Goal: Task Accomplishment & Management: Manage account settings

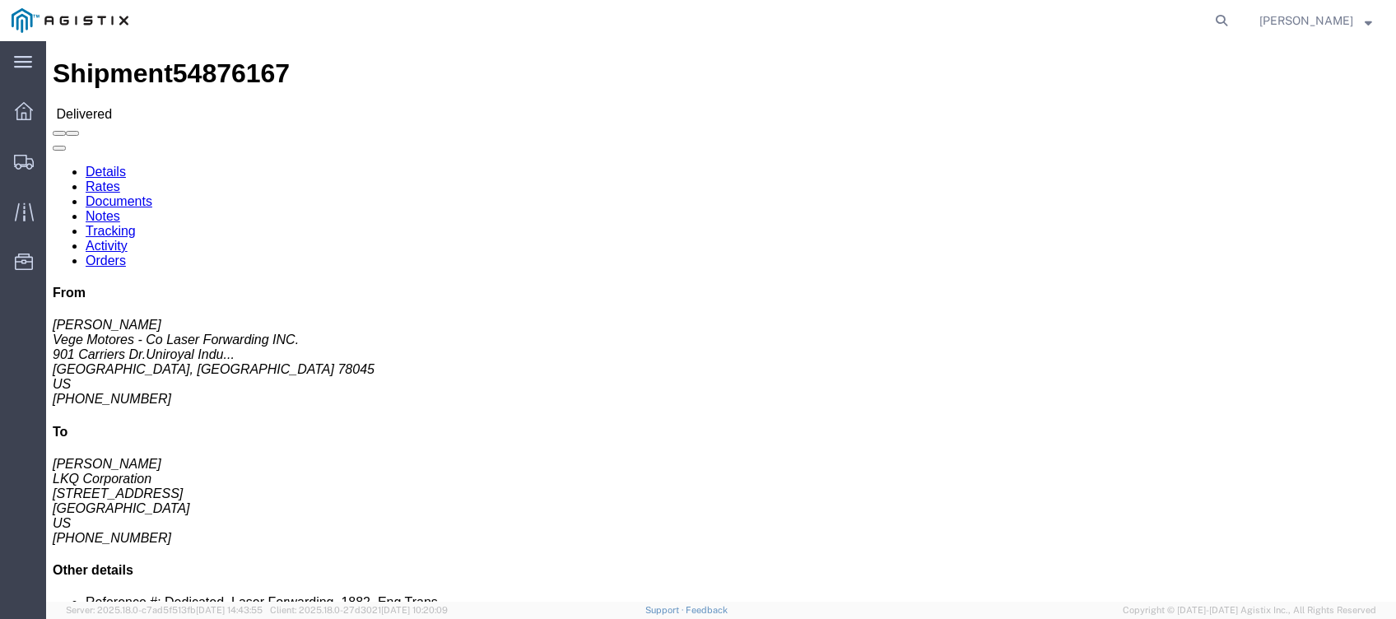
click at [1167, 35] on agx-global-search at bounding box center [972, 20] width 527 height 41
drag, startPoint x: 1176, startPoint y: 26, endPoint x: 1185, endPoint y: 25, distance: 9.2
click at [1176, 26] on agx-global-search at bounding box center [972, 20] width 527 height 41
click at [1230, 13] on icon at bounding box center [1221, 20] width 23 height 23
click at [1152, 21] on input "search" at bounding box center [959, 20] width 500 height 39
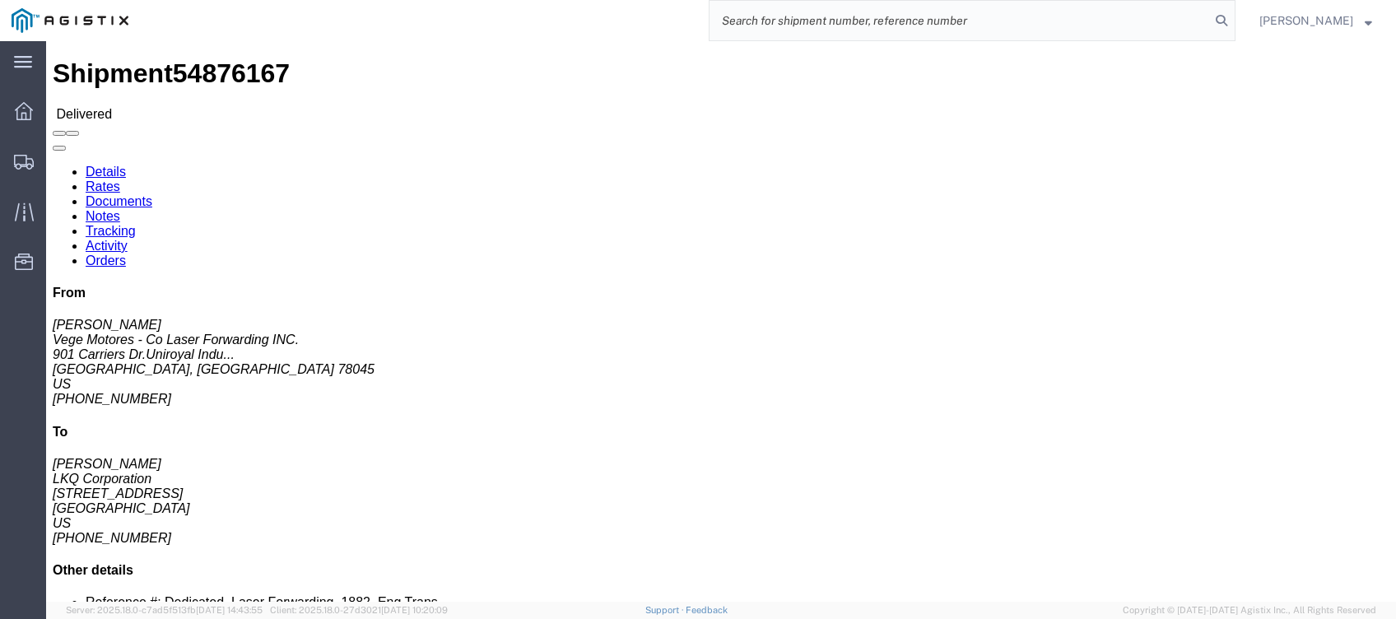
paste input "56645583"
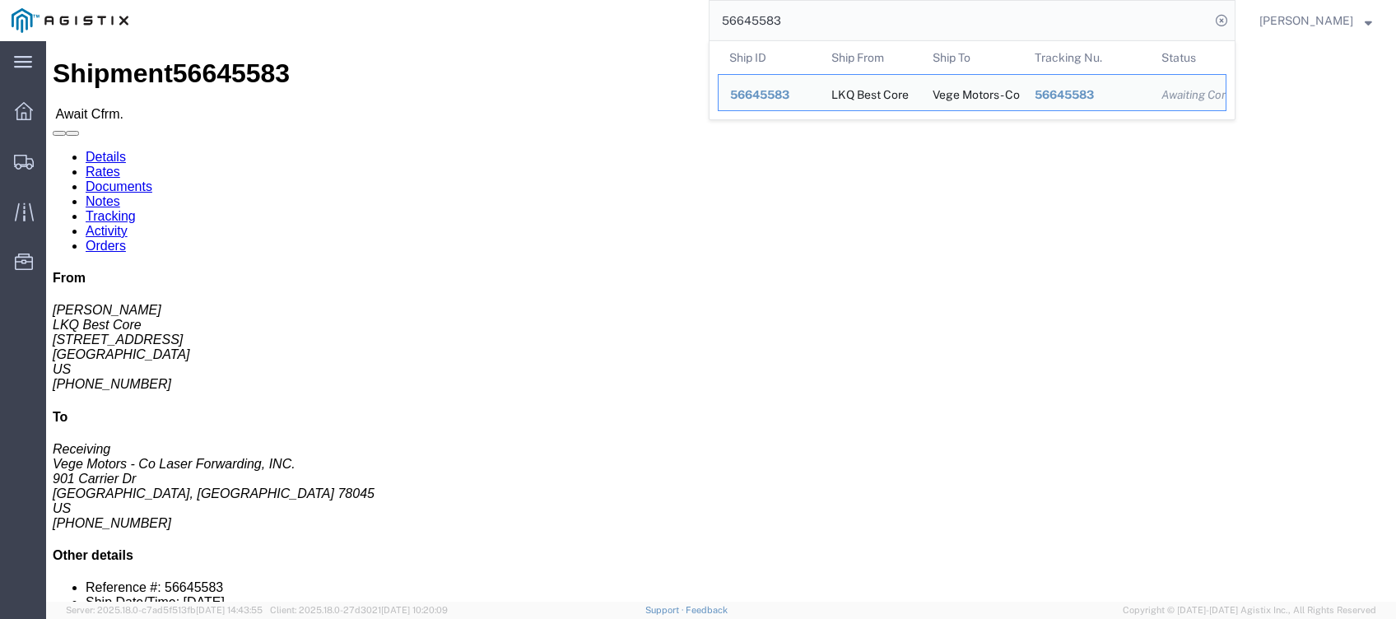
click at [882, 14] on input "56645583" at bounding box center [959, 20] width 500 height 39
click link "Rates"
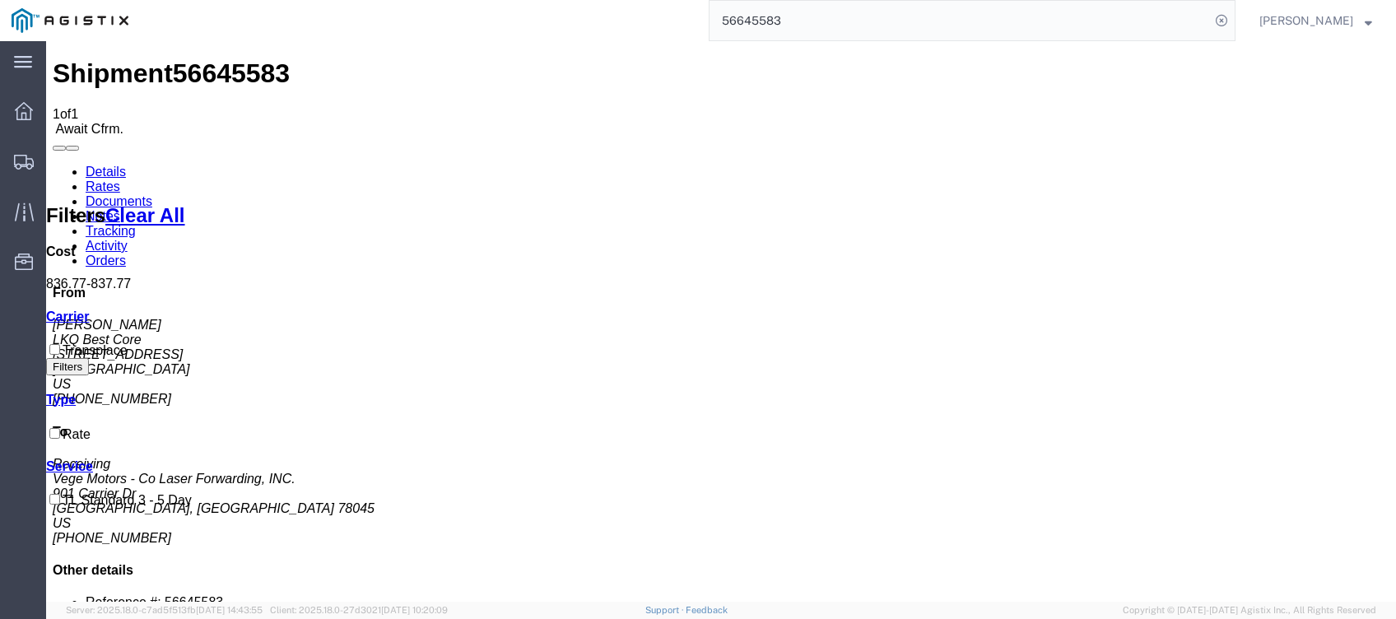
click at [1091, 28] on input "56645583" at bounding box center [959, 20] width 500 height 39
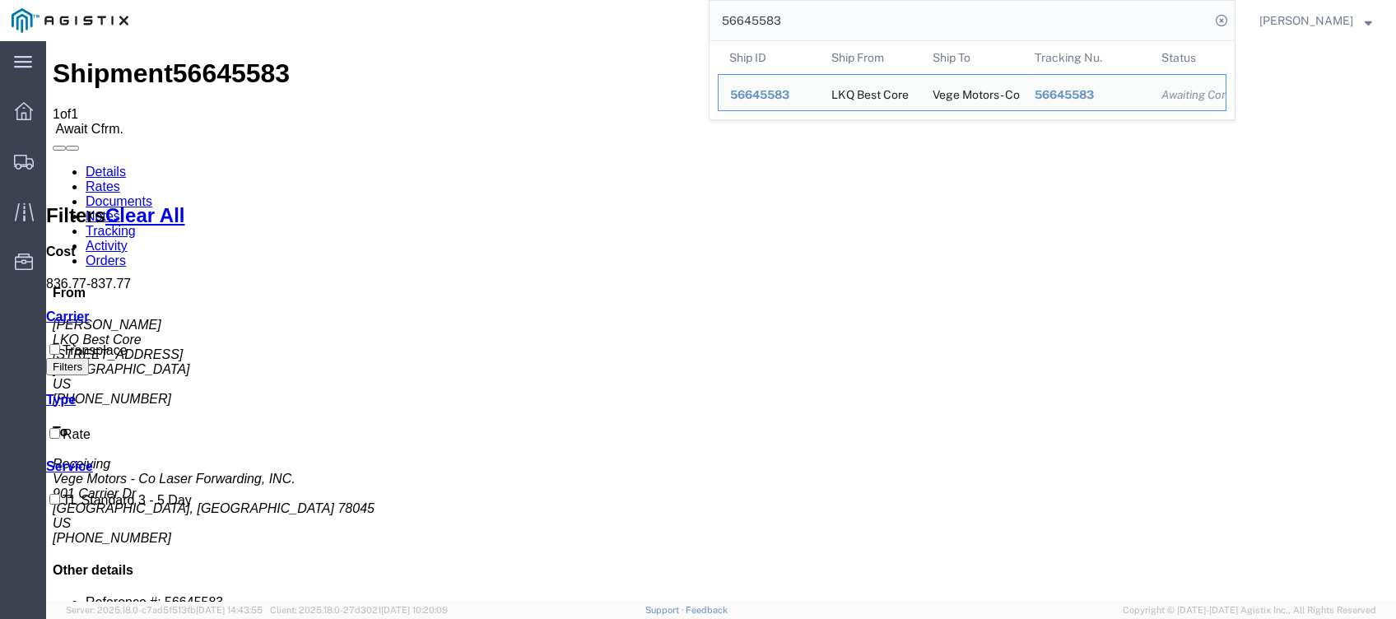
click at [1091, 28] on input "56645583" at bounding box center [959, 20] width 500 height 39
paste input "94"
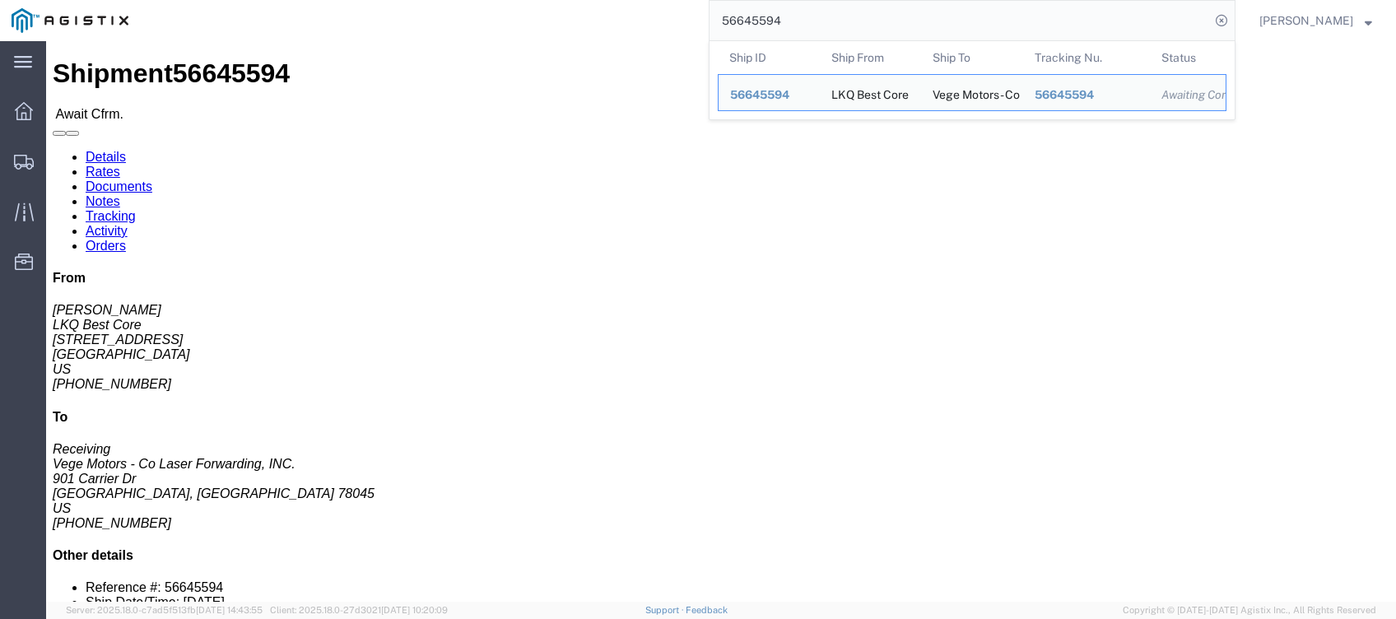
click link "Rates"
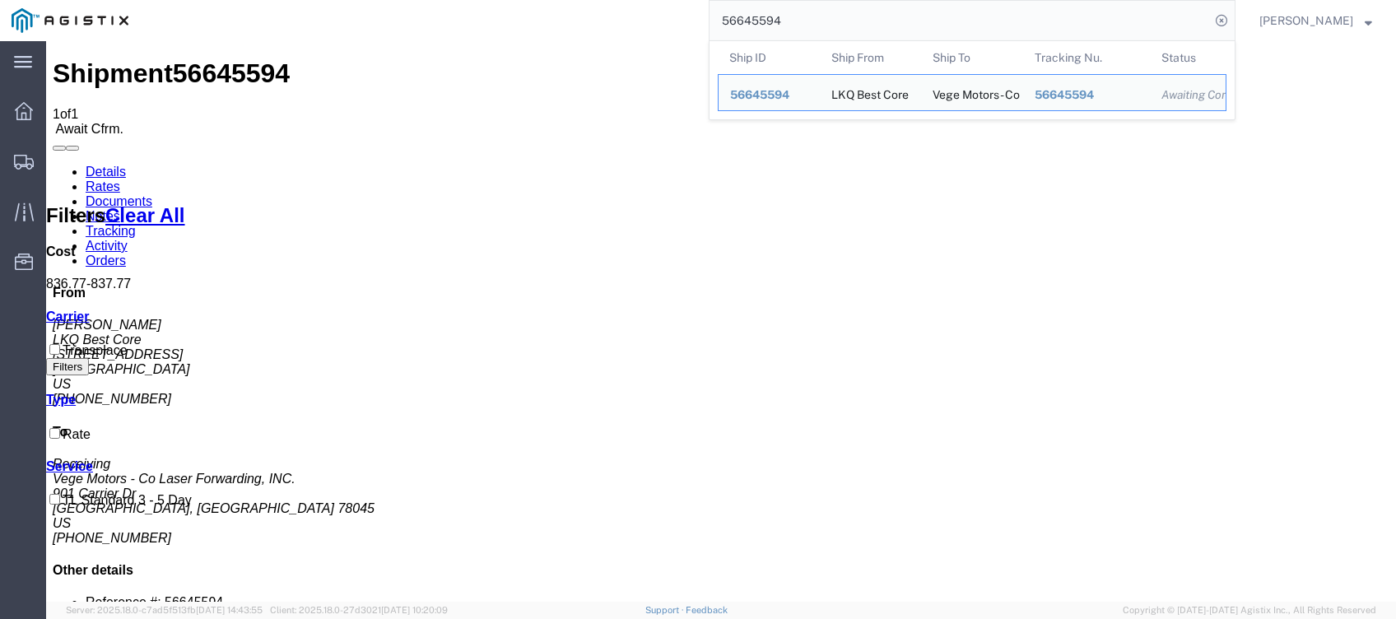
click at [965, 27] on input "56645594" at bounding box center [959, 20] width 500 height 39
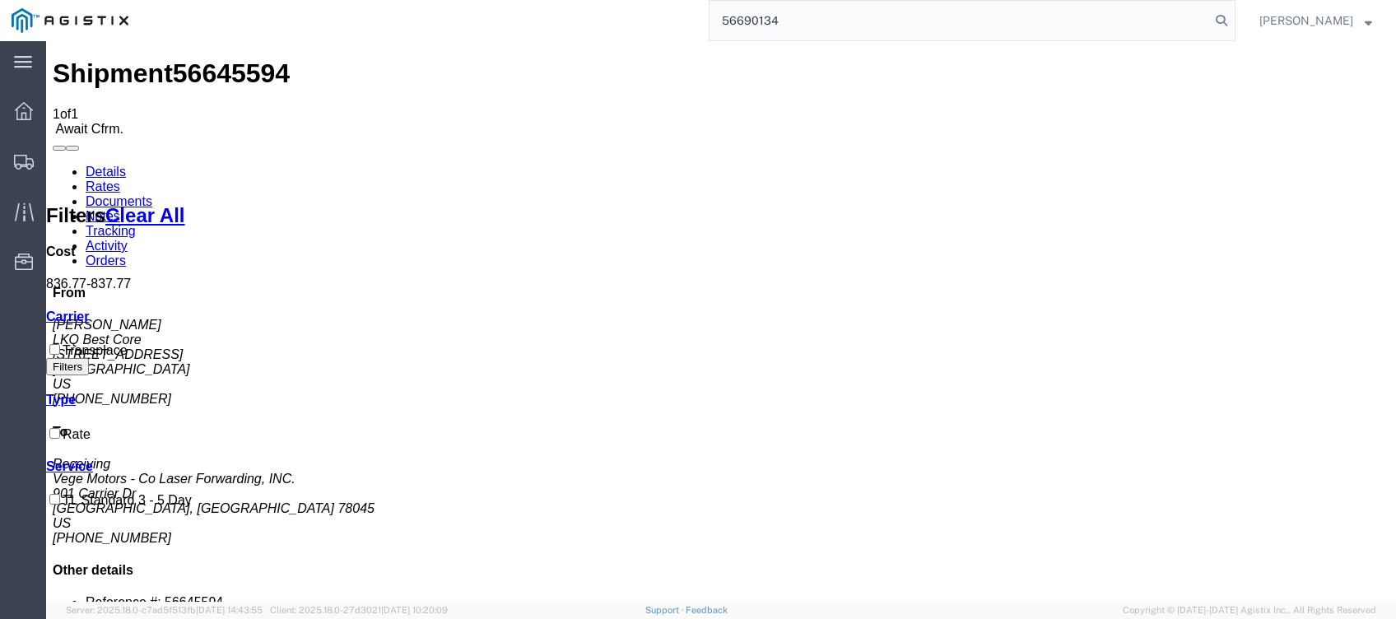
type input "56690134"
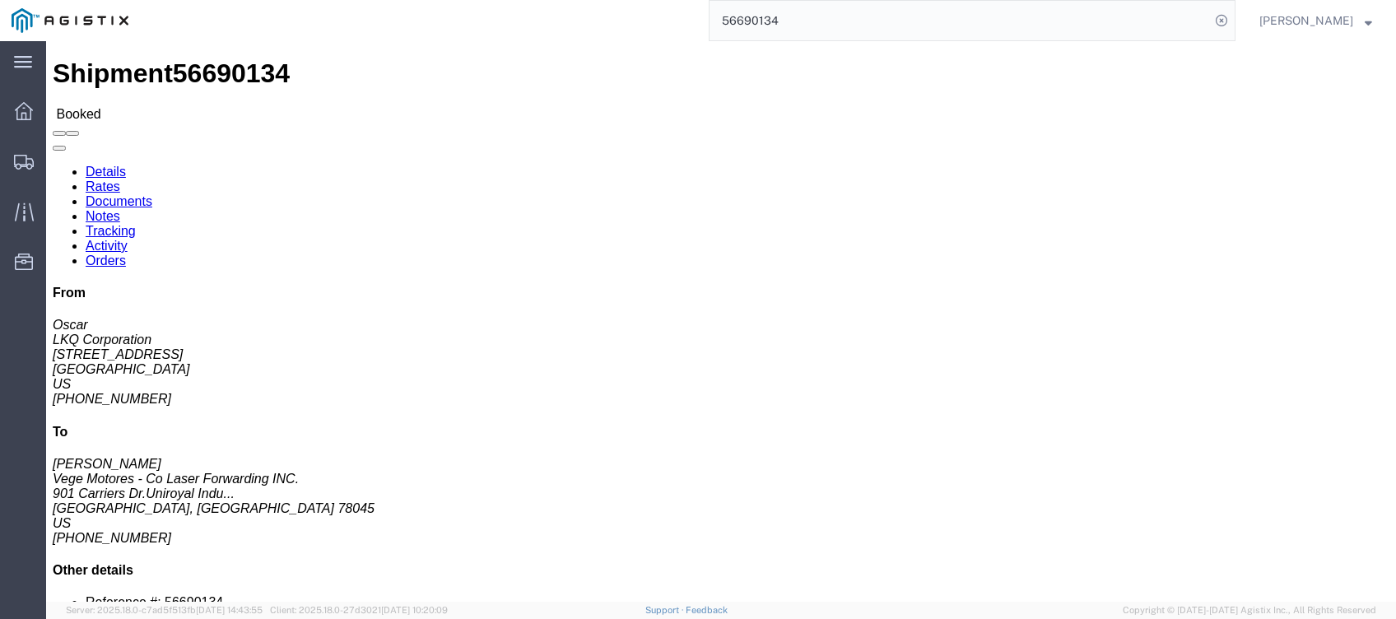
click link "Rates"
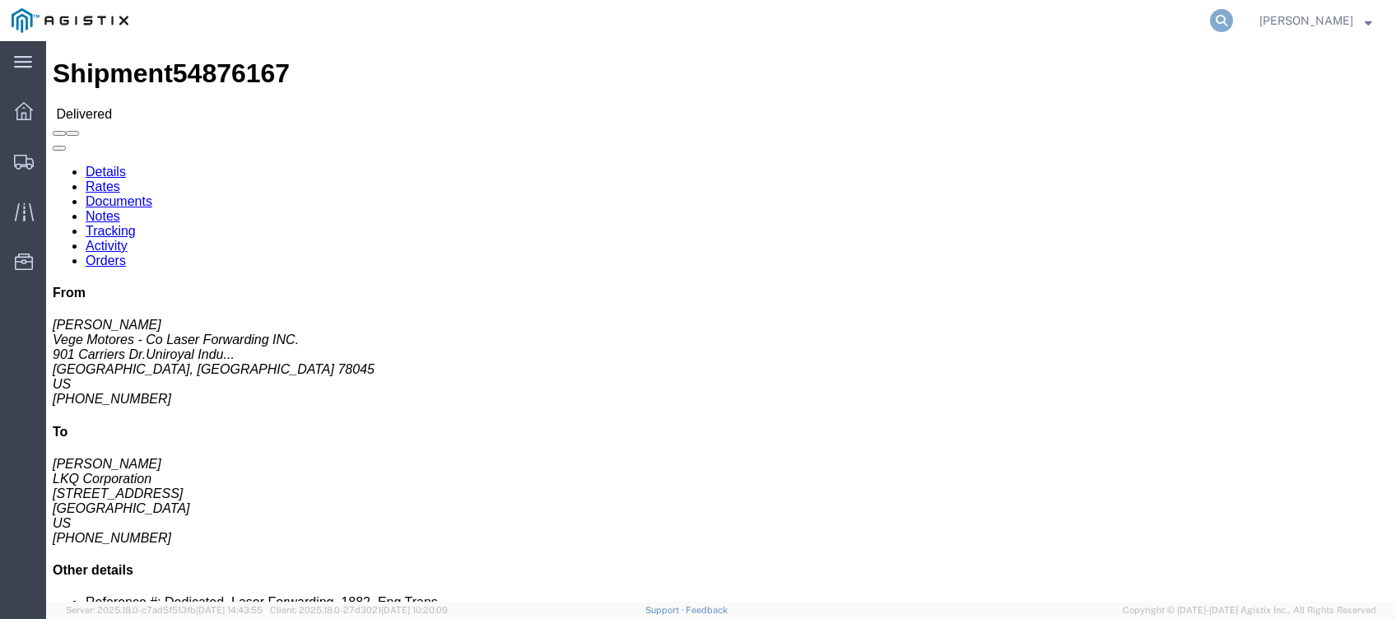
click at [1233, 13] on icon at bounding box center [1221, 20] width 23 height 23
click at [1165, 21] on input "search" at bounding box center [959, 20] width 500 height 39
paste input "55428552"
click at [1233, 17] on icon at bounding box center [1221, 20] width 23 height 23
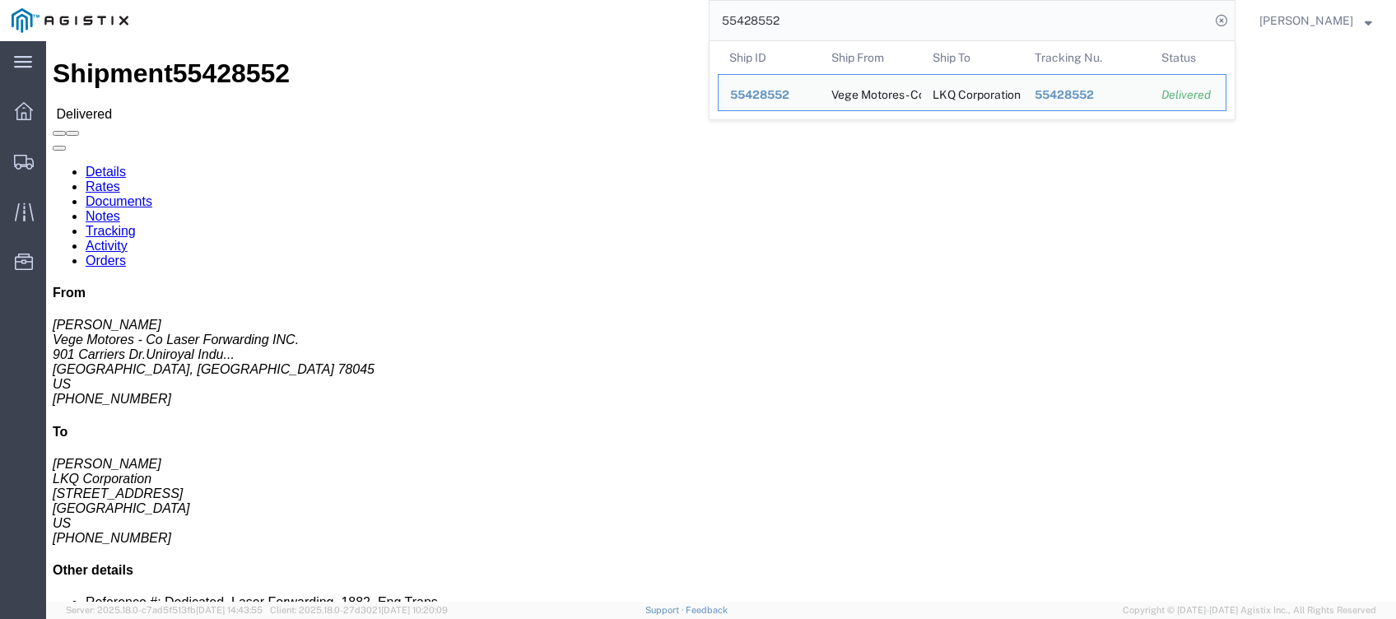
click at [994, 12] on input "55428552" at bounding box center [959, 20] width 500 height 39
paste input "534361"
click at [1015, 15] on input "55534361" at bounding box center [959, 20] width 500 height 39
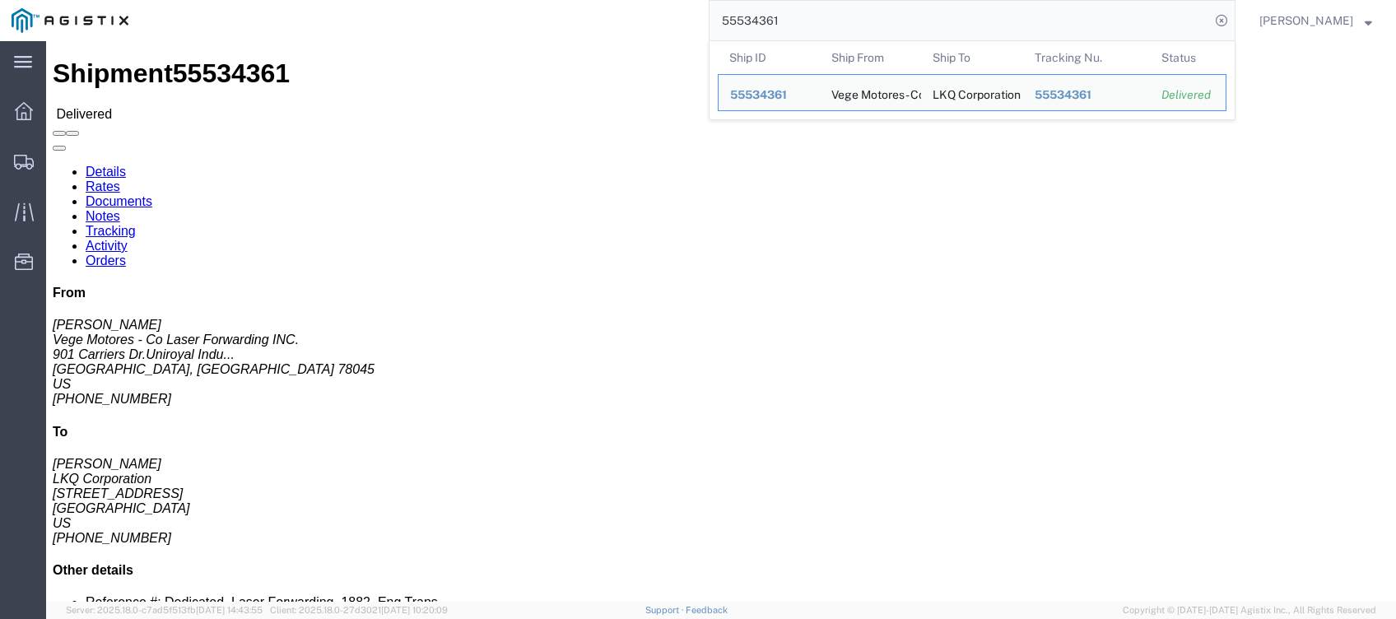
paste input "0"
click at [1020, 26] on input "55534360" at bounding box center [959, 20] width 500 height 39
paste input "686923"
click at [1030, 21] on input "55686923" at bounding box center [959, 20] width 500 height 39
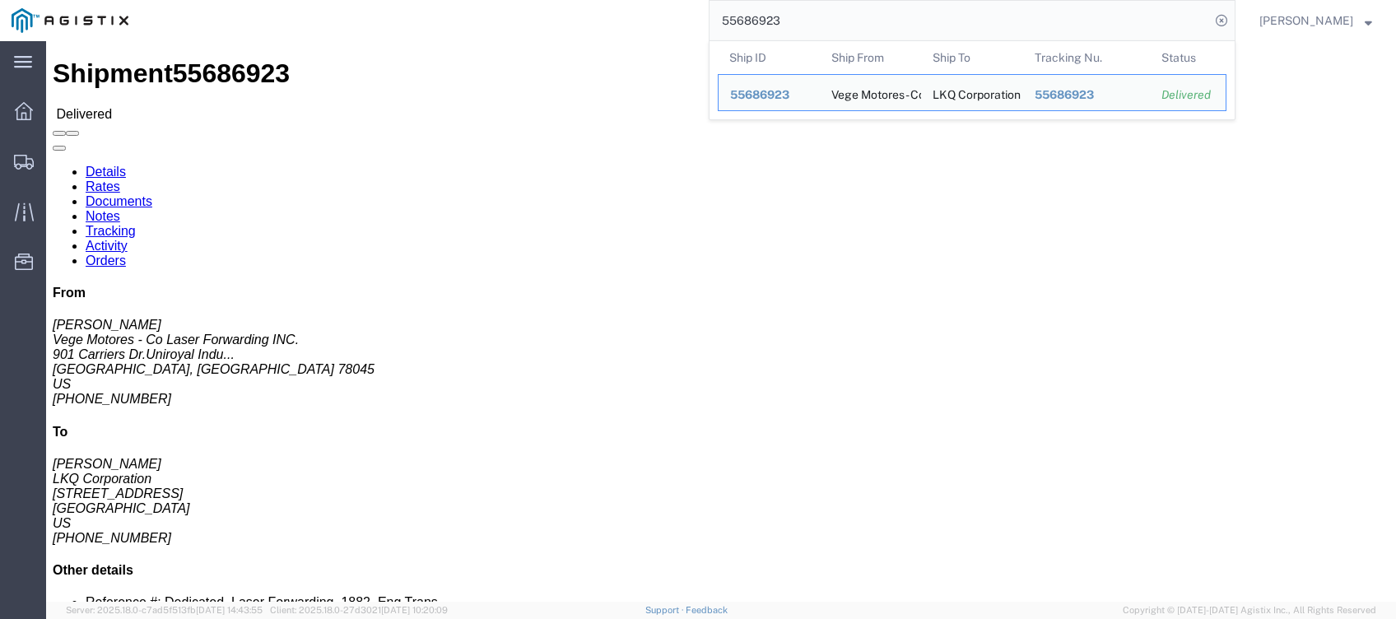
click at [1030, 21] on input "55686923" at bounding box center [959, 20] width 500 height 39
paste input "701901"
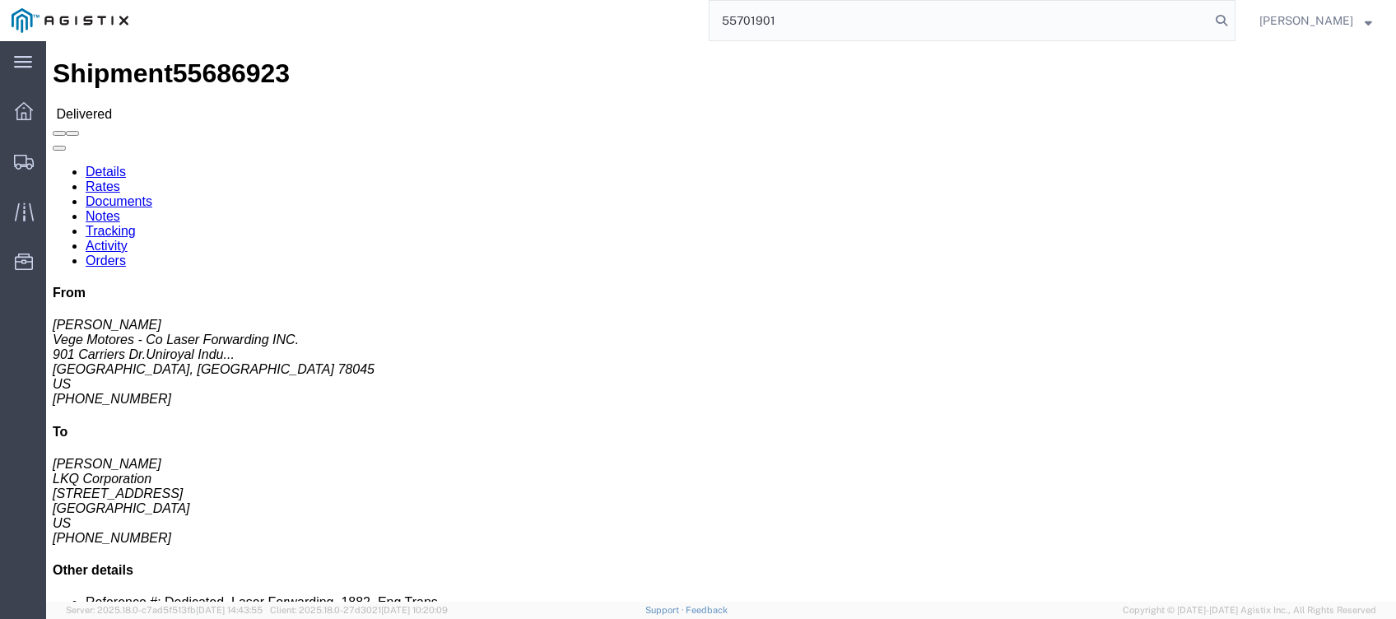
type input "55701901"
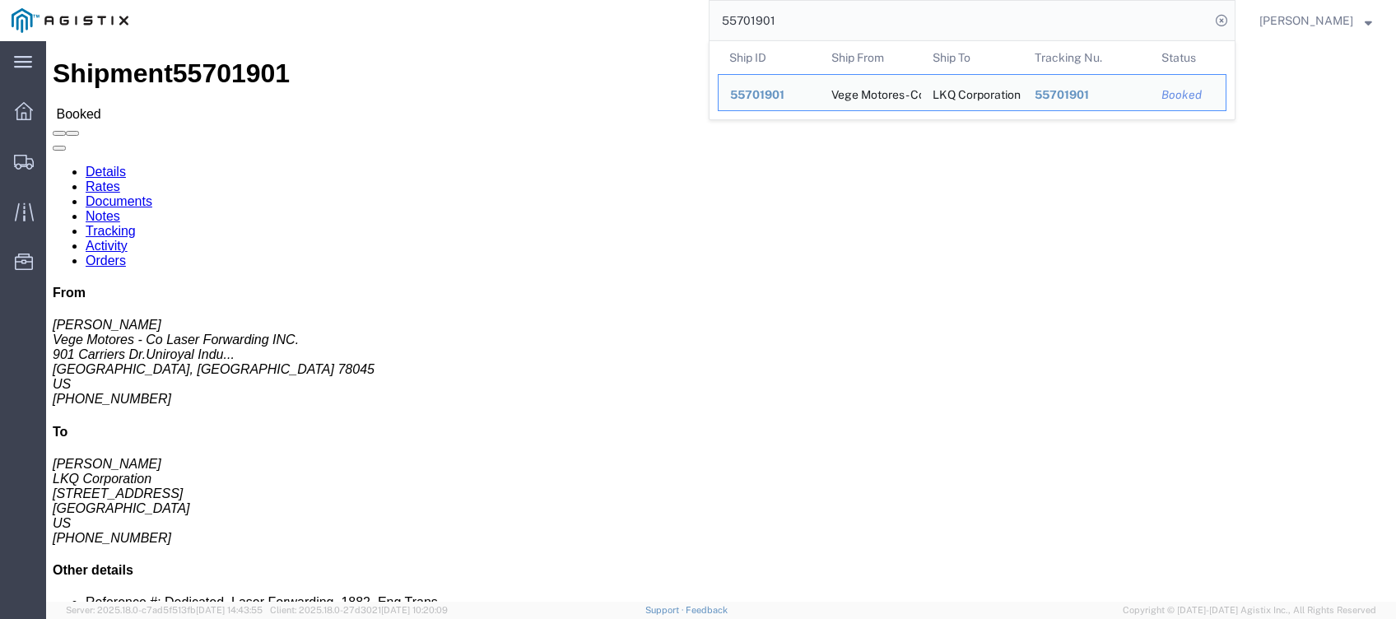
click link "Tracking"
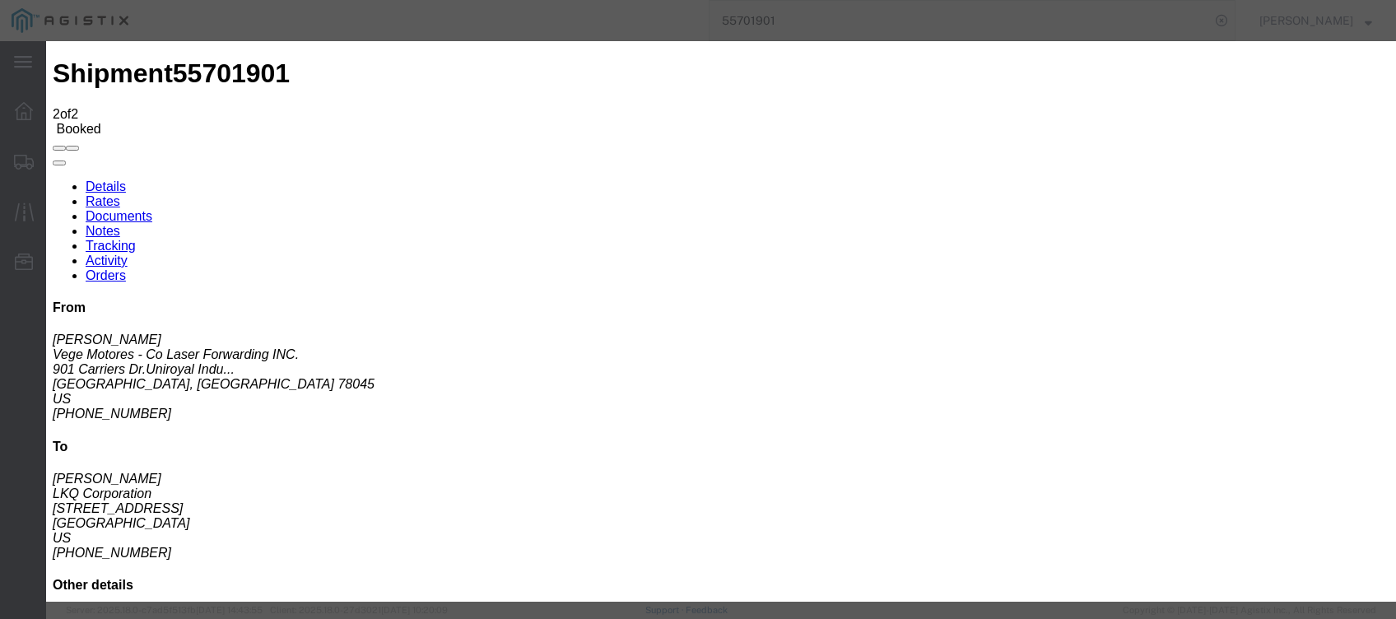
type input "[DATE]"
type input "7:00 PM"
type button "Add New Tracking"
select select "DELIVRED"
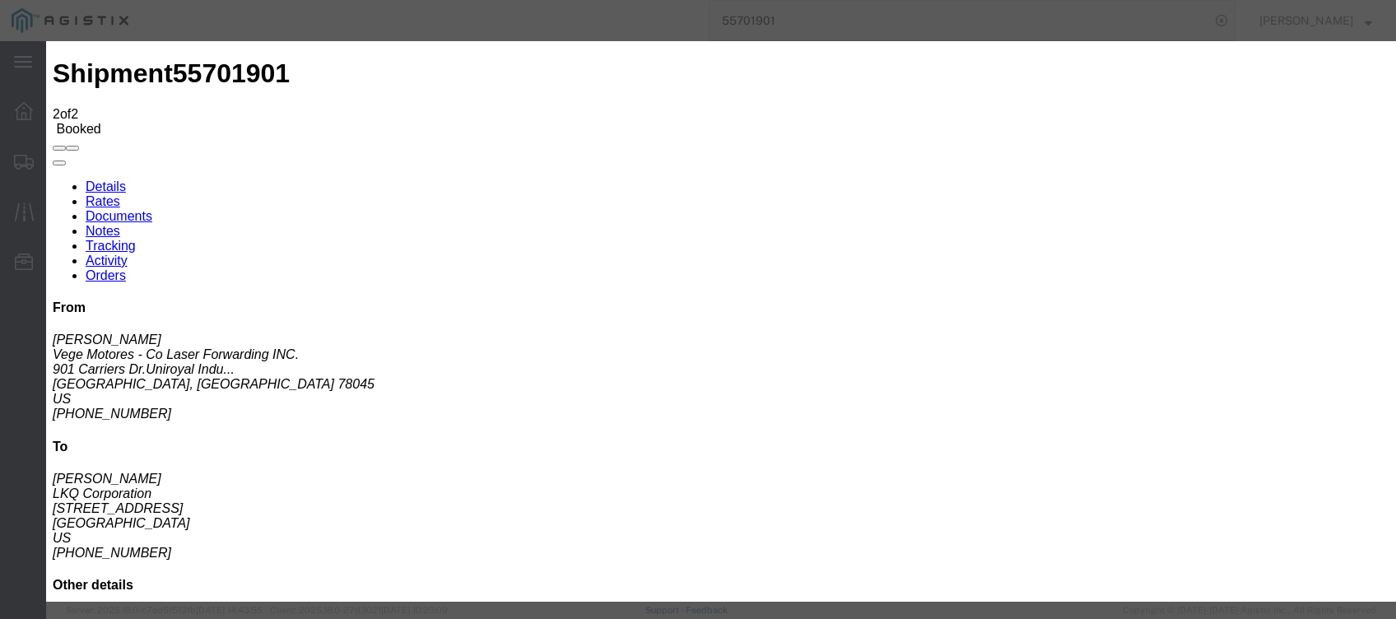
type input "[DATE]"
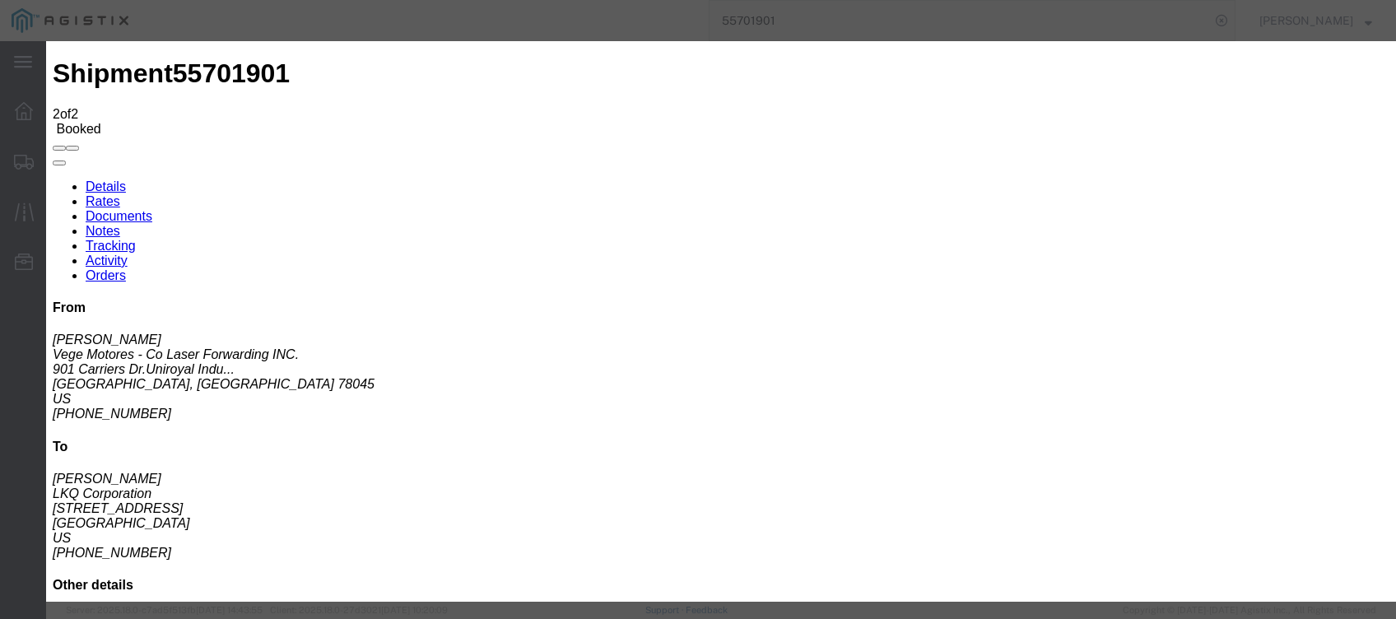
type input "10:00 AM"
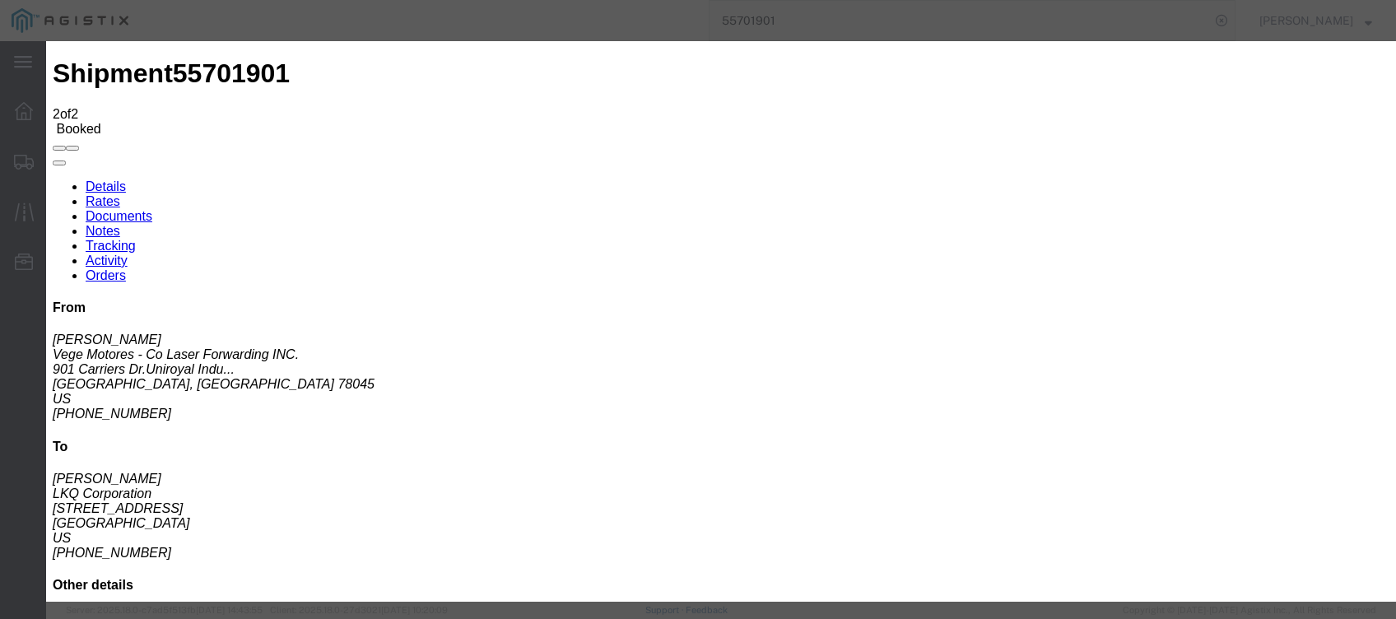
type input "[DATE]"
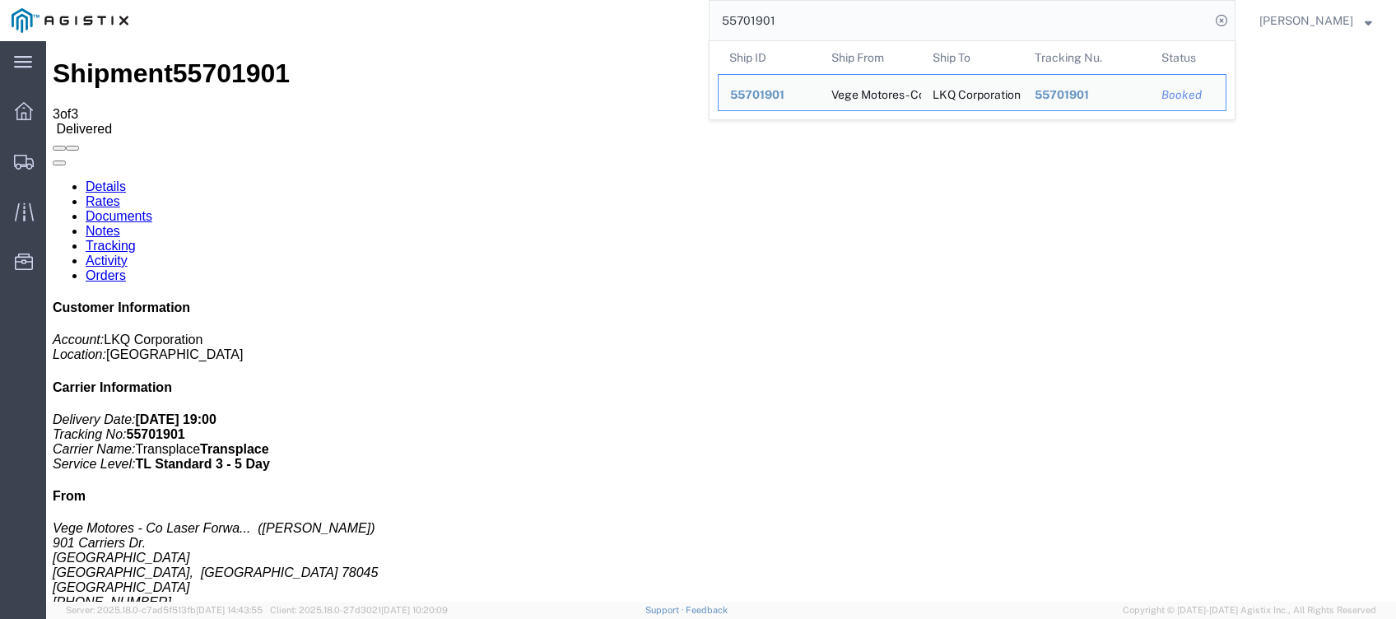
click at [864, 31] on input "55701901" at bounding box center [959, 20] width 500 height 39
paste input "53436"
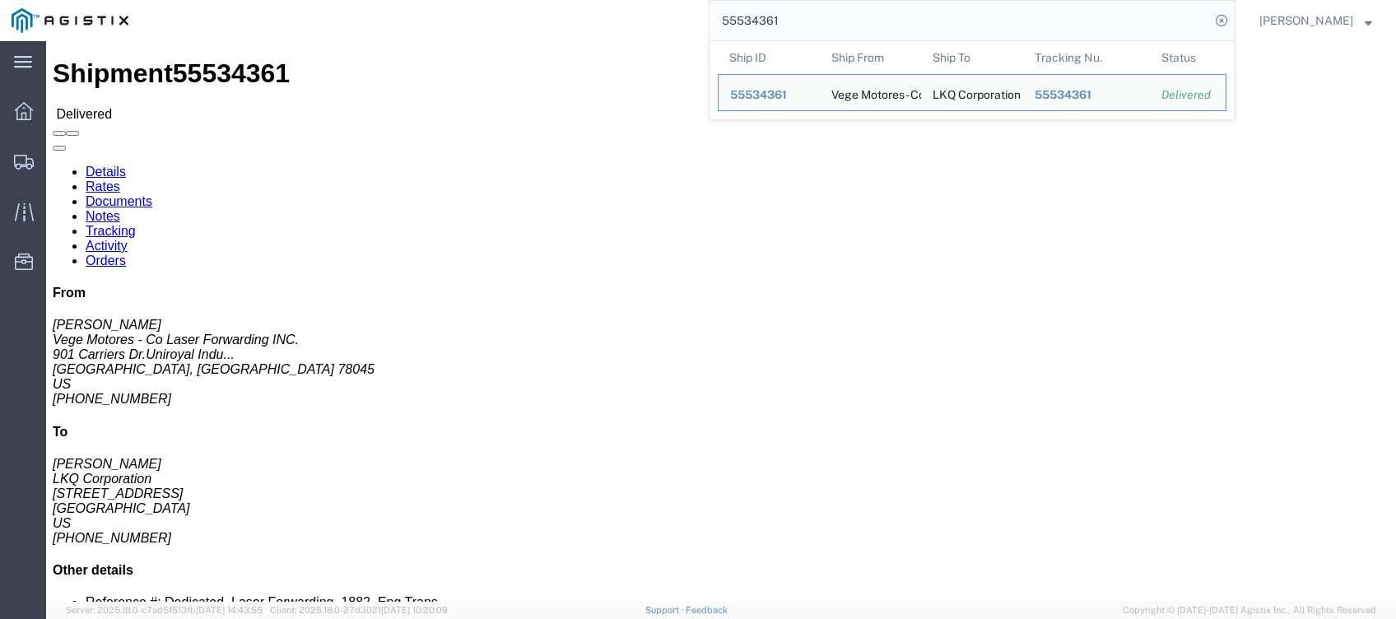
click at [952, 35] on input "55534361" at bounding box center [959, 20] width 500 height 39
paste input "672156"
click at [862, 13] on input "55672156" at bounding box center [959, 20] width 500 height 39
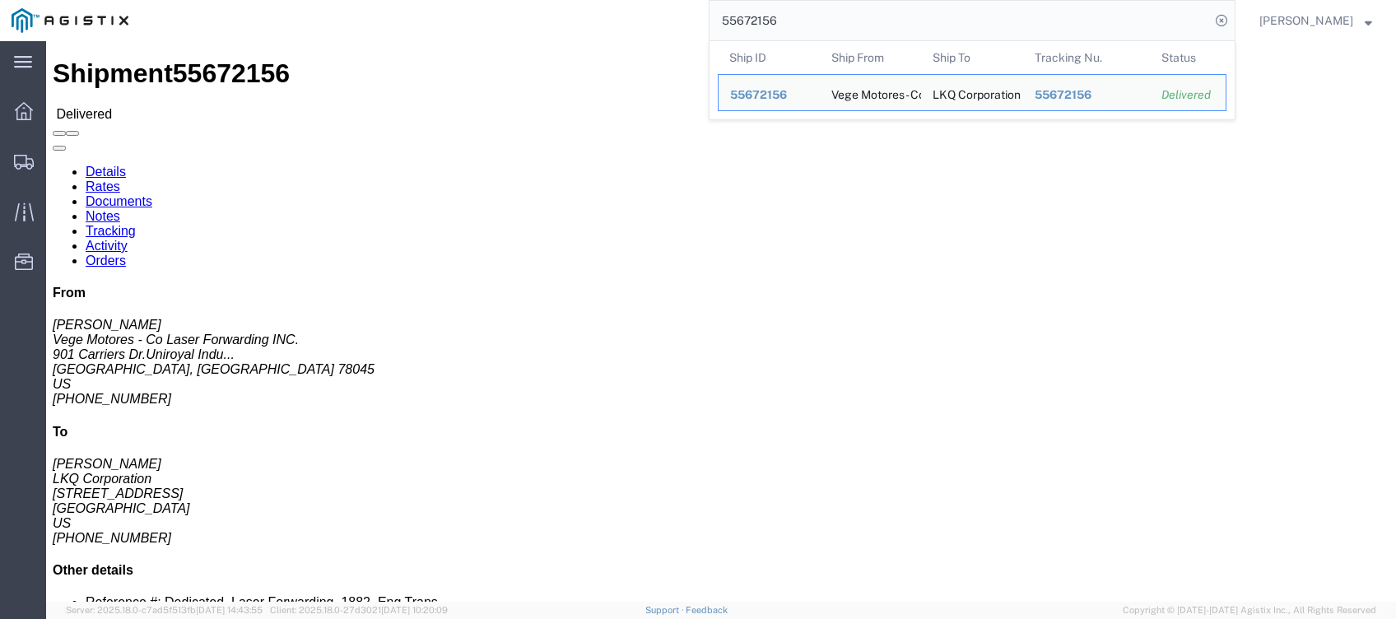
paste input "590499"
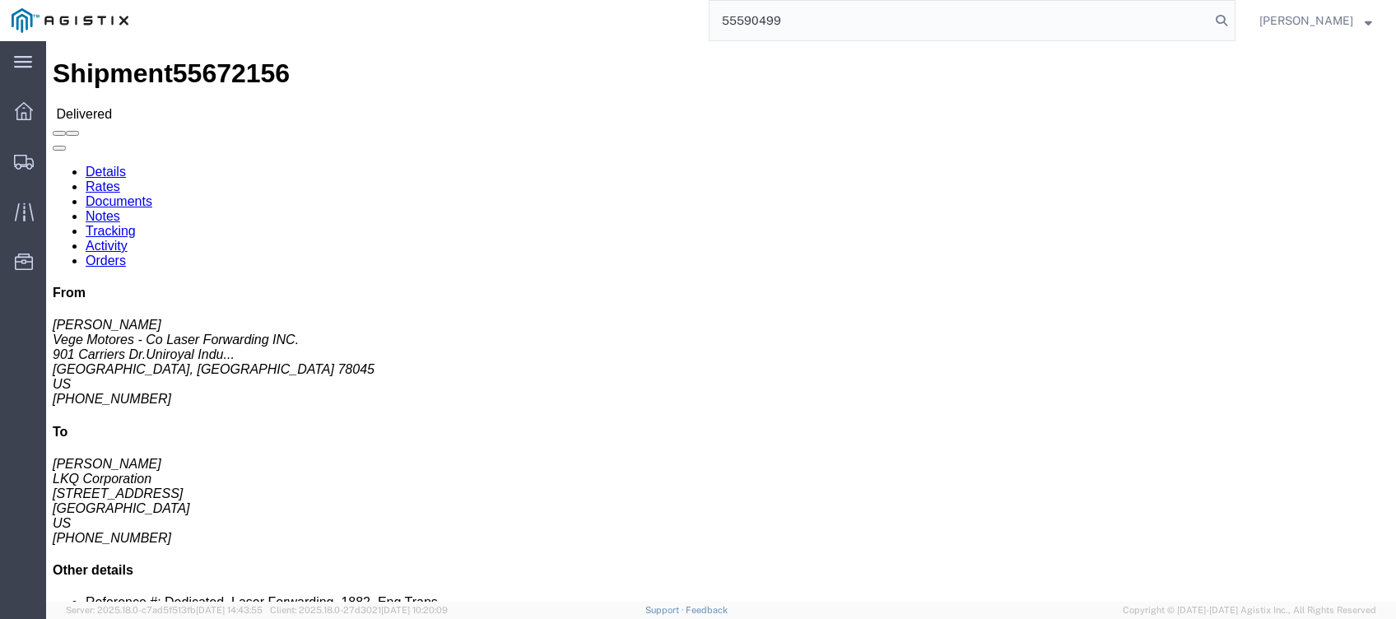
type input "55590499"
click link "Tracking"
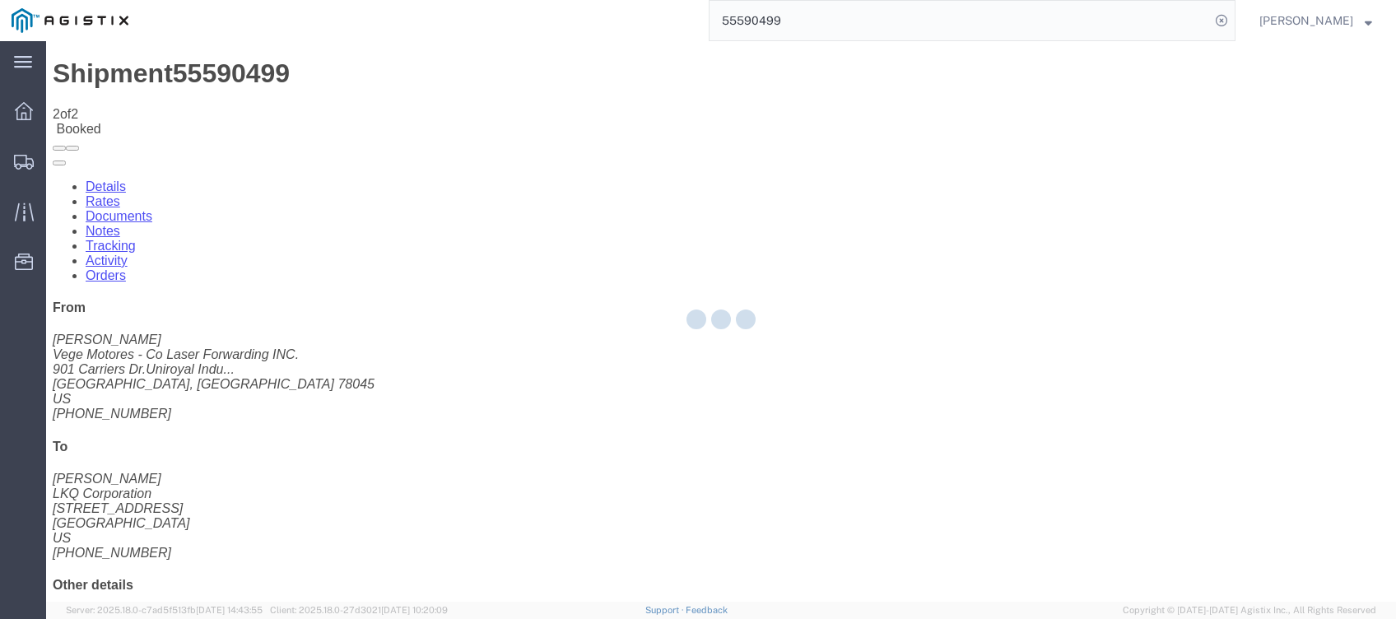
type button "Add New Tracking"
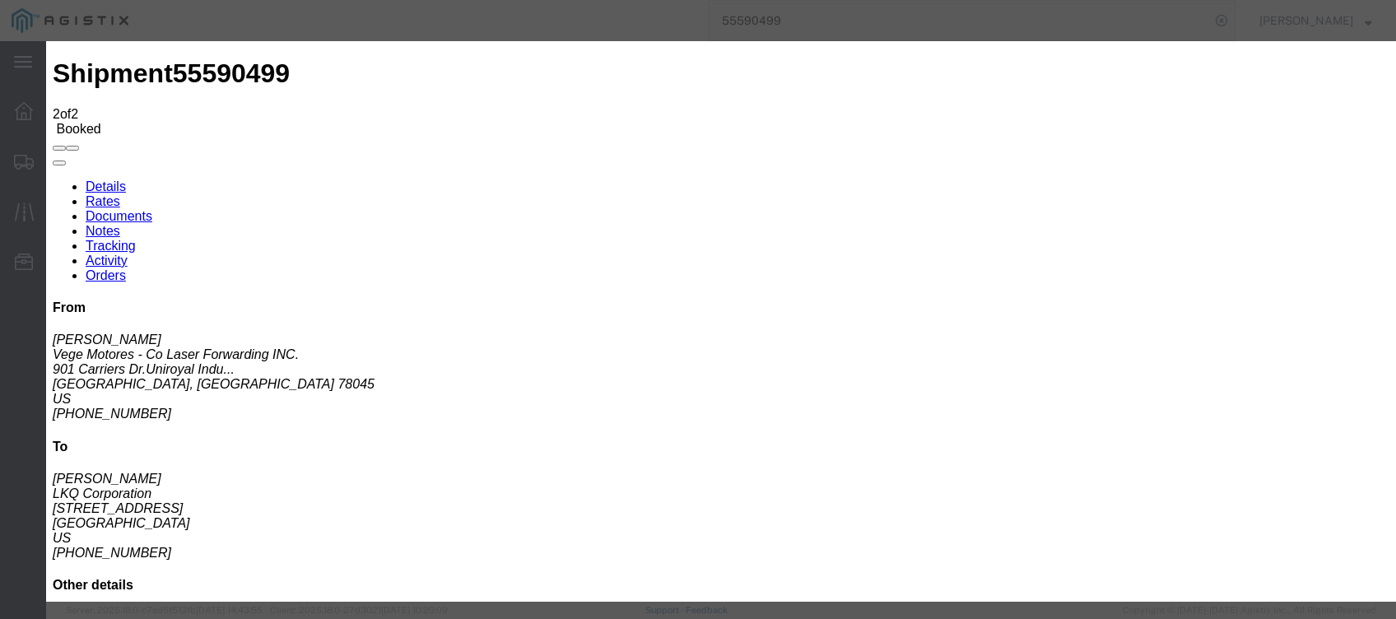
type input "[DATE]"
type input "7:00 PM"
drag, startPoint x: 568, startPoint y: 428, endPoint x: 466, endPoint y: 455, distance: 105.6
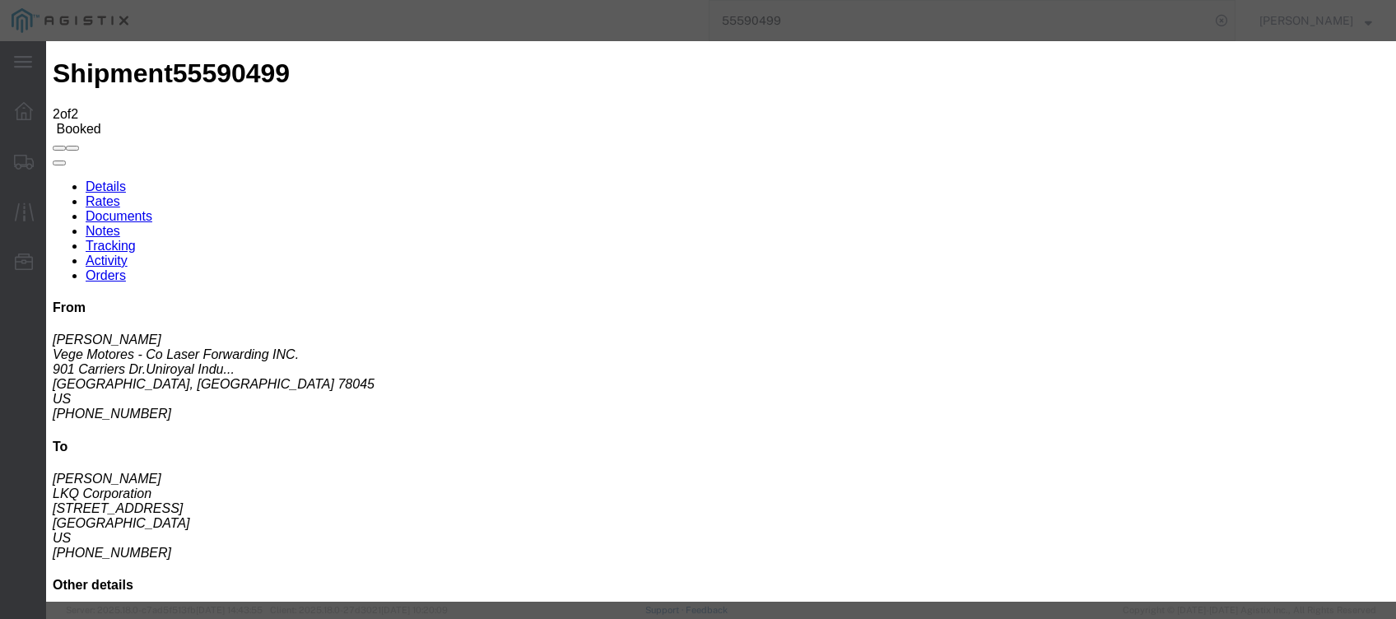
type input "[DATE]"
type input "6:30 AM"
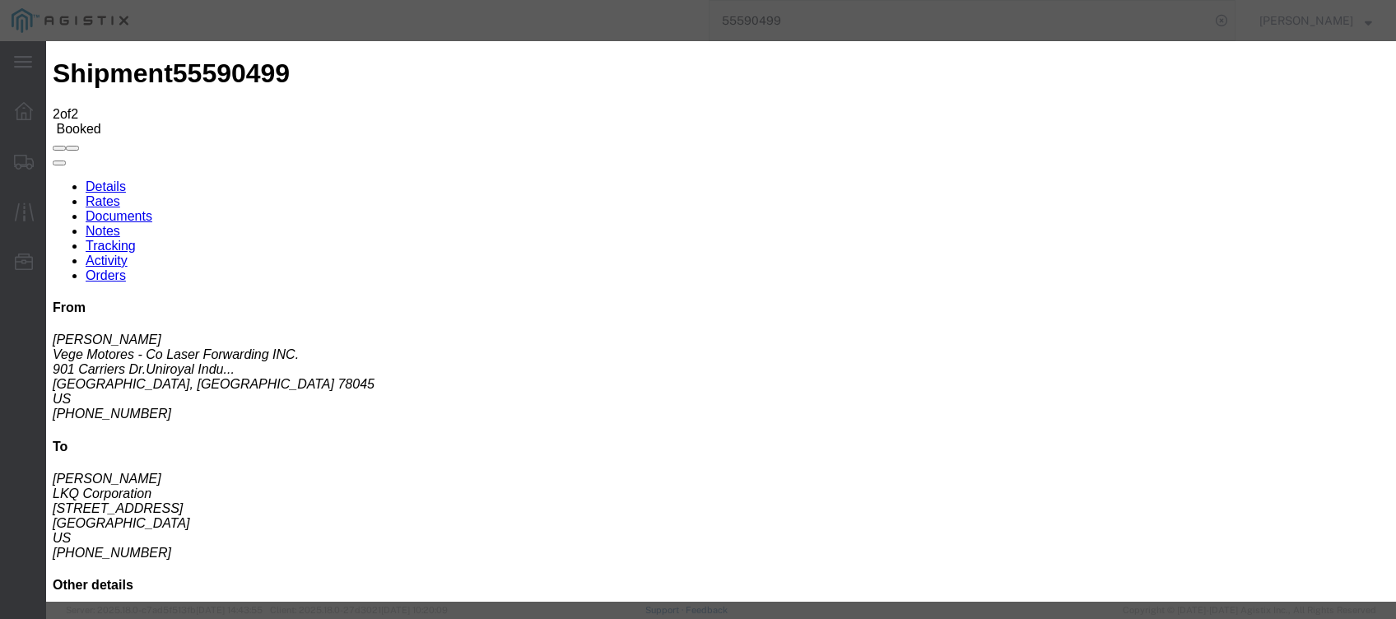
select select "DELIVRED"
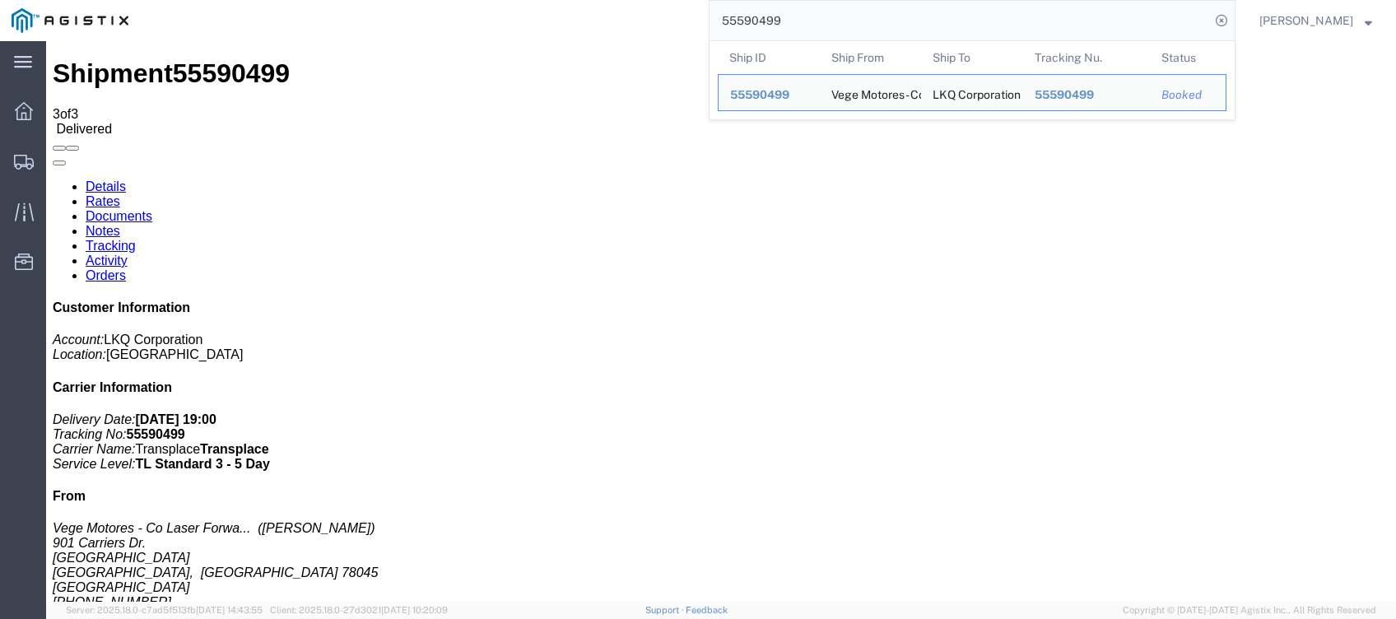
click at [1052, 23] on input "55590499" at bounding box center [959, 20] width 500 height 39
paste input "616738"
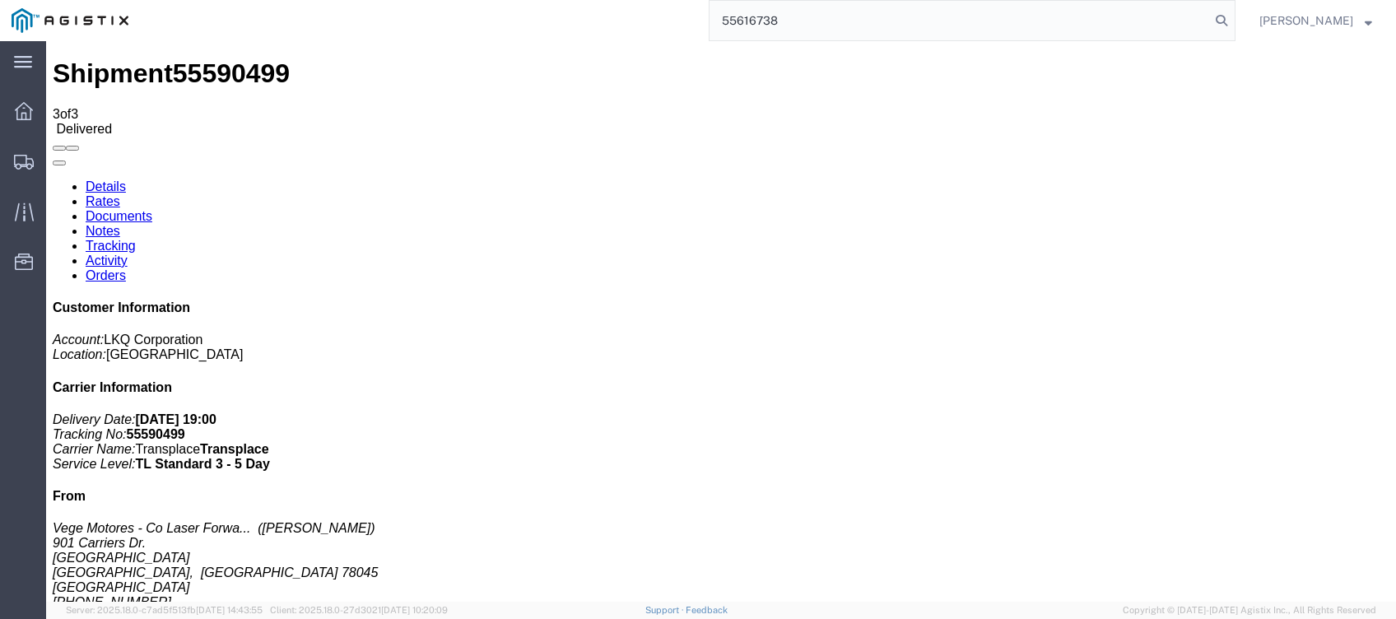
type input "55616738"
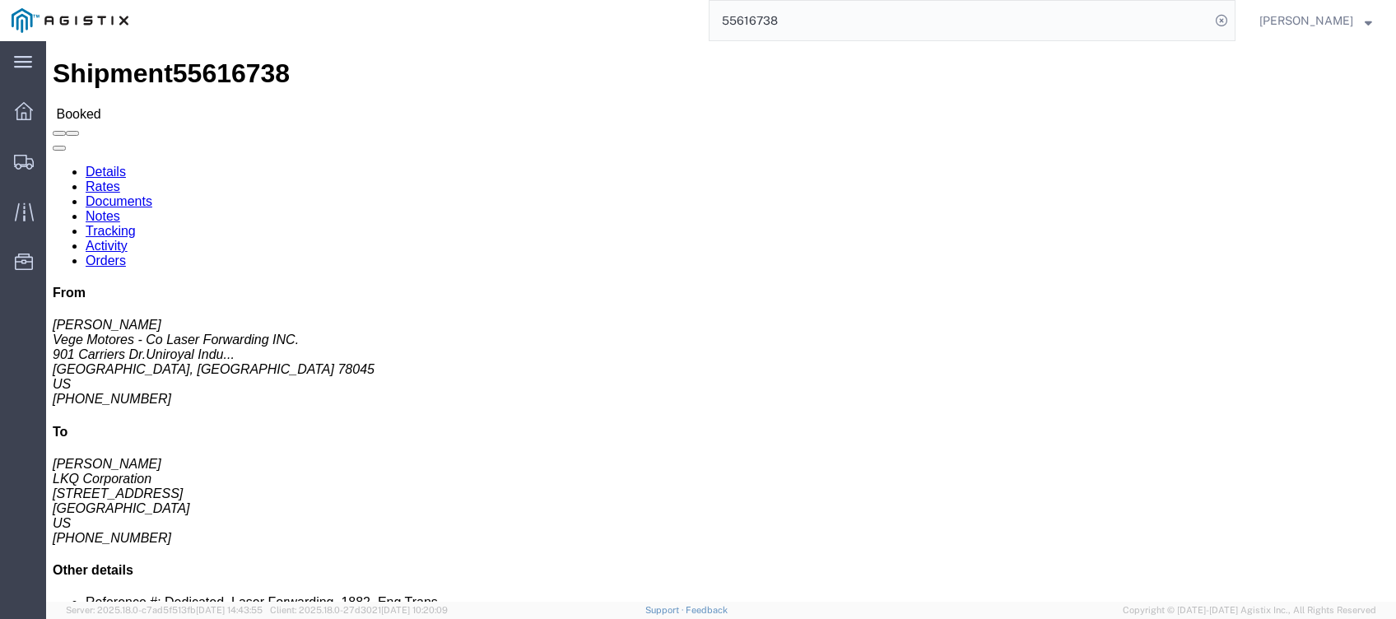
click link "Tracking"
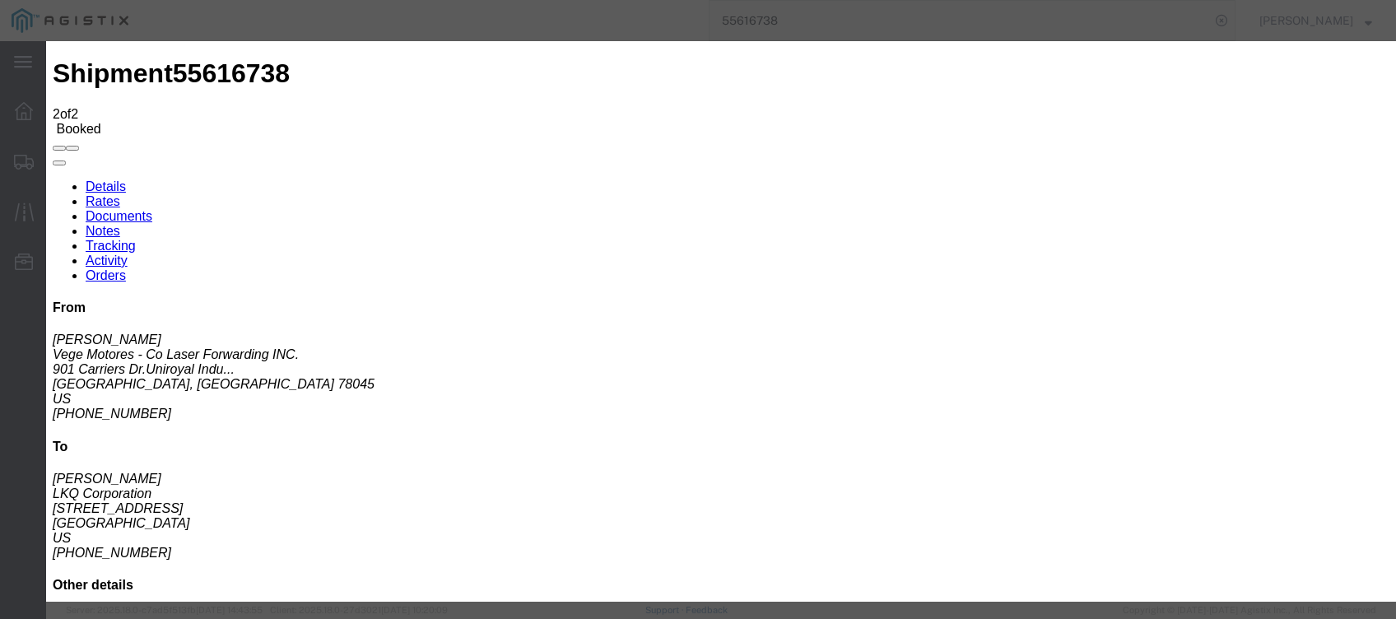
type input "[DATE]"
type input "7:00 PM"
select select "DELIVRED"
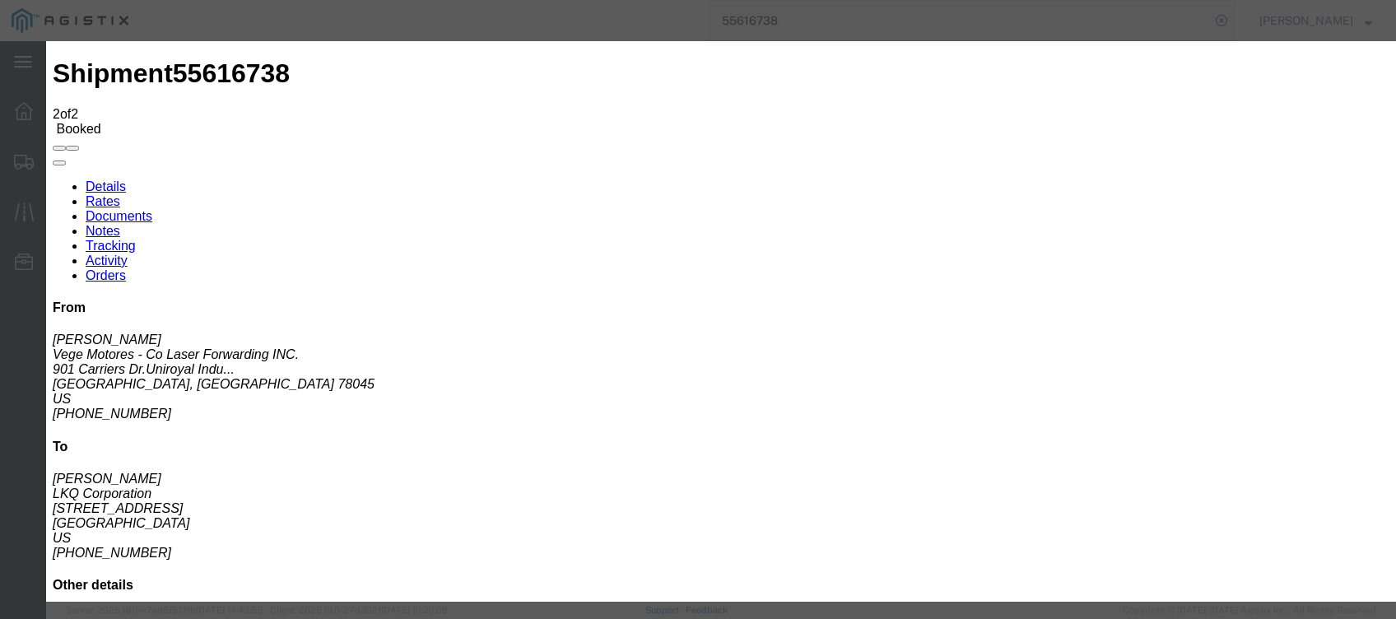
type input "[DATE]"
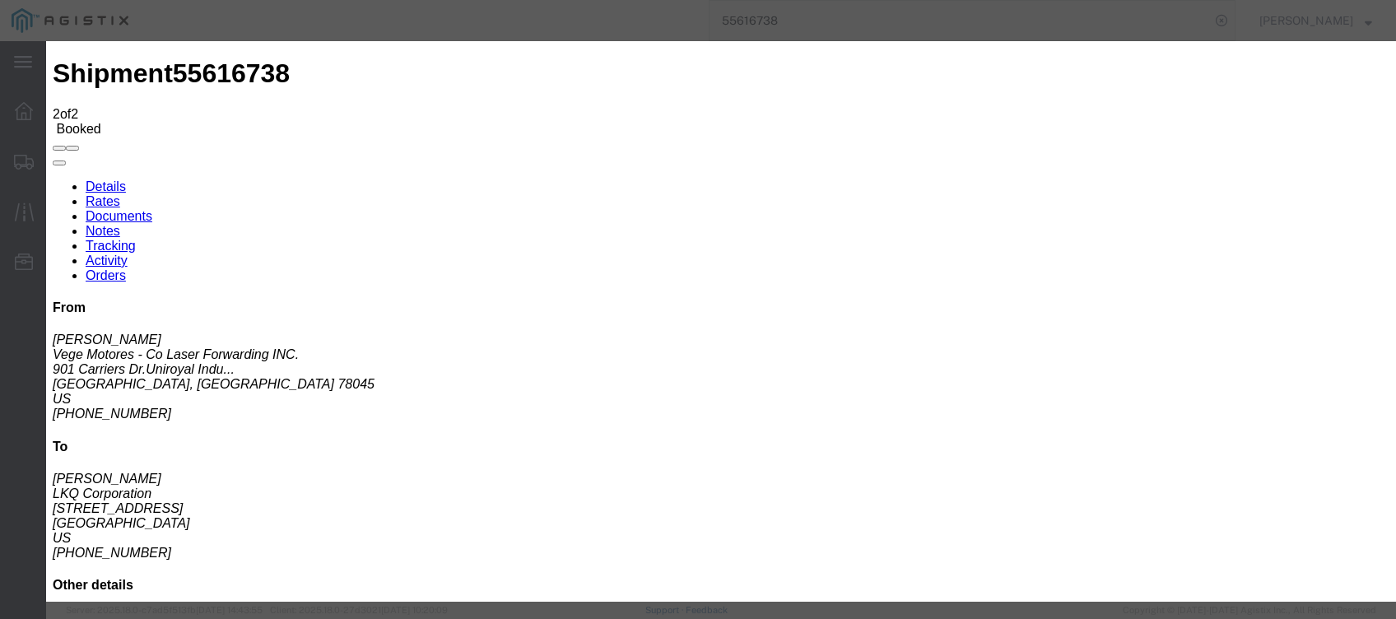
type input "7:30 AM"
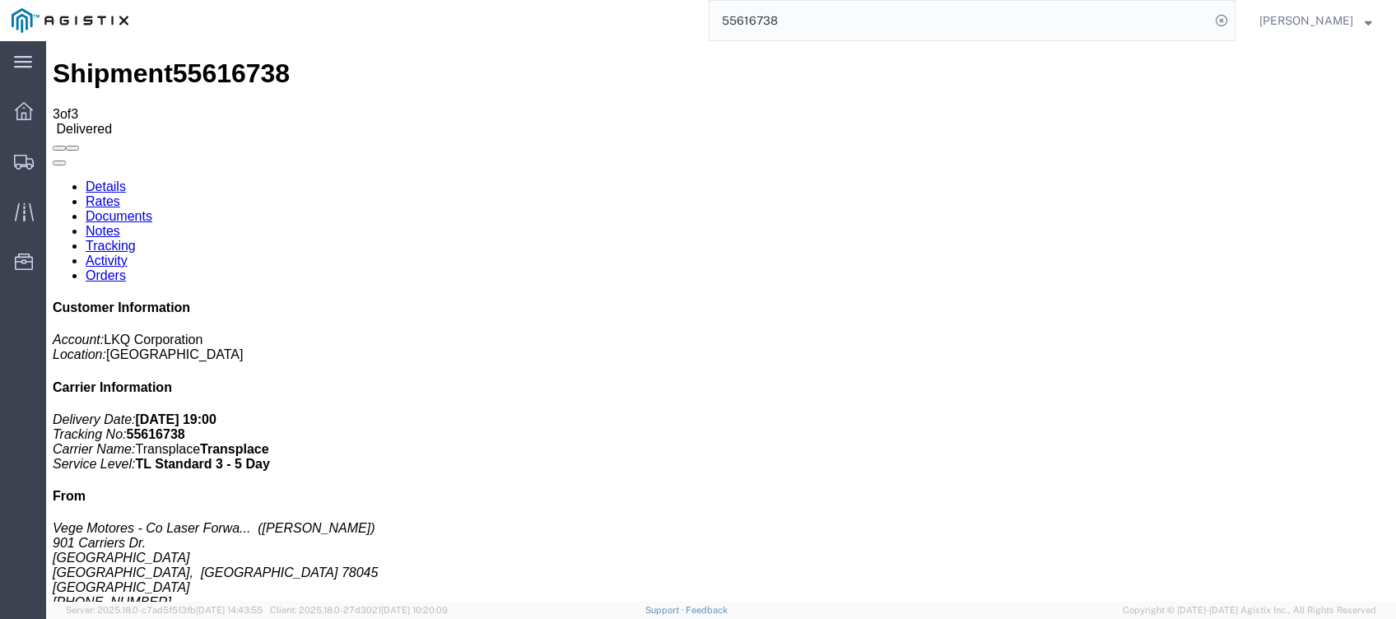
click at [1002, 19] on input "55616738" at bounding box center [959, 20] width 500 height 39
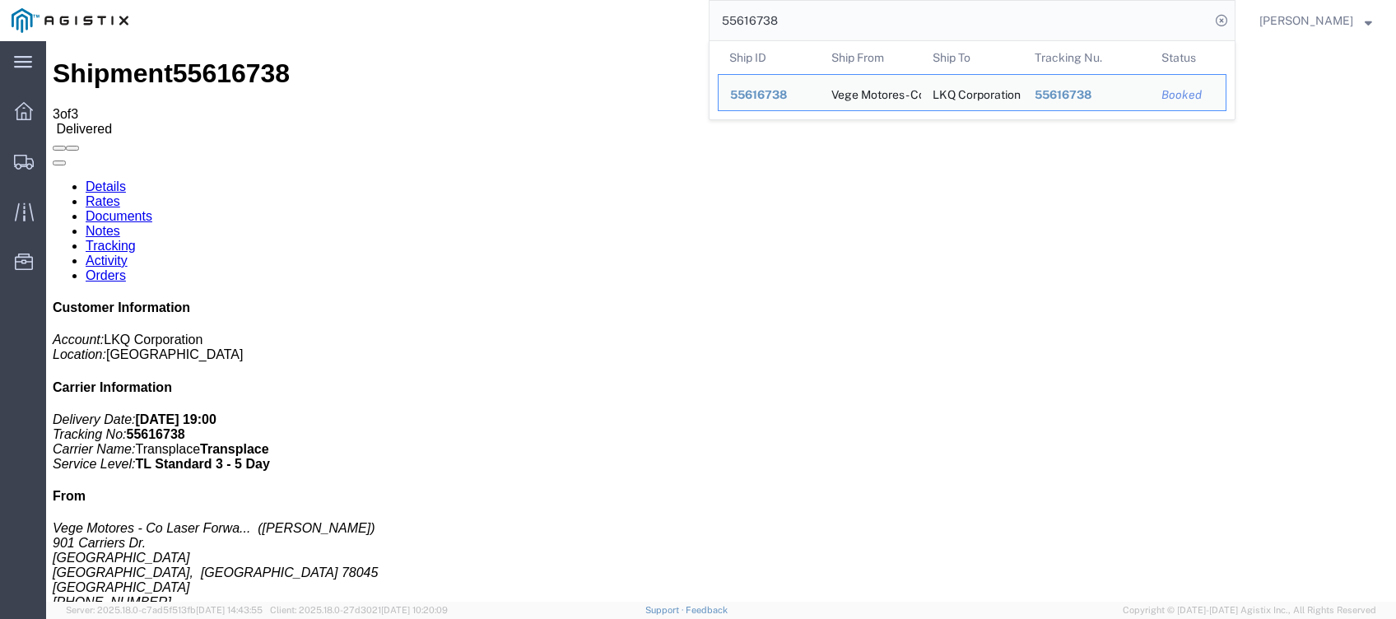
click at [1002, 19] on input "55616738" at bounding box center [959, 20] width 500 height 39
paste input "701901"
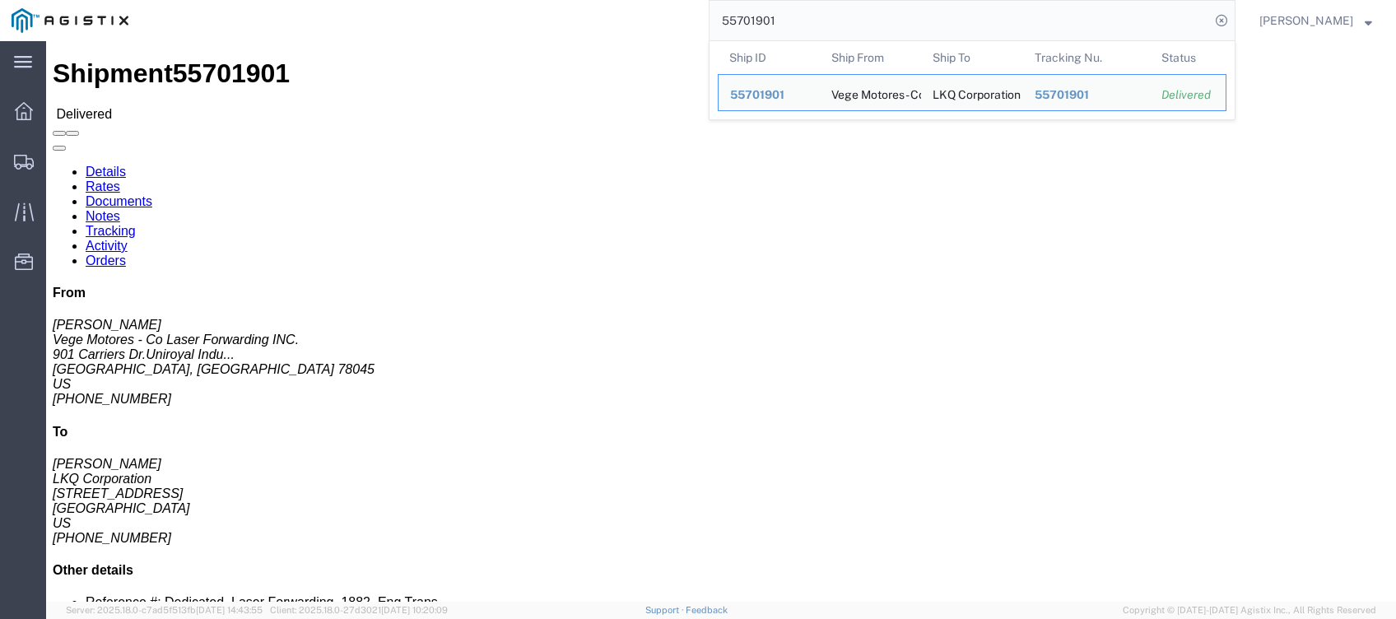
click at [924, 20] on input "55701901" at bounding box center [959, 20] width 500 height 39
paste input "658462"
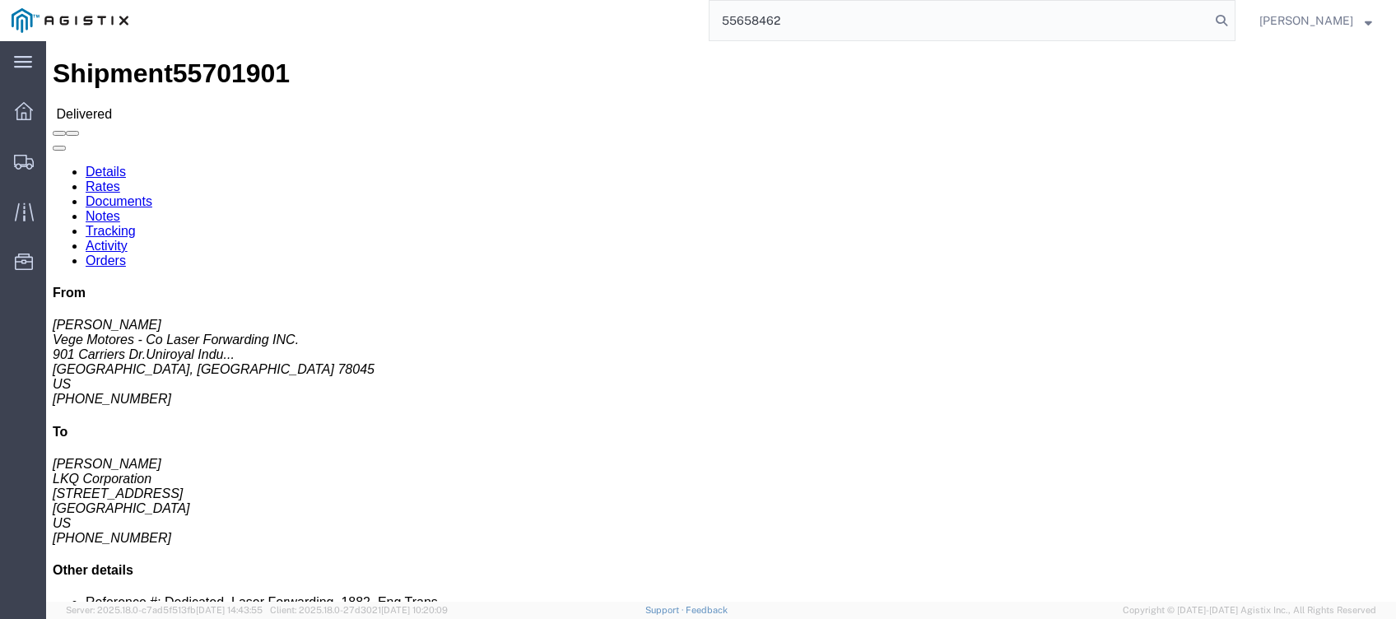
type input "55658462"
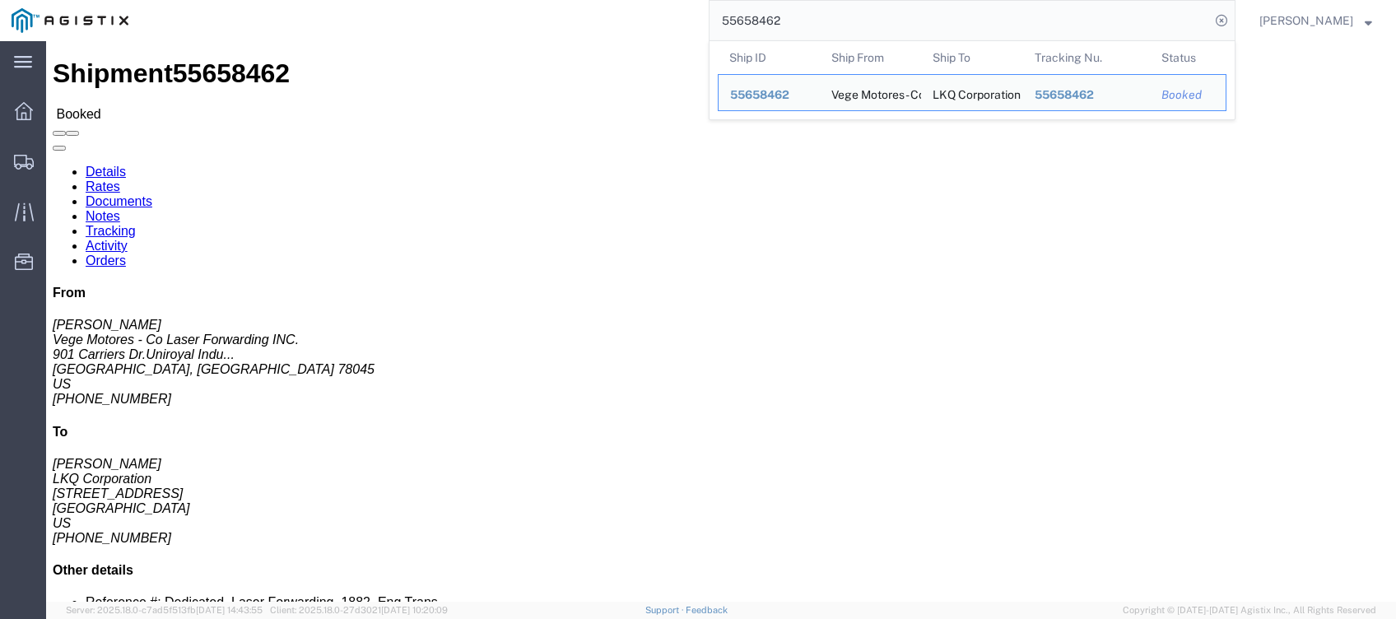
click link "Tracking"
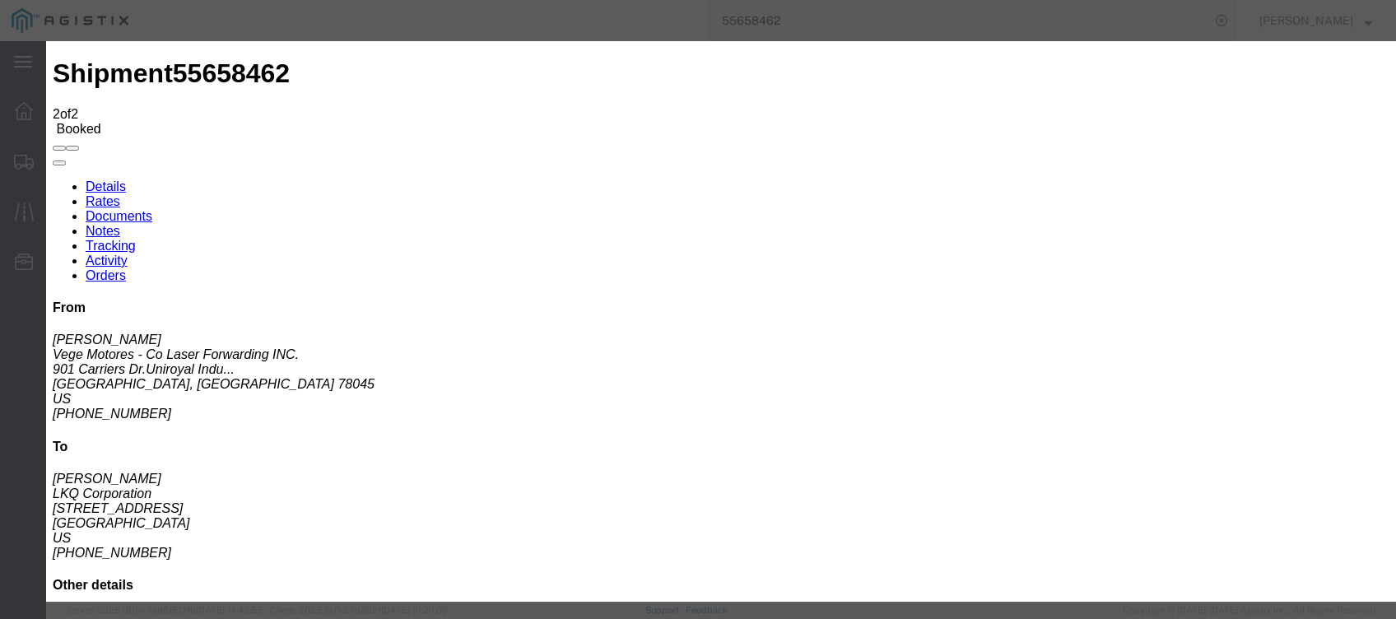
type input "[DATE]"
type input "7:00 PM"
select select "DELIVRED"
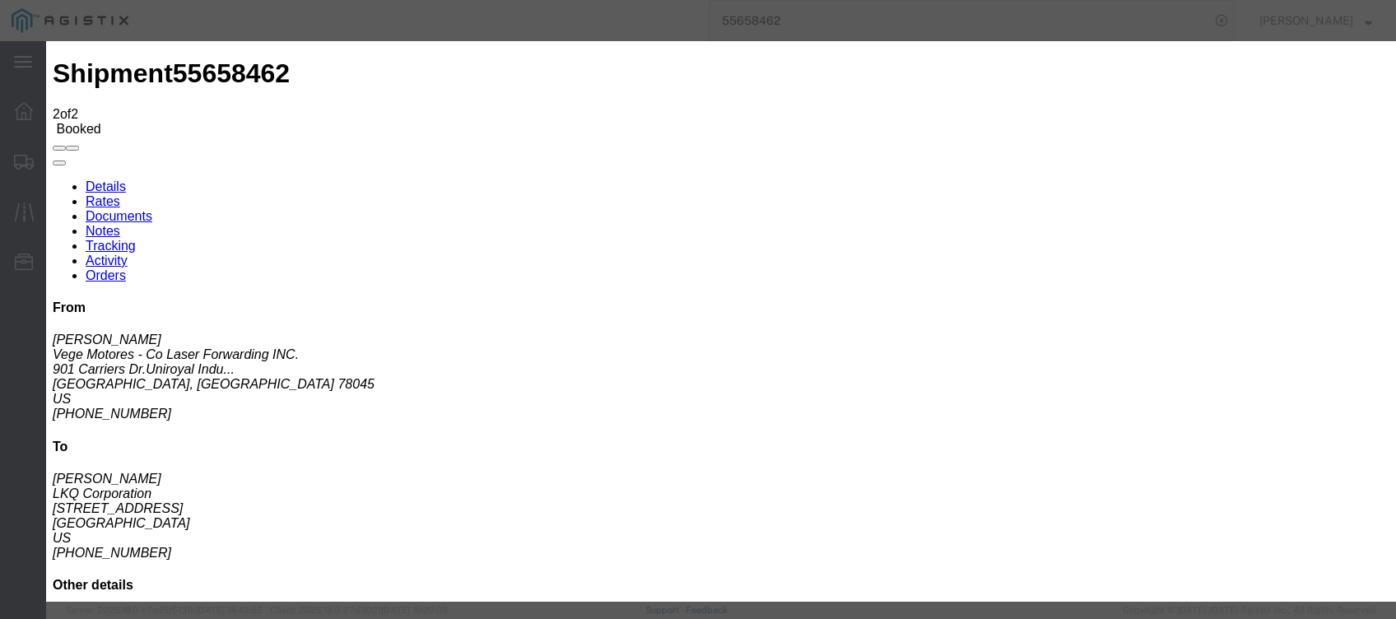
type input "[DATE]"
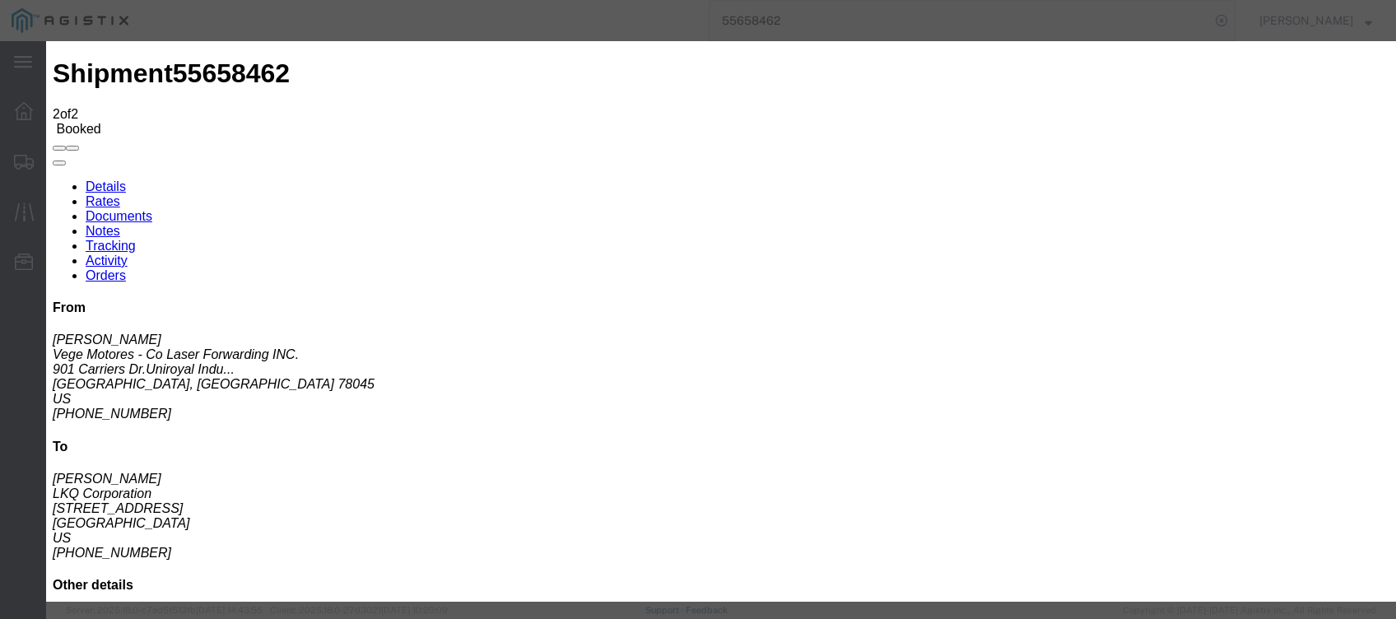
type input "8:00 AM"
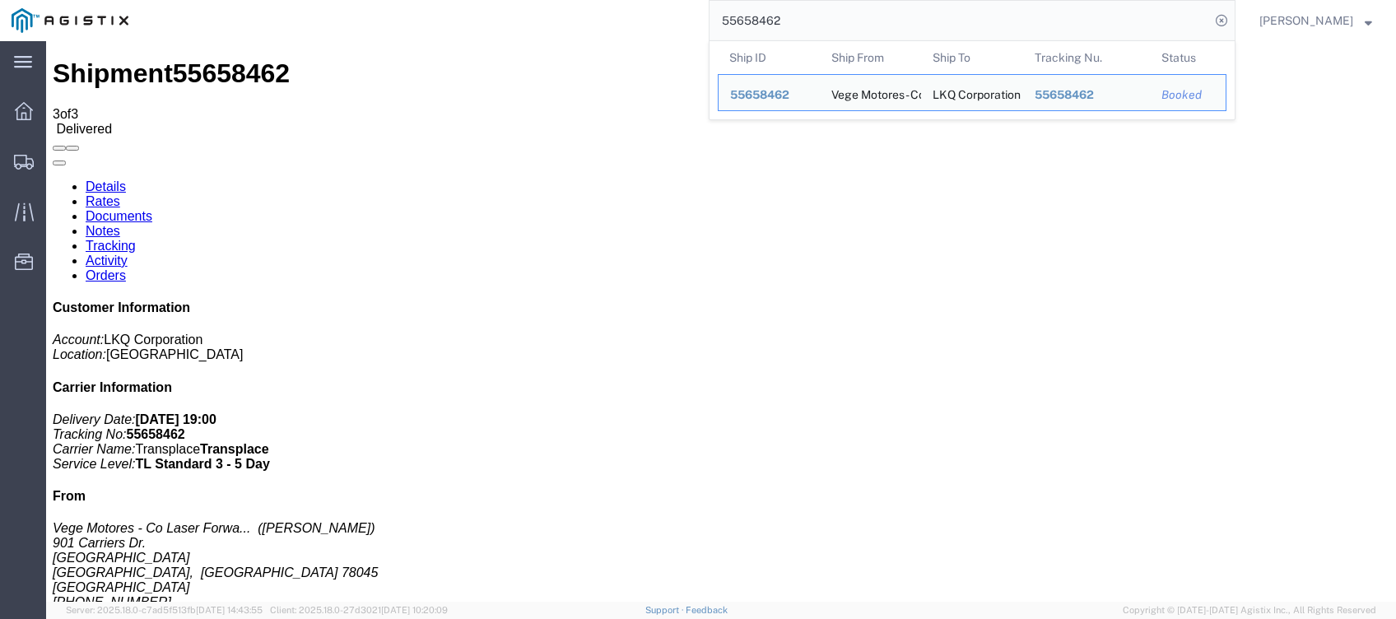
click at [980, 33] on input "55658462" at bounding box center [959, 20] width 500 height 39
paste input "72164"
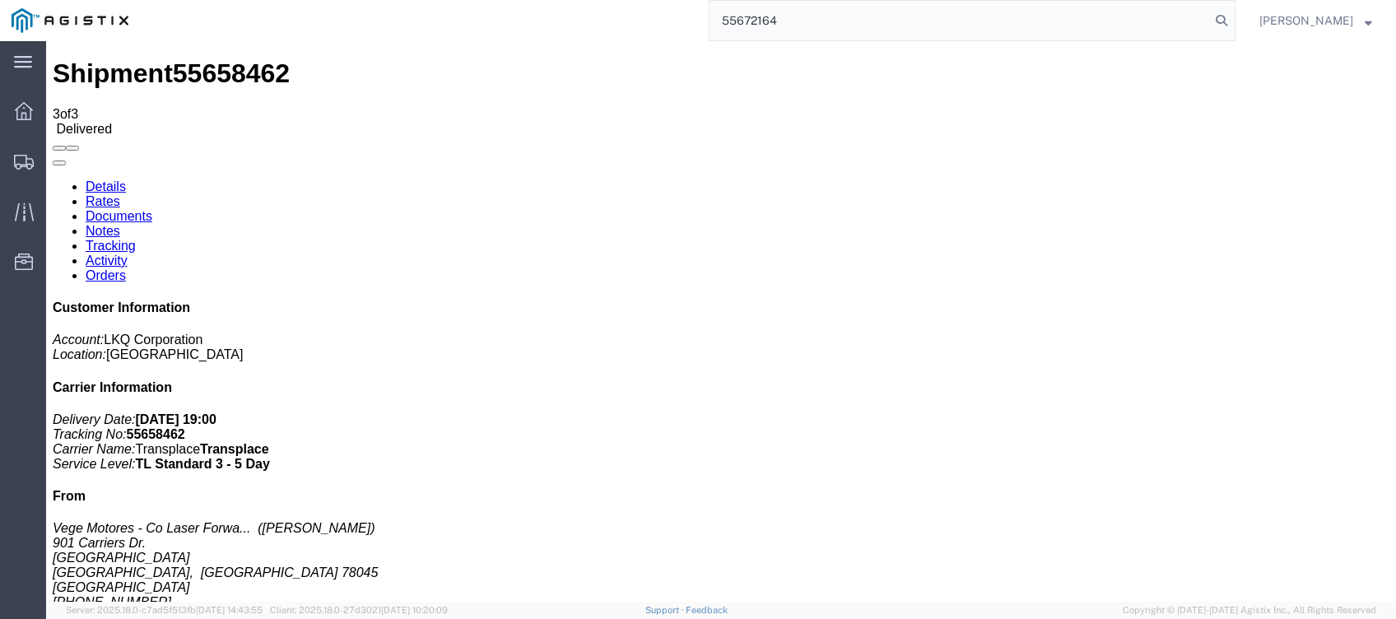
type input "55672164"
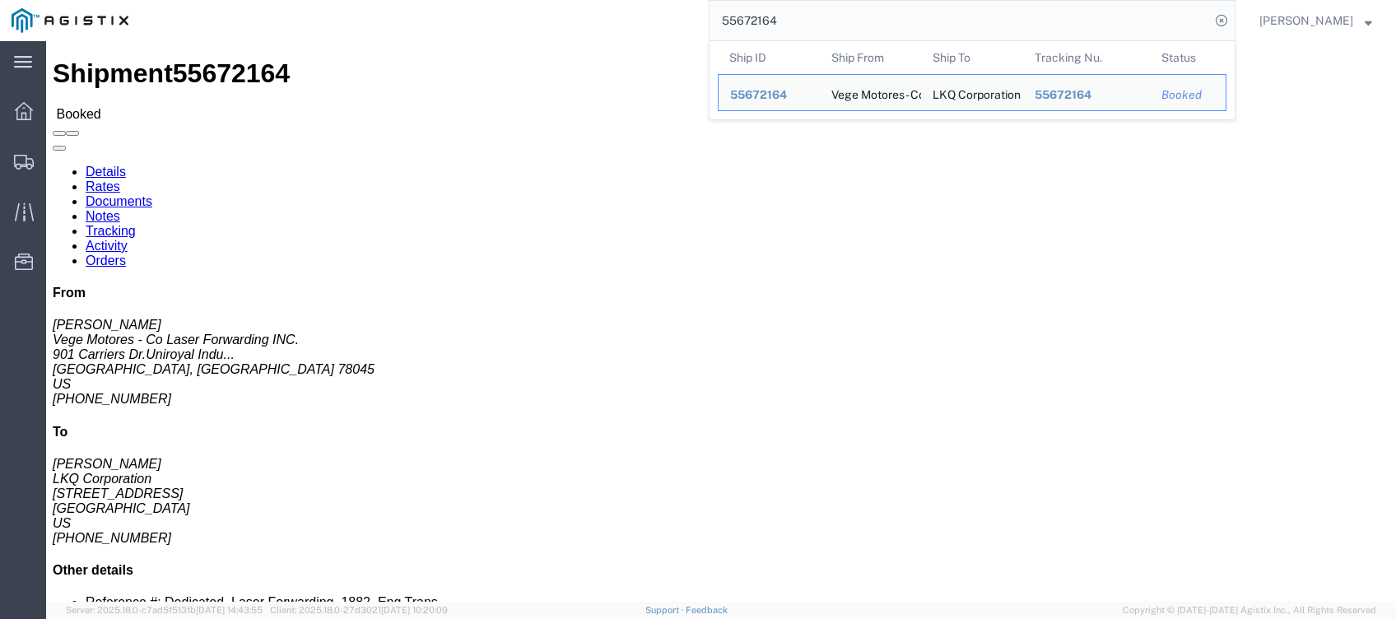
click link "Tracking"
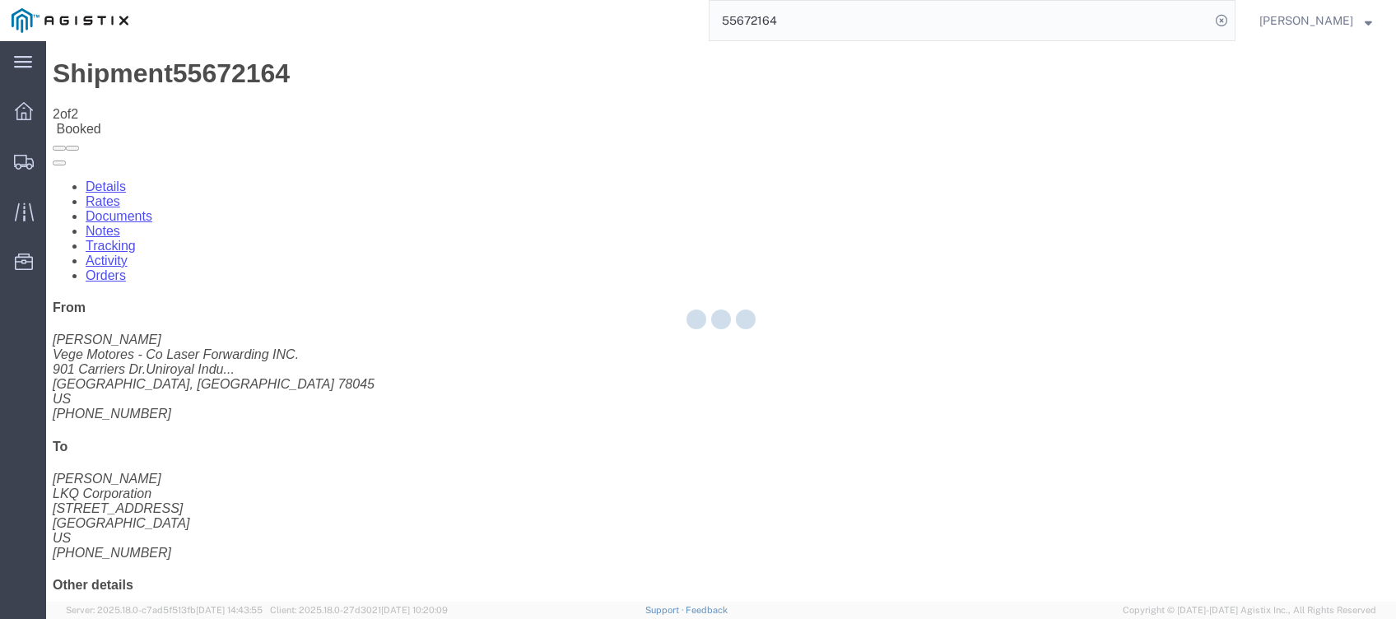
type button "Add New Tracking"
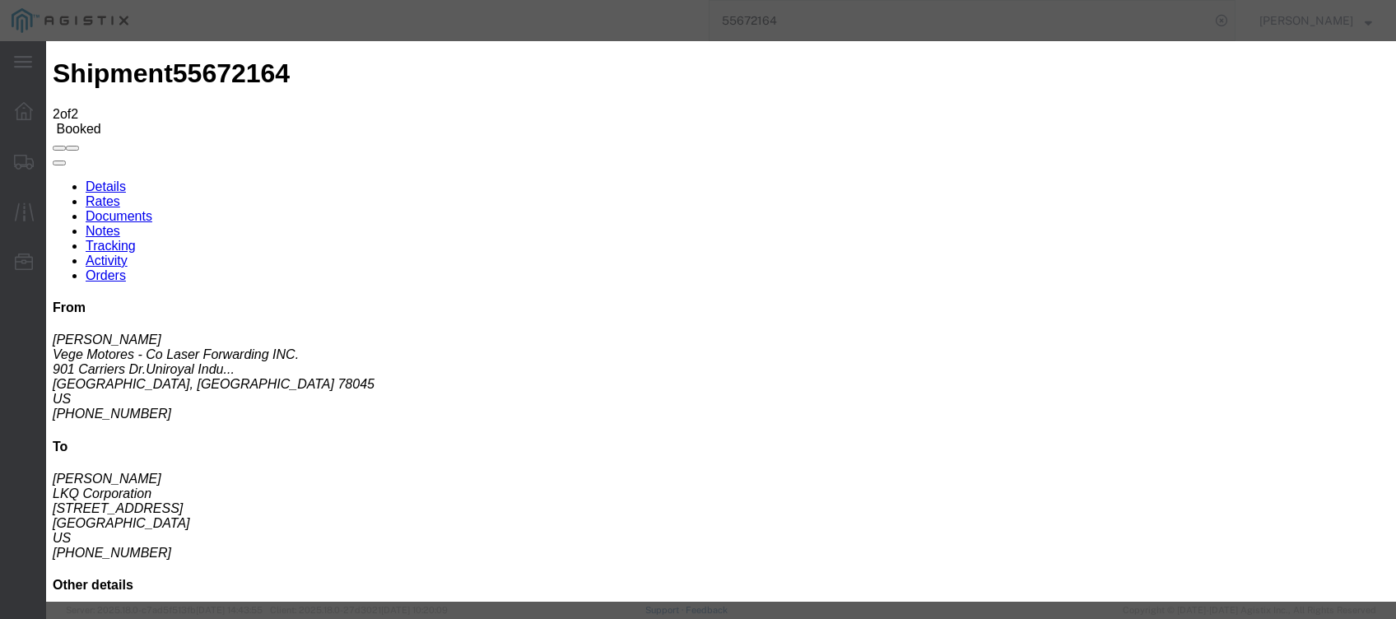
type input "[DATE]"
type input "7:00 PM"
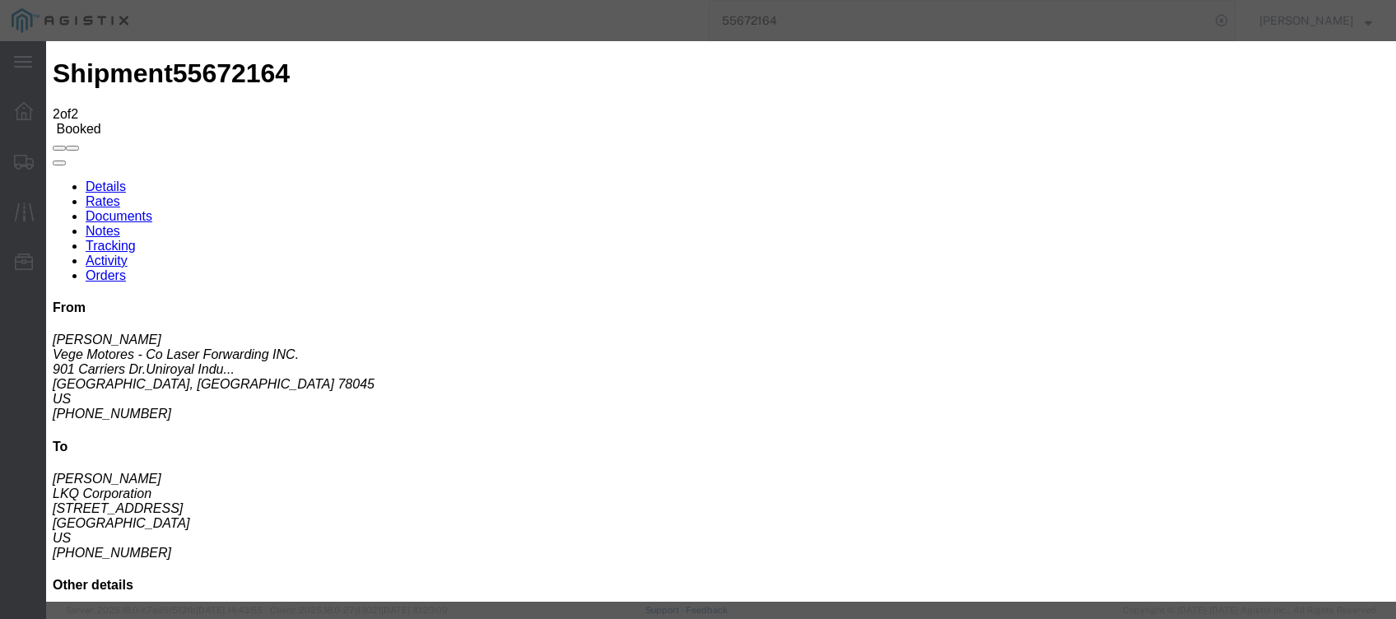
type input "[DATE]"
type input "7:30 AM"
drag, startPoint x: 625, startPoint y: 235, endPoint x: 630, endPoint y: 252, distance: 17.0
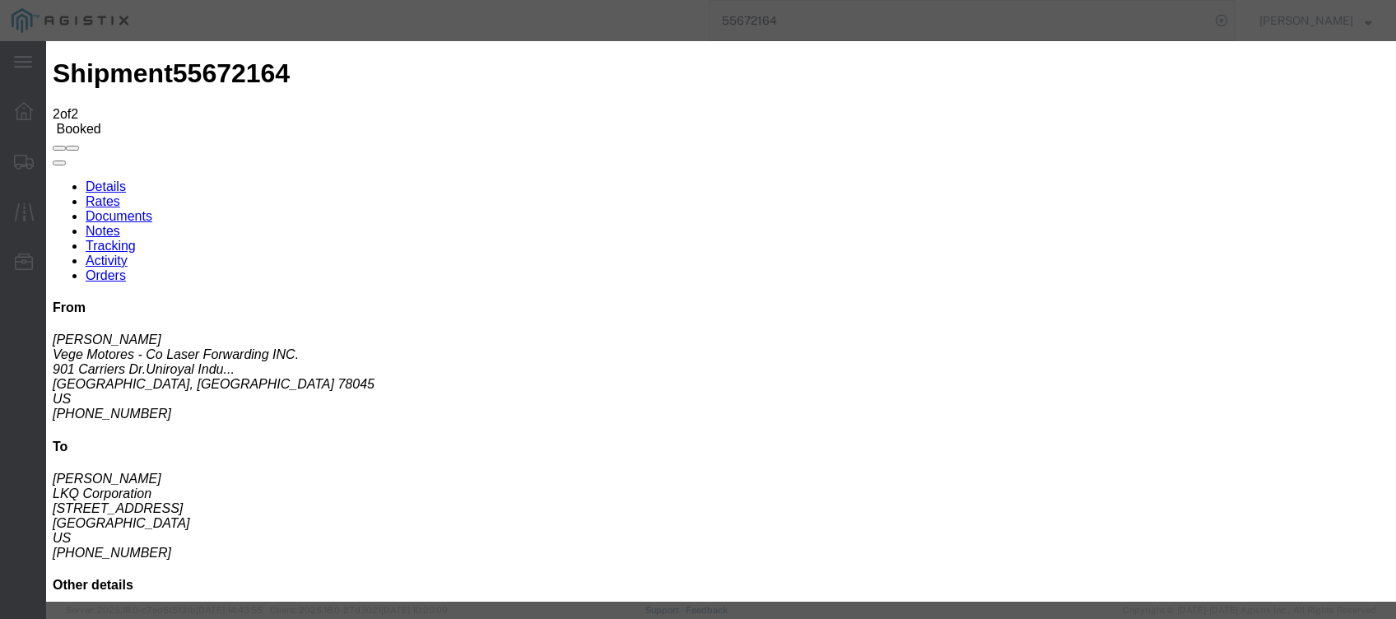
select select "DELIVRED"
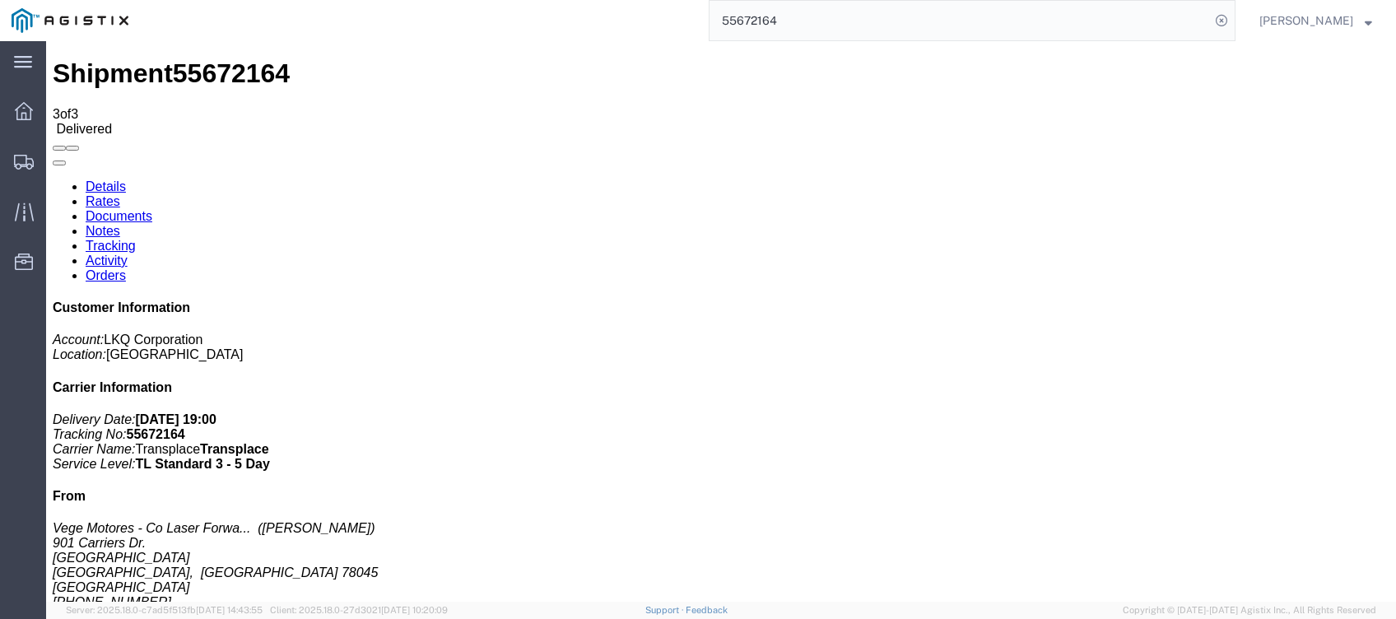
click at [998, 17] on input "55672164" at bounding box center [959, 20] width 500 height 39
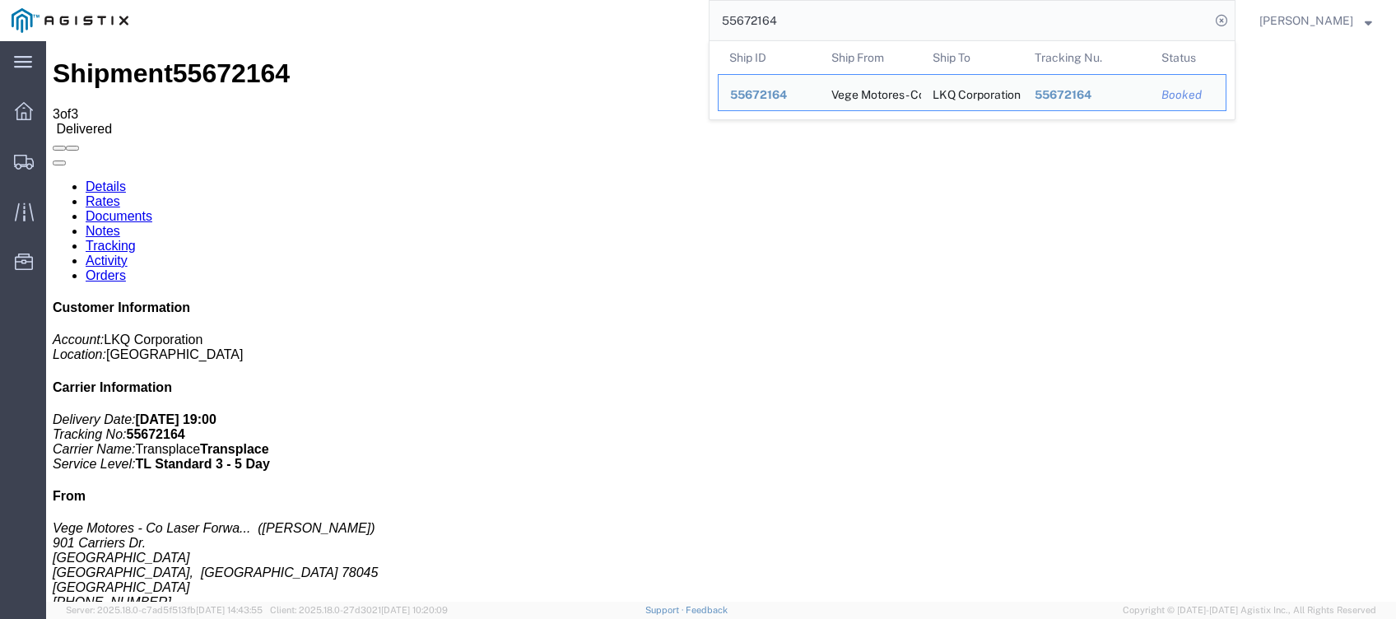
click at [998, 17] on input "55672164" at bounding box center [959, 20] width 500 height 39
paste input "491250"
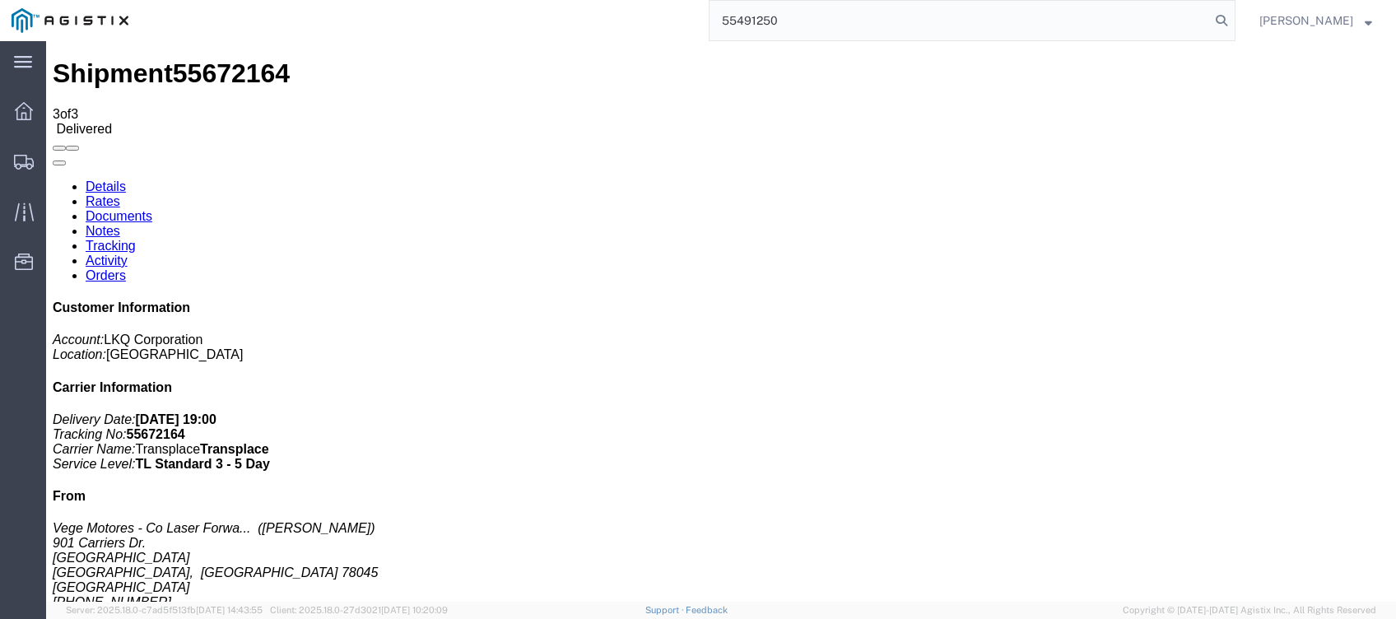
type input "55491250"
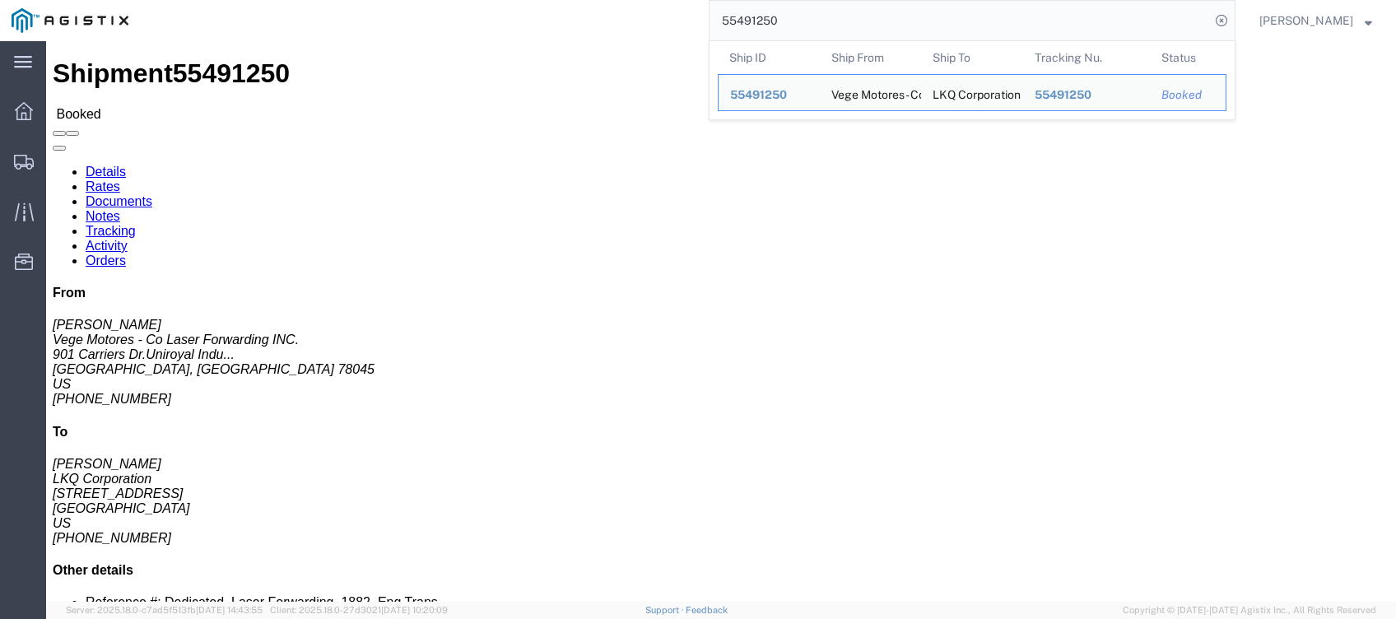
click at [978, 18] on input "55491250" at bounding box center [959, 20] width 500 height 39
click link "Tracking"
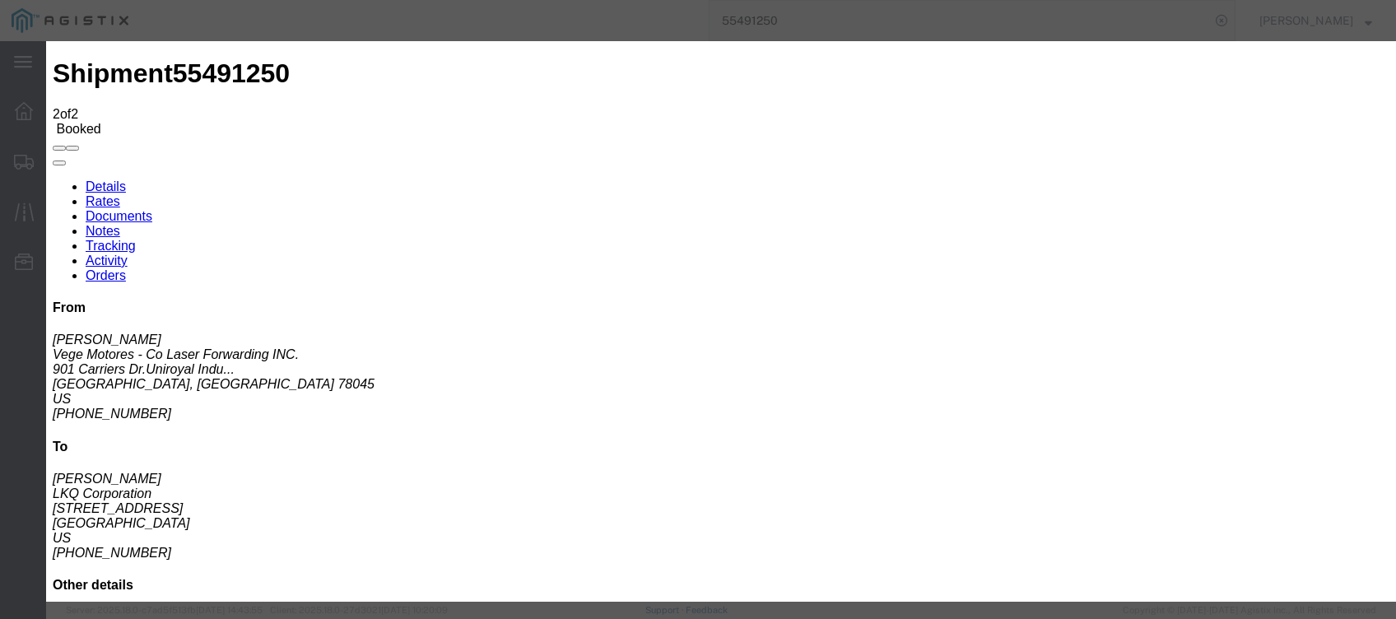
type input "[DATE]"
type input "7:00 PM"
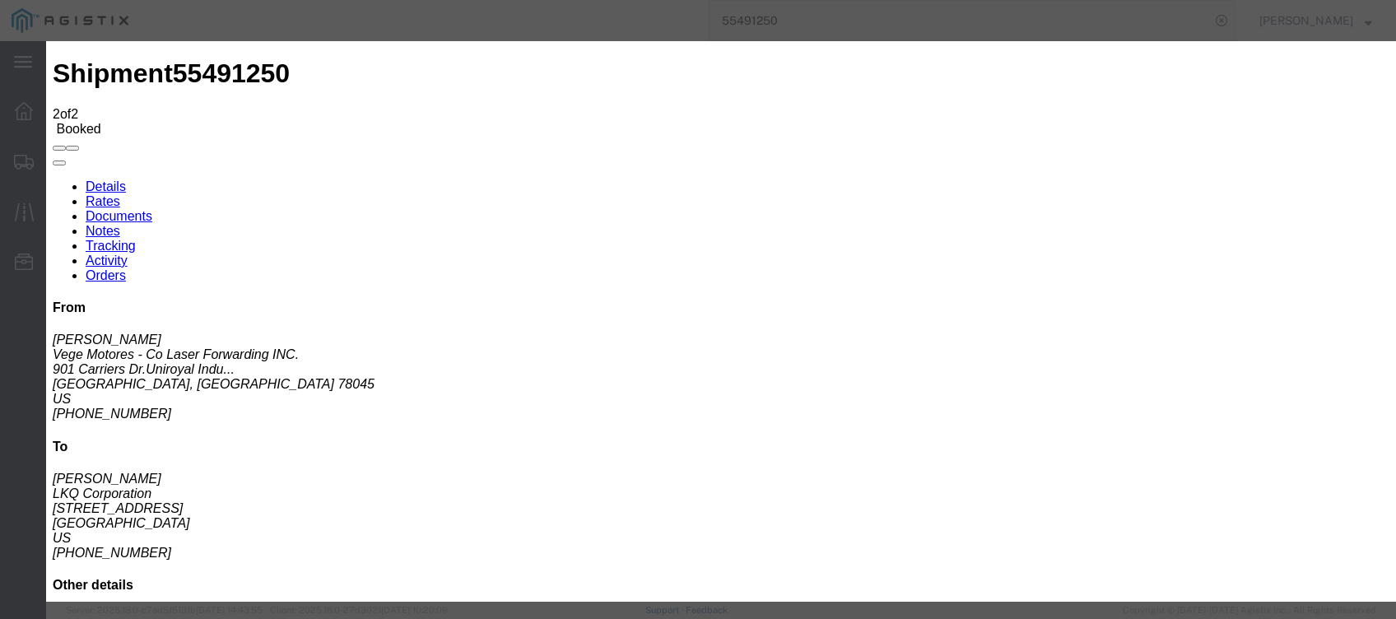
type input "[DATE]"
type input "8:00 AM"
select select "DELIVRED"
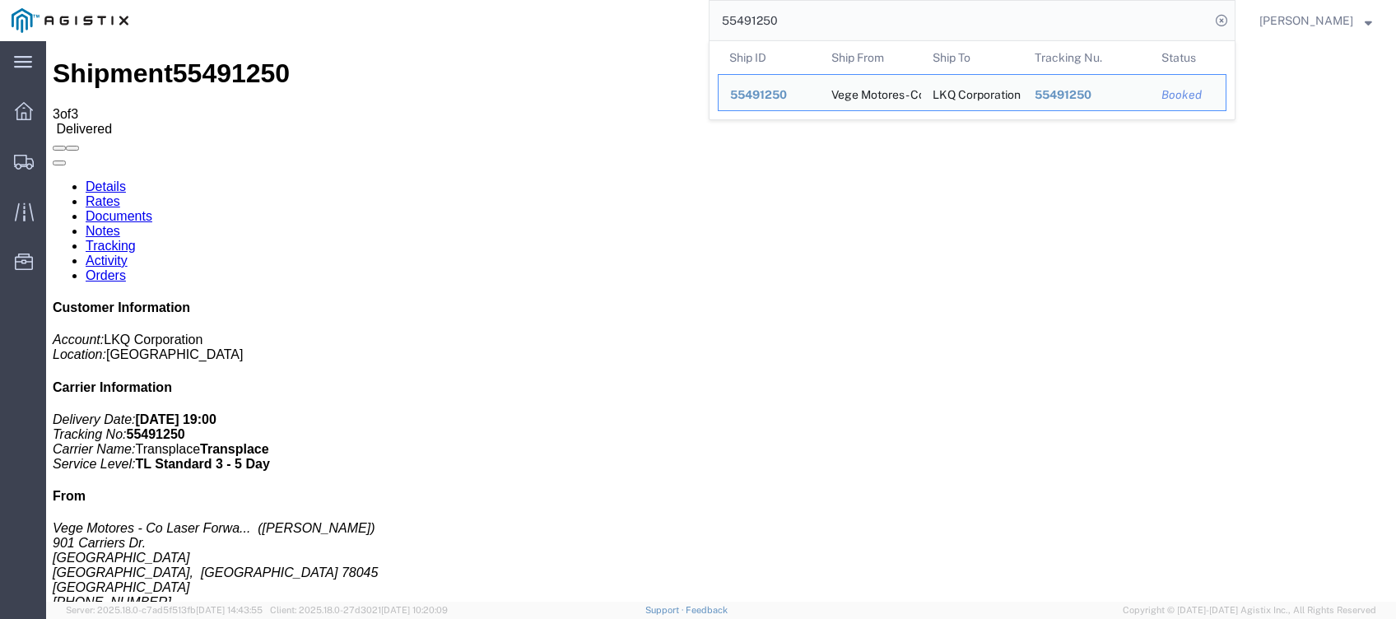
click at [921, 21] on input "55491250" at bounding box center [959, 20] width 500 height 39
paste input "644402"
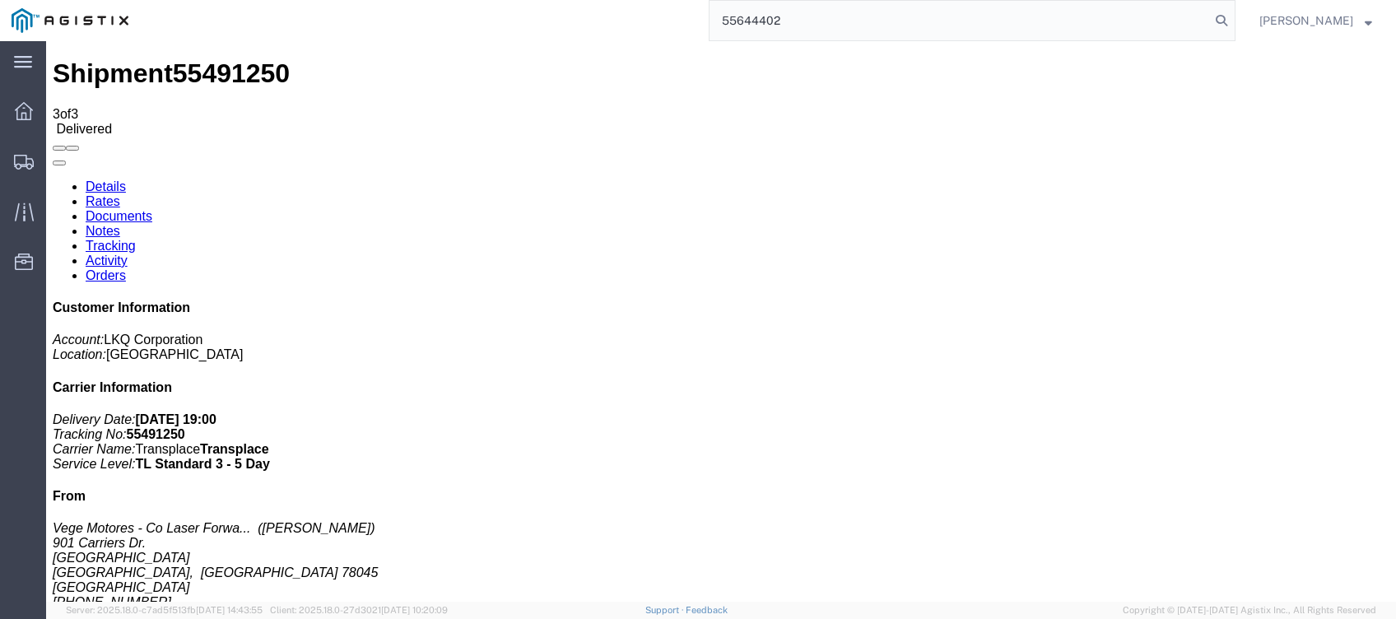
type input "55644402"
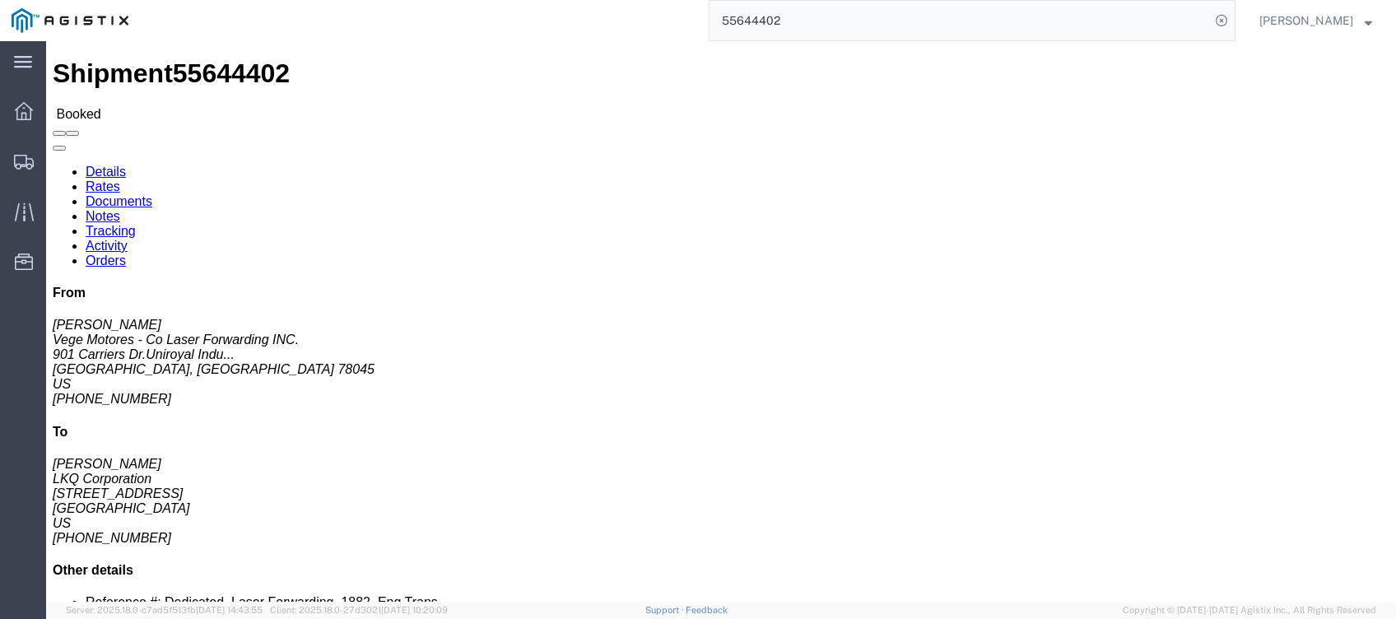
click link "Tracking"
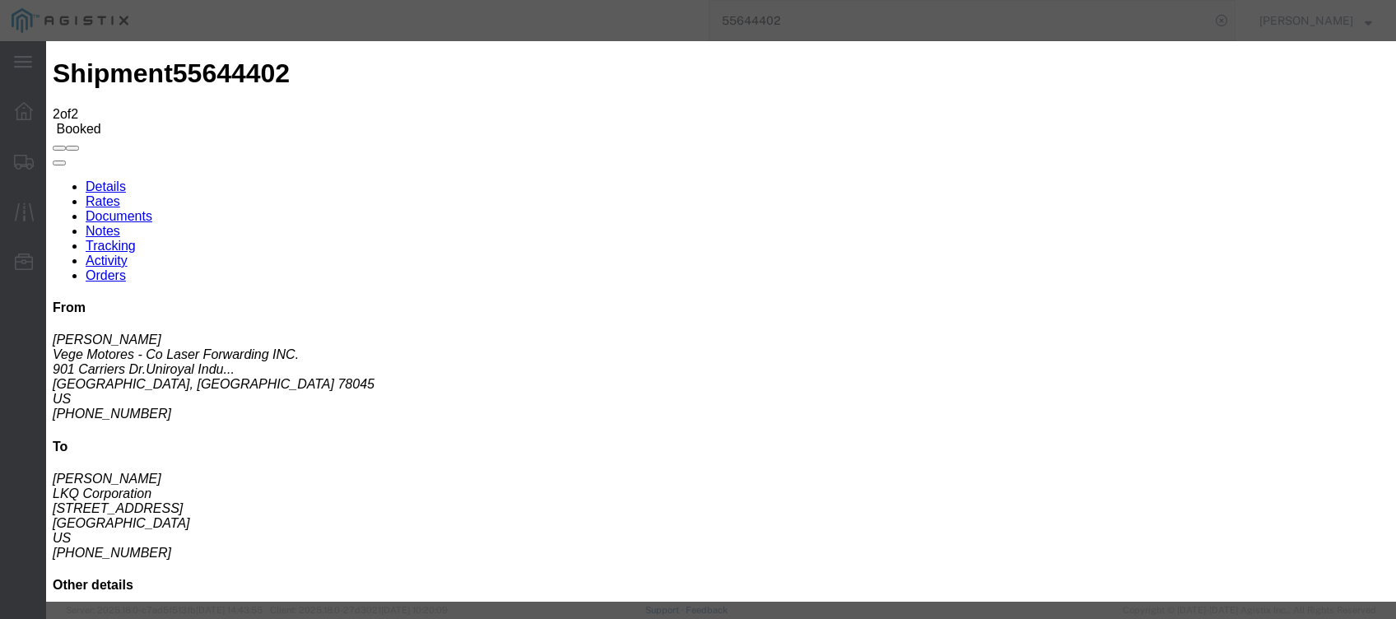
type input "[DATE]"
type input "7:00 PM"
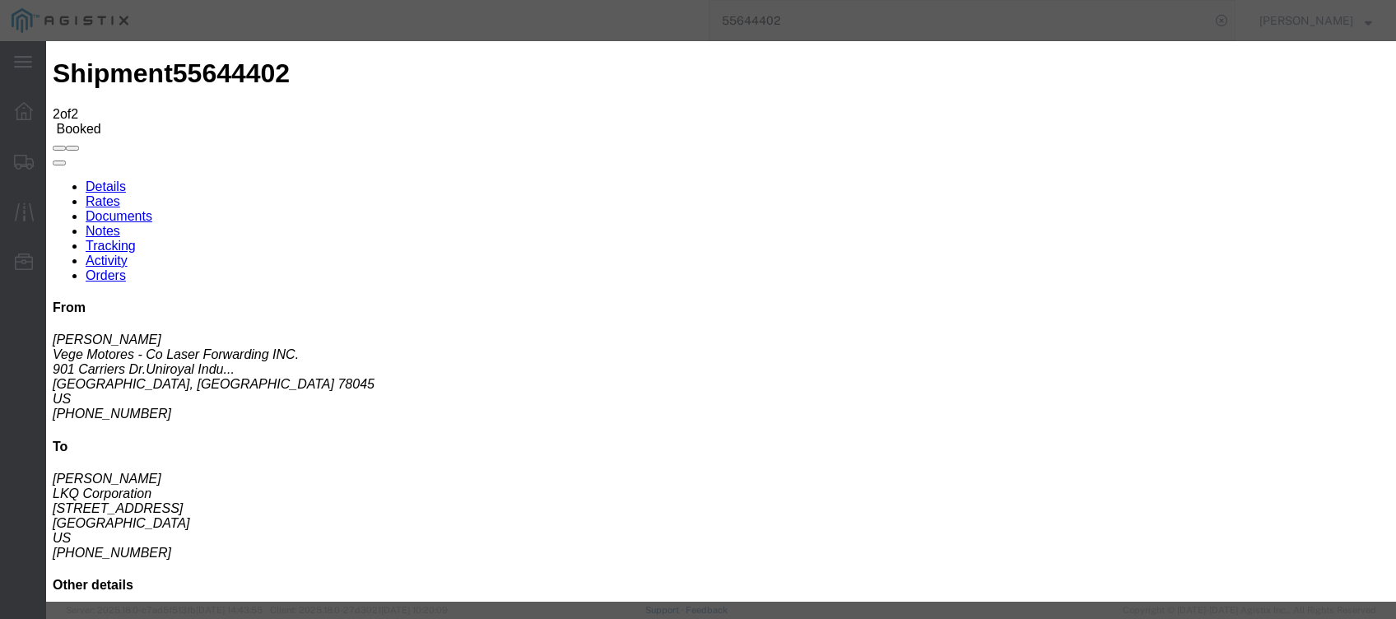
select select "DELIVRED"
drag, startPoint x: 461, startPoint y: 297, endPoint x: 499, endPoint y: 304, distance: 39.4
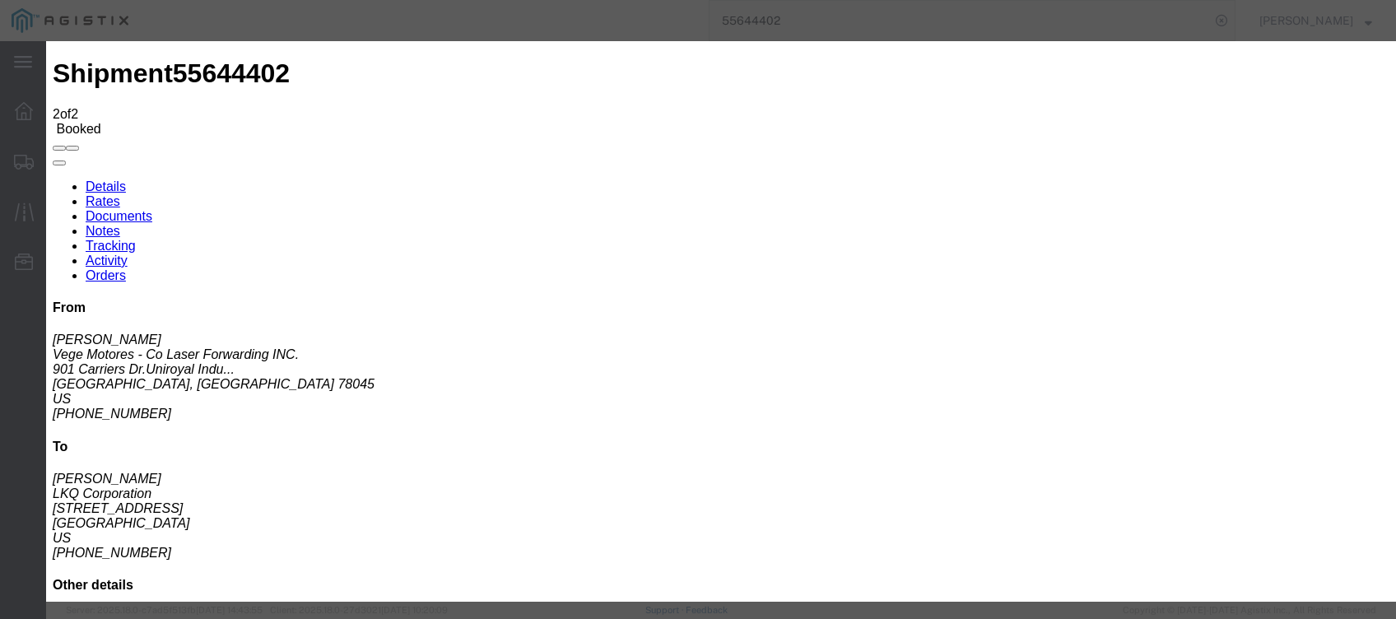
type input "[DATE]"
type input "7:30 AM"
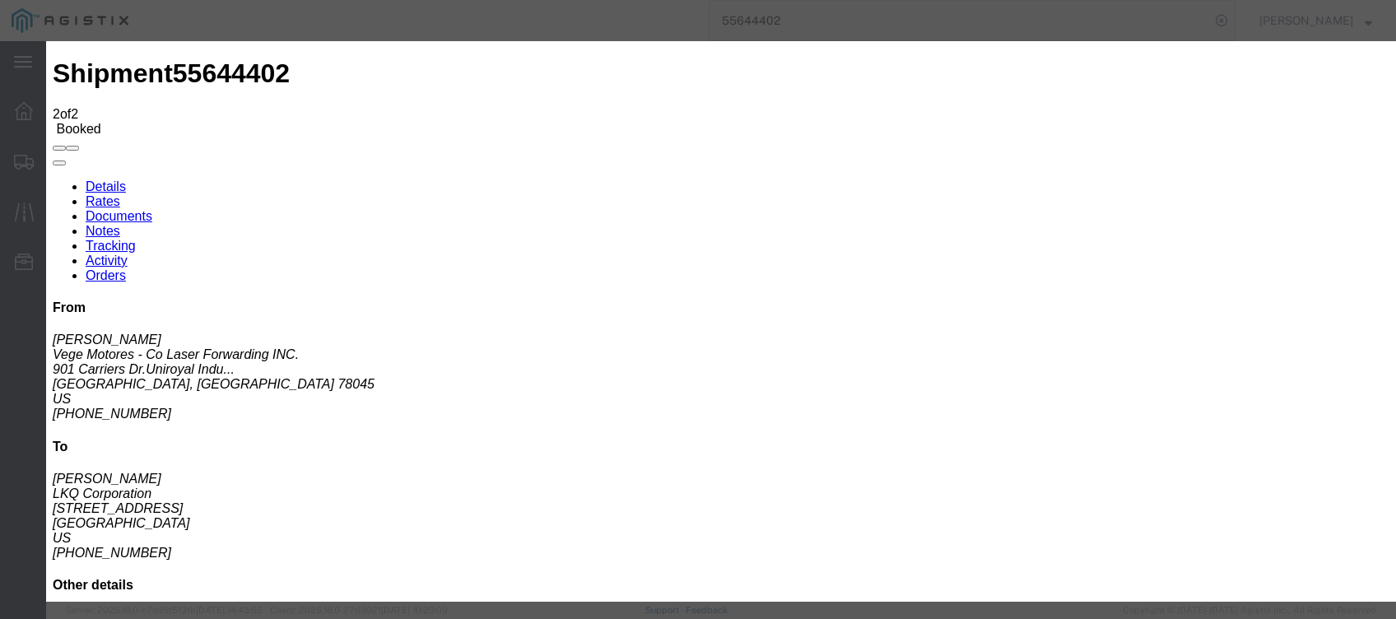
type input "[DATE]"
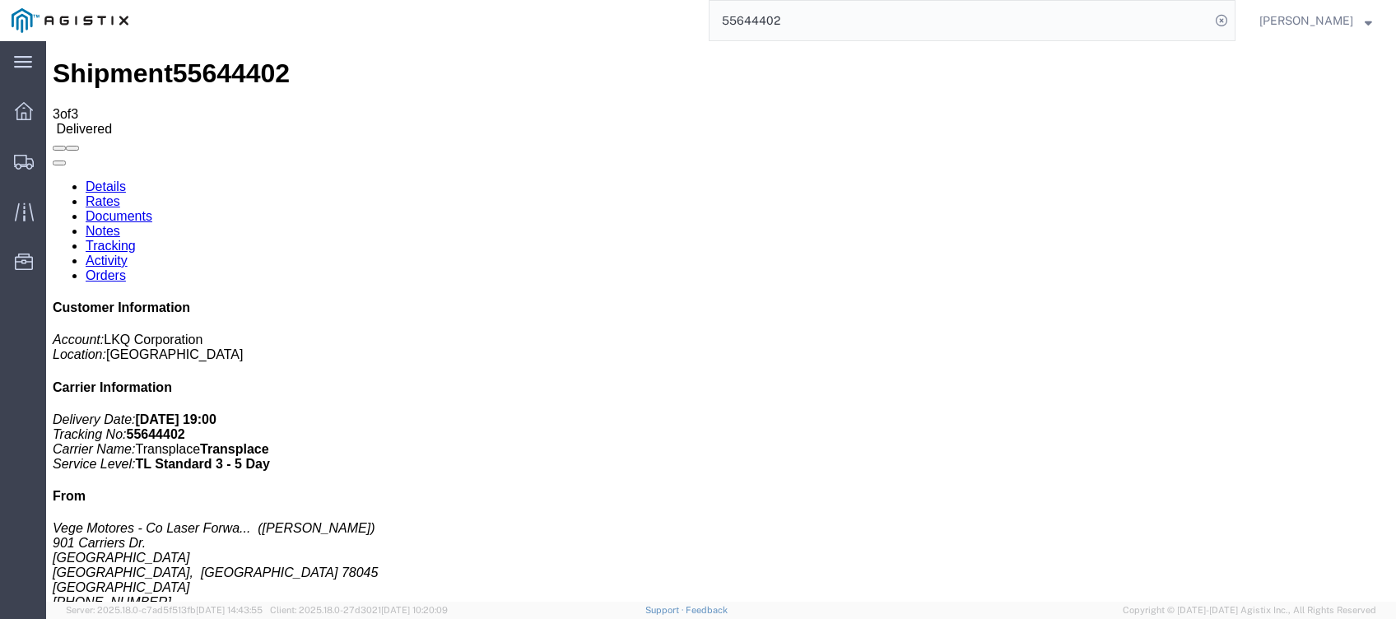
click at [927, 30] on input "55644402" at bounding box center [959, 20] width 500 height 39
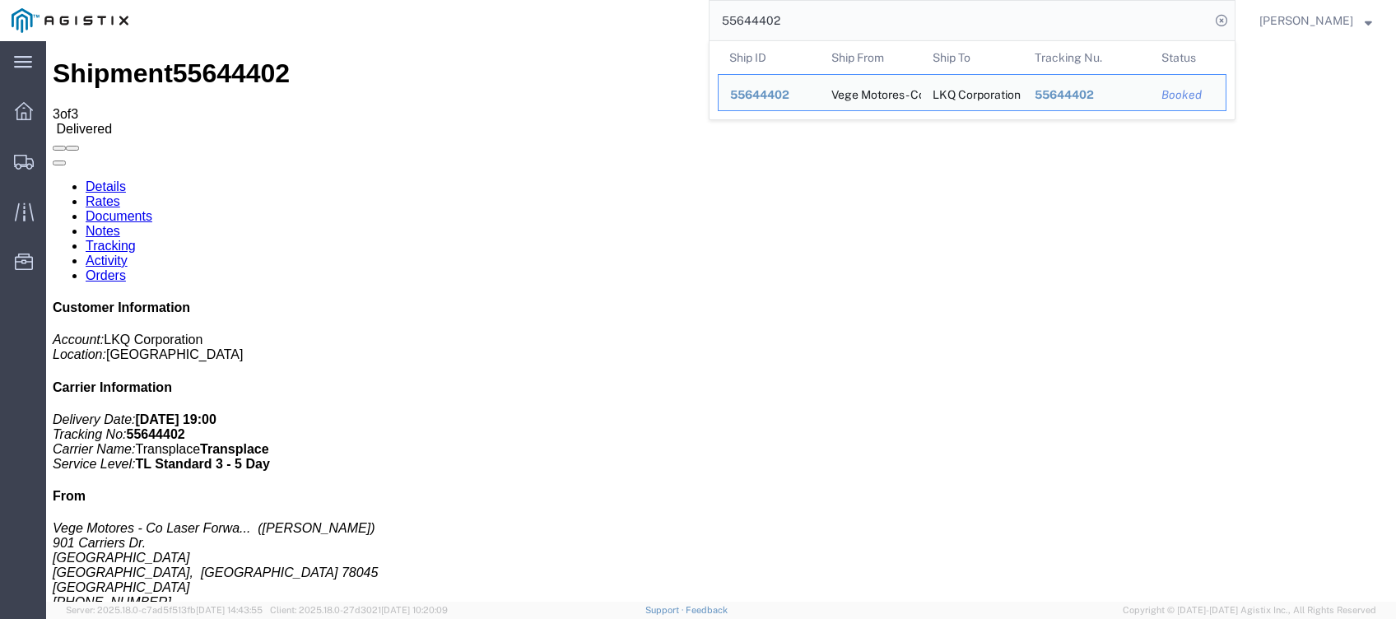
click at [927, 30] on input "55644402" at bounding box center [959, 20] width 500 height 39
paste input "06576"
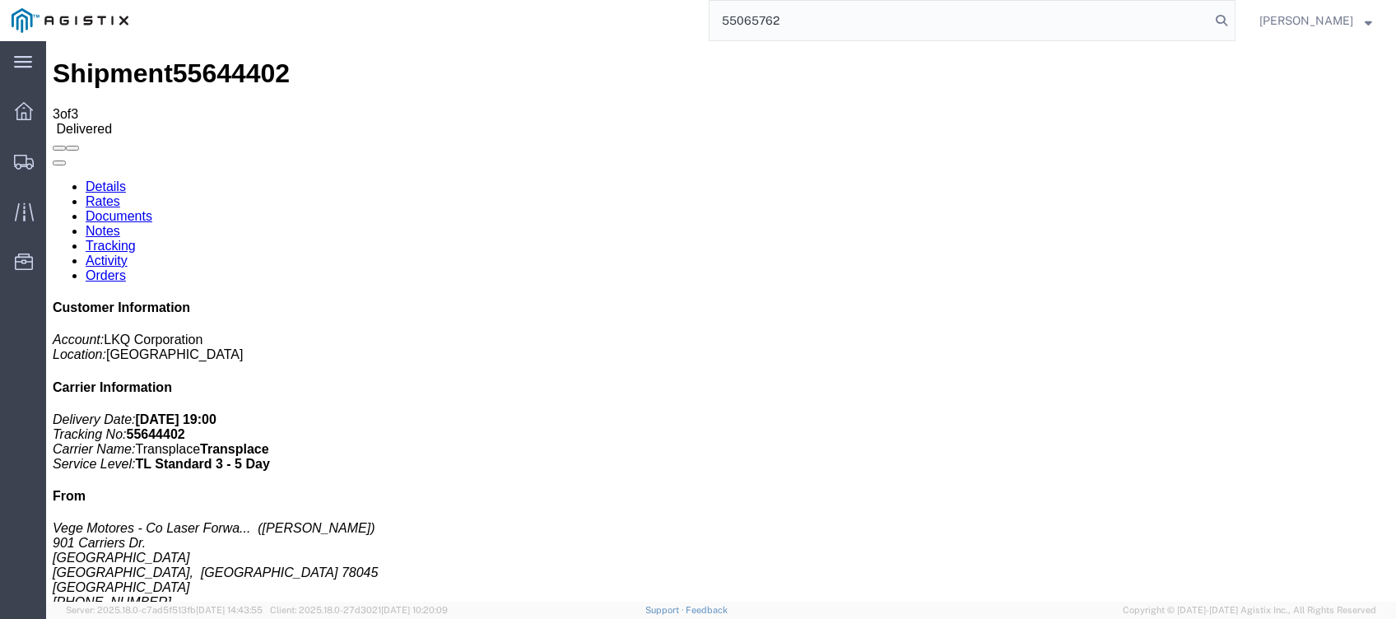
type input "55065762"
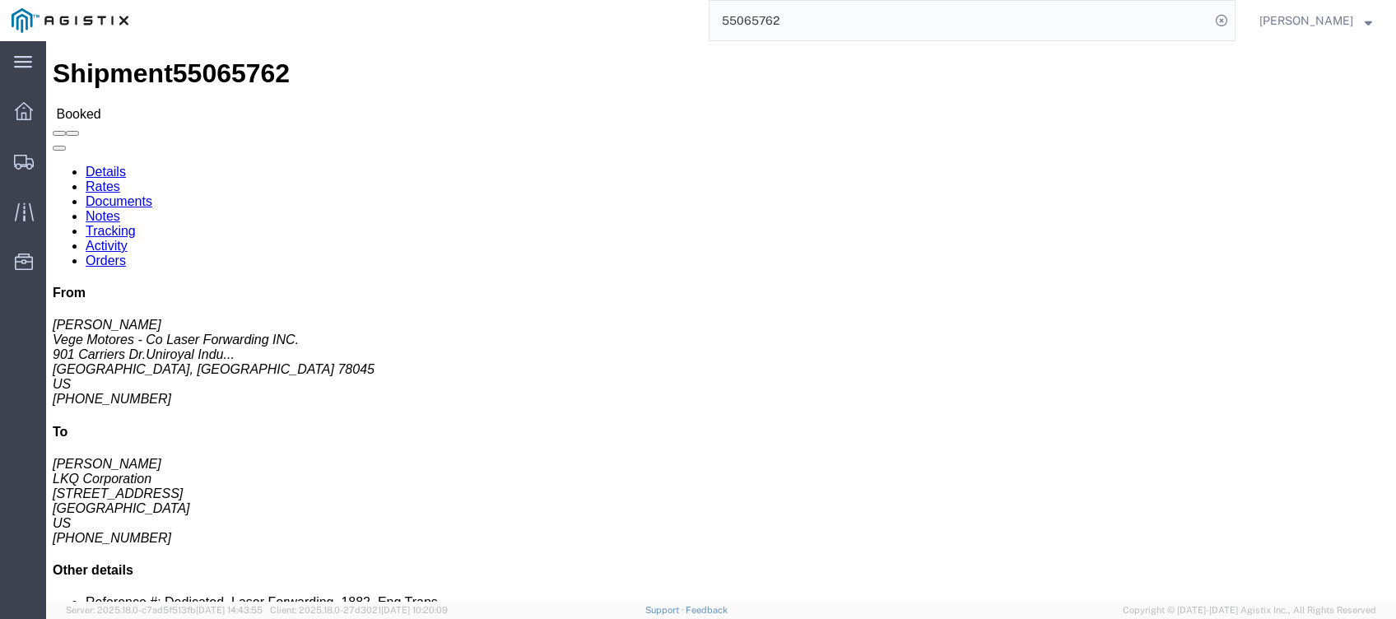
click link "Tracking"
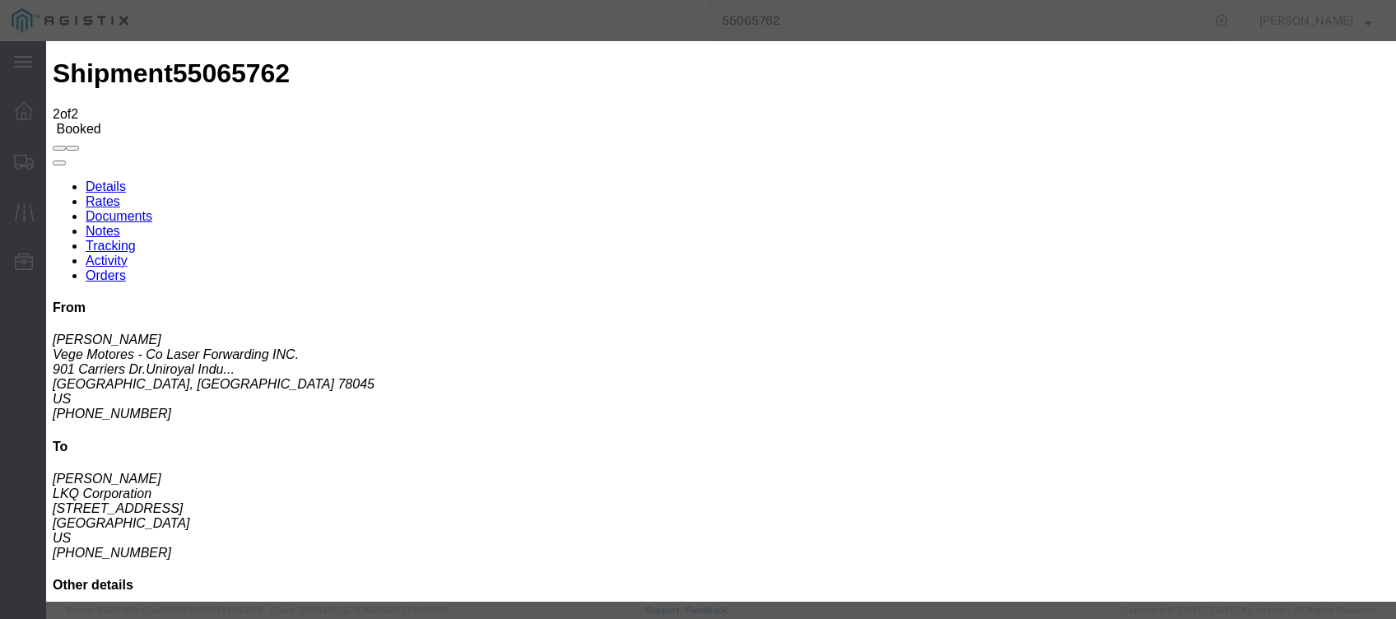
type input "[DATE]"
type input "7:00 PM"
type input "7:54 AM"
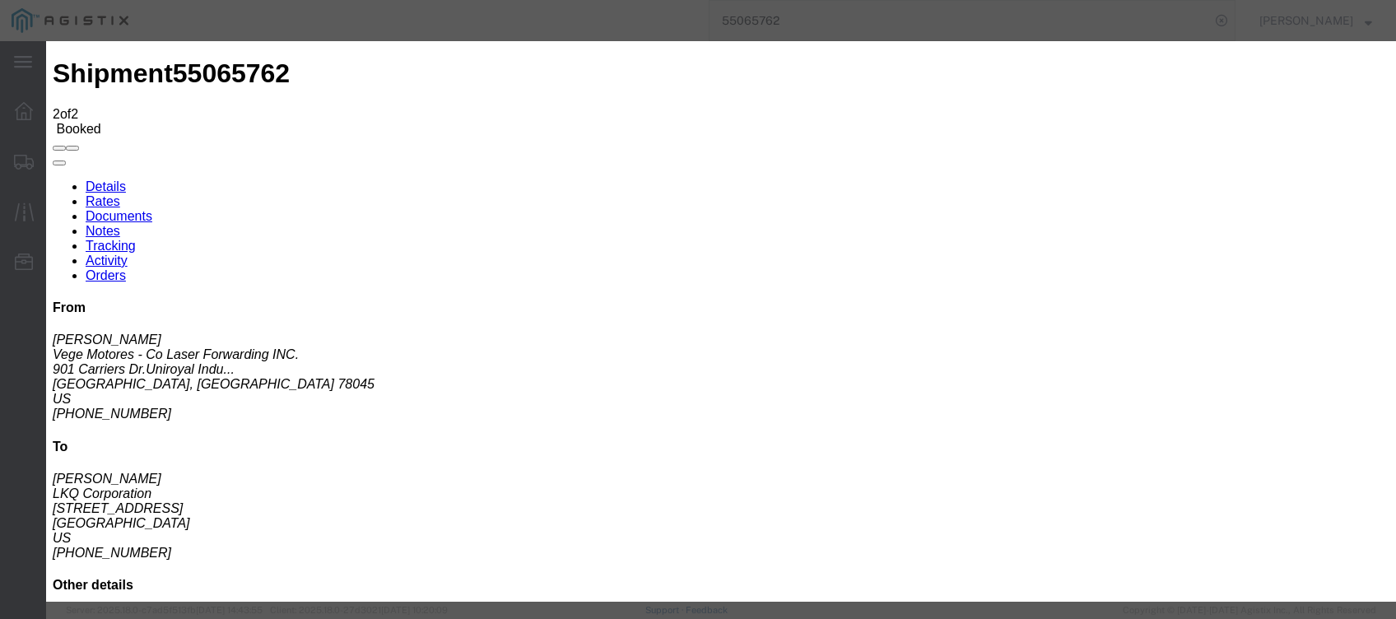
type input "[DATE]"
select select "DELIVRED"
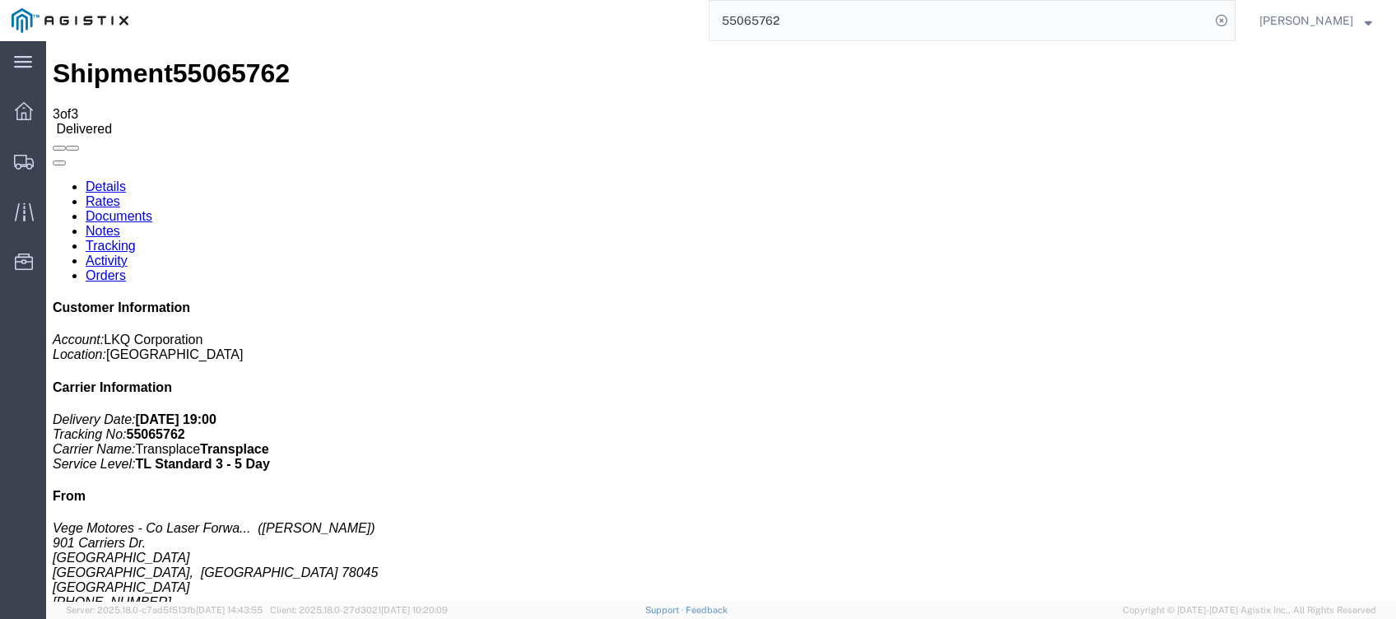
click at [946, 20] on input "55065762" at bounding box center [959, 20] width 500 height 39
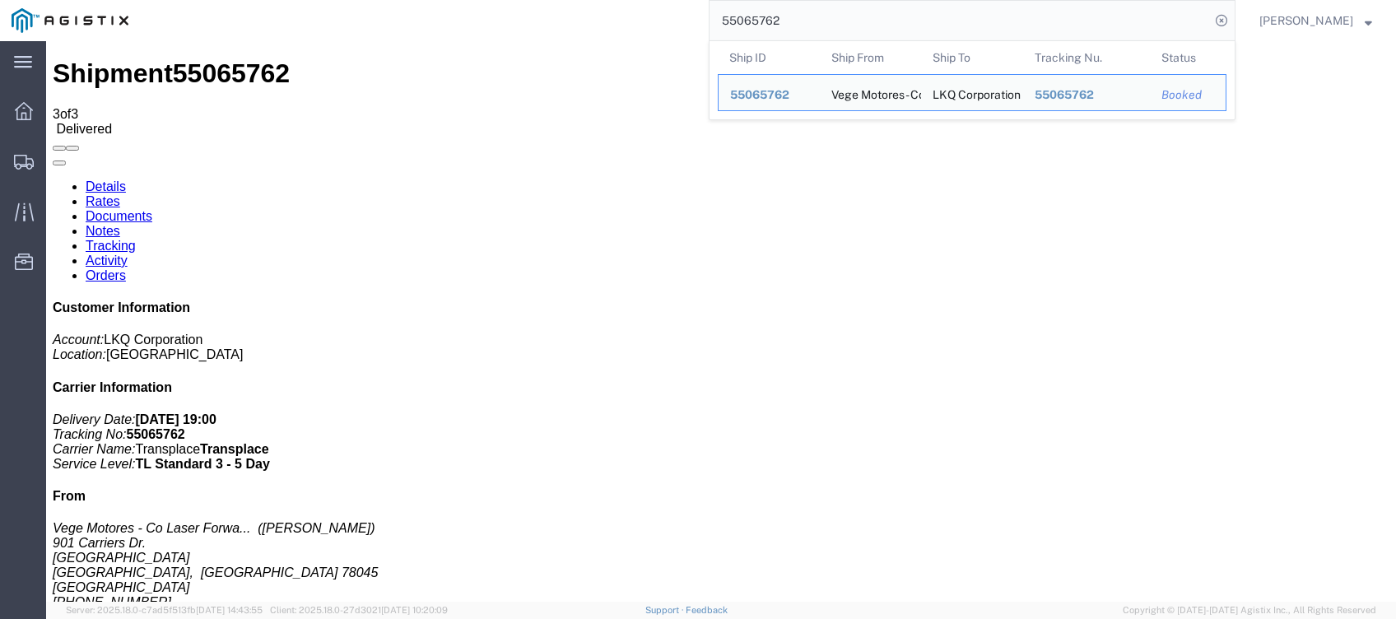
click at [946, 20] on input "55065762" at bounding box center [959, 20] width 500 height 39
paste input "686921"
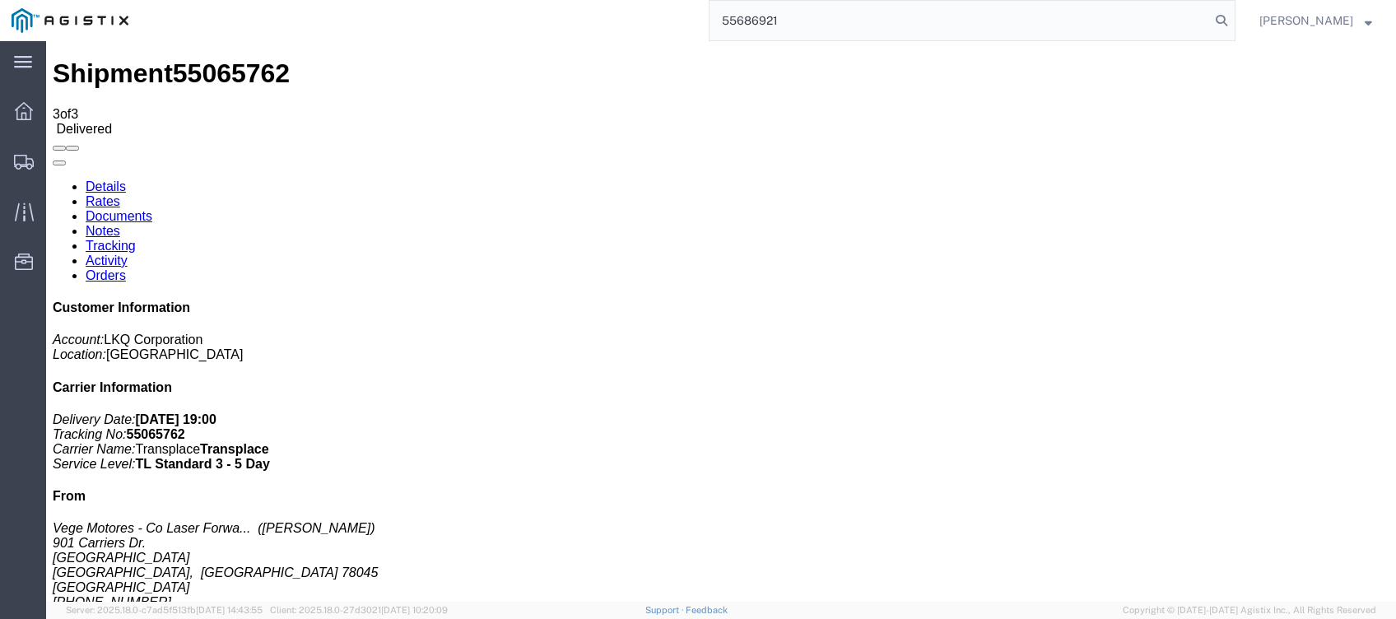
type input "55686921"
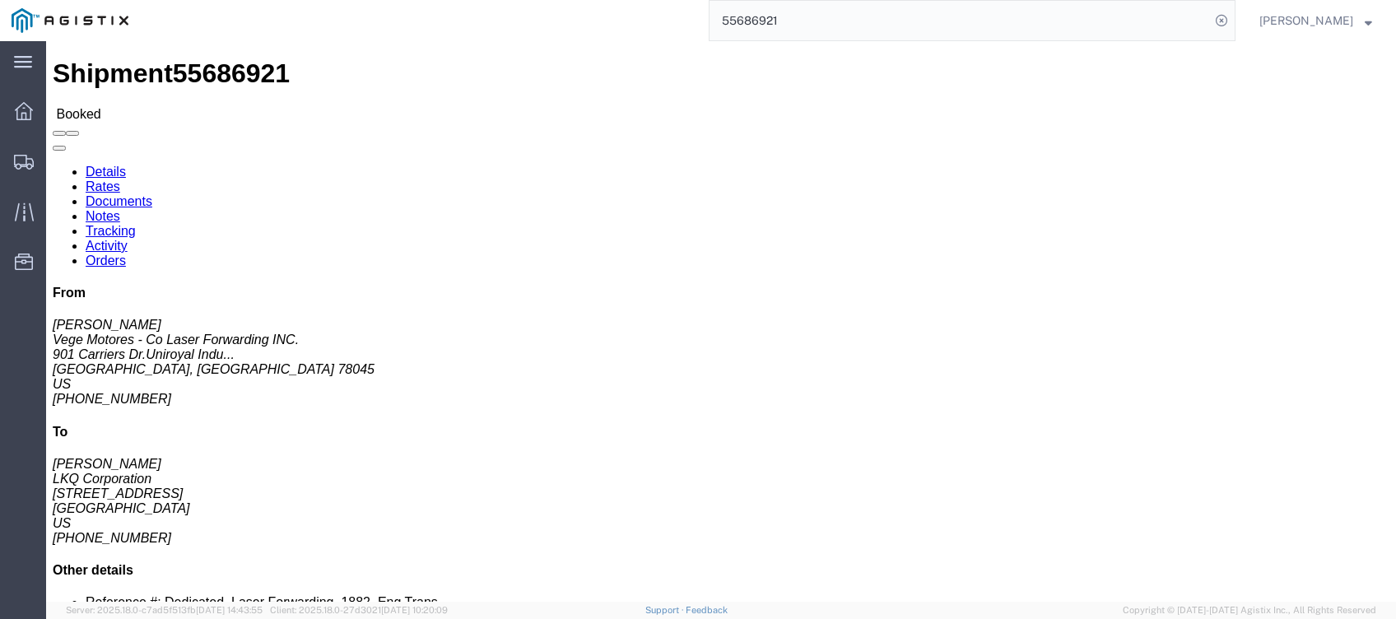
click link "Tracking"
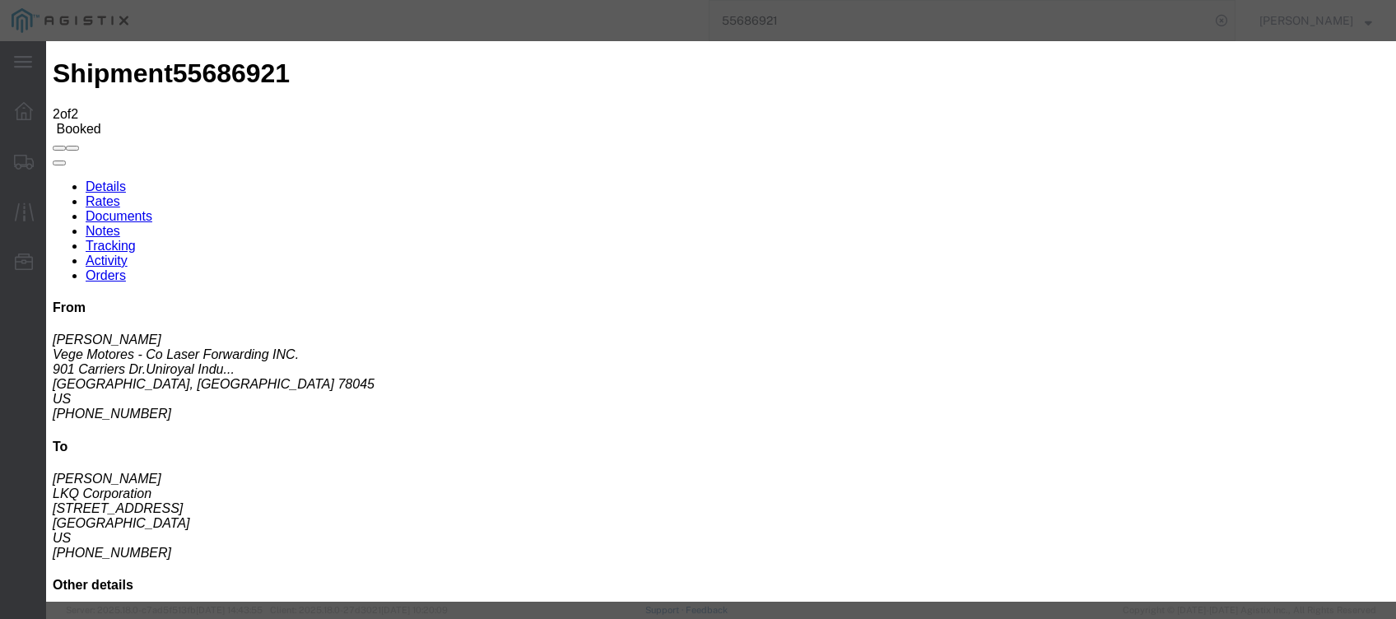
type input "[DATE]"
type input "7:00 PM"
type input "6:30 AM"
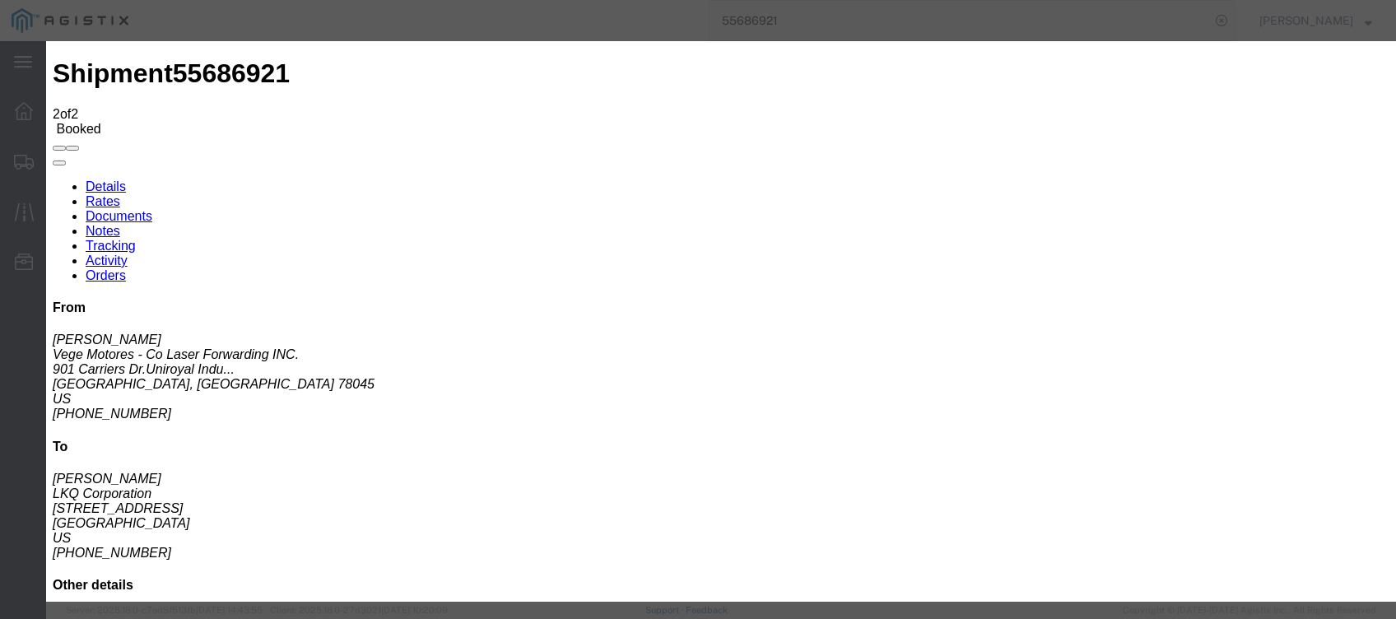
type input "[DATE]"
select select "DELIVRED"
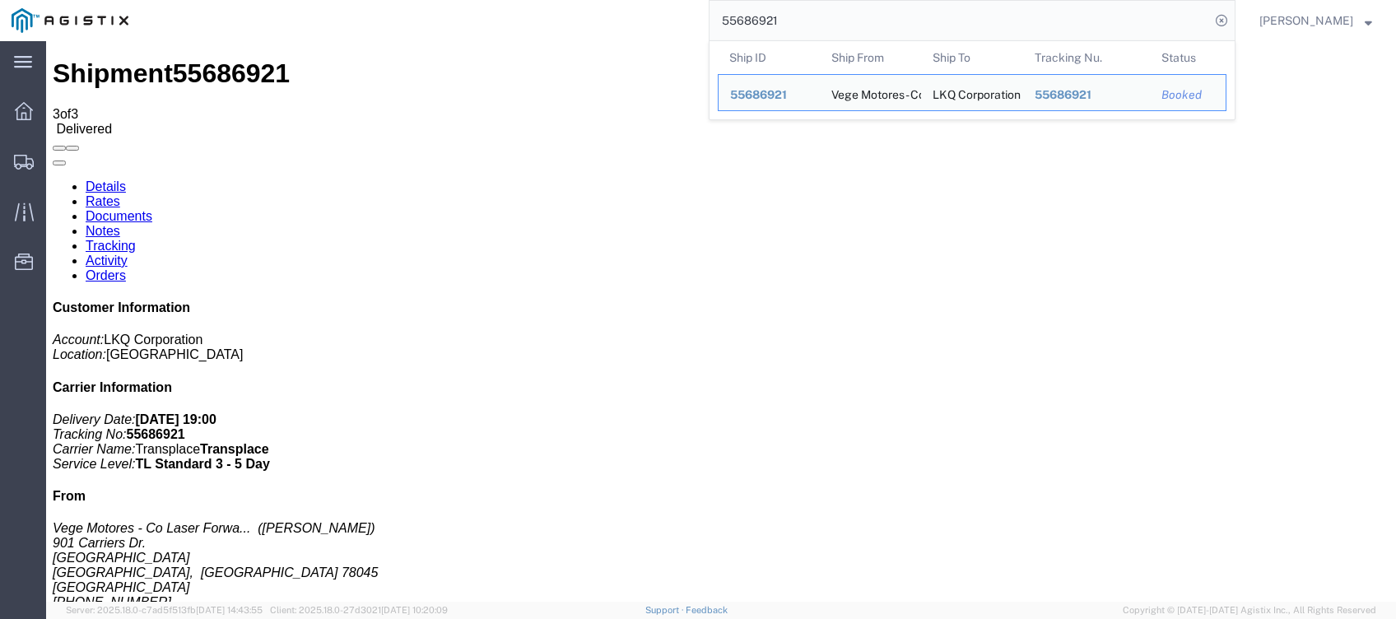
click at [976, 39] on form "55686921 Ship ID Ship From Ship To Tracking Nu. Status Ship ID 55686921 Ship Fr…" at bounding box center [972, 20] width 527 height 41
click at [976, 38] on input "55686921" at bounding box center [959, 20] width 500 height 39
paste input "444665"
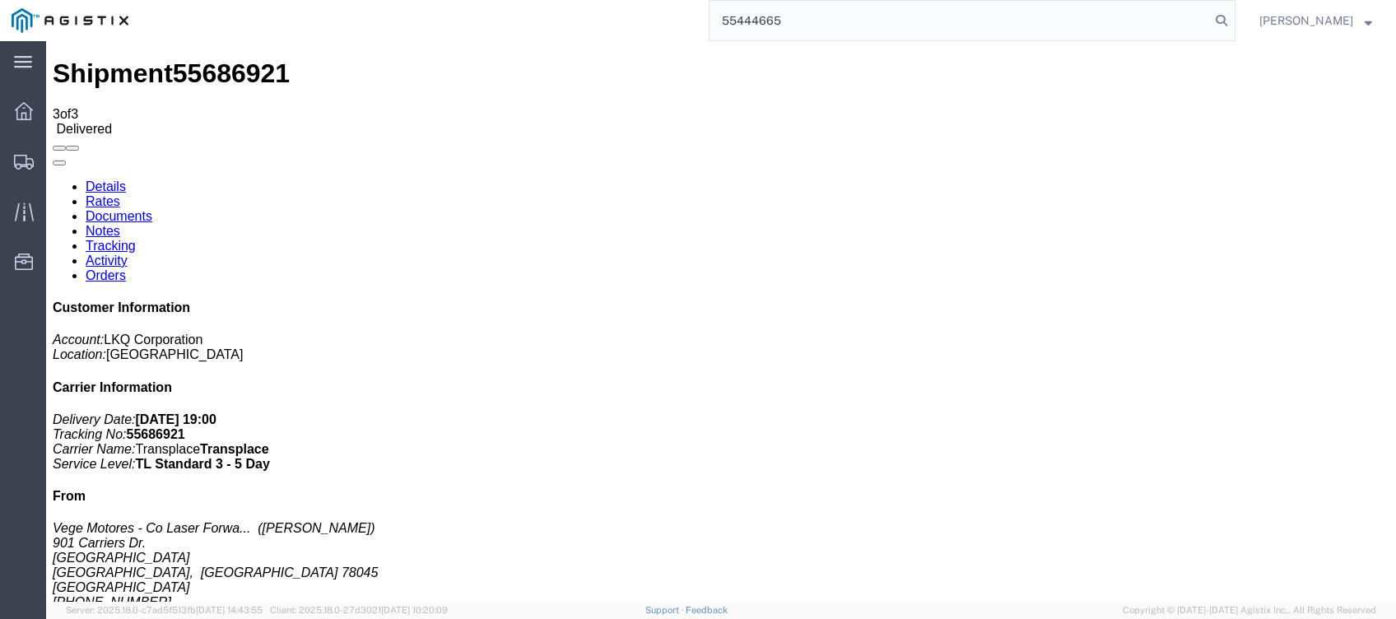
type input "55444665"
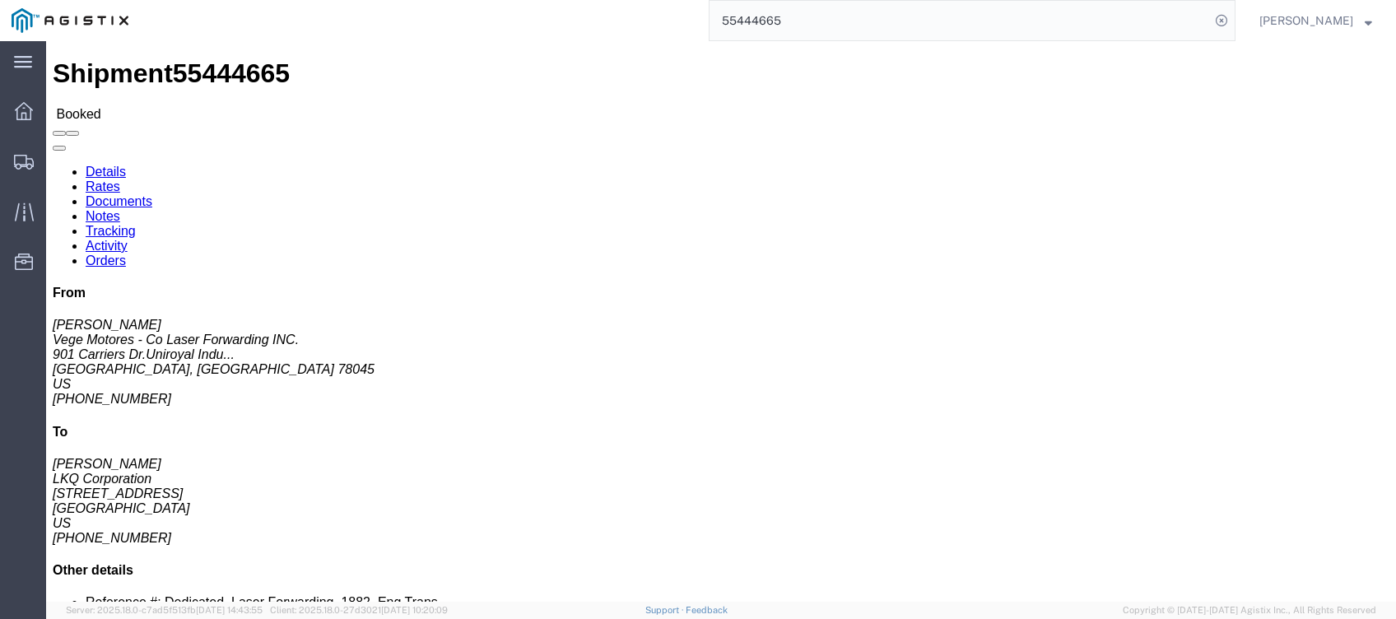
click link "Tracking"
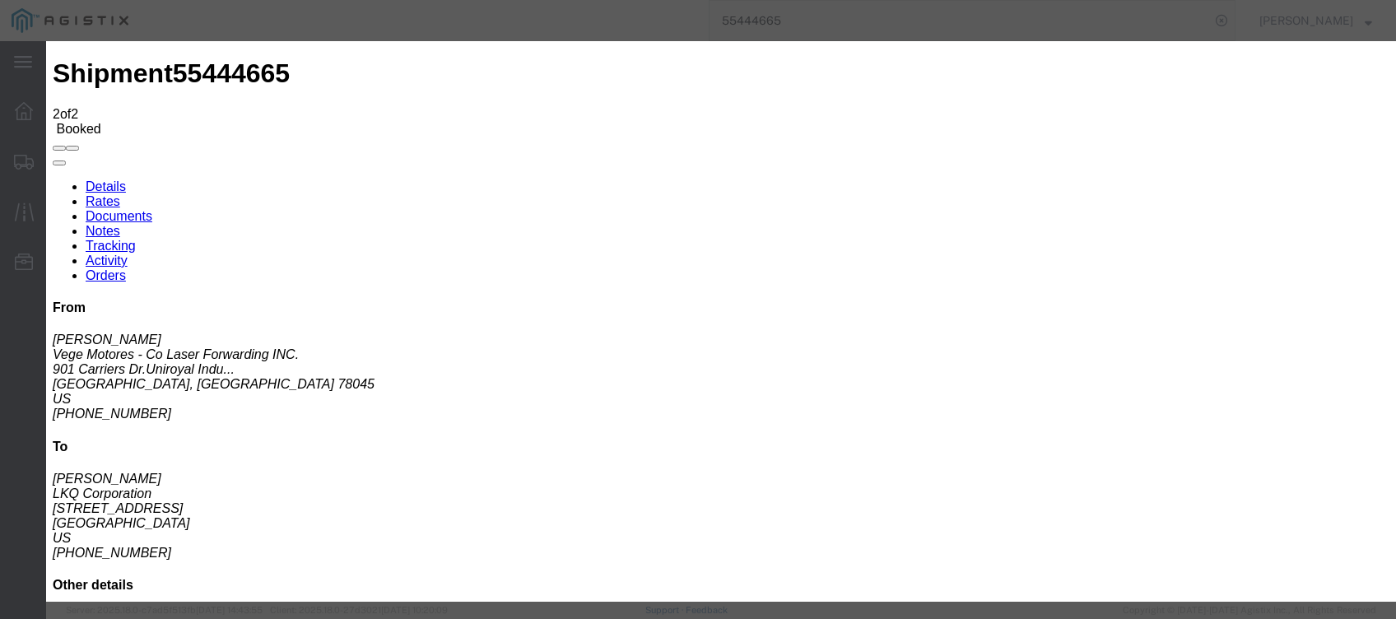
type input "[DATE]"
type input "7:00 PM"
select select "DELIVRED"
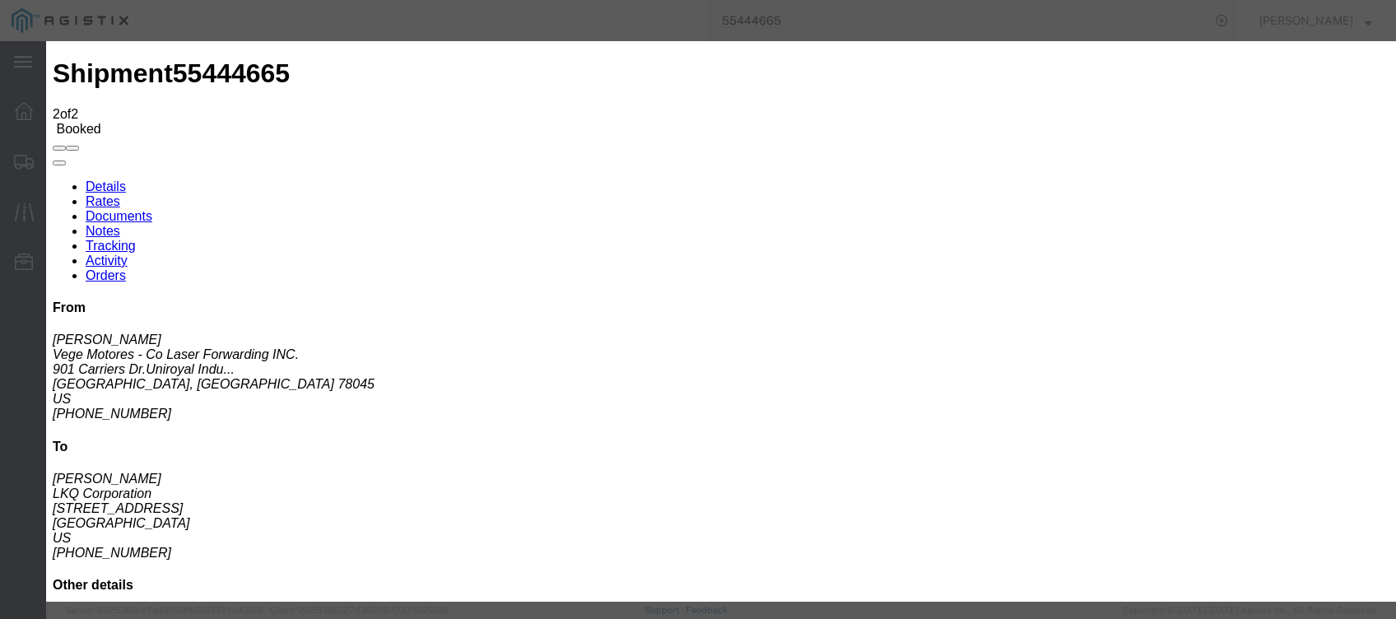
type input "[DATE]"
type input "7:30 AM"
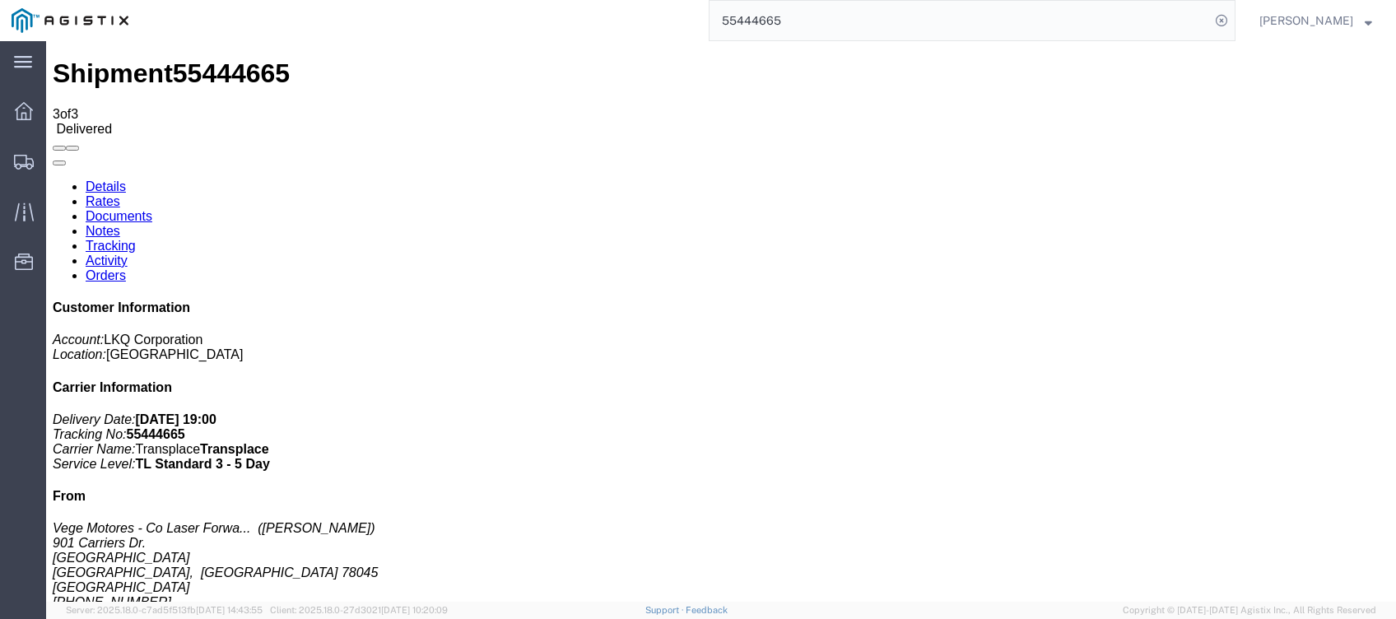
click at [974, 19] on input "55444665" at bounding box center [959, 20] width 500 height 39
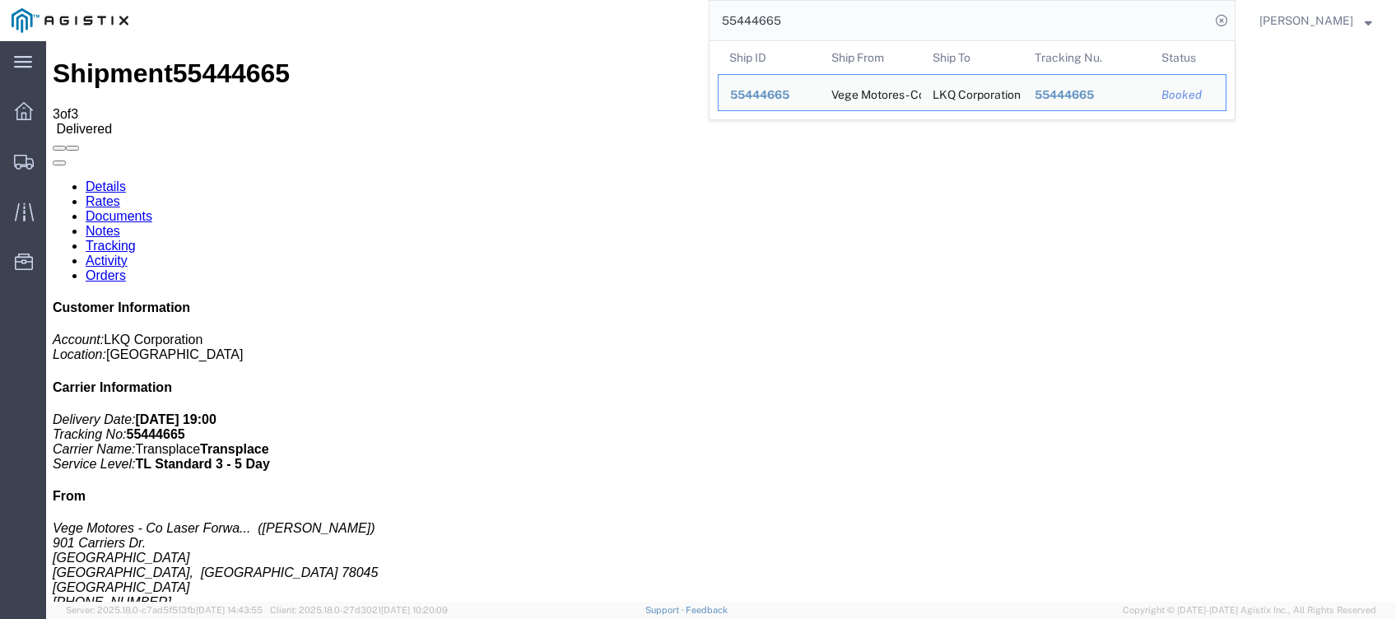
click at [974, 19] on input "55444665" at bounding box center [959, 20] width 500 height 39
paste input "563227"
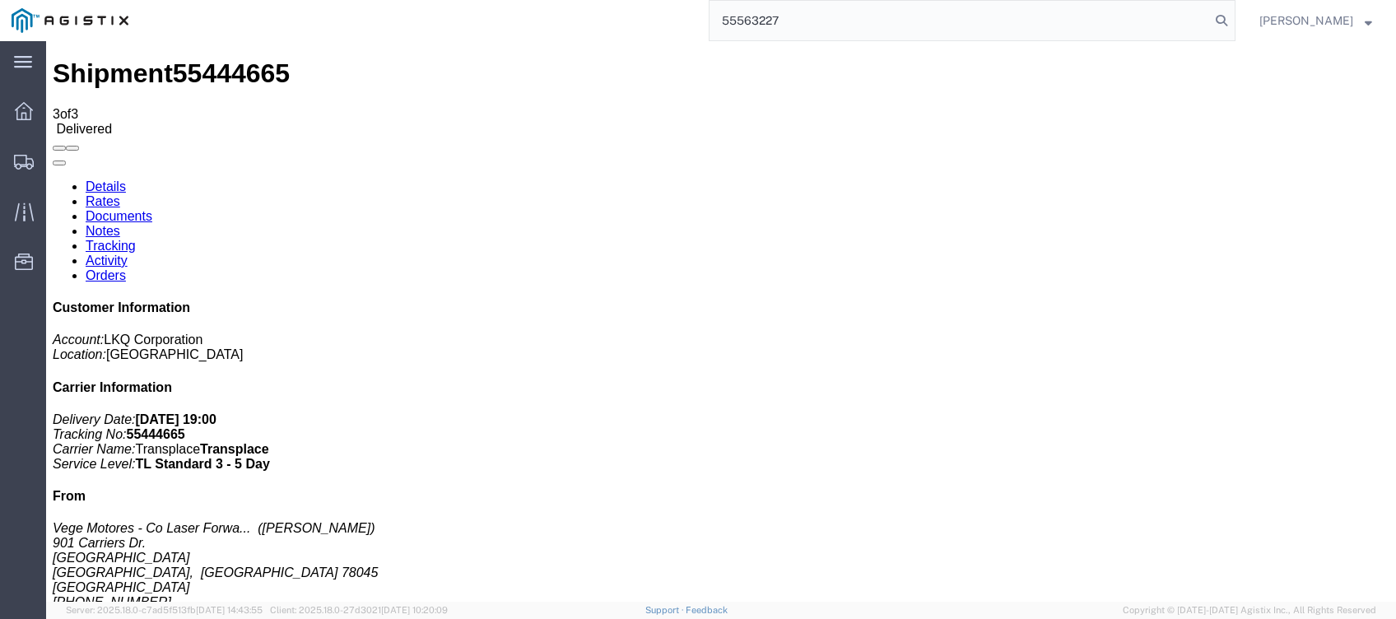
type input "55563227"
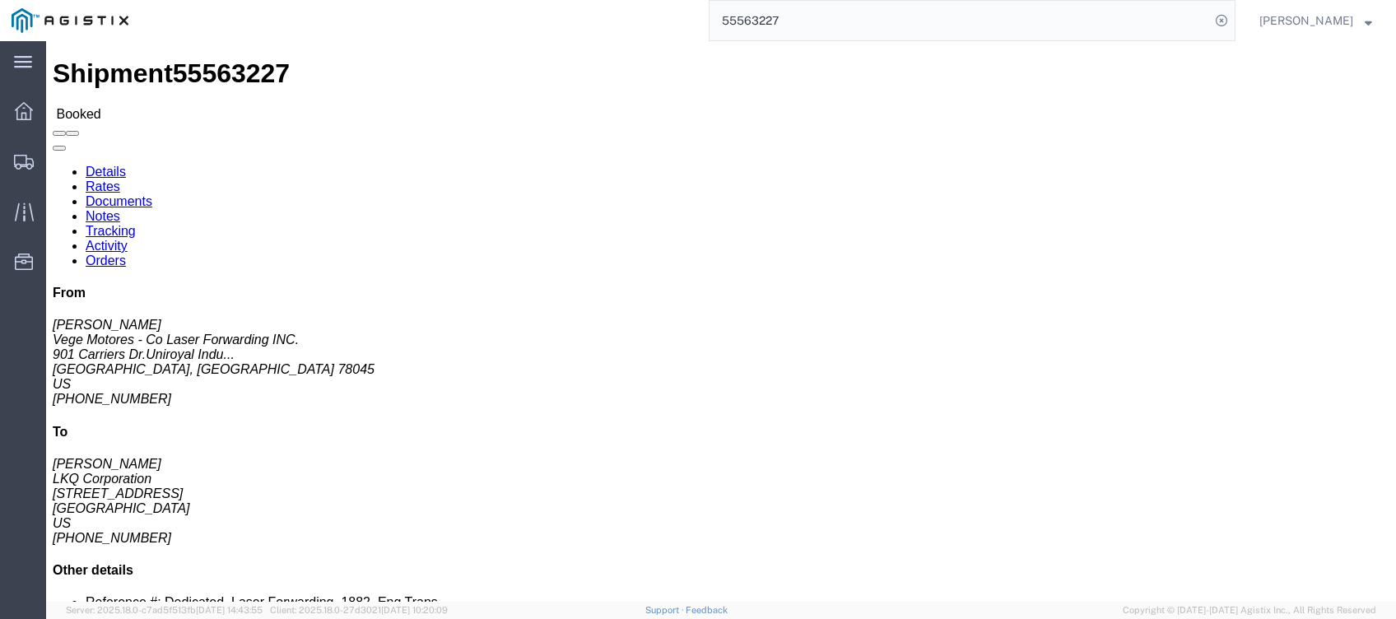
click link "Tracking"
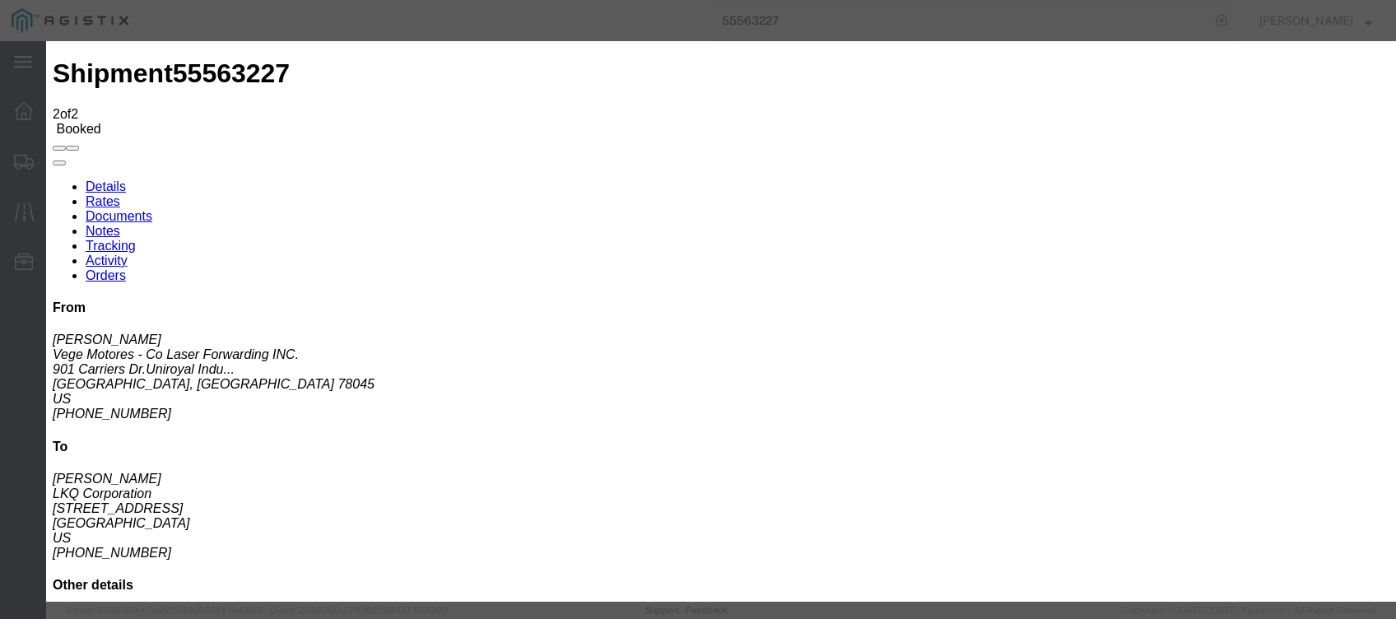
type input "[DATE]"
type input "7:00 PM"
type input "6:33 AM"
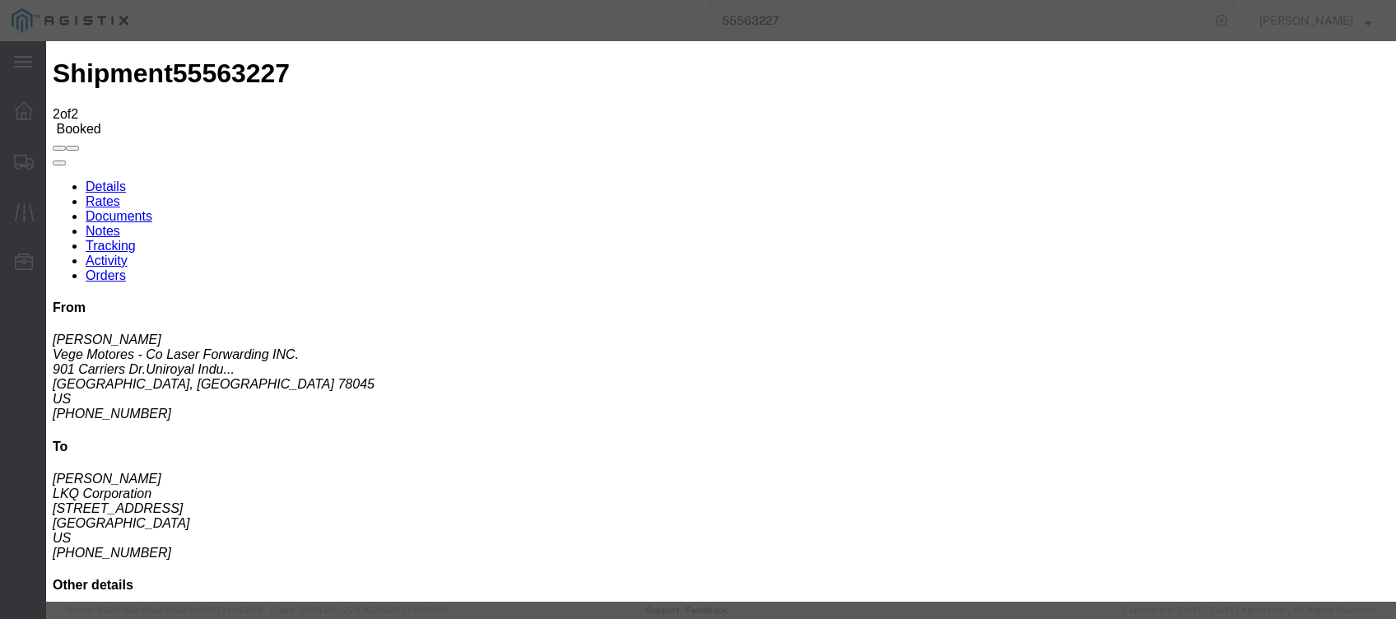
type input "[DATE]"
select select "DELIVRED"
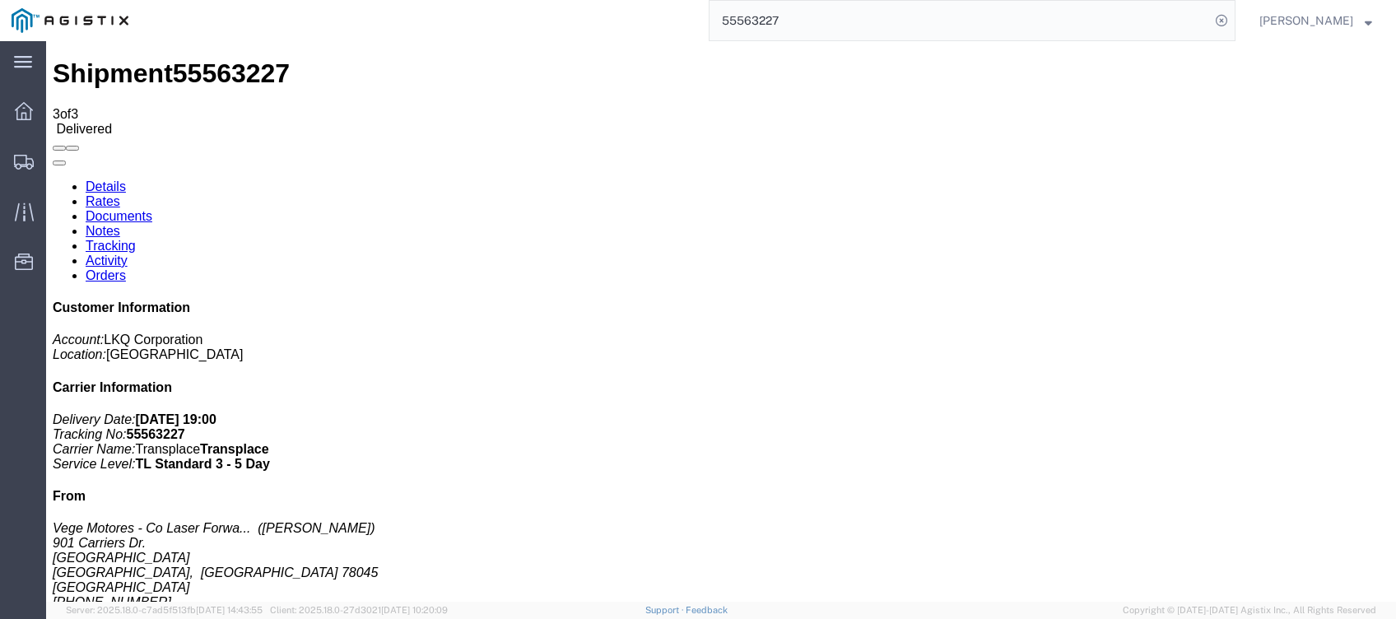
click at [905, 26] on input "55563227" at bounding box center [959, 20] width 500 height 39
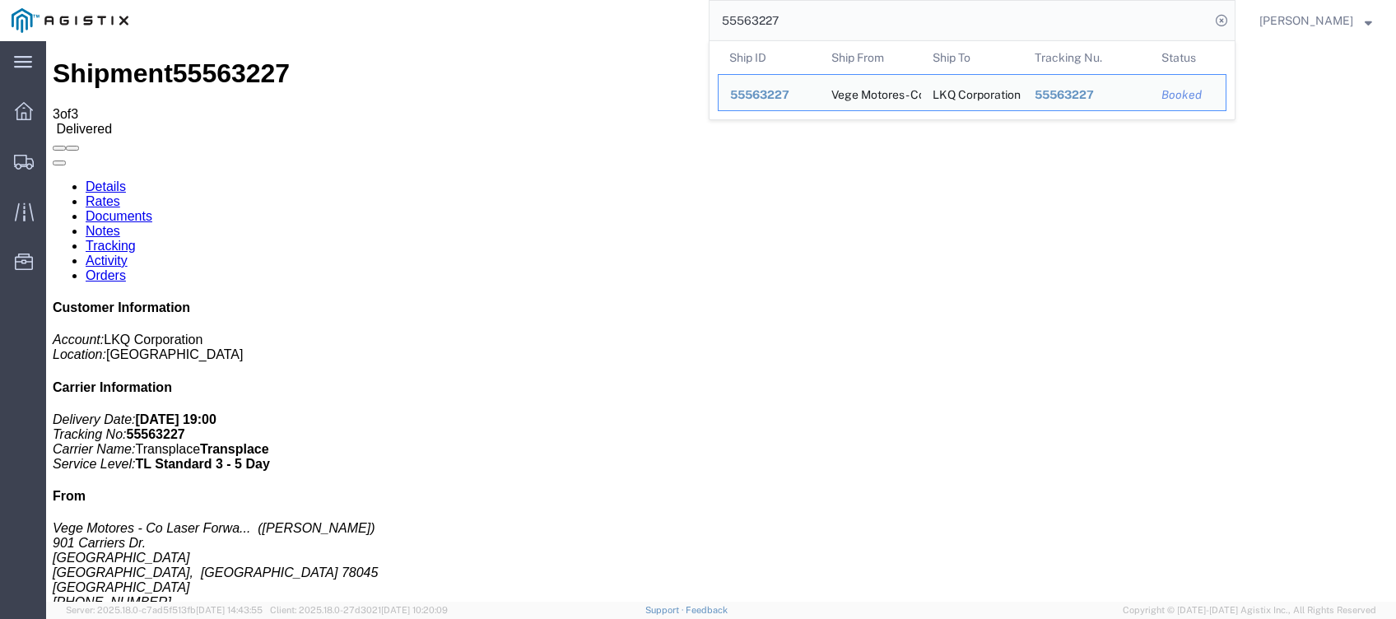
click at [905, 26] on input "55563227" at bounding box center [959, 20] width 500 height 39
paste input "6108139"
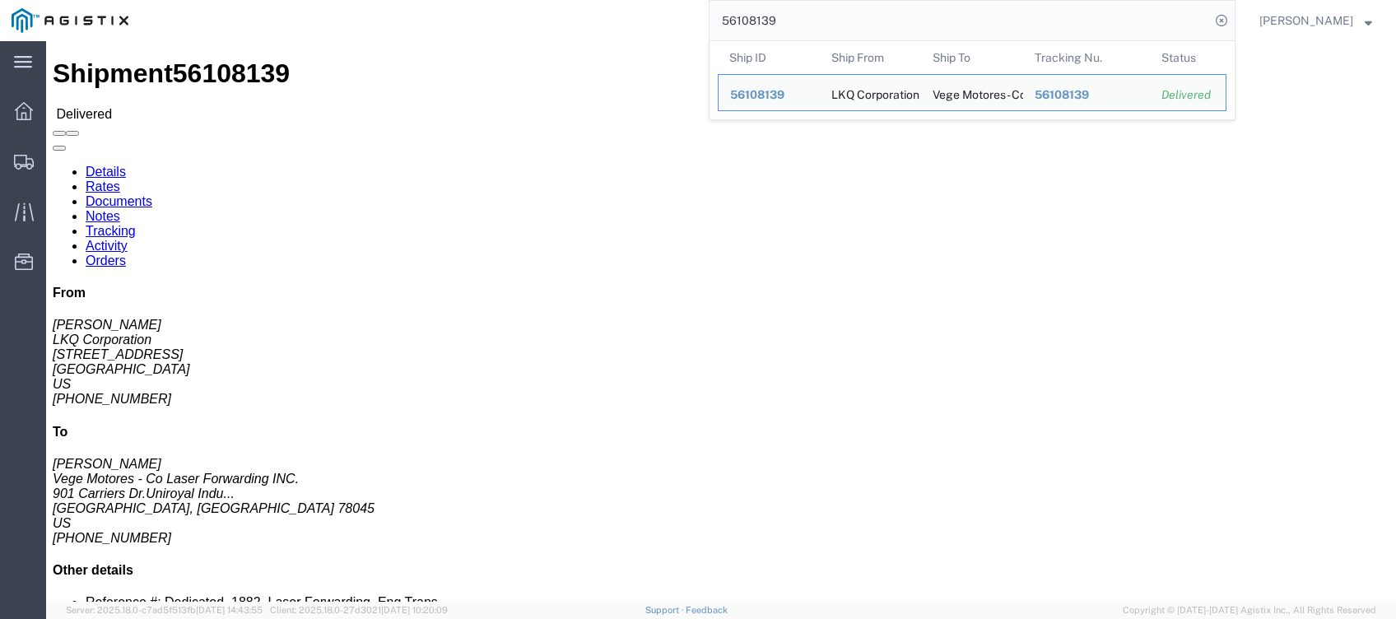
click at [974, 33] on input "56108139" at bounding box center [959, 20] width 500 height 39
paste input "63966"
click at [936, 22] on input "56163966" at bounding box center [959, 20] width 500 height 39
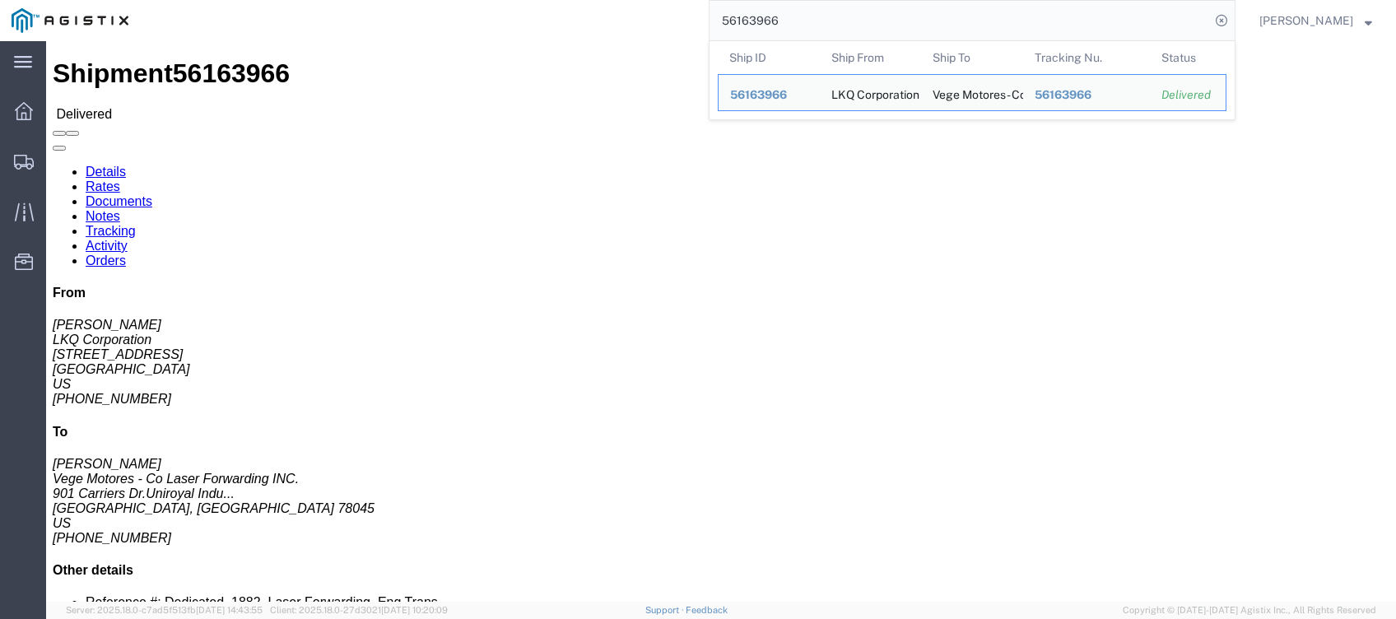
paste input "300810"
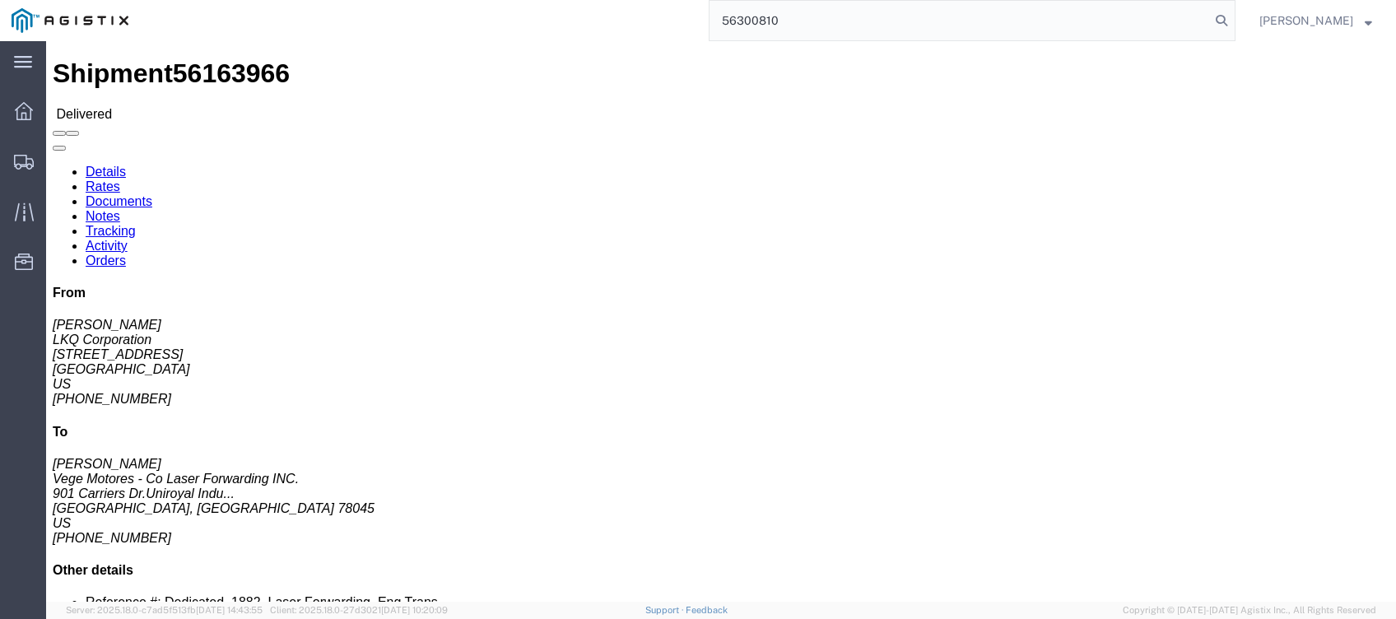
type input "56300810"
click link "Tracking"
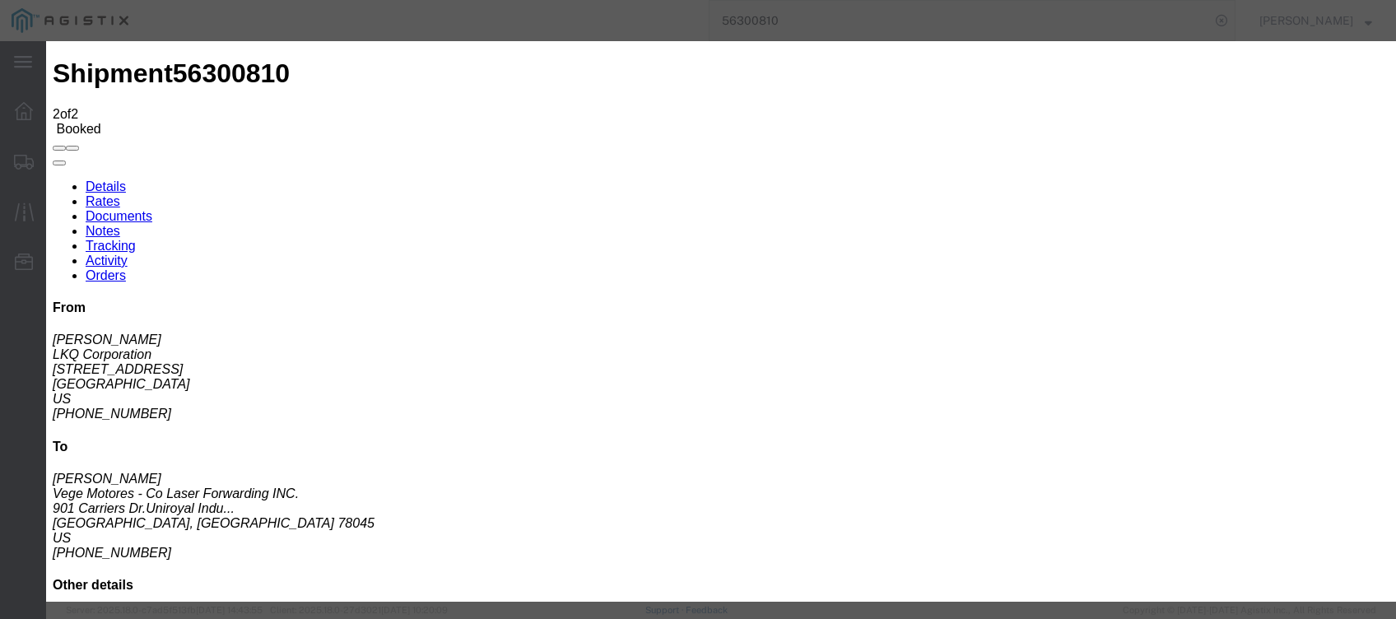
type input "[DATE]"
type input "7:00 PM"
drag, startPoint x: 417, startPoint y: 329, endPoint x: 428, endPoint y: 329, distance: 10.7
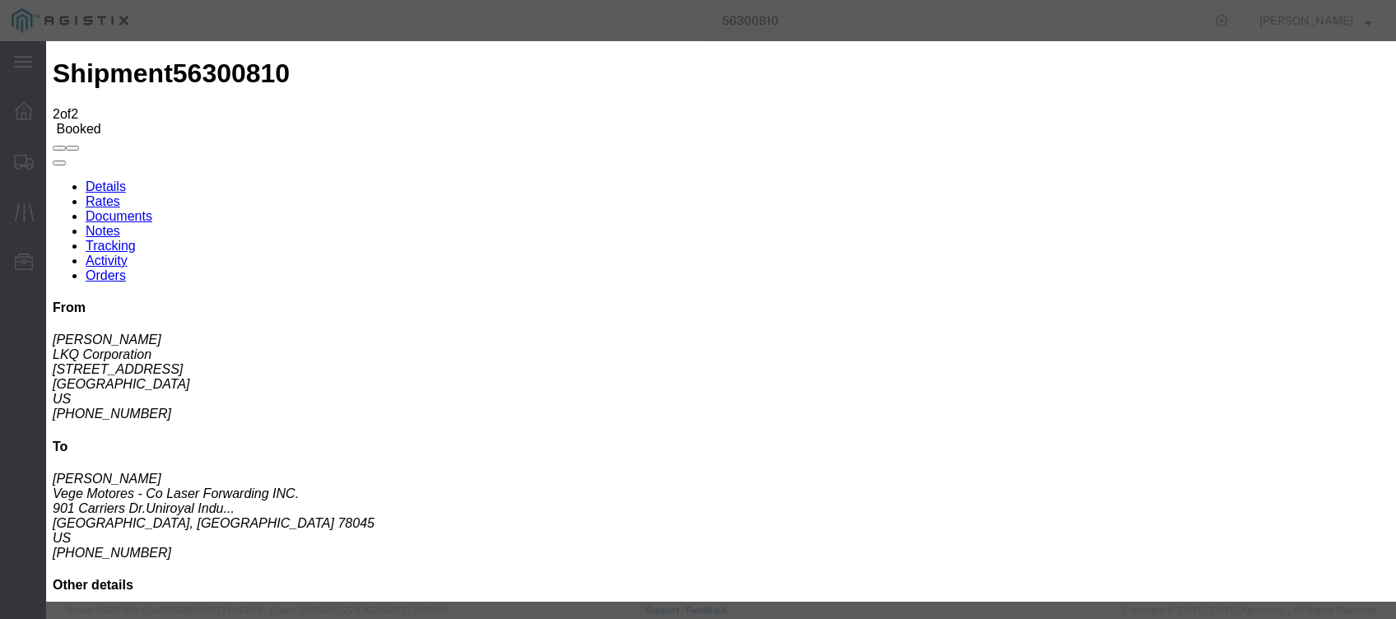
type input "[DATE]"
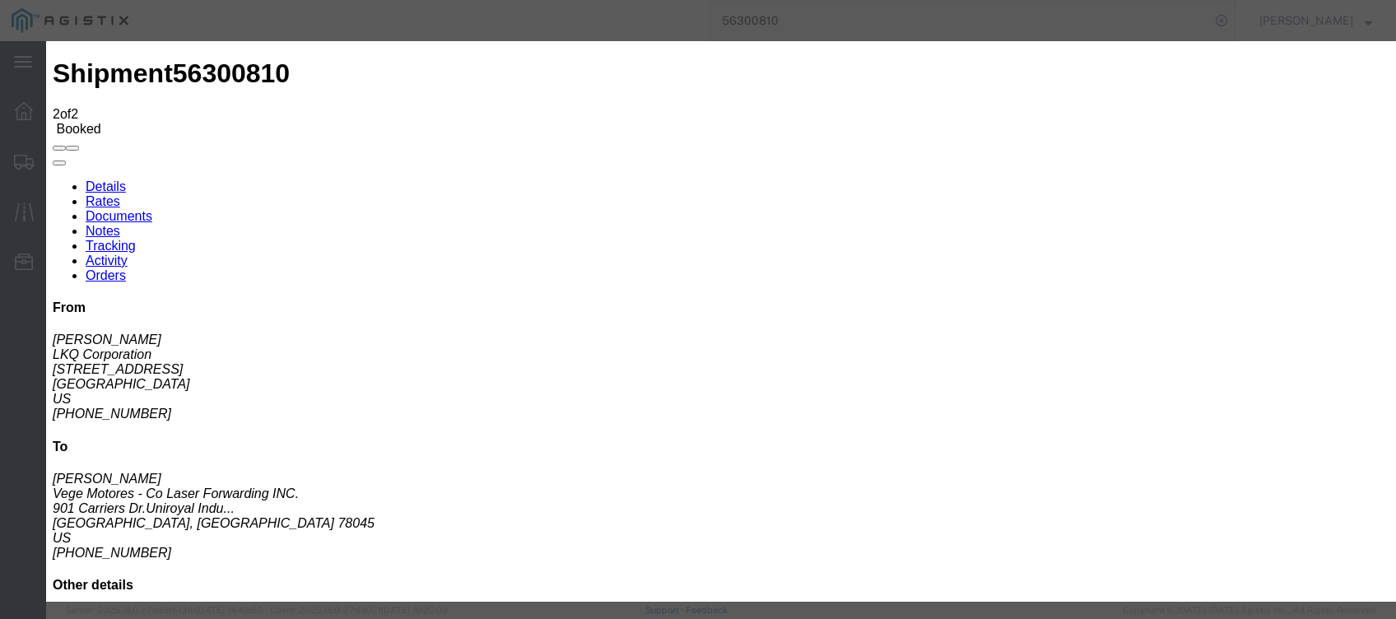
type input "8:00 AM"
select select "DELIVRED"
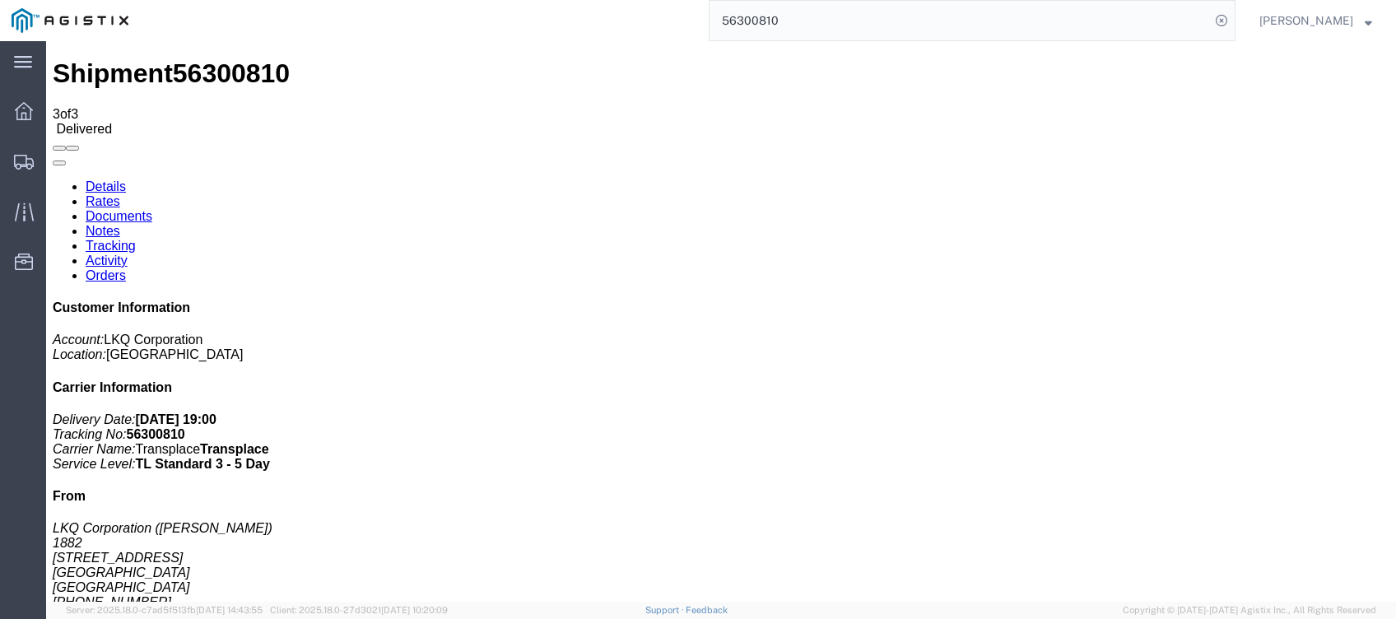
click at [1131, 14] on input "56300810" at bounding box center [959, 20] width 500 height 39
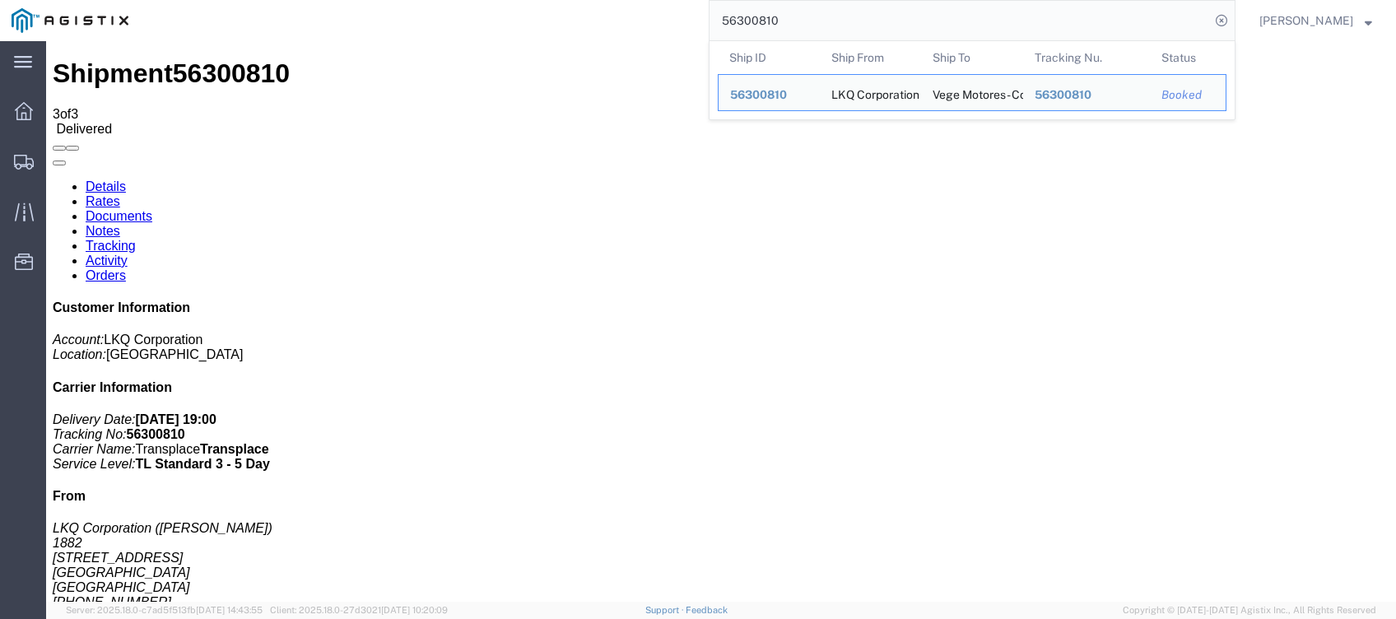
click at [1131, 14] on input "56300810" at bounding box center [959, 20] width 500 height 39
paste input "084543"
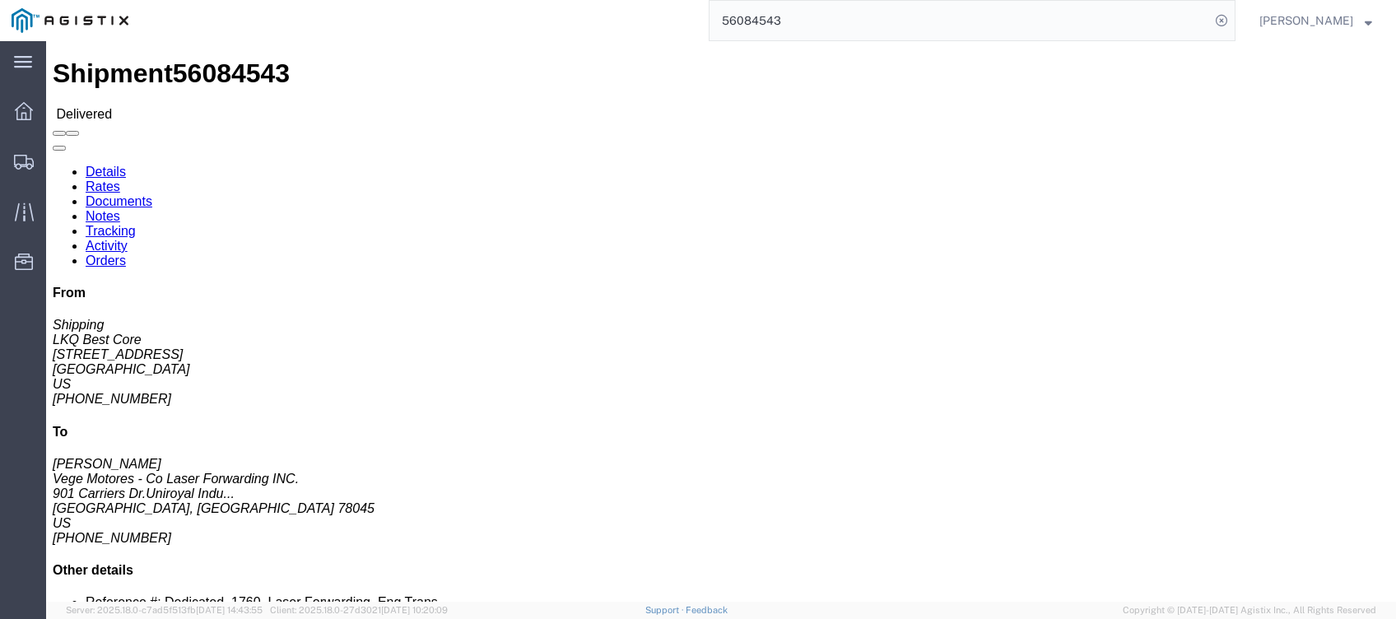
click link "Activity"
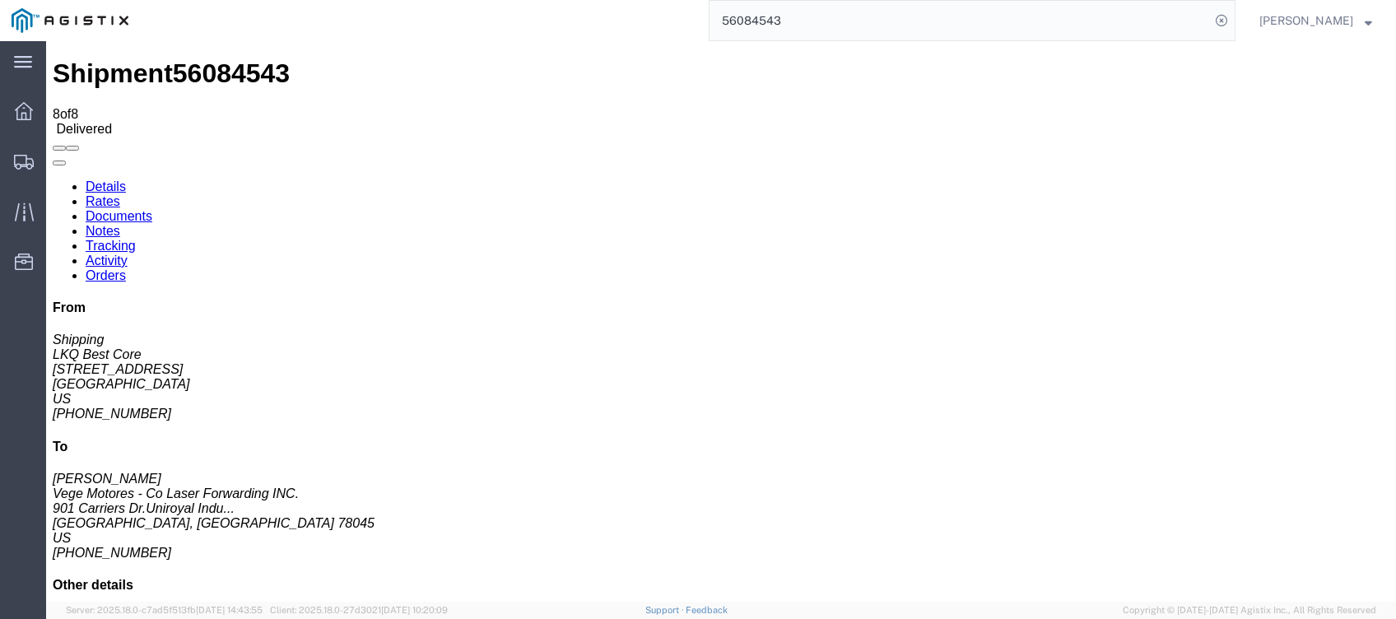
click at [1040, 15] on input "56084543" at bounding box center [959, 20] width 500 height 39
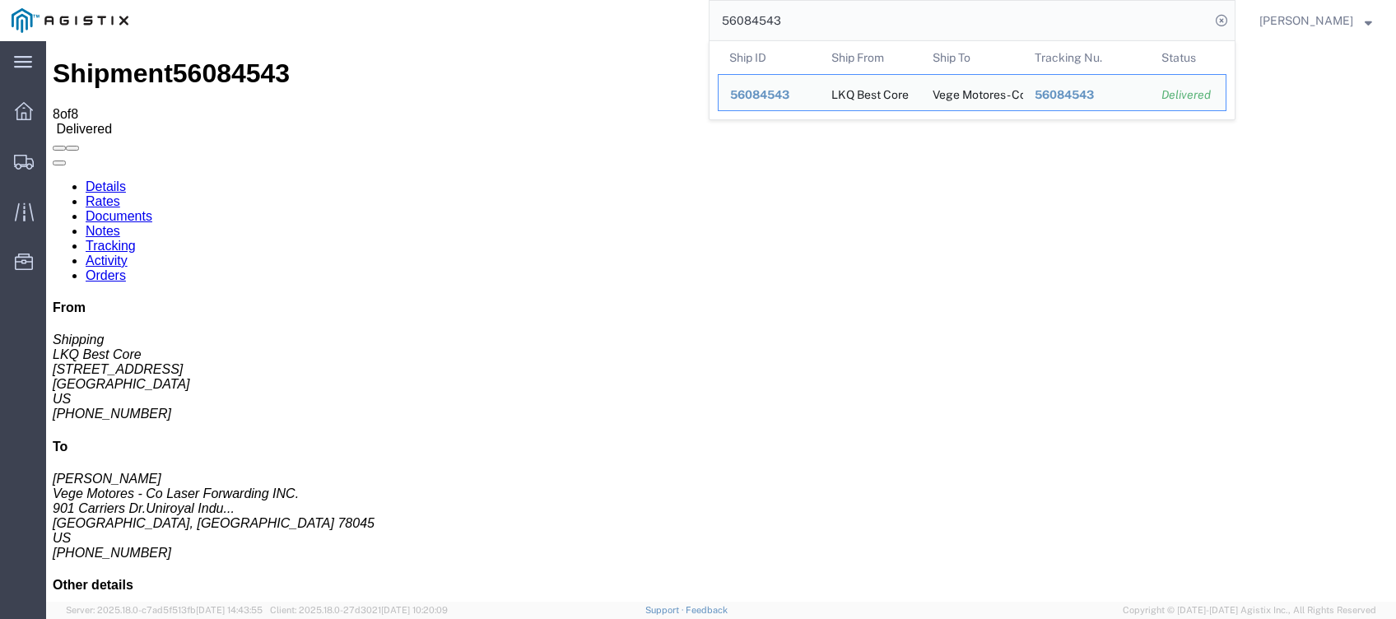
click at [1040, 15] on input "56084543" at bounding box center [959, 20] width 500 height 39
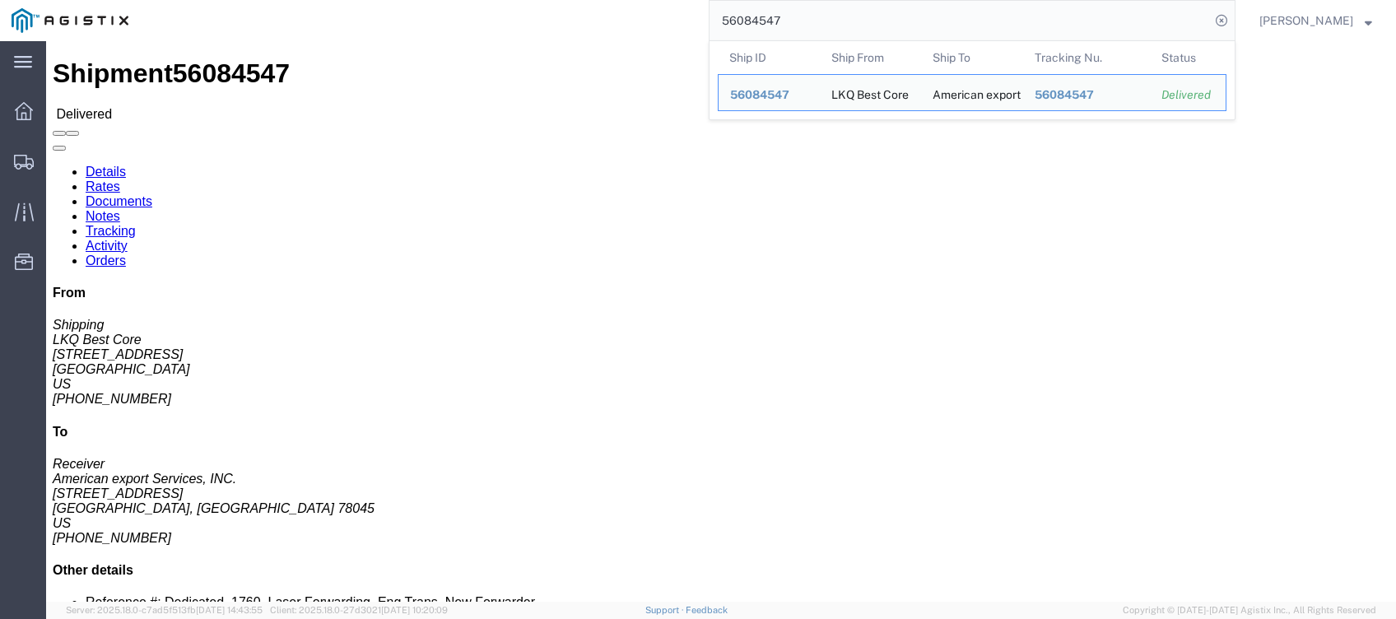
click at [745, 29] on input "56084547" at bounding box center [959, 20] width 500 height 39
paste input "5993655"
click at [983, 33] on input "55993655" at bounding box center [959, 20] width 500 height 39
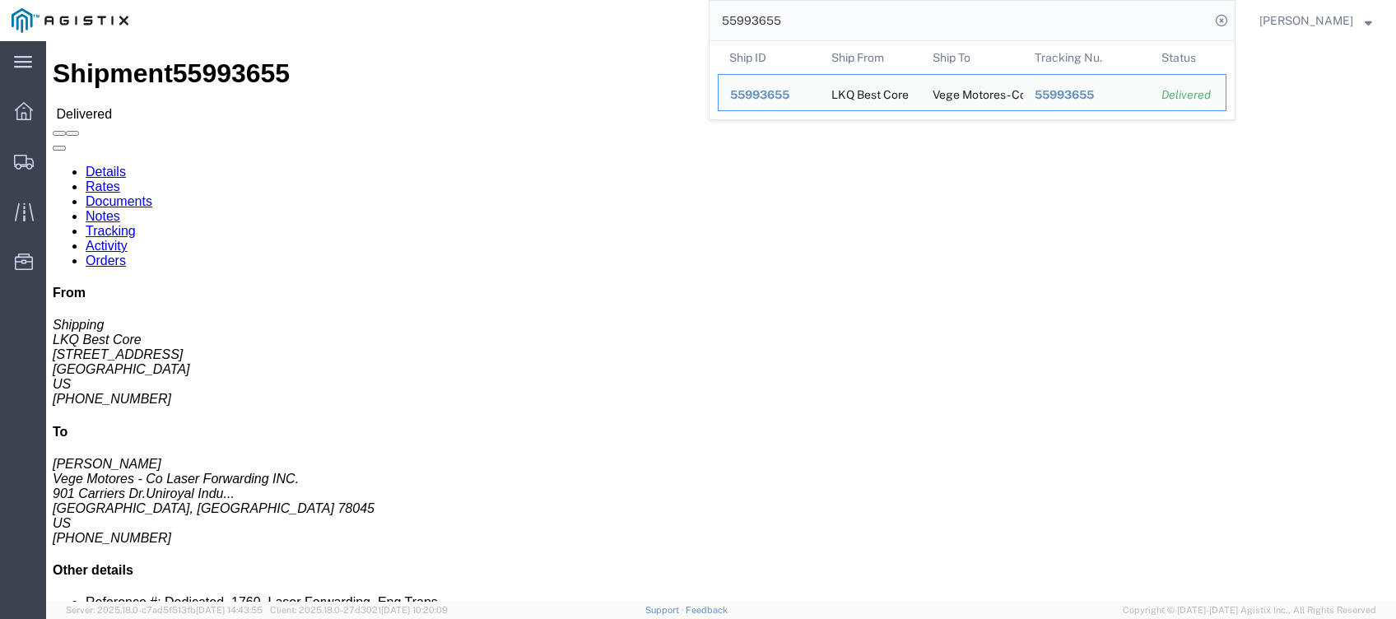
paste input "6097544"
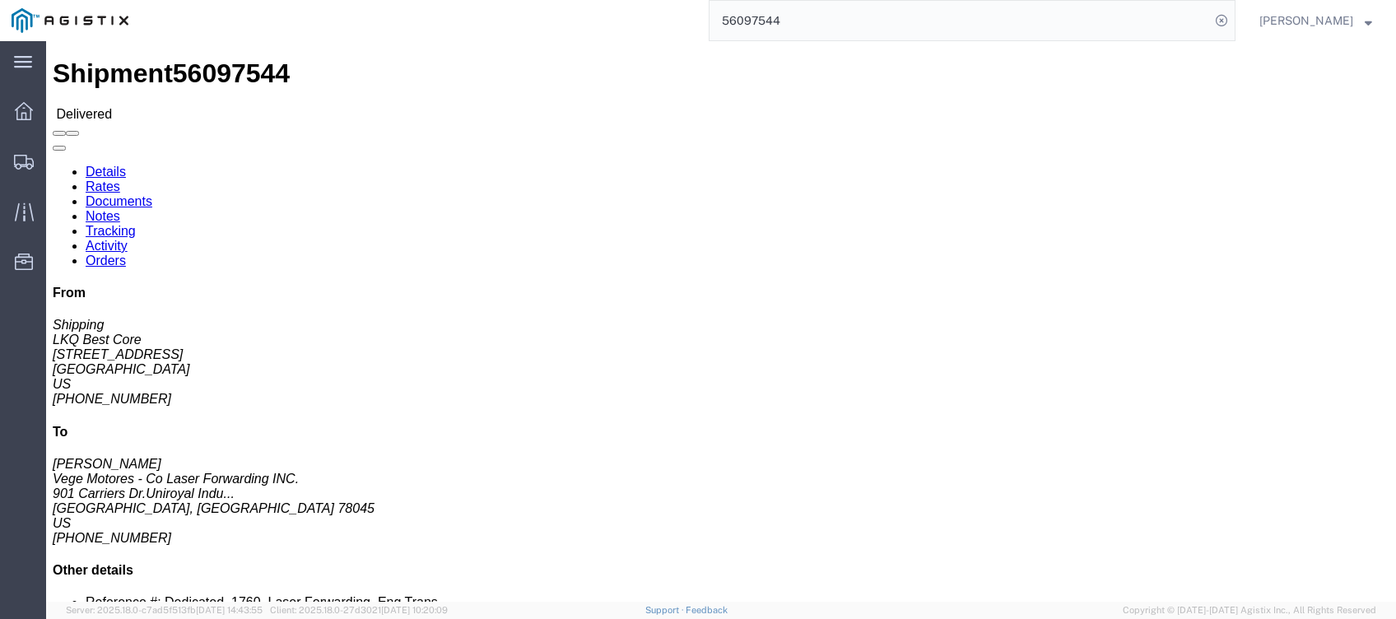
click at [983, 33] on input "56097544" at bounding box center [959, 20] width 500 height 39
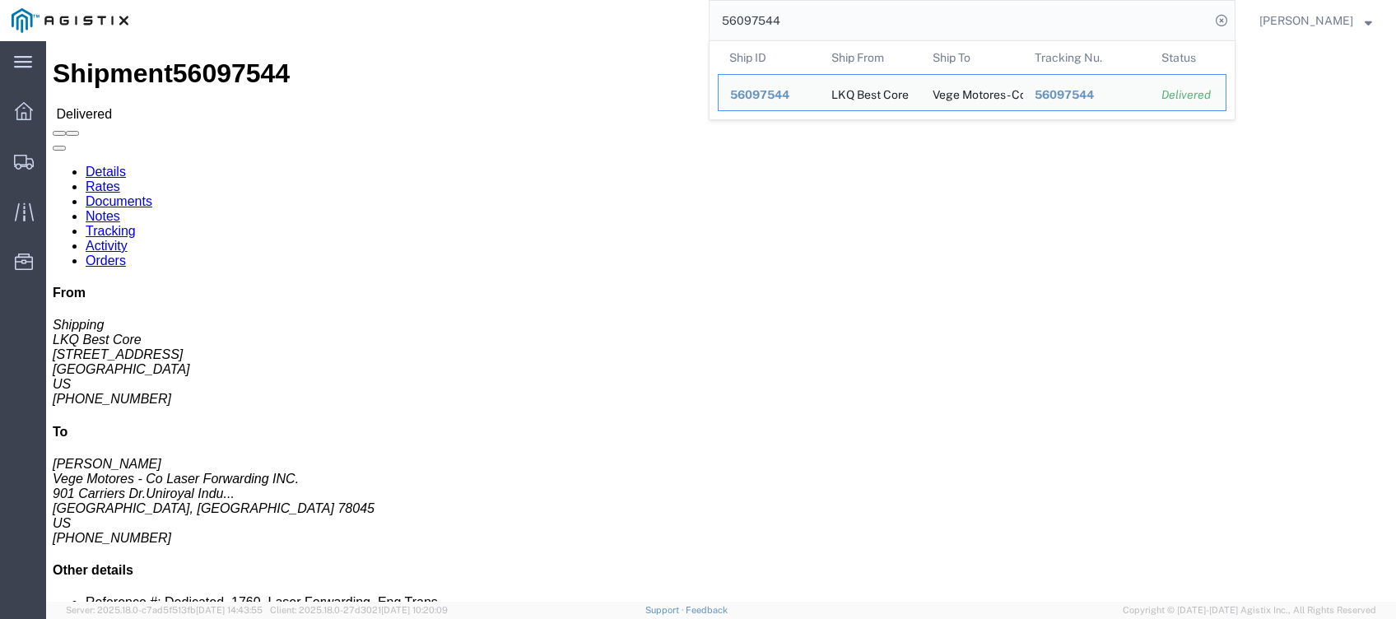
click at [983, 33] on input "56097544" at bounding box center [959, 20] width 500 height 39
paste input "70608"
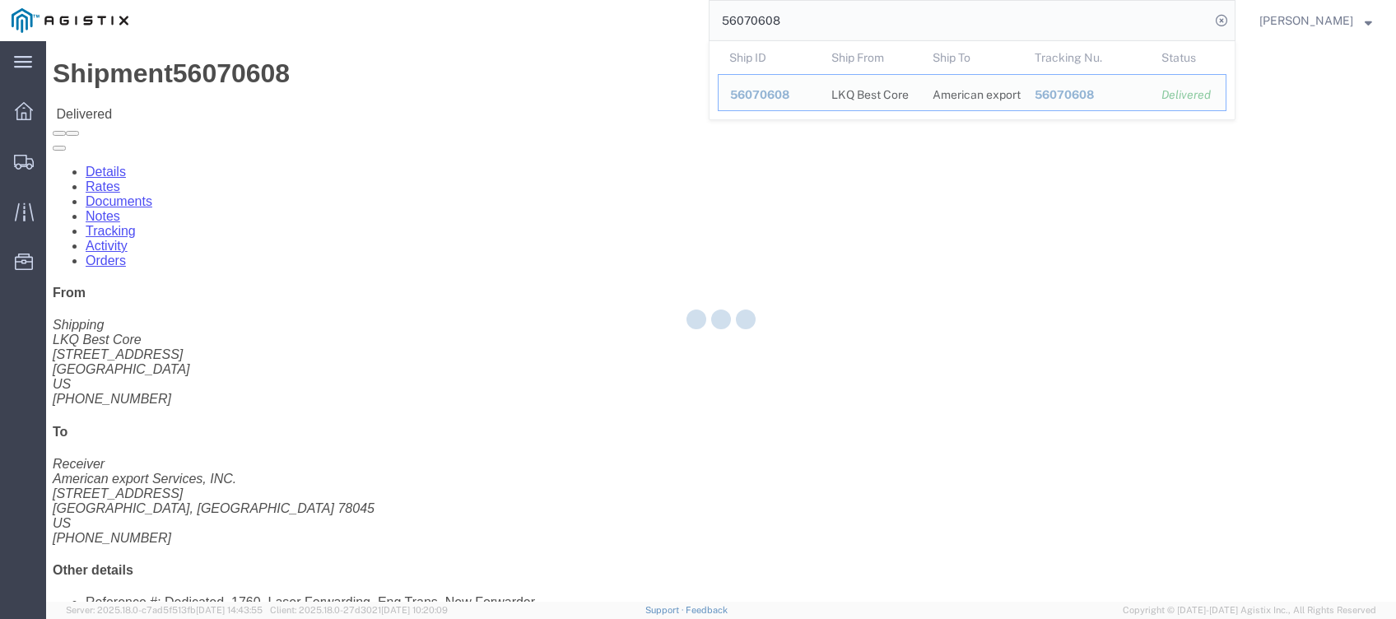
click at [983, 33] on input "56070608" at bounding box center [959, 20] width 500 height 39
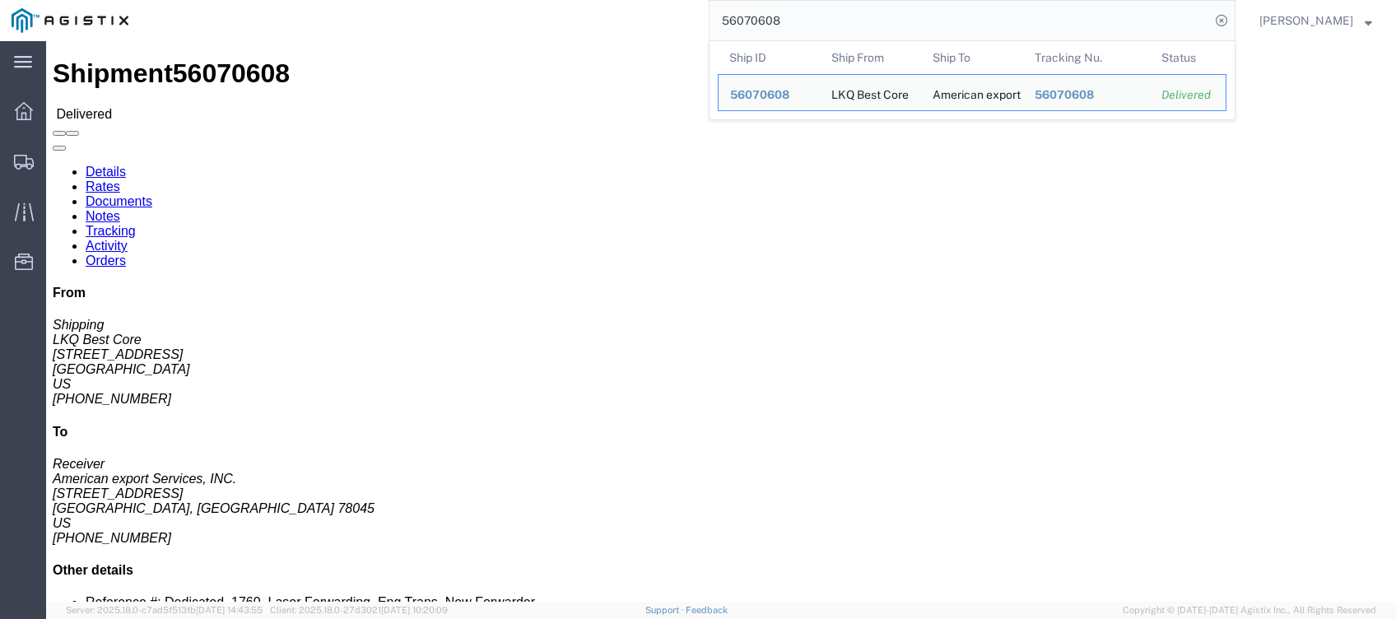
paste input "109440"
click at [904, 78] on div "LKQ Best Core" at bounding box center [869, 92] width 77 height 35
click at [913, 16] on input "56109440" at bounding box center [959, 20] width 500 height 39
paste input "8141"
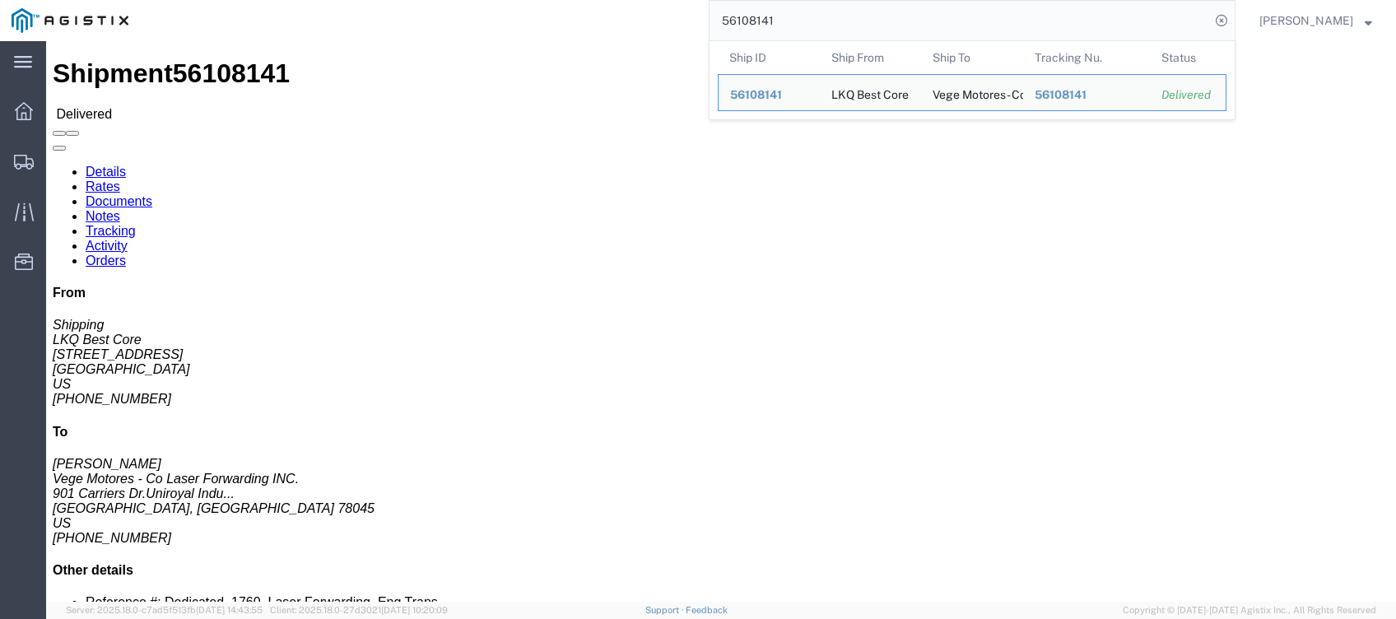
click at [913, 16] on input "56108141" at bounding box center [959, 20] width 500 height 39
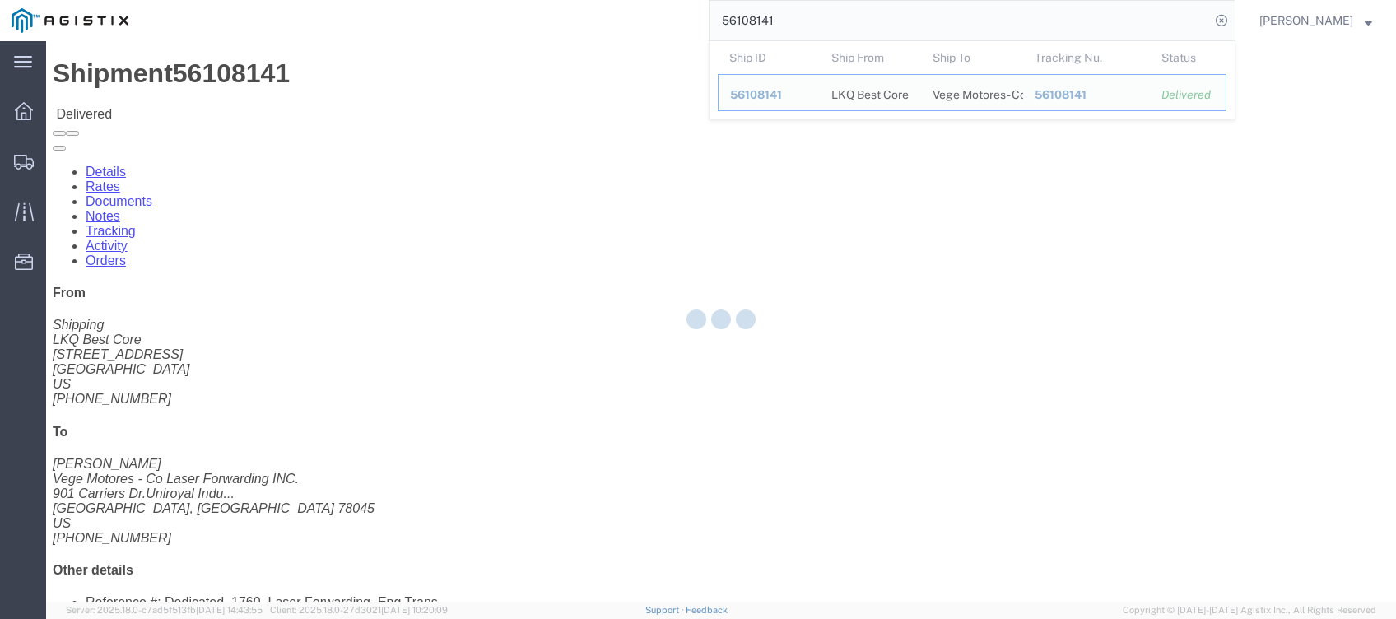
click at [913, 16] on input "56108141" at bounding box center [959, 20] width 500 height 39
paste input "5965976"
click at [892, 16] on input "55965976" at bounding box center [959, 20] width 500 height 39
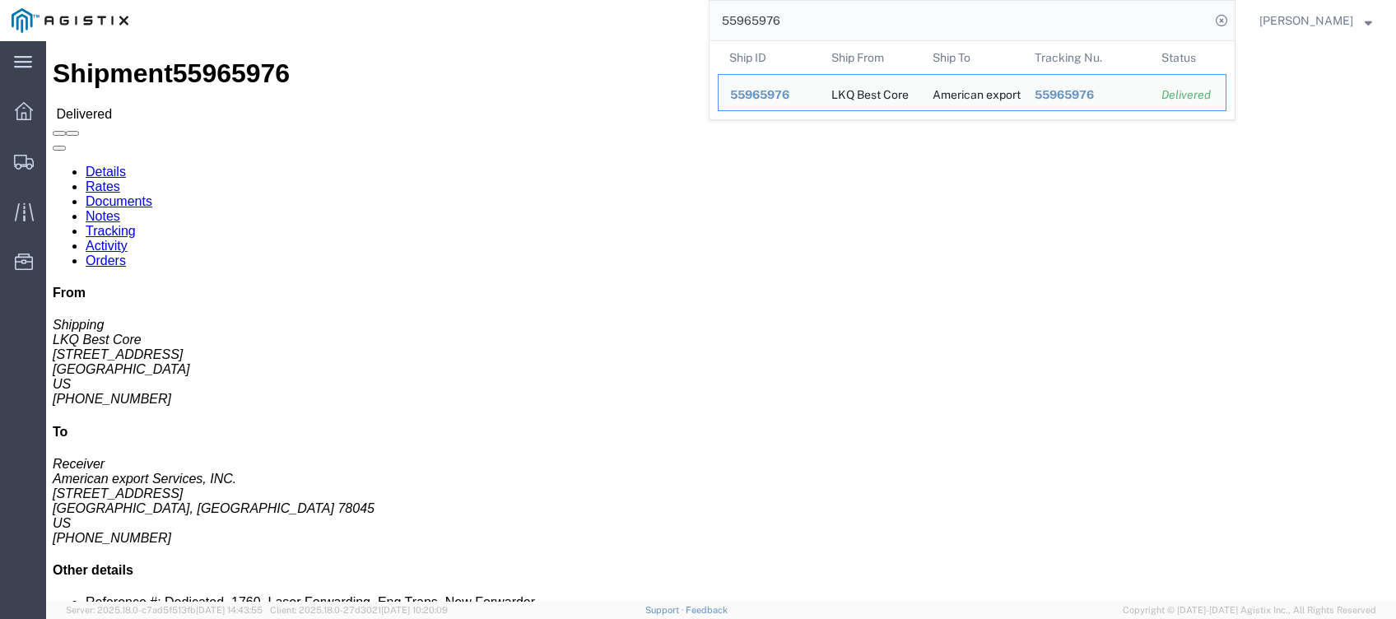
paste input "6097545"
click at [916, 16] on input "56097545" at bounding box center [959, 20] width 500 height 39
paste input "431563"
click at [862, 30] on input "56431563" at bounding box center [959, 20] width 500 height 39
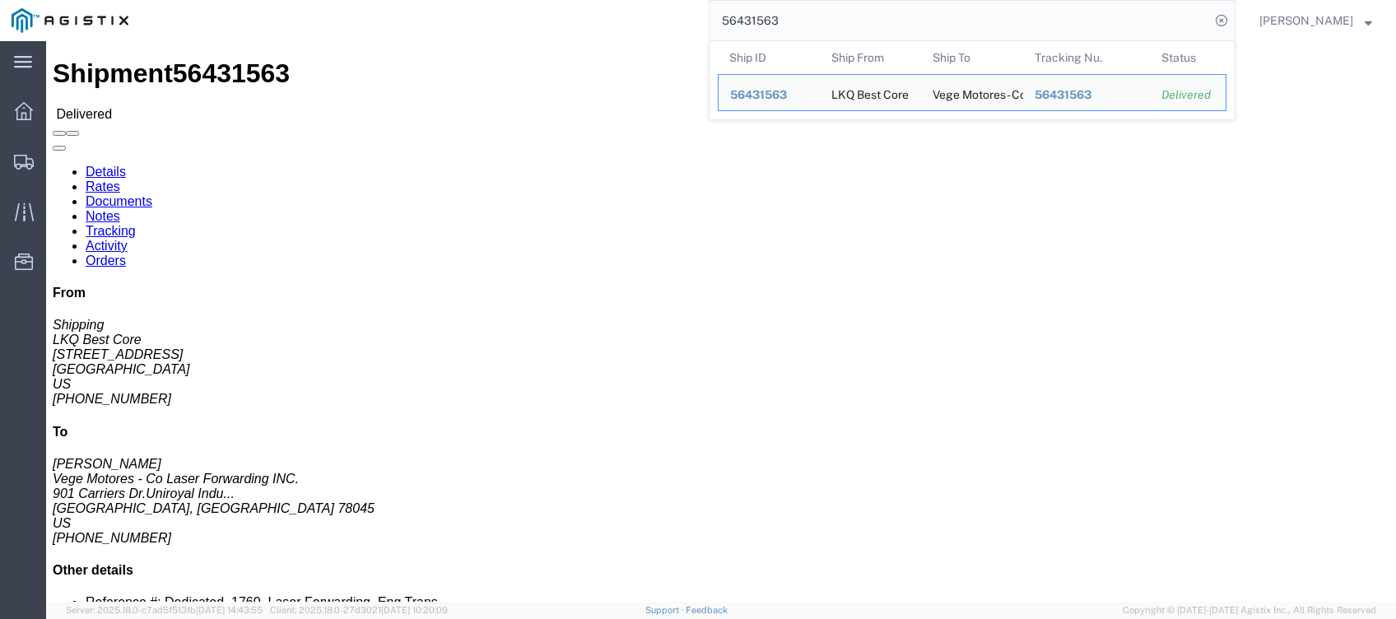
click at [862, 30] on input "56431563" at bounding box center [959, 20] width 500 height 39
paste input "58"
click at [839, 27] on input "56431558" at bounding box center [959, 20] width 500 height 39
paste input "108150"
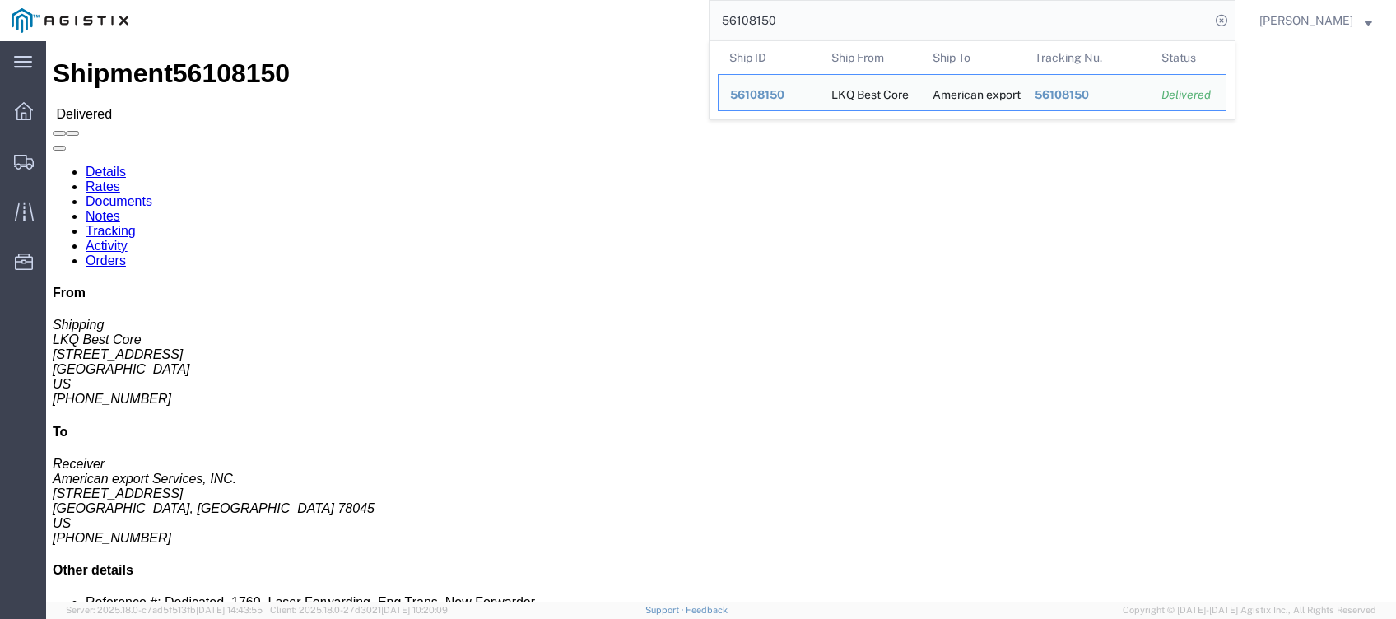
click at [906, 18] on input "56108150" at bounding box center [959, 20] width 500 height 39
paste input "040421"
click at [941, 30] on input "56040421" at bounding box center [959, 20] width 500 height 39
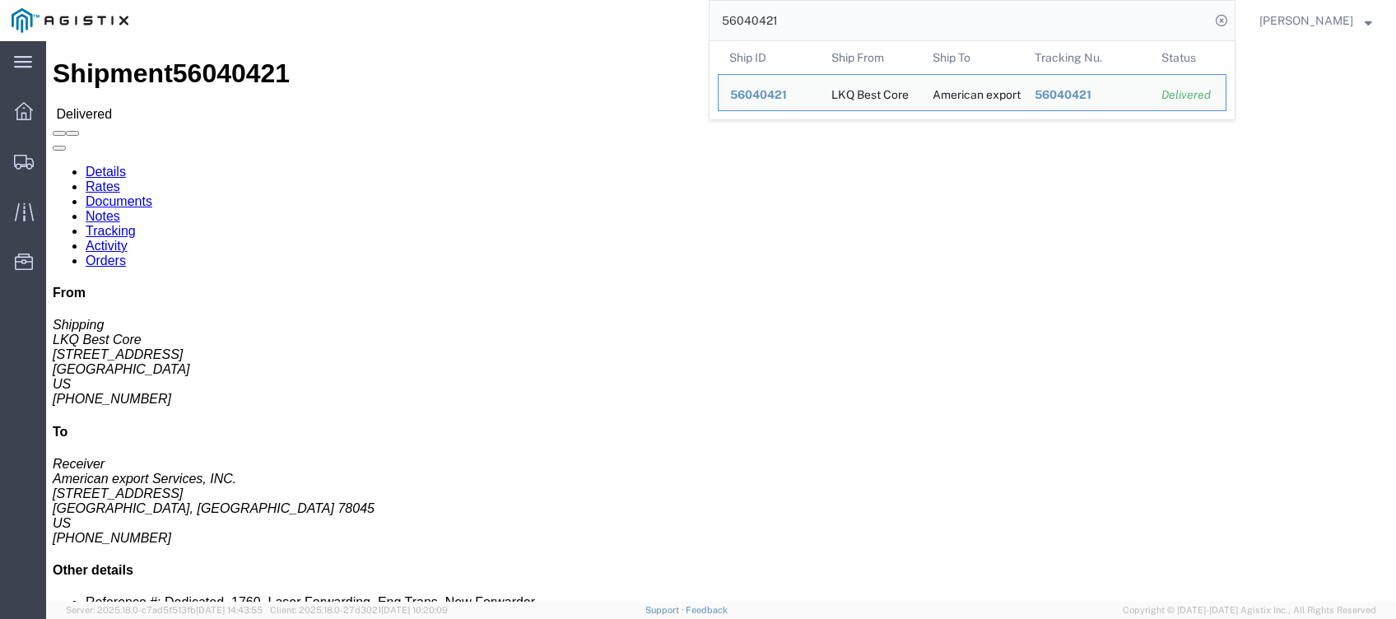
paste input "45390"
click at [904, 15] on input "56453901" at bounding box center [959, 20] width 500 height 39
paste input "232227"
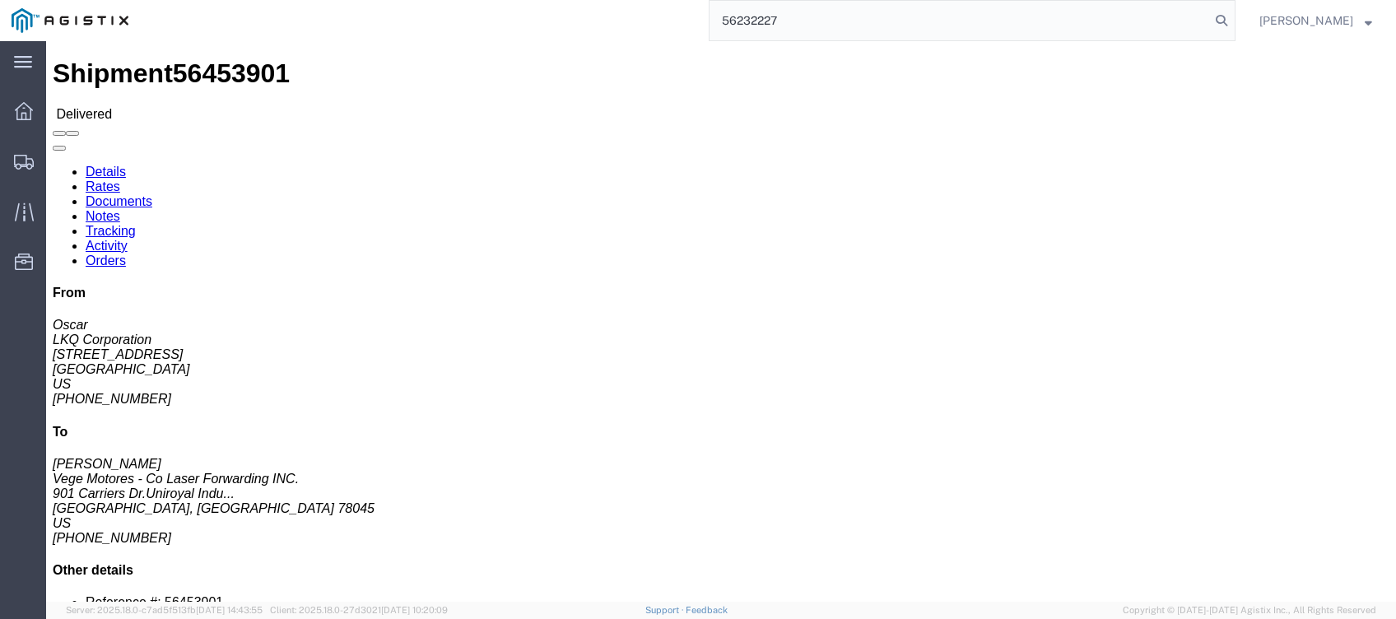
type input "56232227"
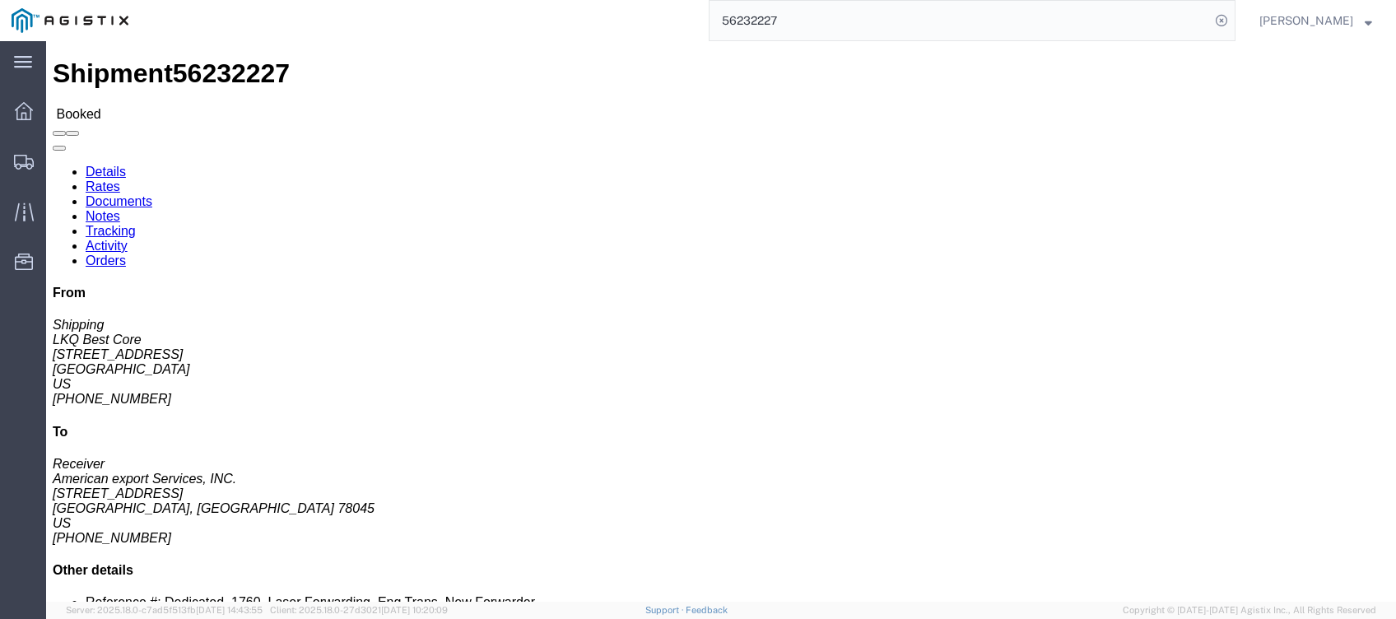
click link "Tracking"
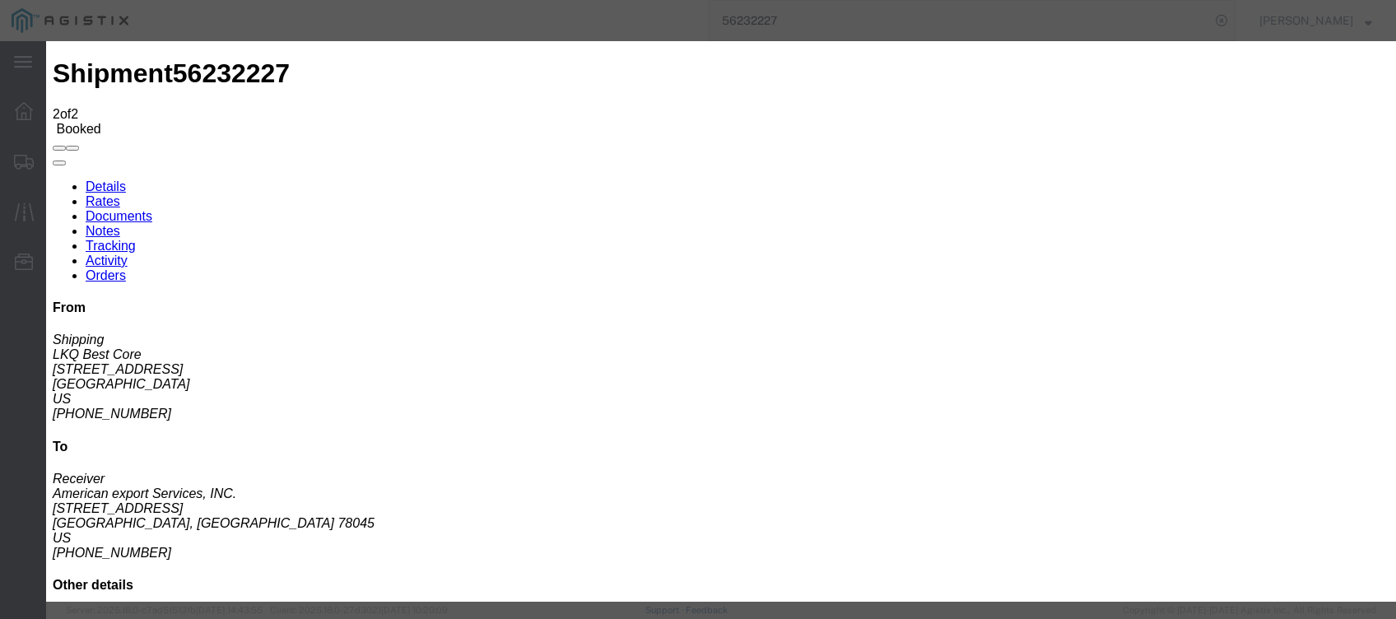
type input "[DATE]"
type input "7:00 PM"
select select "DELIVRED"
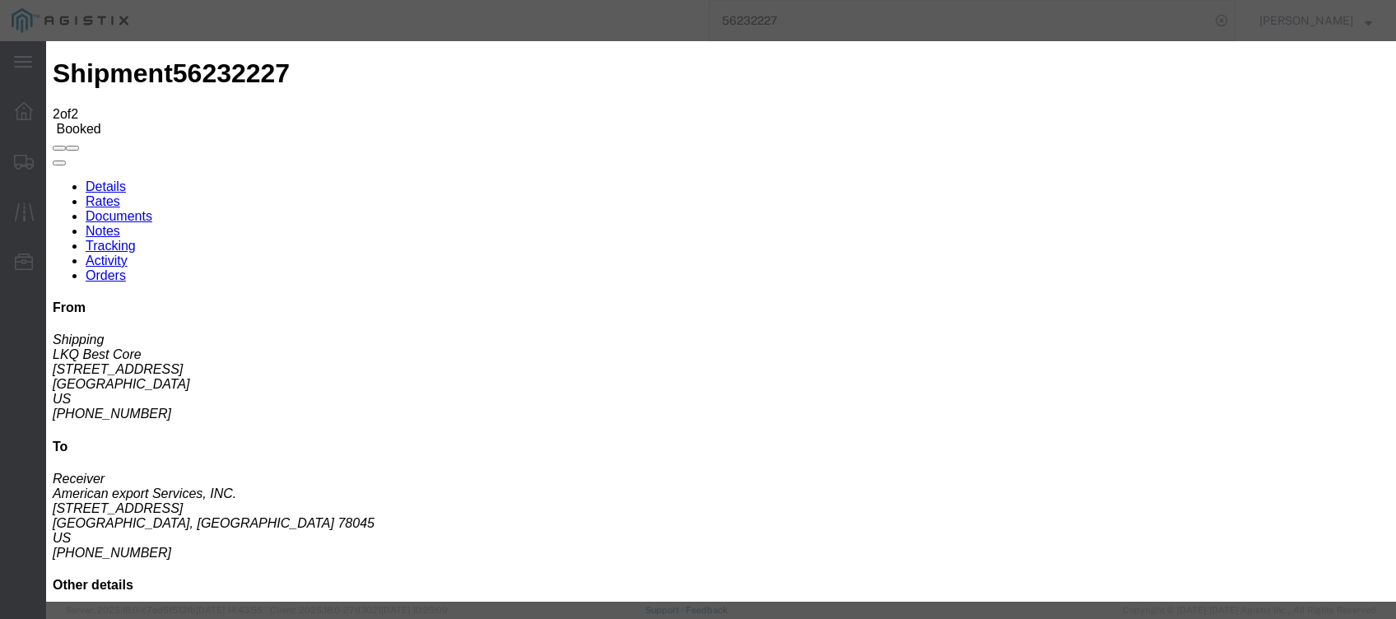
type input "[DATE]"
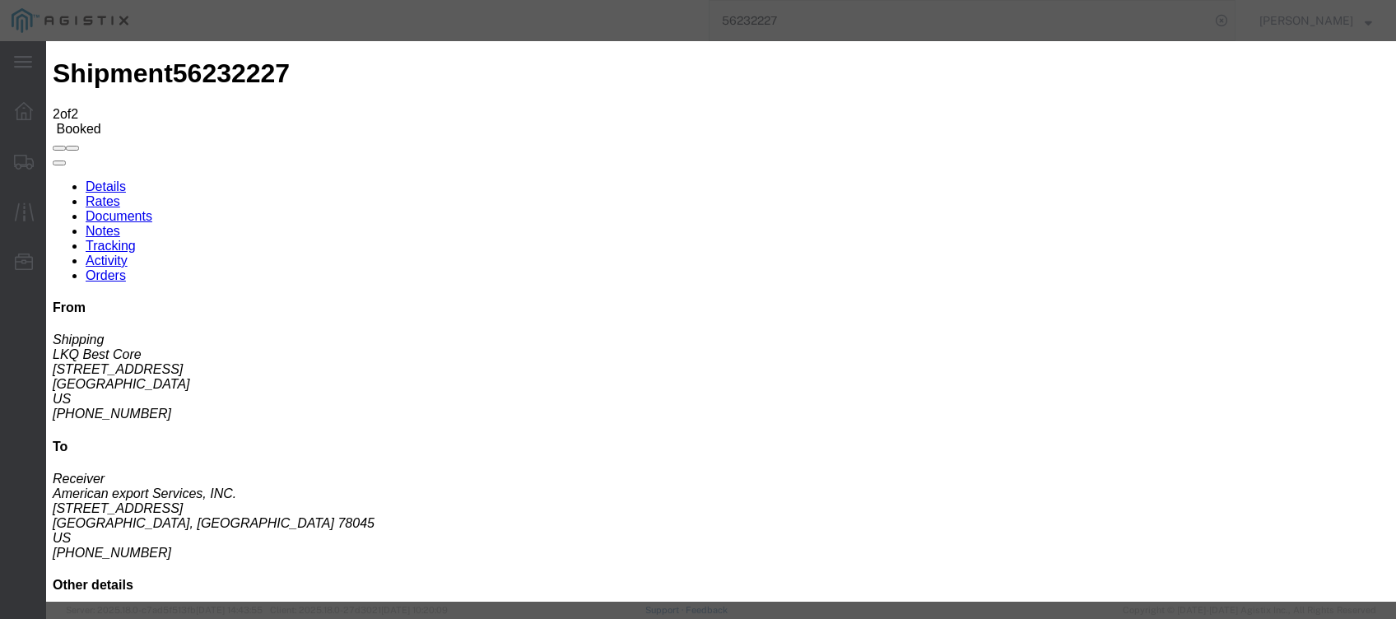
type input "8:00 AM"
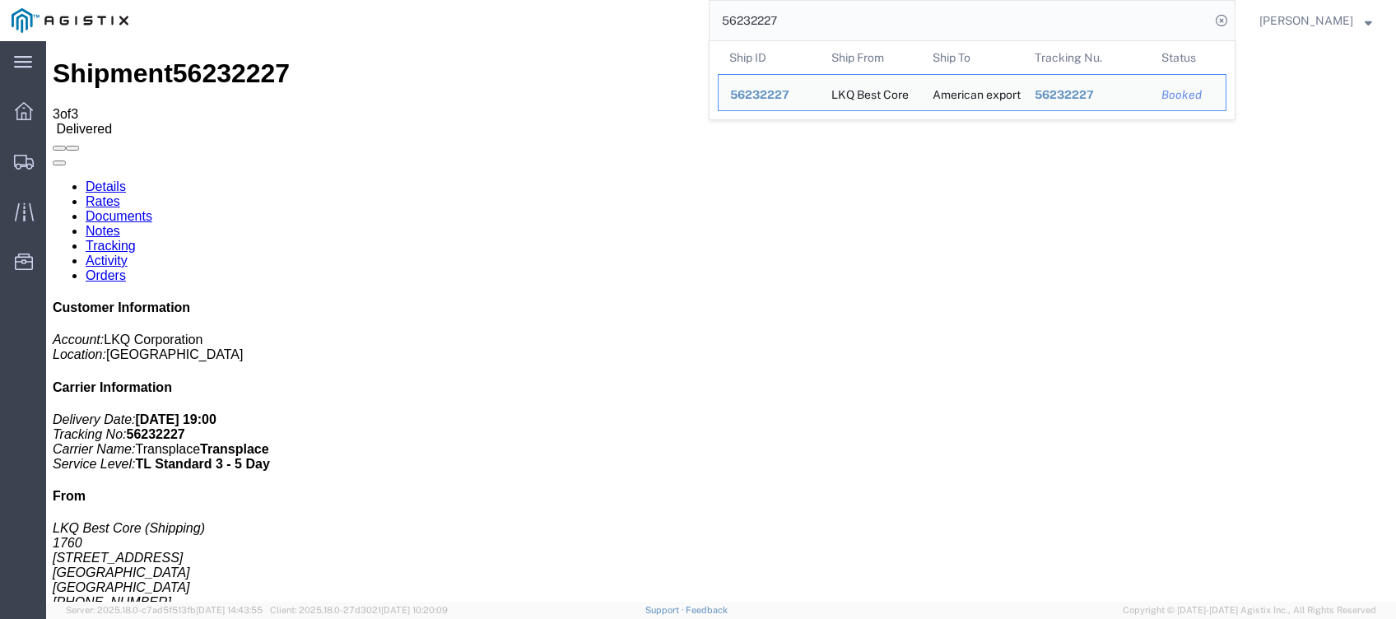
click at [881, 24] on input "56232227" at bounding box center [959, 20] width 500 height 39
paste input "124168"
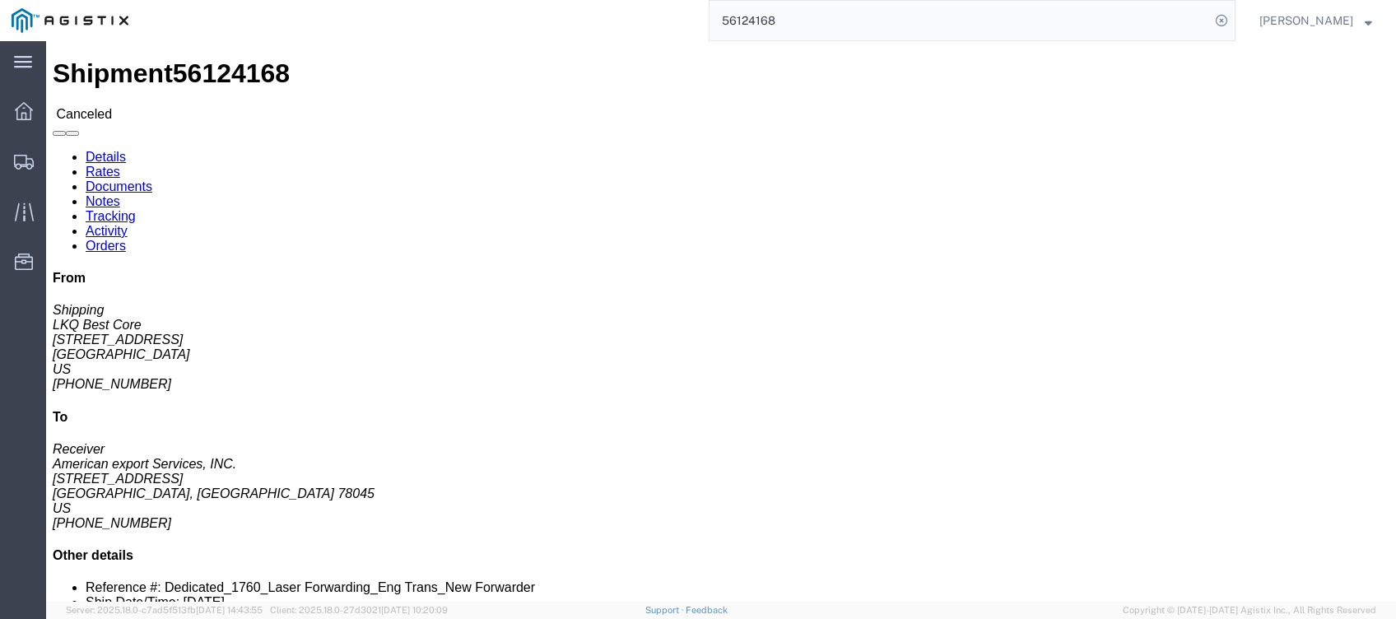
click at [771, 21] on input "56124168" at bounding box center [959, 20] width 500 height 39
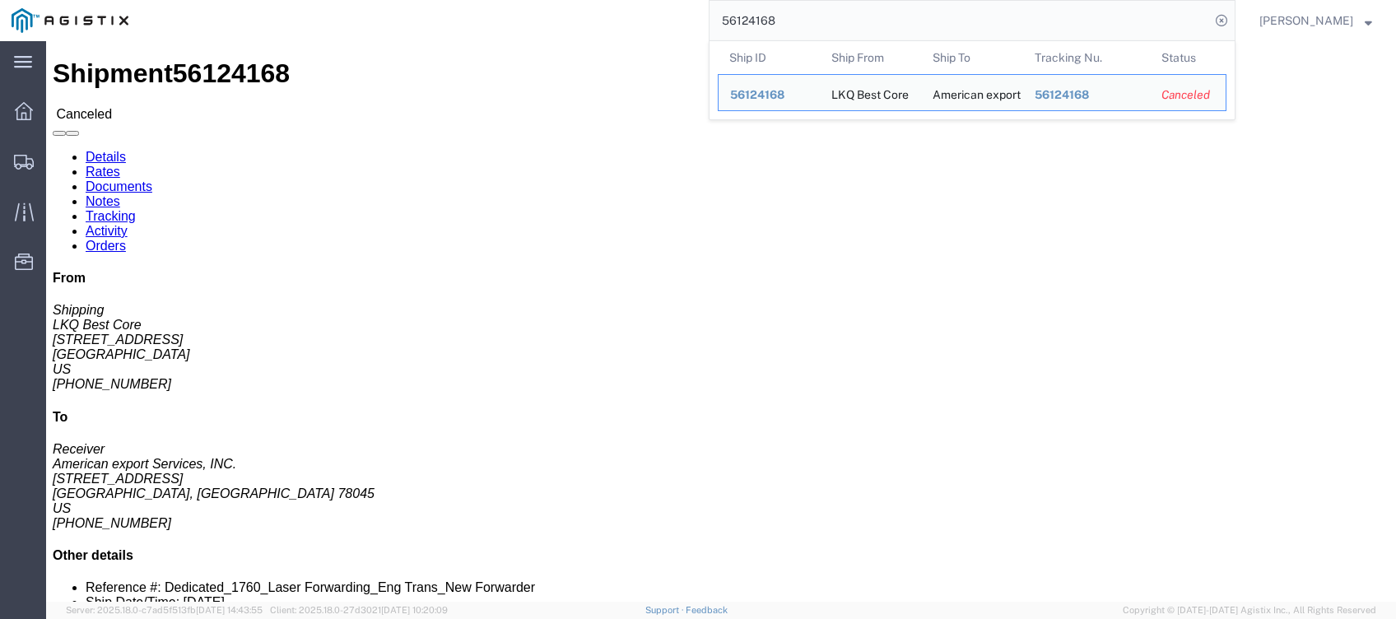
click at [771, 21] on input "56124168" at bounding box center [959, 20] width 500 height 39
paste input "525575"
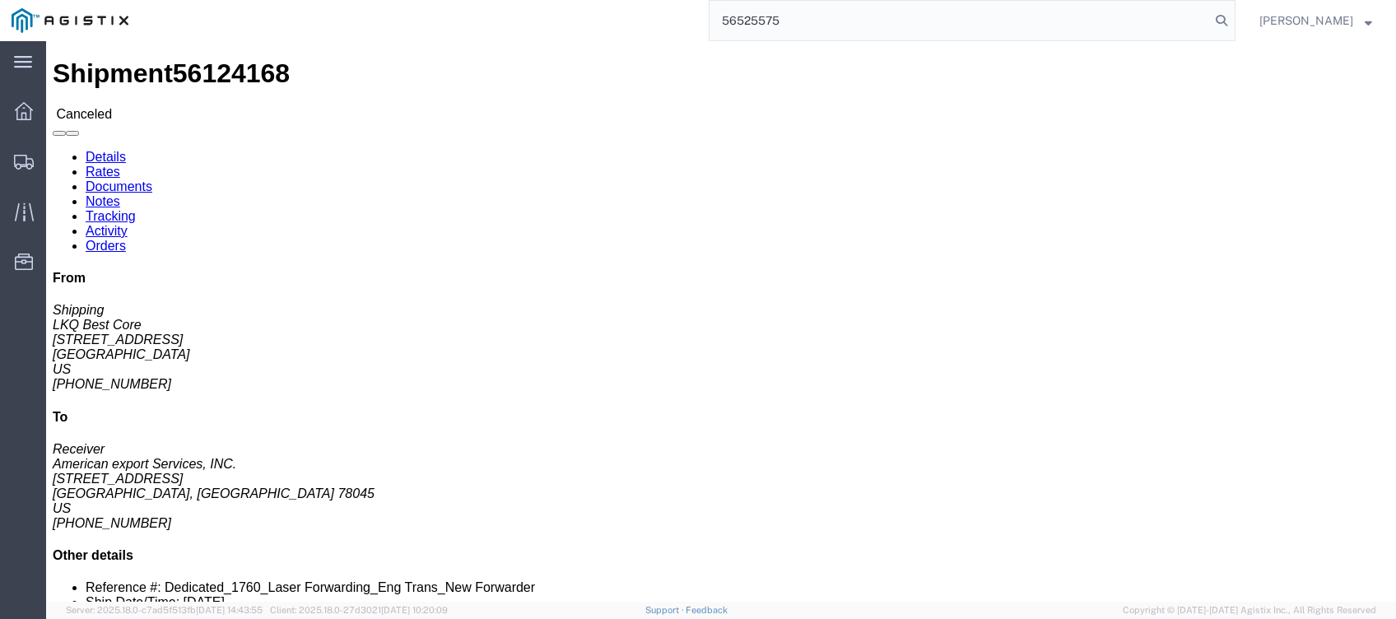
type input "56525575"
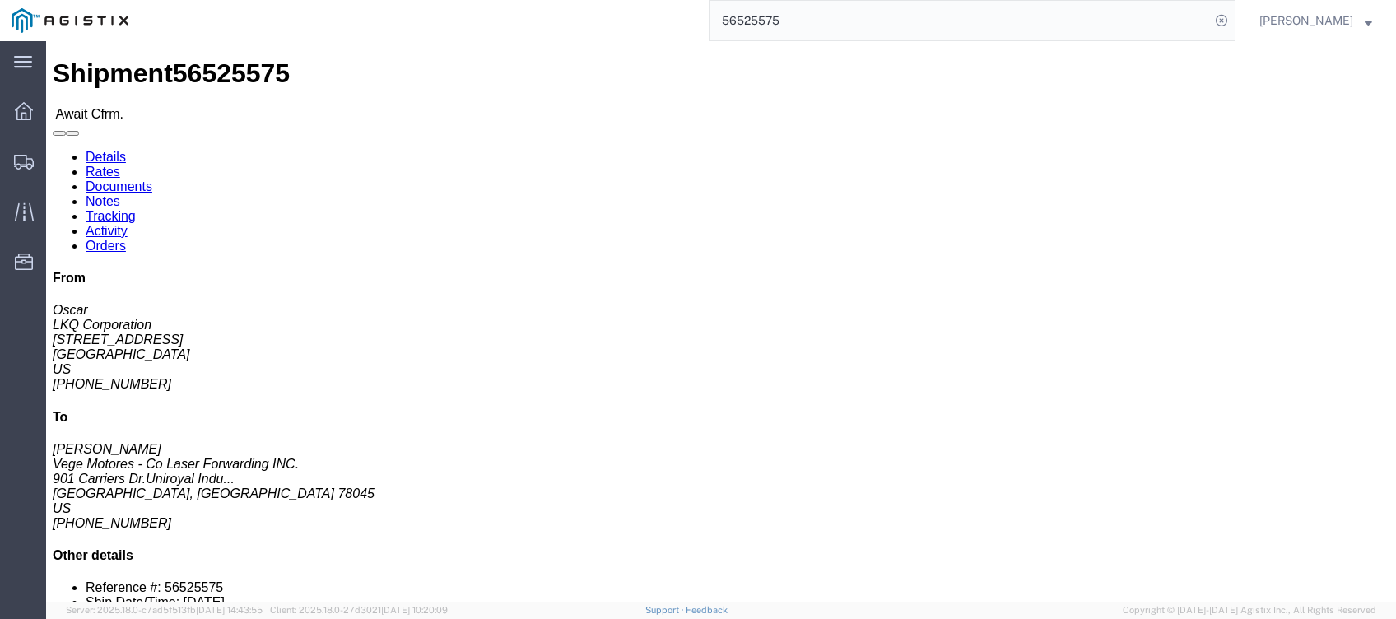
click link "Tracking"
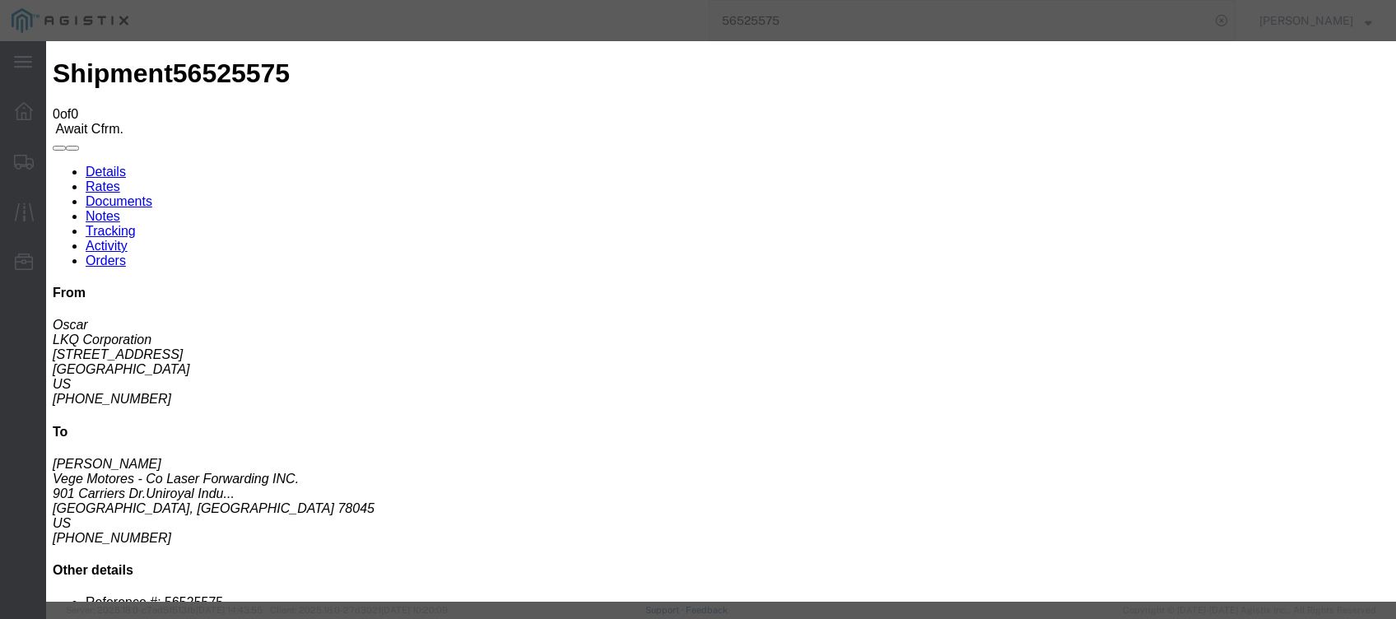
type input "[DATE]"
type input "8:00 PM"
drag, startPoint x: 485, startPoint y: 235, endPoint x: 486, endPoint y: 243, distance: 8.4
select select "DELIVRED"
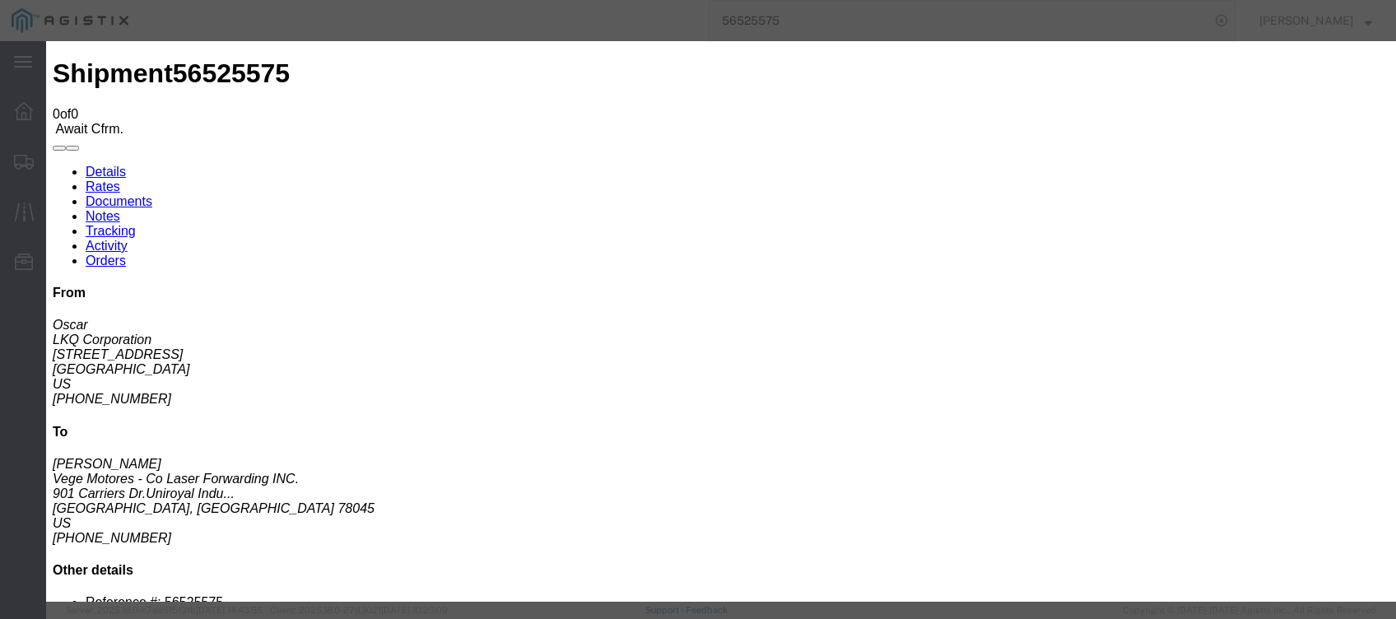
type input "[DATE]"
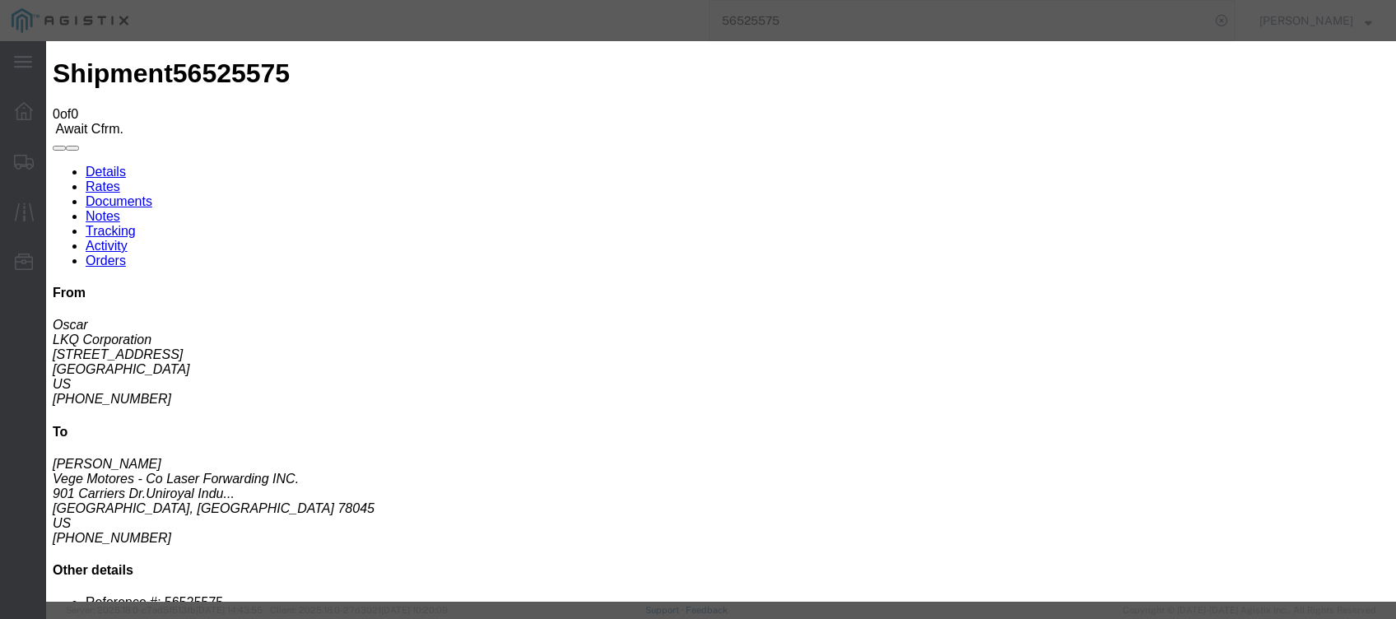
type input "9:00 AM"
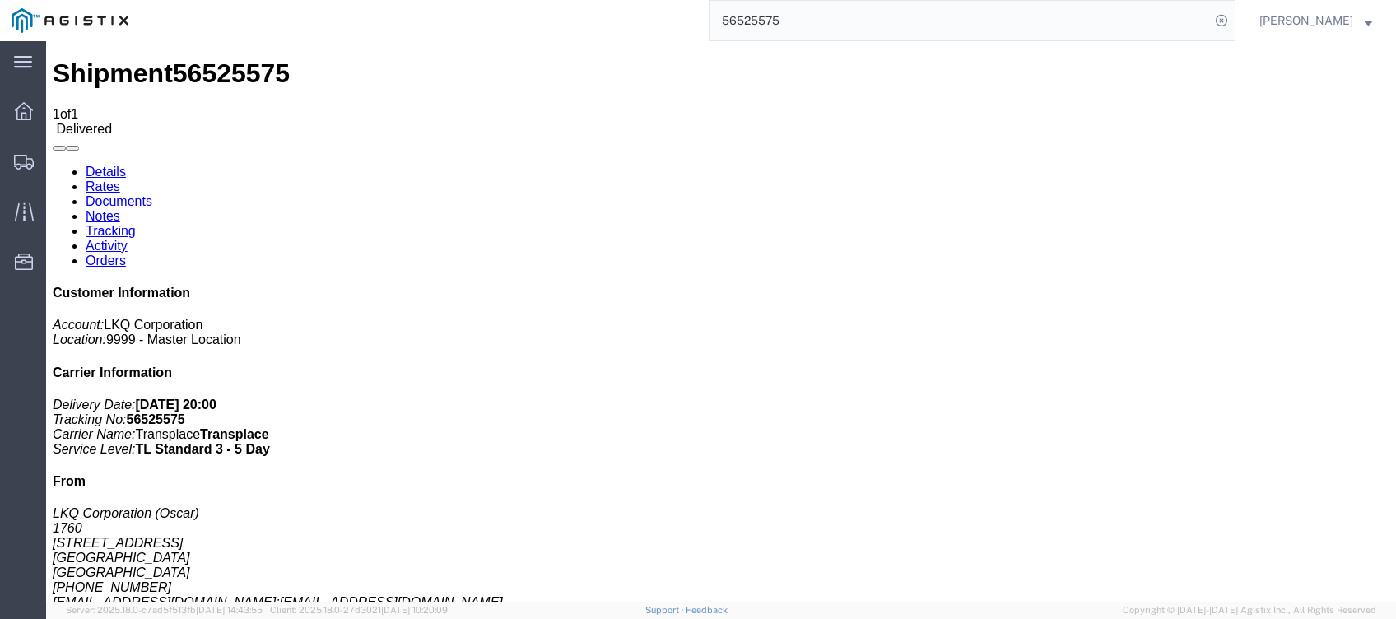
click at [907, 26] on input "56525575" at bounding box center [959, 20] width 500 height 39
click at [783, 20] on input "56525575" at bounding box center [959, 20] width 500 height 39
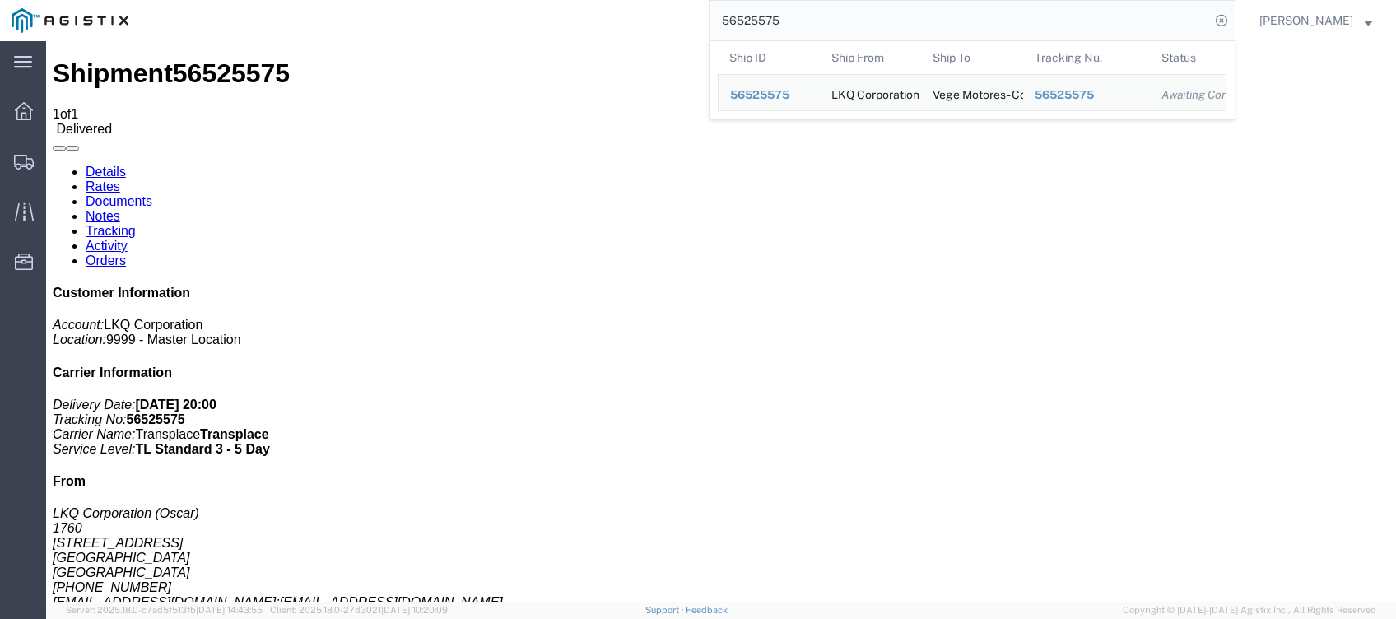
drag, startPoint x: 783, startPoint y: 20, endPoint x: 947, endPoint y: 14, distance: 163.9
click at [783, 20] on input "56525575" at bounding box center [959, 20] width 500 height 39
paste input "431553"
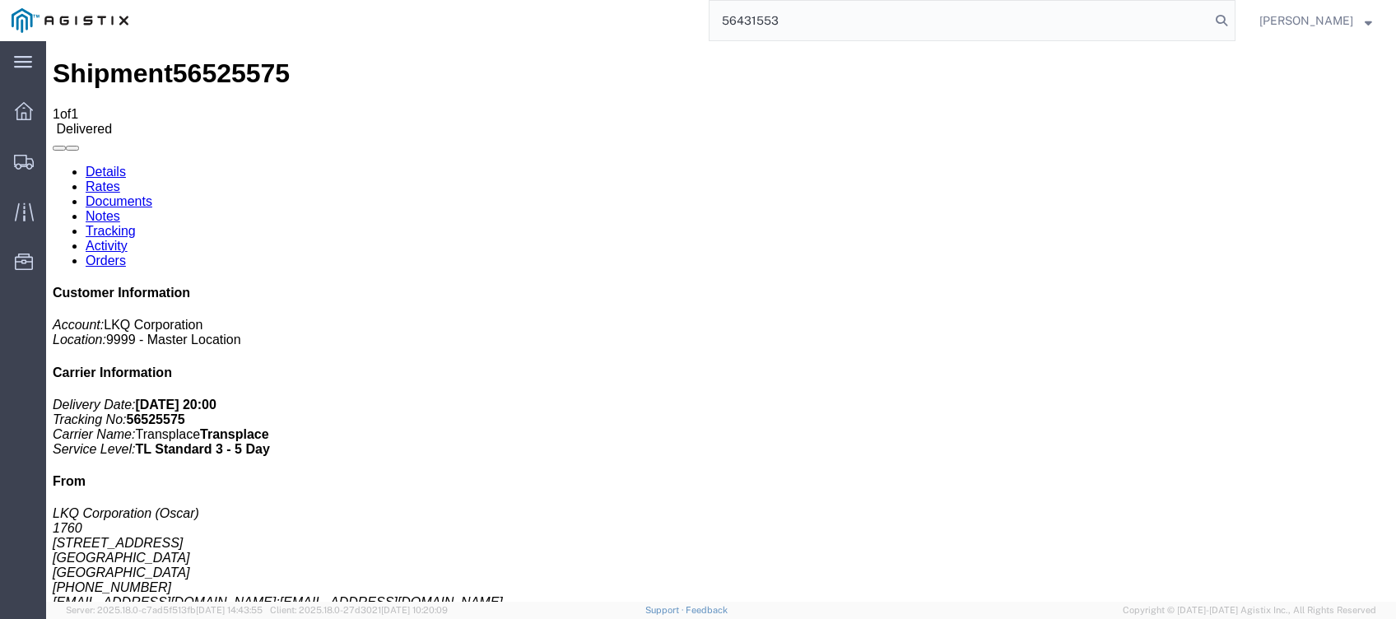
type input "56431553"
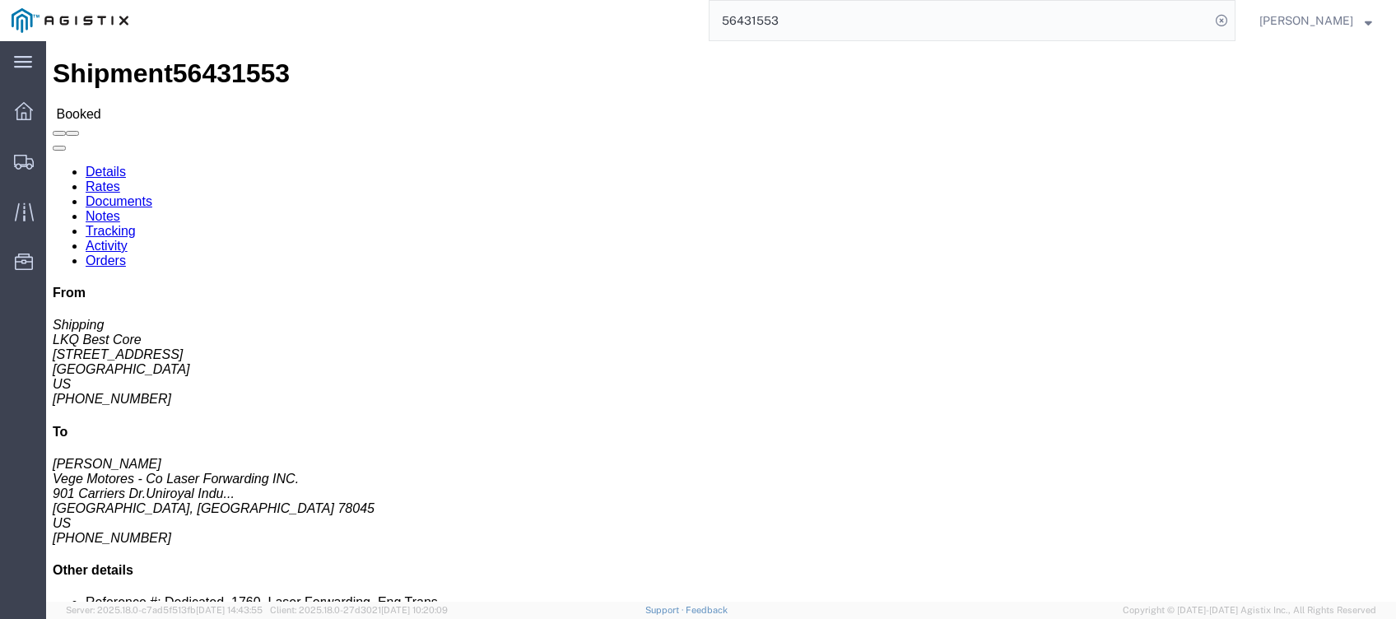
click link "Tracking"
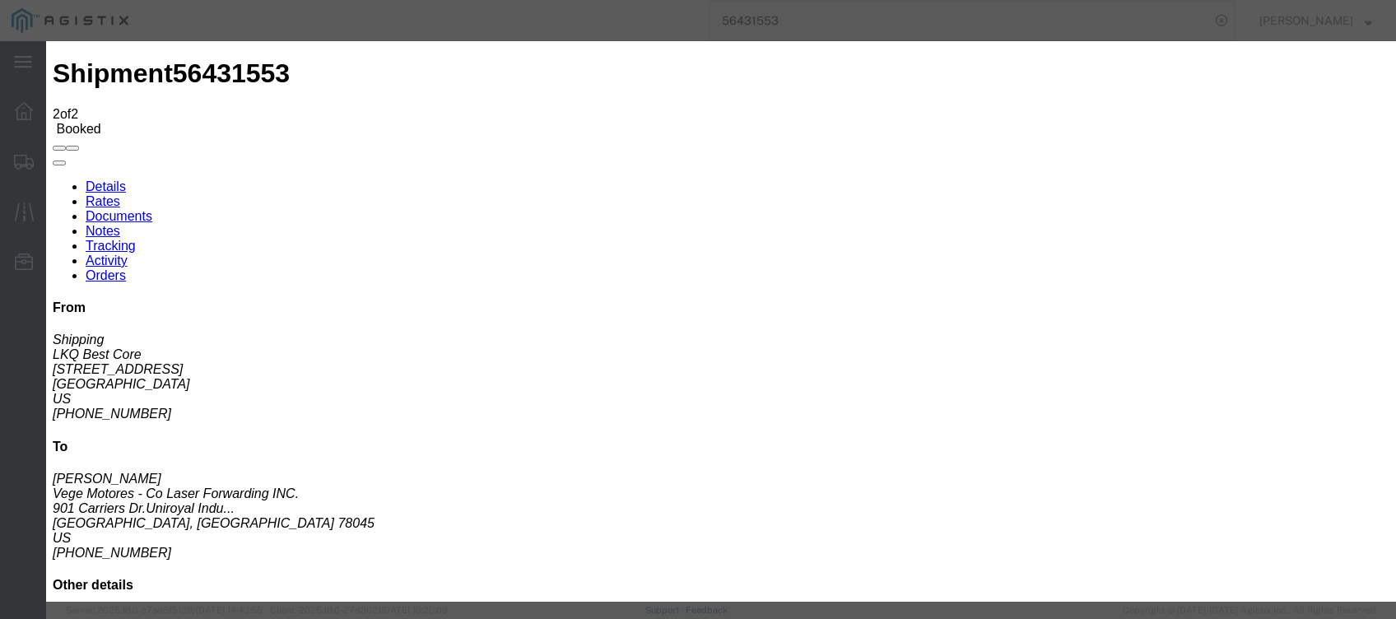
type input "[DATE]"
type input "8:00 PM"
select select "DELIVRED"
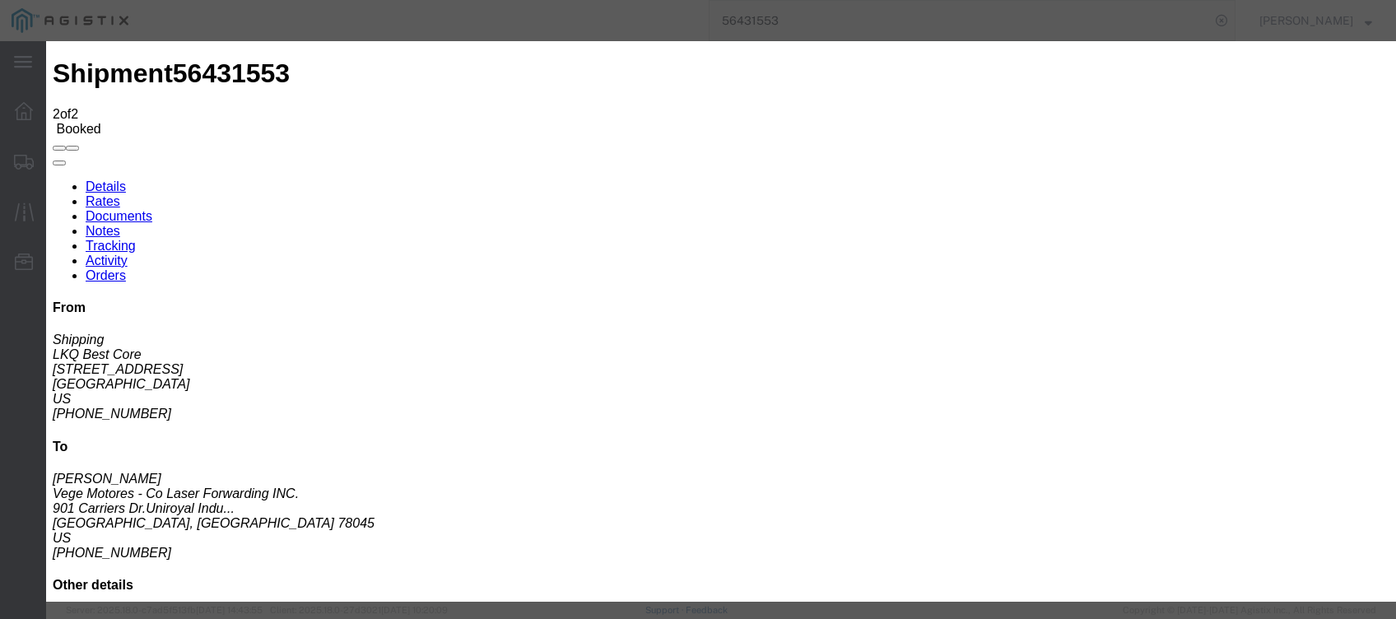
type input "[DATE]"
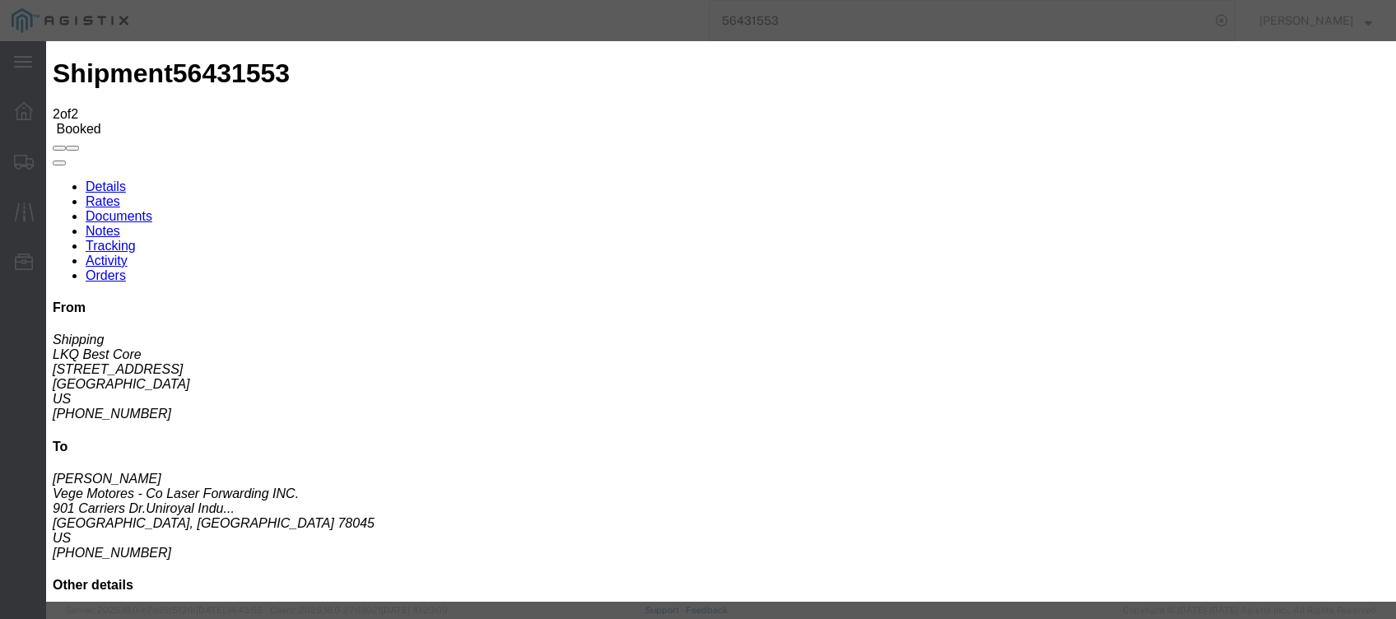
type input "9:00 AM"
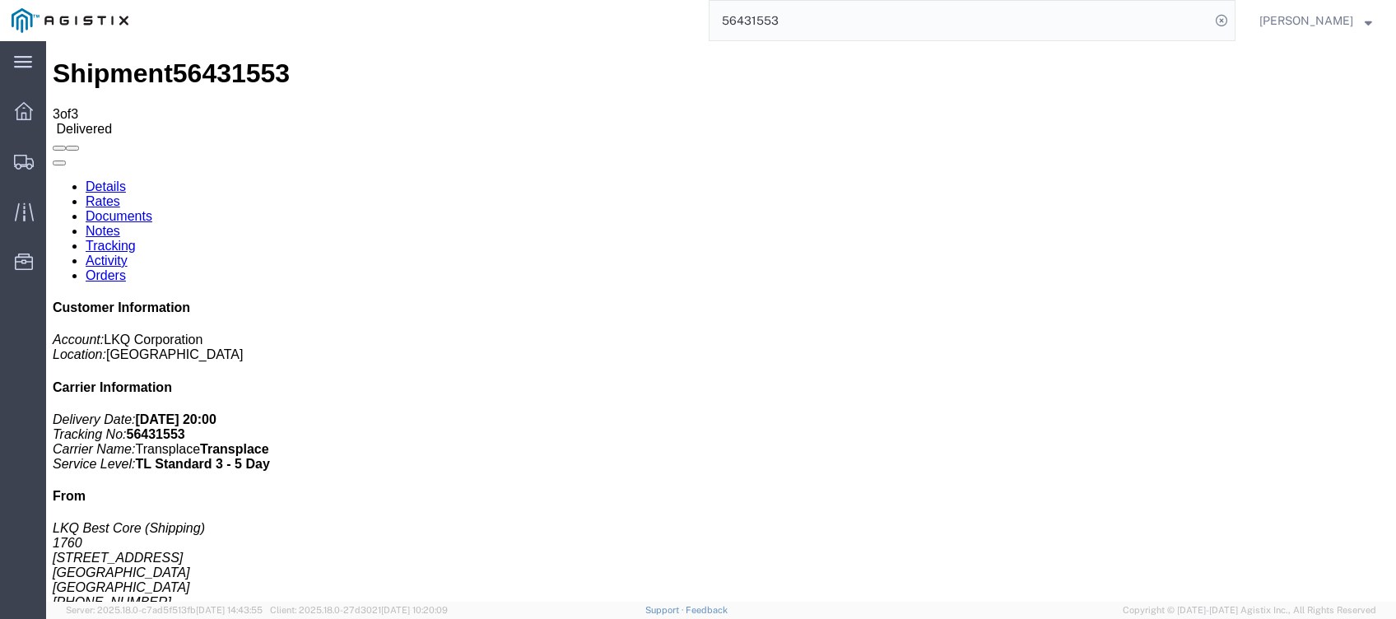
click at [1001, 19] on input "56431553" at bounding box center [959, 20] width 500 height 39
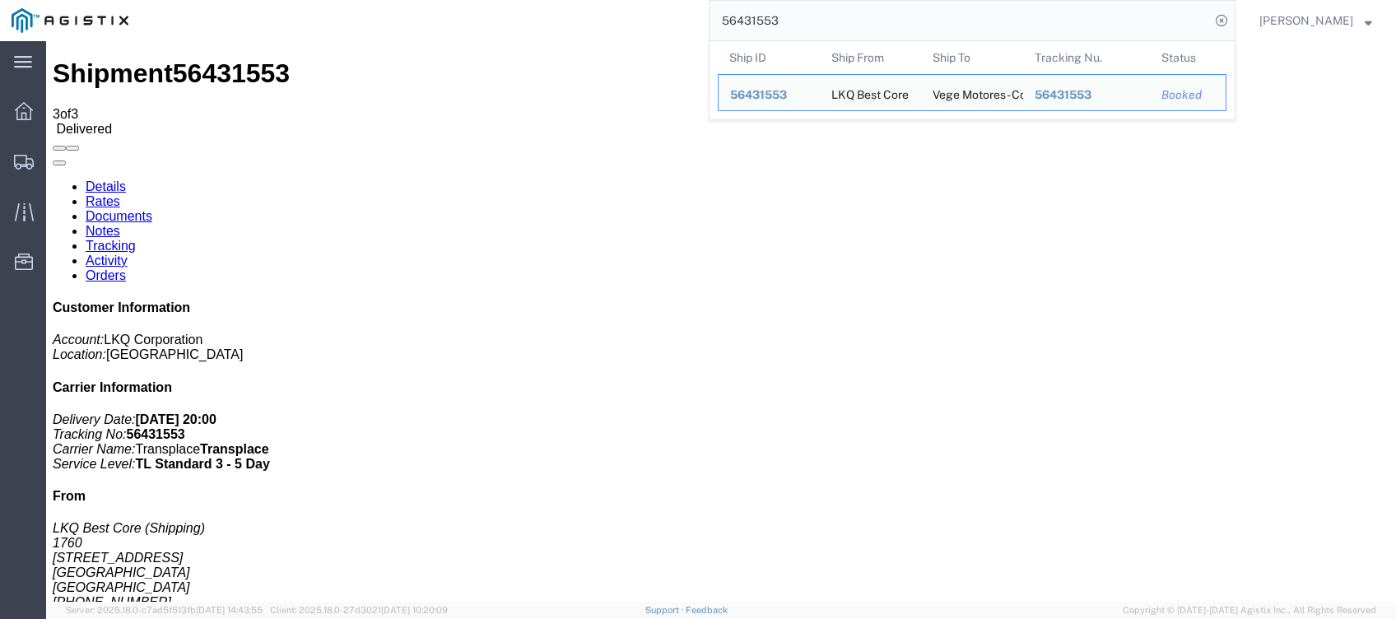
click at [1001, 20] on input "56431553" at bounding box center [959, 20] width 500 height 39
paste input "612108"
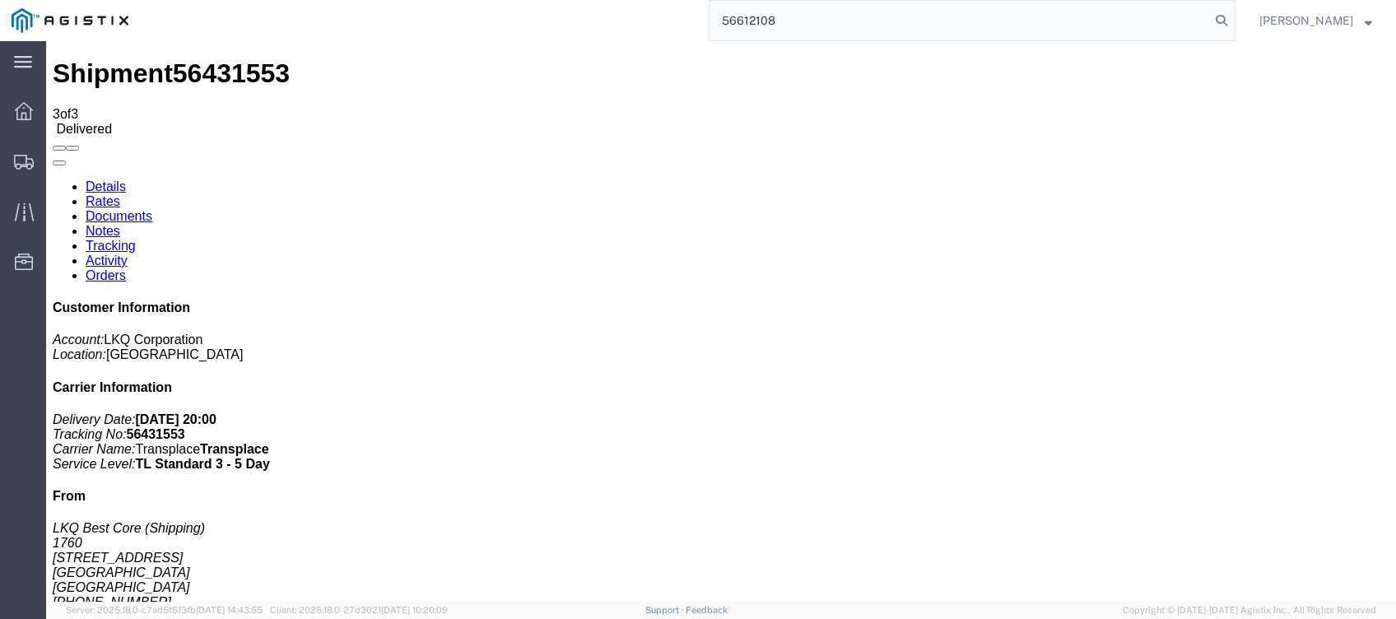
type input "56612108"
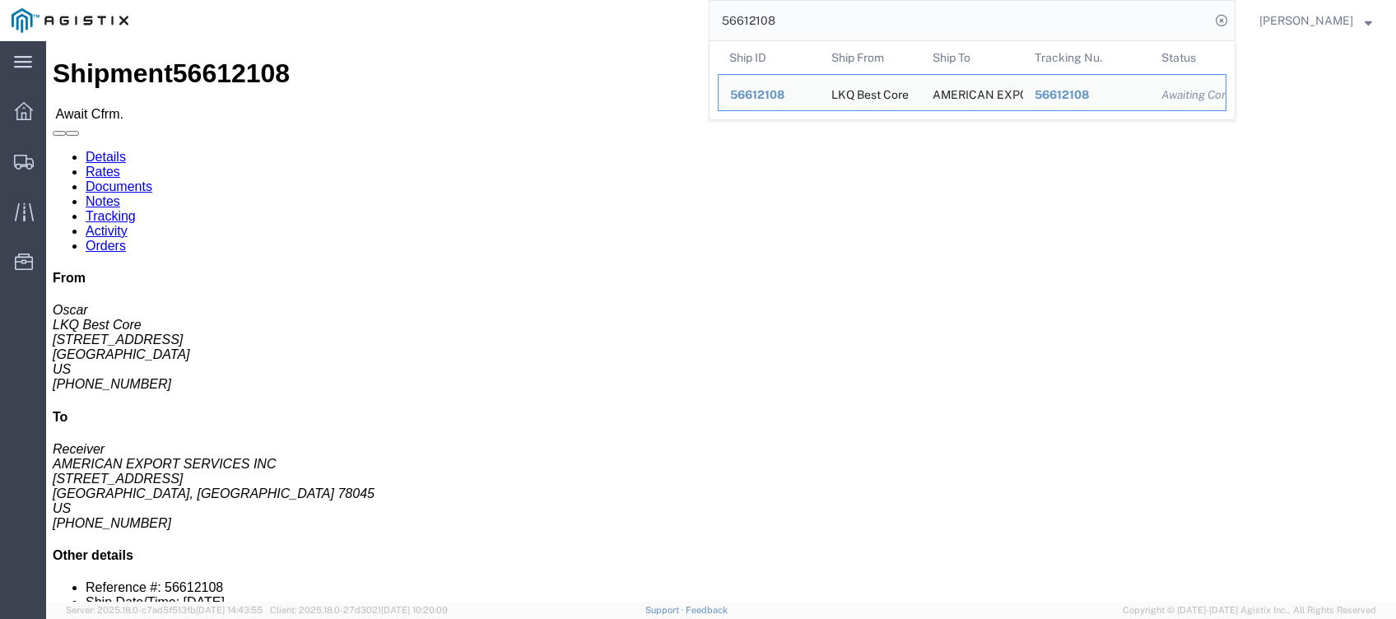
click link "Tracking"
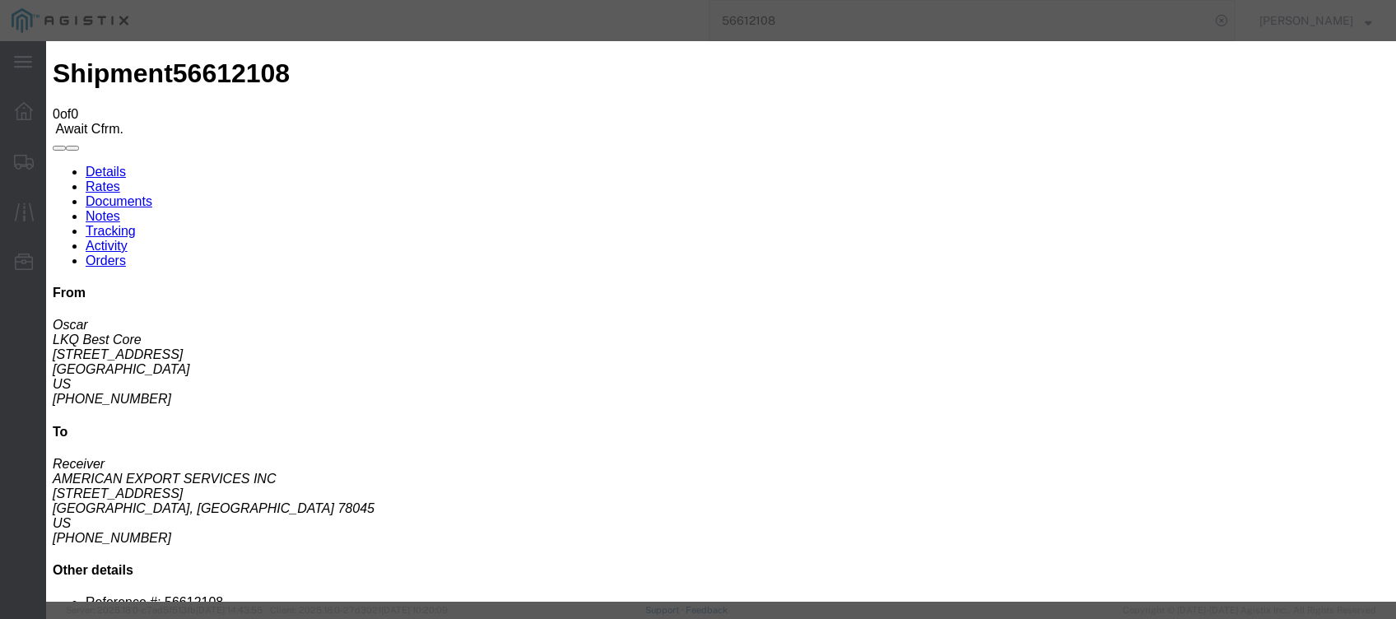
type input "[DATE]"
type input "8:00 PM"
select select "DELIVRED"
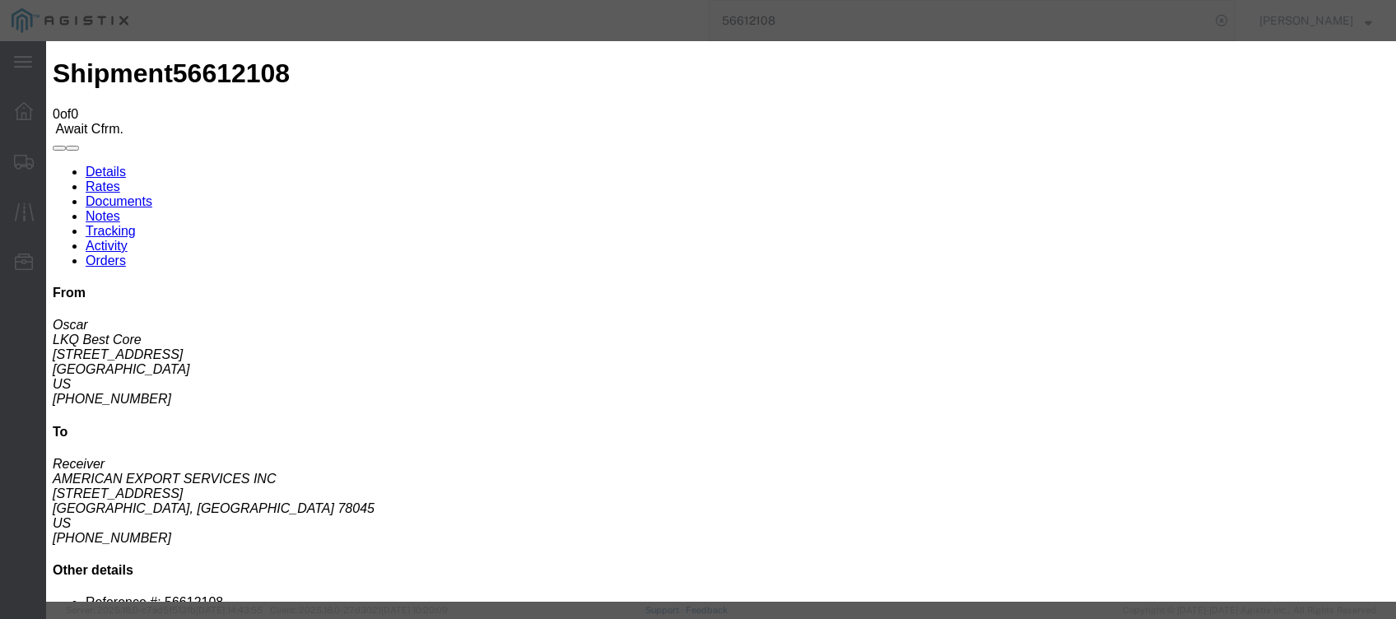
type input "[DATE]"
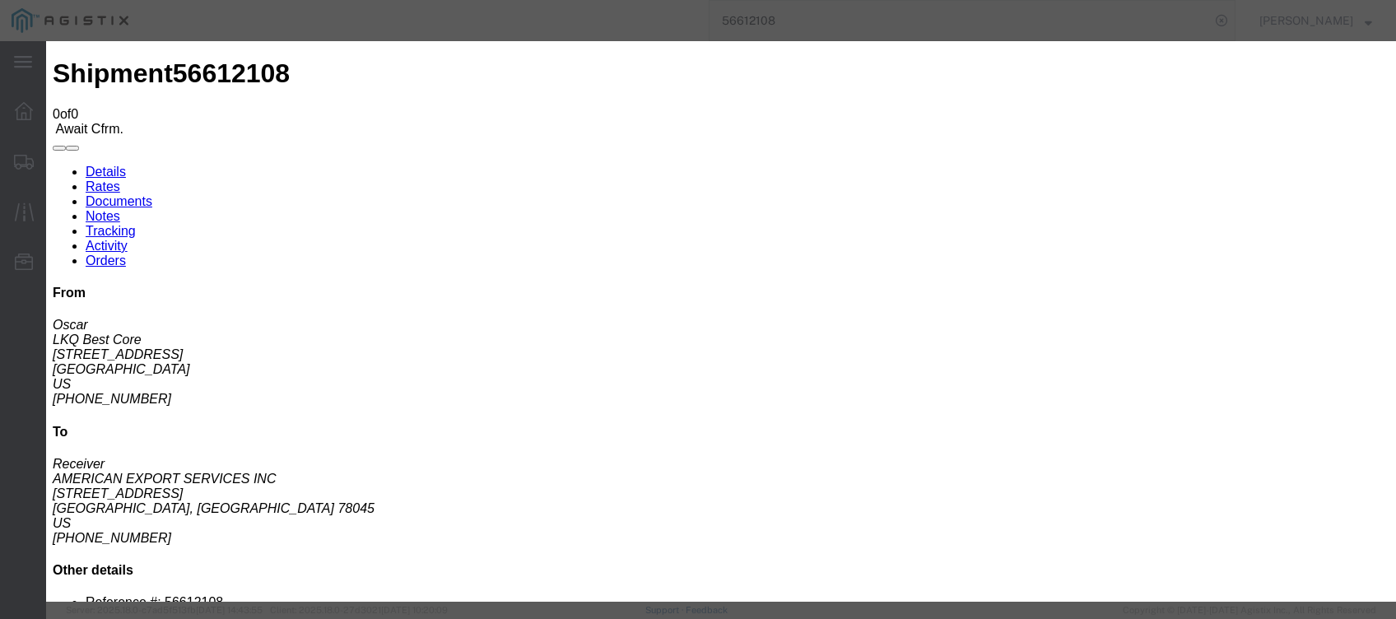
type input "8:00 AM"
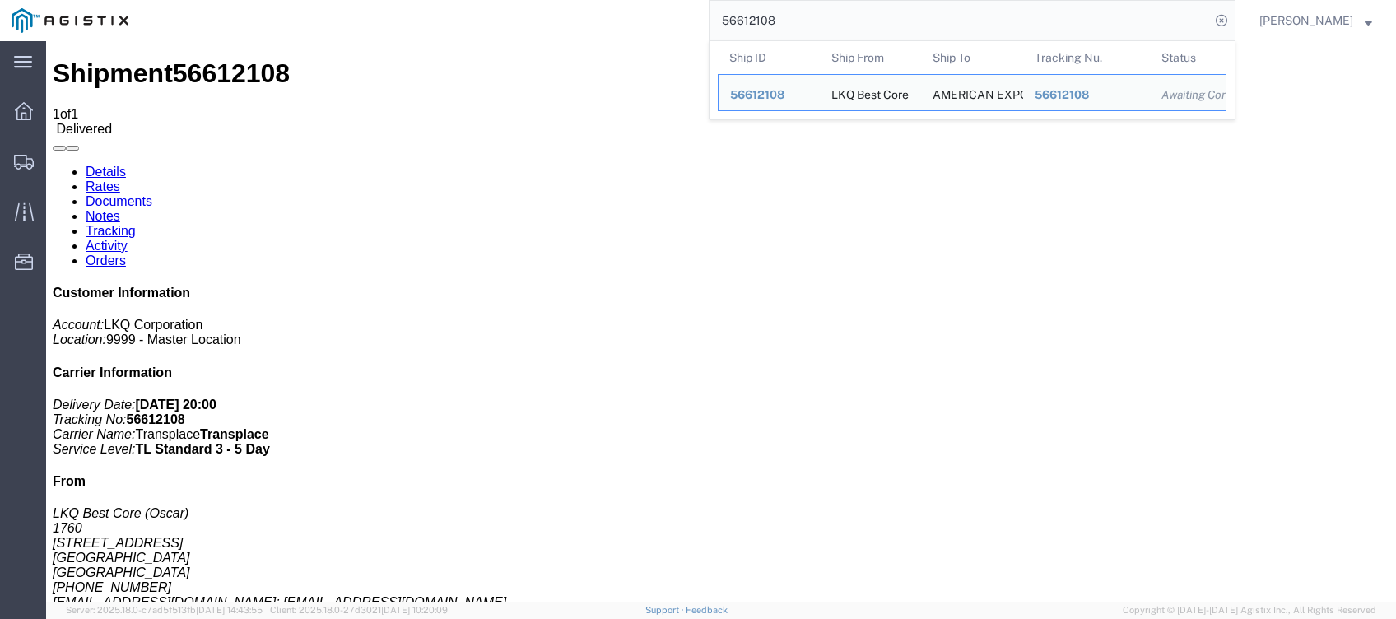
click at [976, 17] on input "56612108" at bounding box center [959, 20] width 500 height 39
paste input "137950"
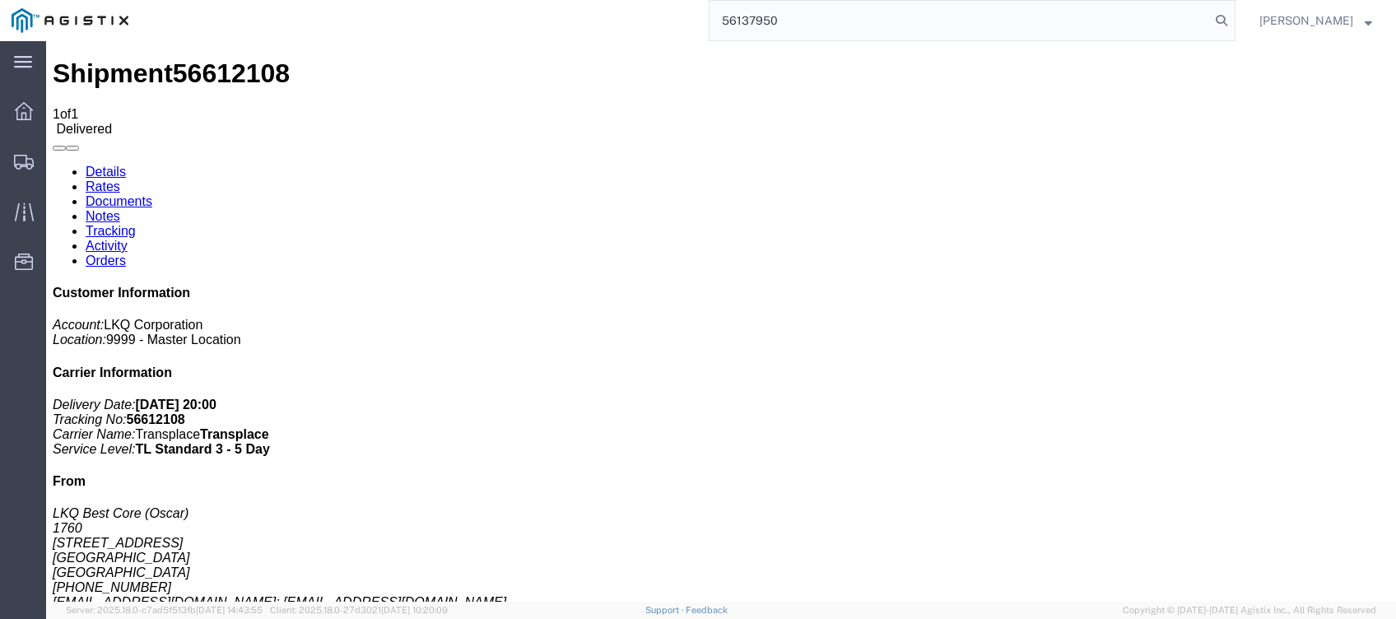
type input "56137950"
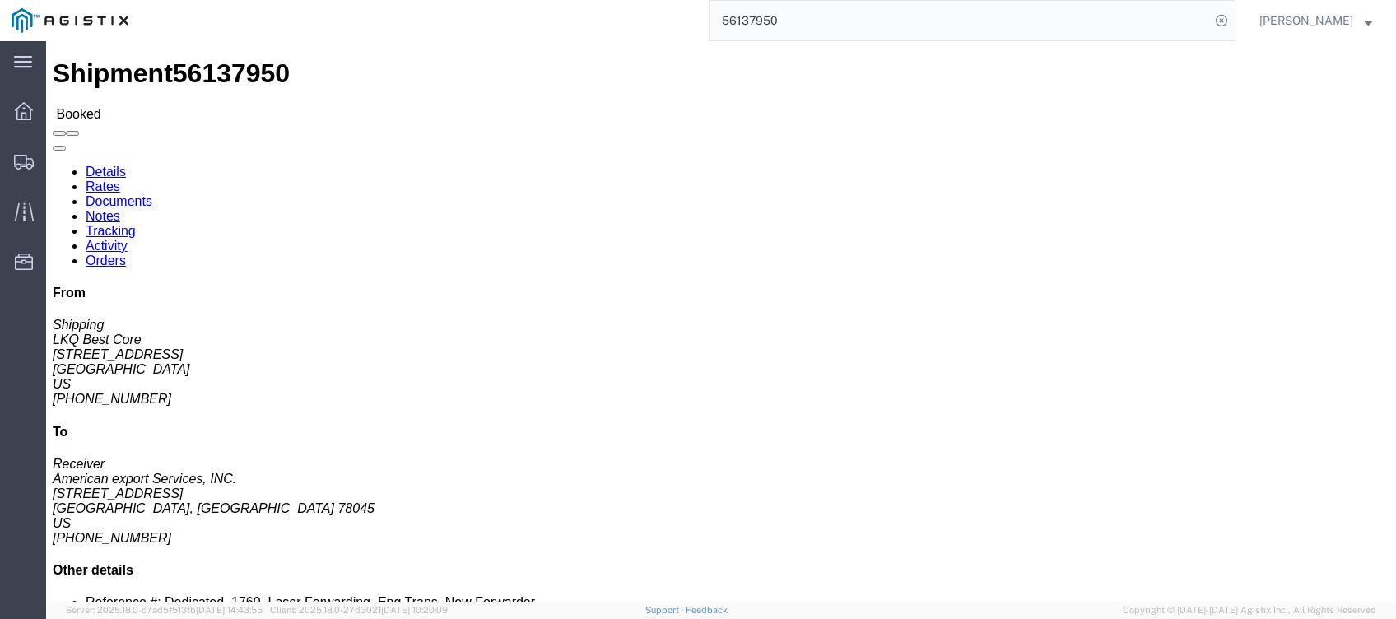
click link "Tracking"
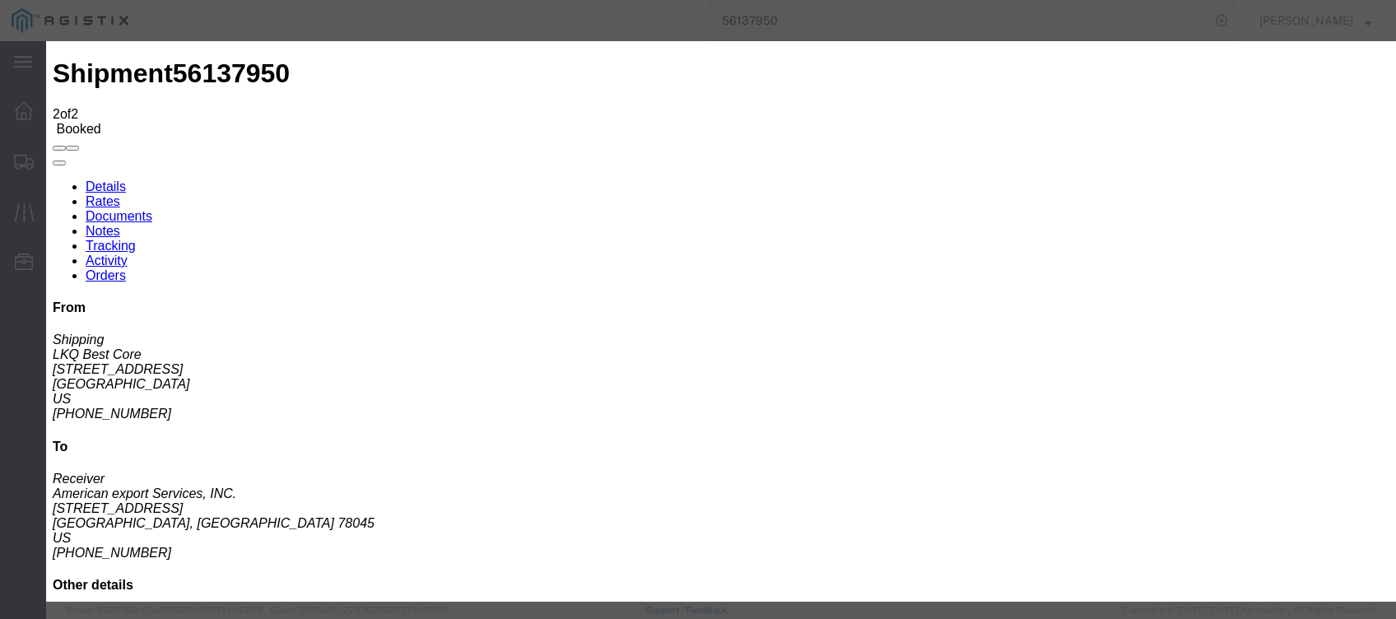
type input "[DATE]"
type input "8:00 PM"
select select "DELIVRED"
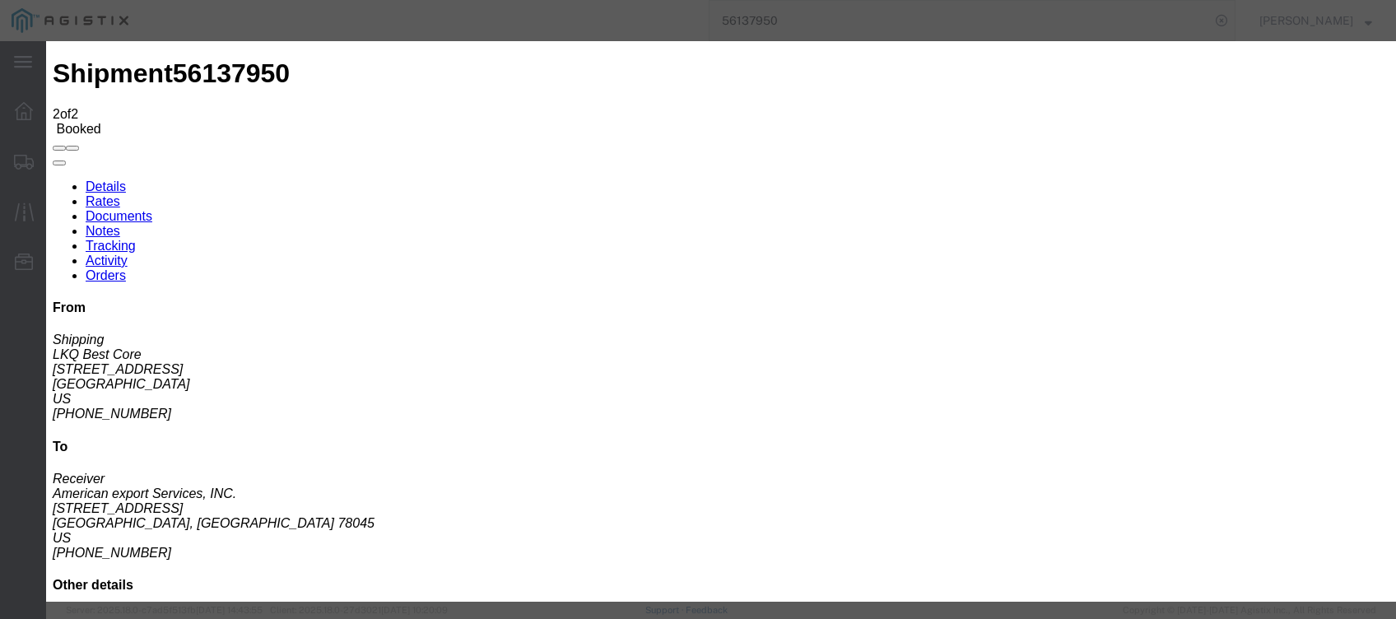
type input "[DATE]"
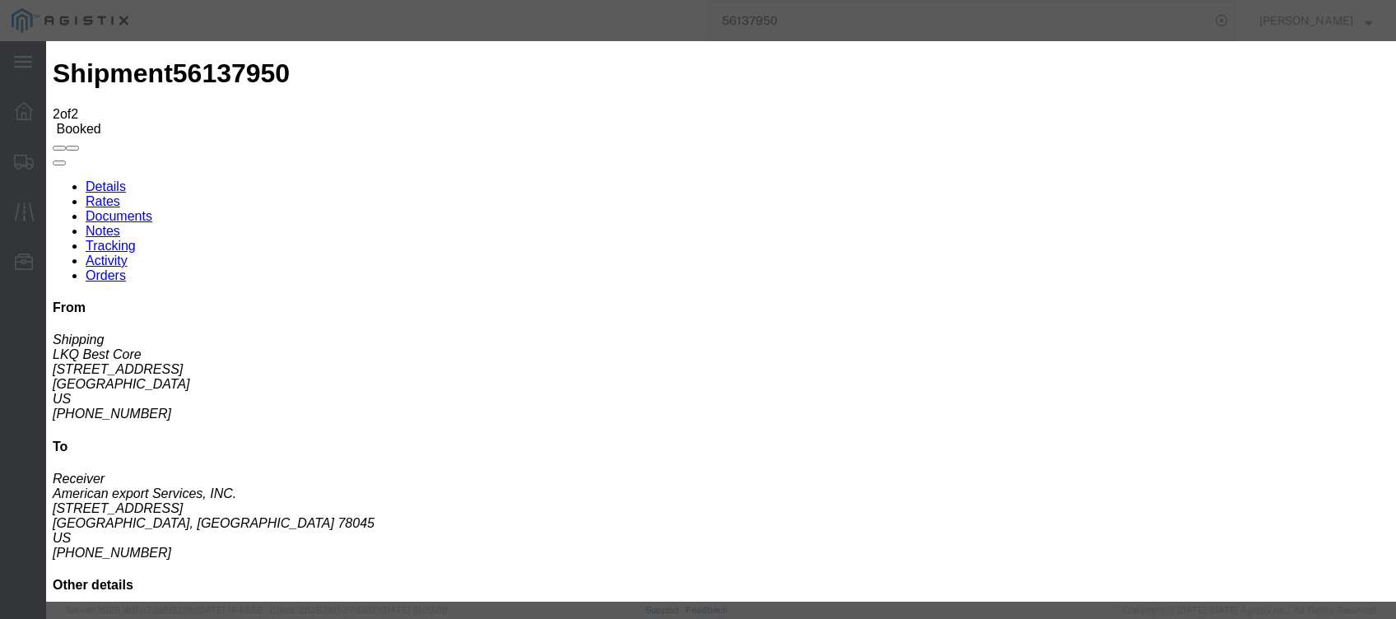
type input "8:00 AM"
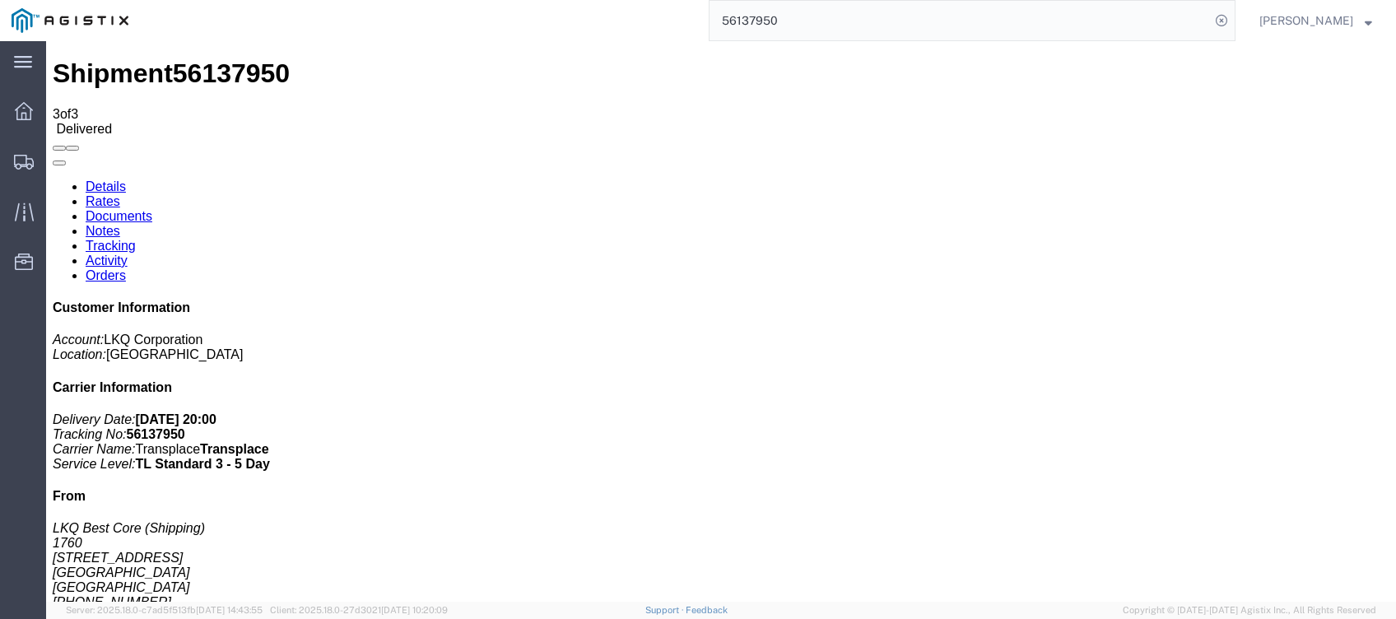
click at [1102, 26] on input "56137950" at bounding box center [959, 20] width 500 height 39
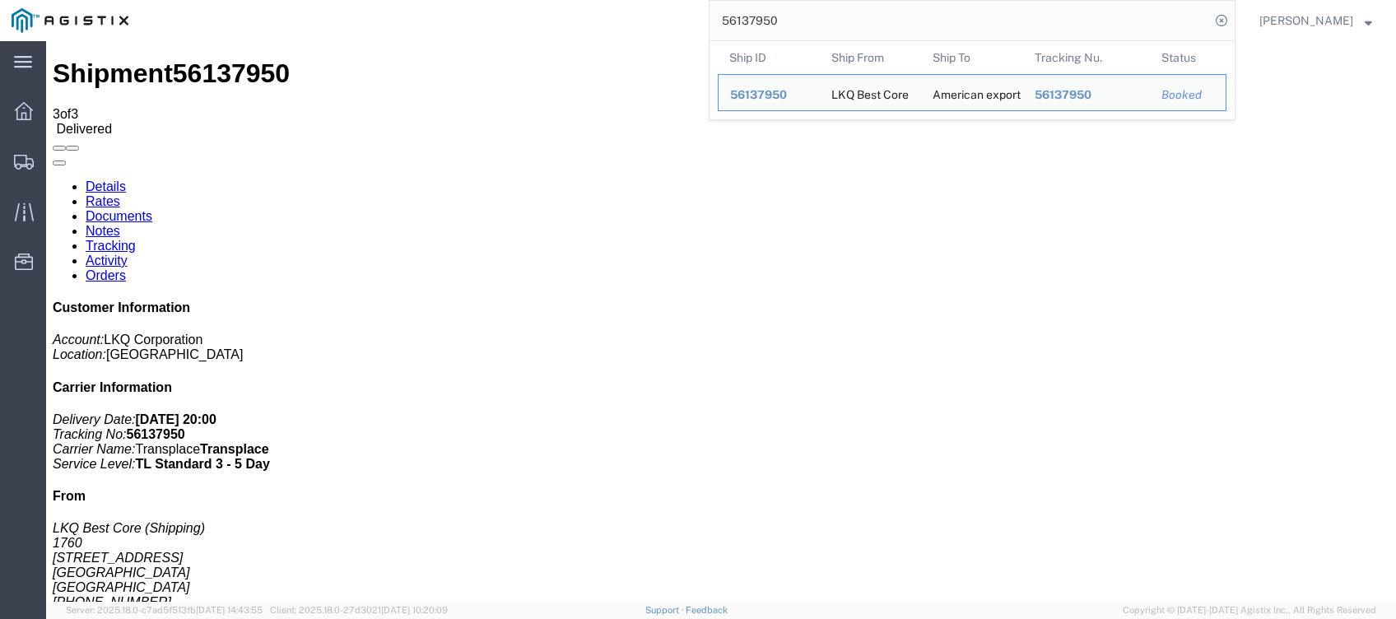
click at [753, 17] on input "56137950" at bounding box center [959, 20] width 500 height 39
paste input "645623"
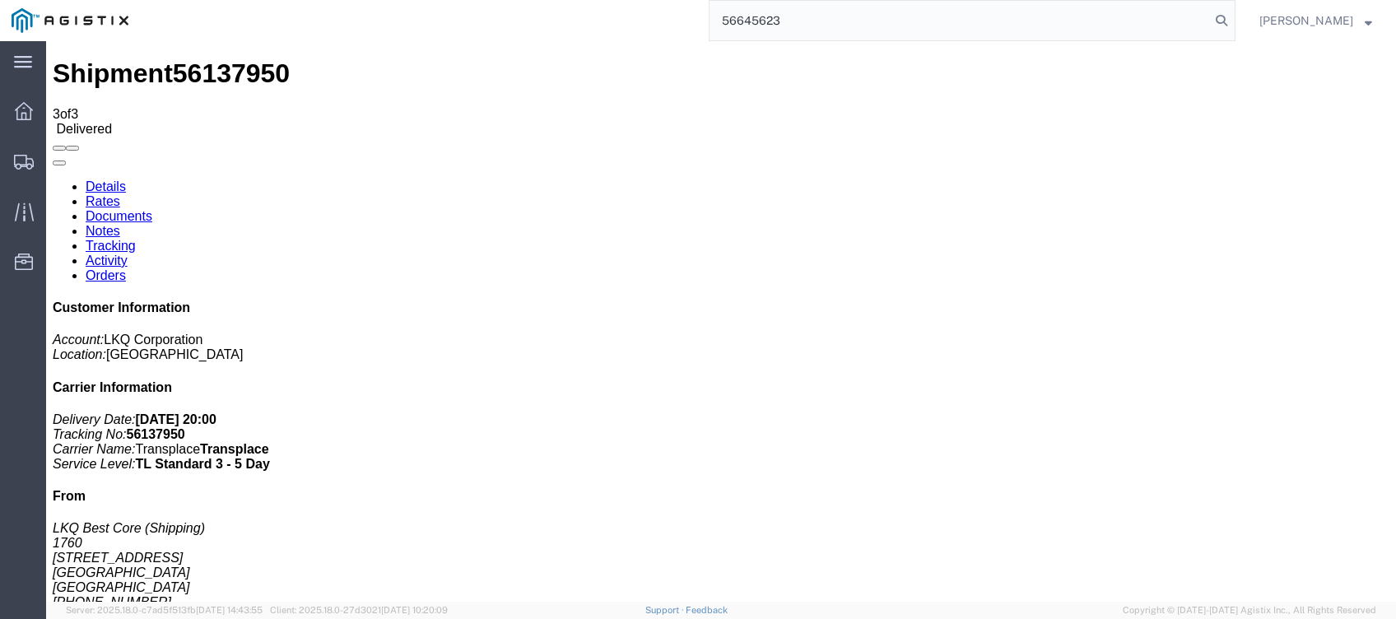
type input "56645623"
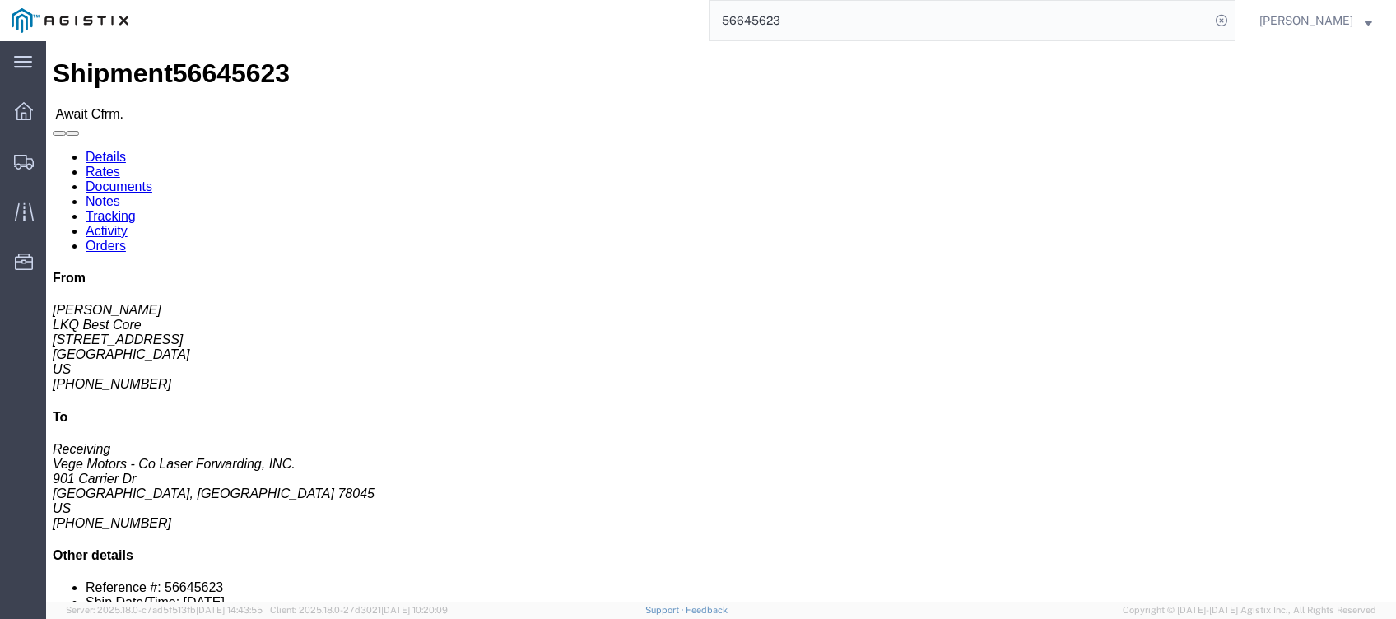
drag, startPoint x: 369, startPoint y: 107, endPoint x: 323, endPoint y: 66, distance: 61.8
click link "Tracking"
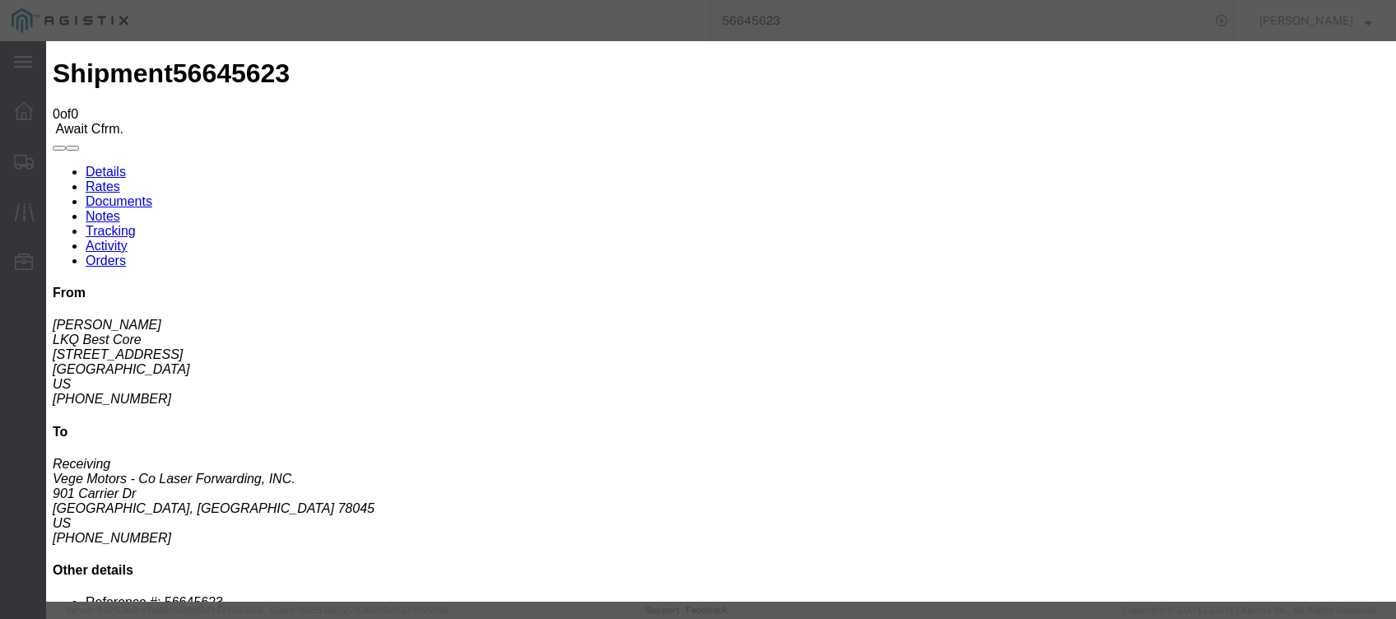
type input "[DATE]"
type input "8:00 PM"
drag, startPoint x: 535, startPoint y: 380, endPoint x: 540, endPoint y: 364, distance: 17.2
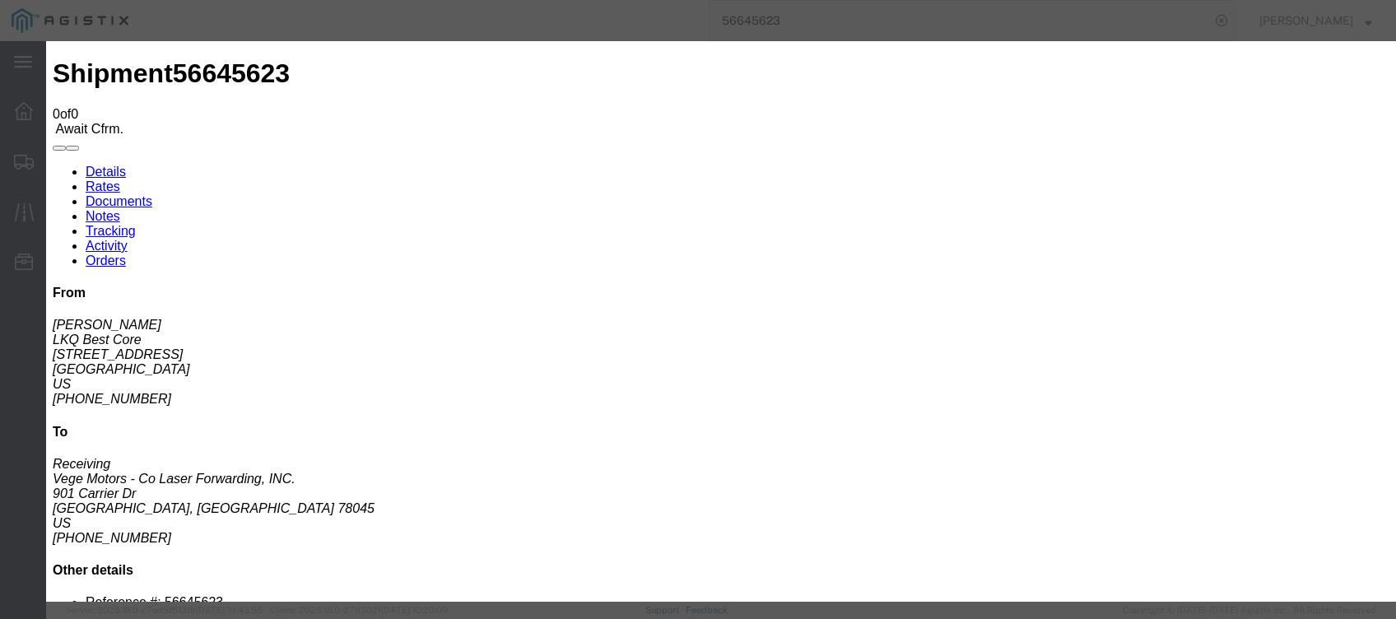
type input "[DATE]"
type input "9:00 AM"
drag, startPoint x: 584, startPoint y: 239, endPoint x: 587, endPoint y: 250, distance: 11.0
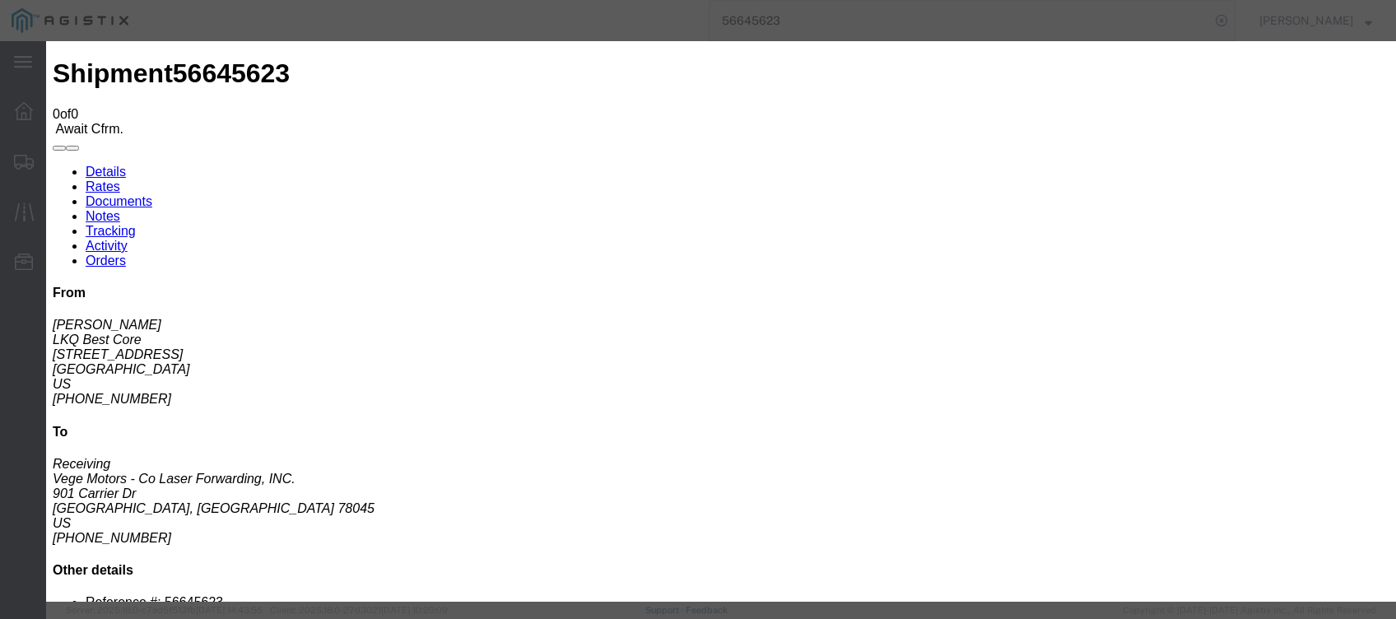
select select "DELIVRED"
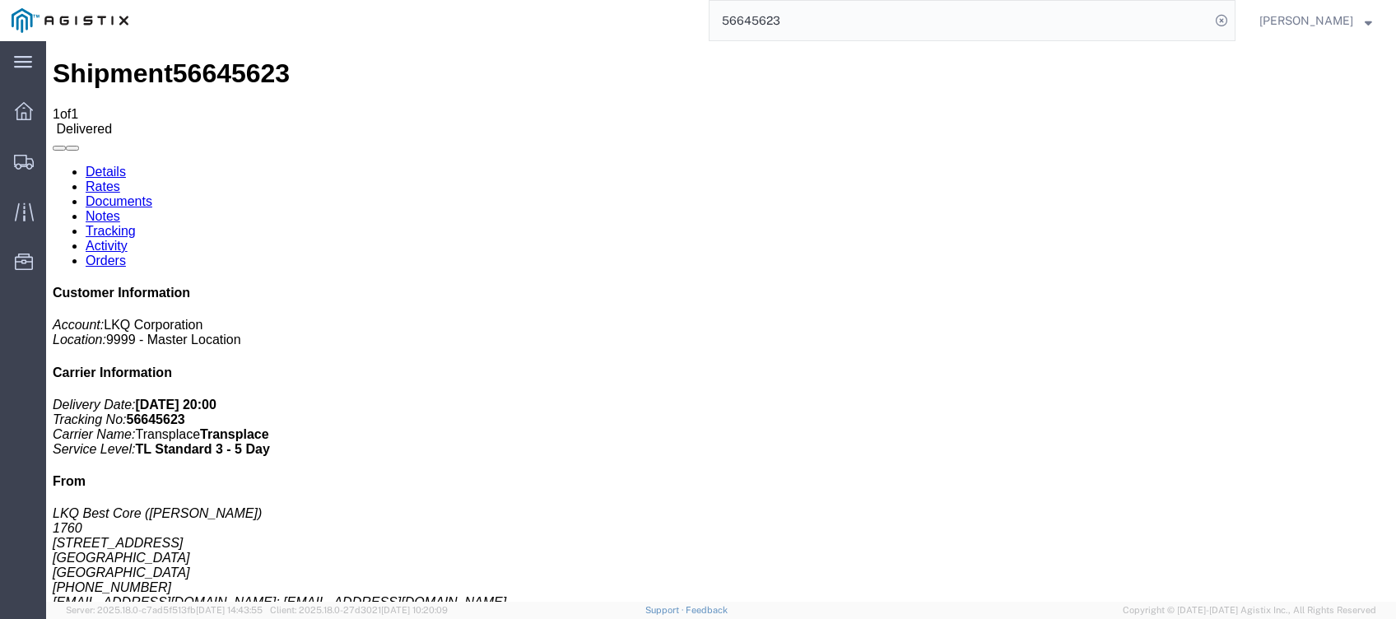
click at [935, 7] on input "56645623" at bounding box center [959, 20] width 500 height 39
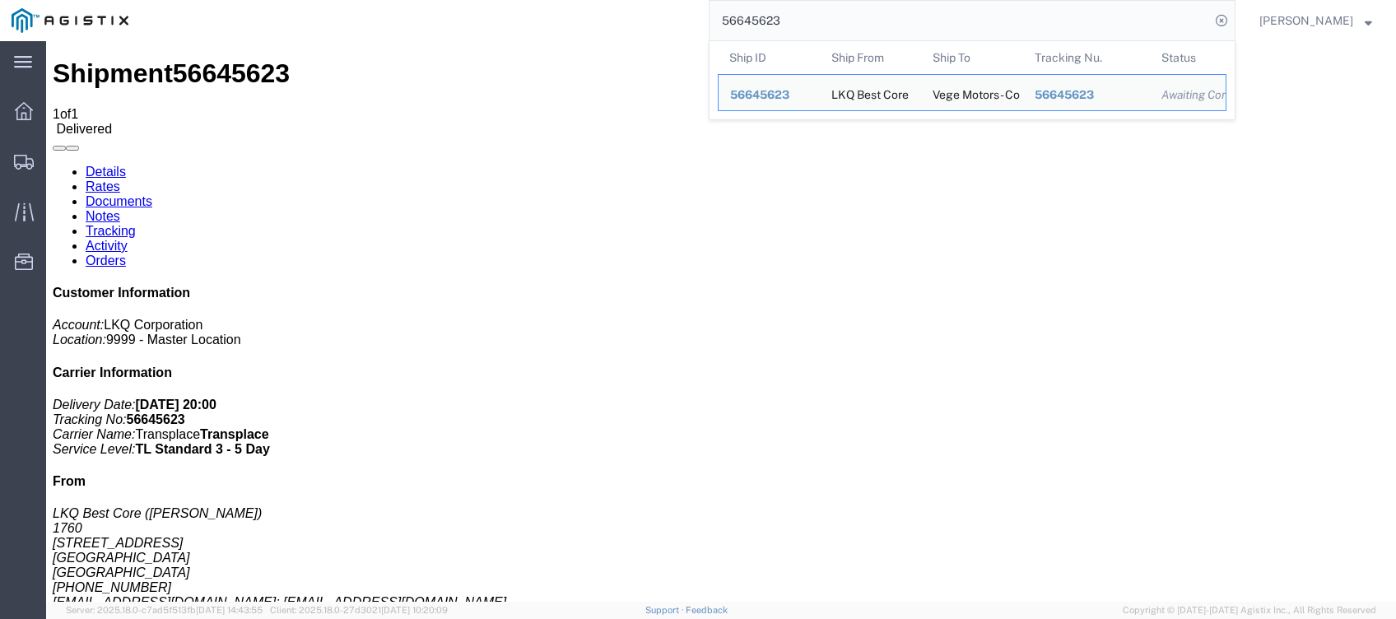
click at [934, 7] on input "56645623" at bounding box center [959, 20] width 500 height 39
paste input "5563230"
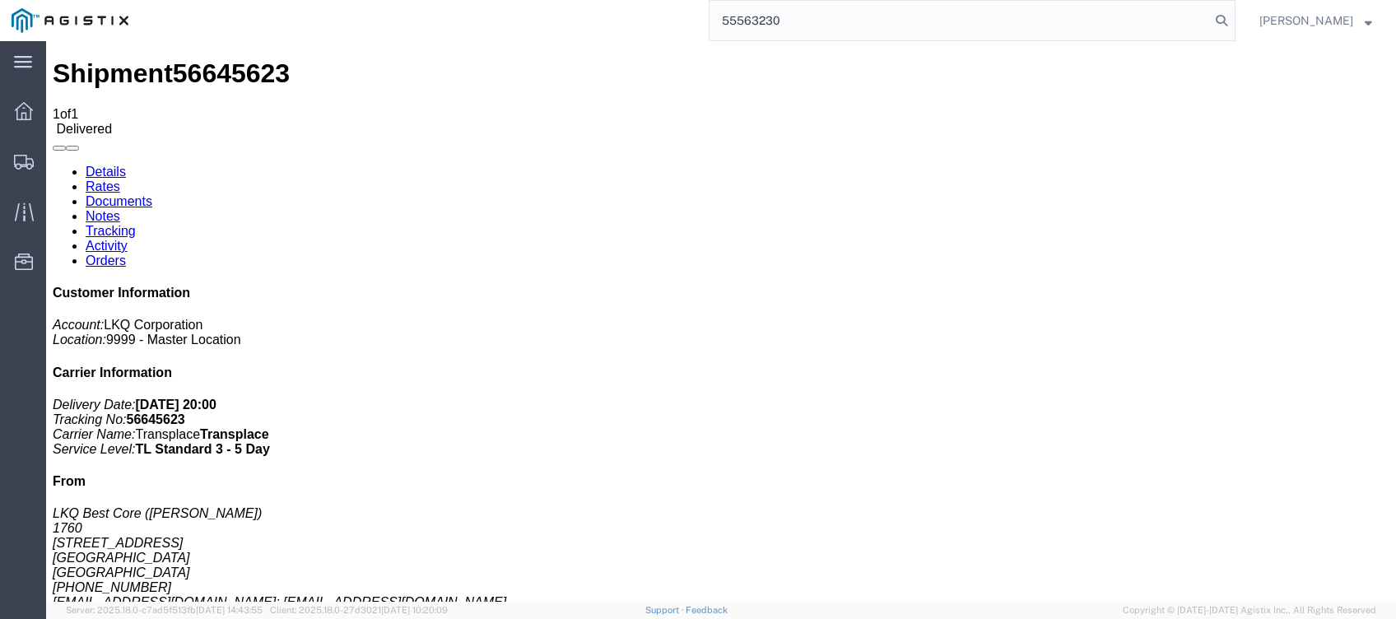
type input "55563230"
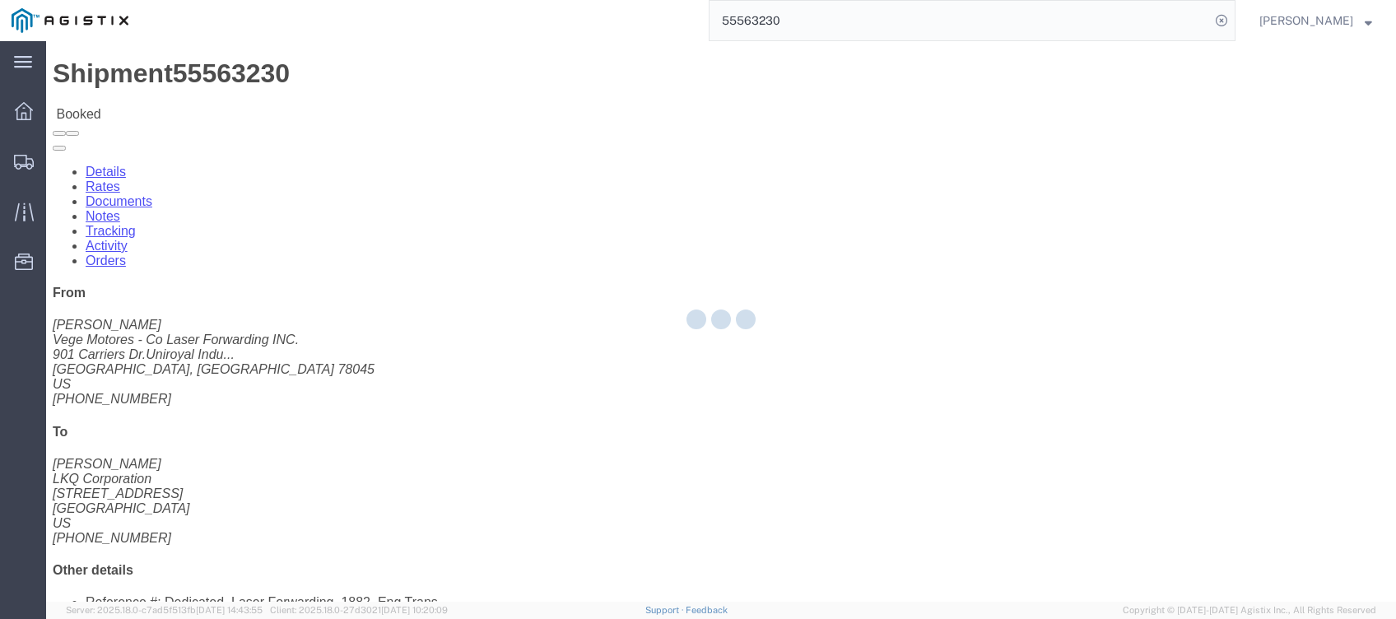
click at [360, 90] on div at bounding box center [721, 321] width 1350 height 560
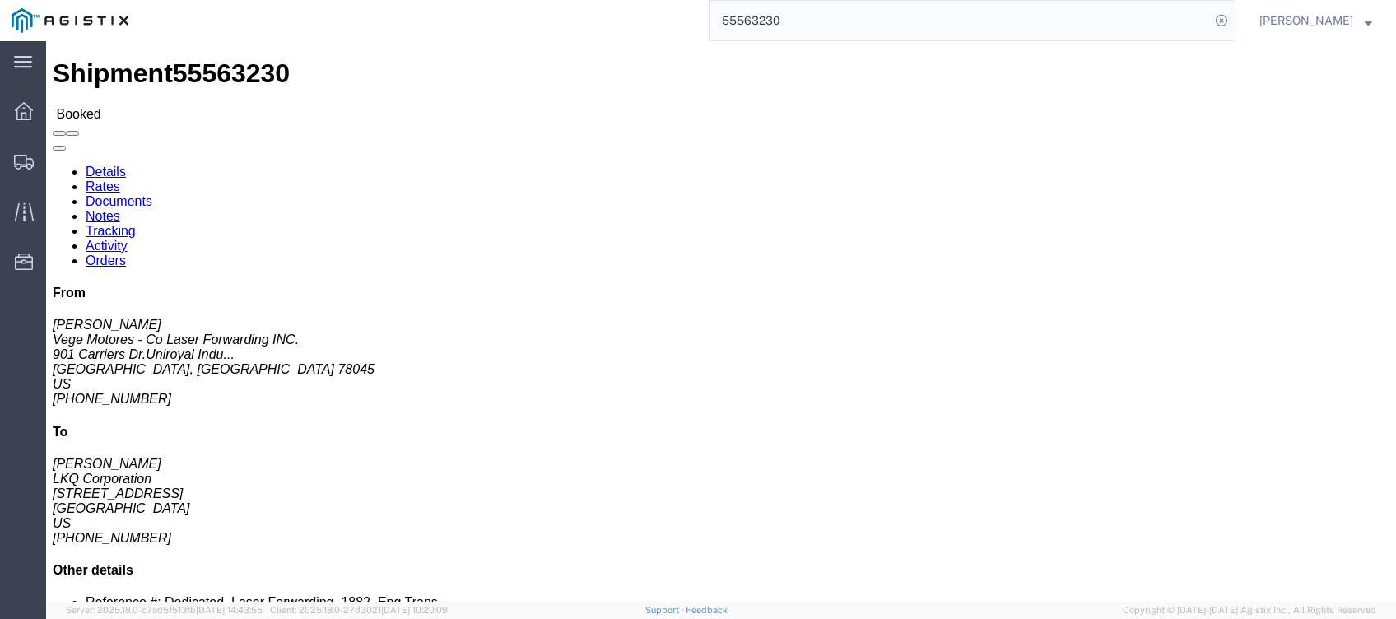
click link "Tracking"
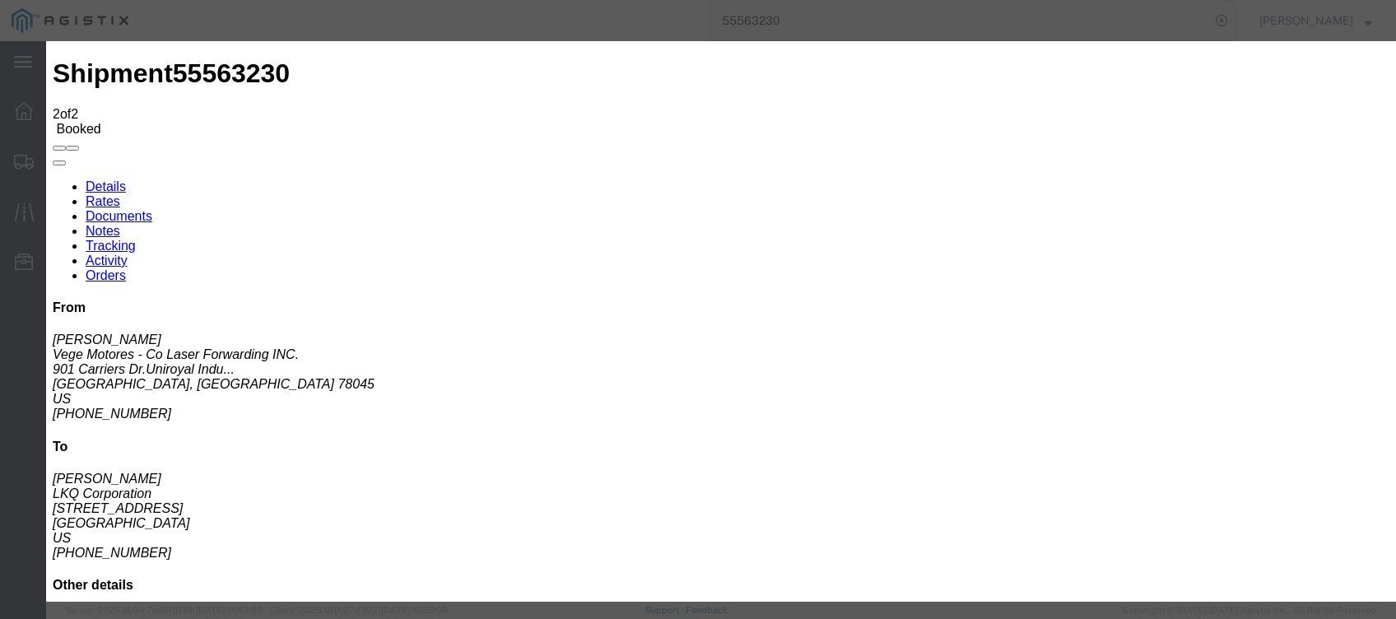
type input "[DATE]"
type input "8:00 PM"
type input "[DATE]"
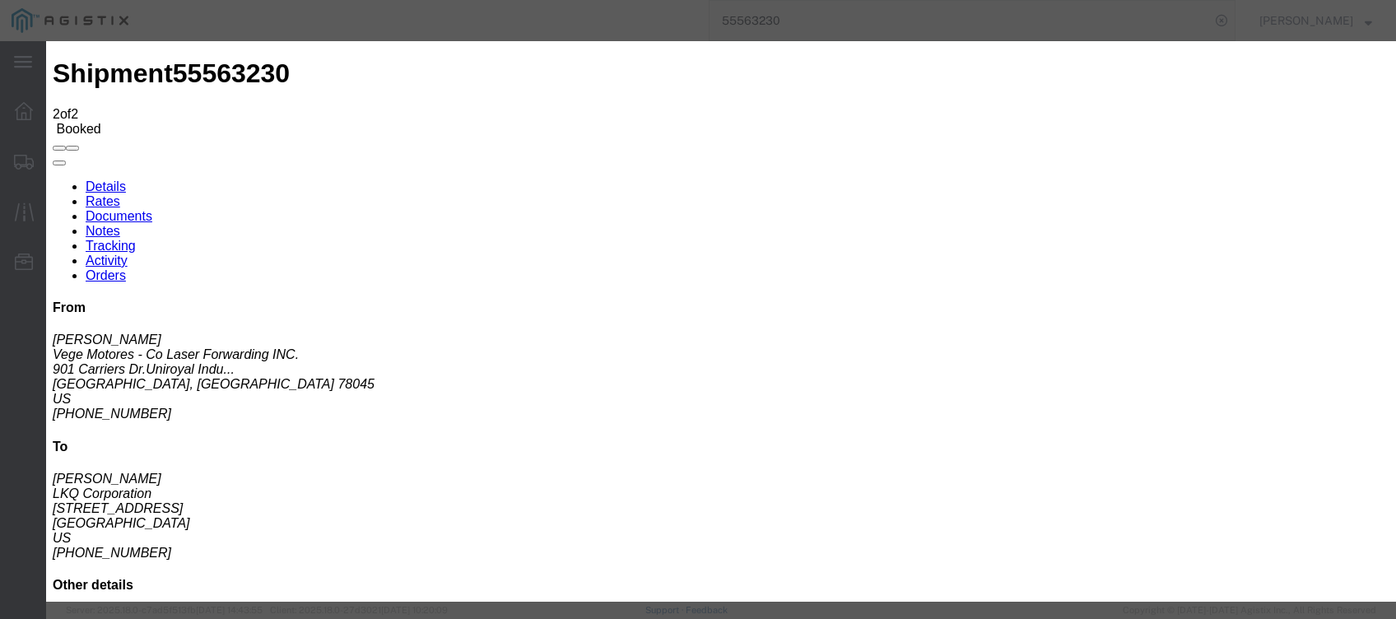
type input "8:00 AM"
drag, startPoint x: 580, startPoint y: 242, endPoint x: 575, endPoint y: 253, distance: 12.5
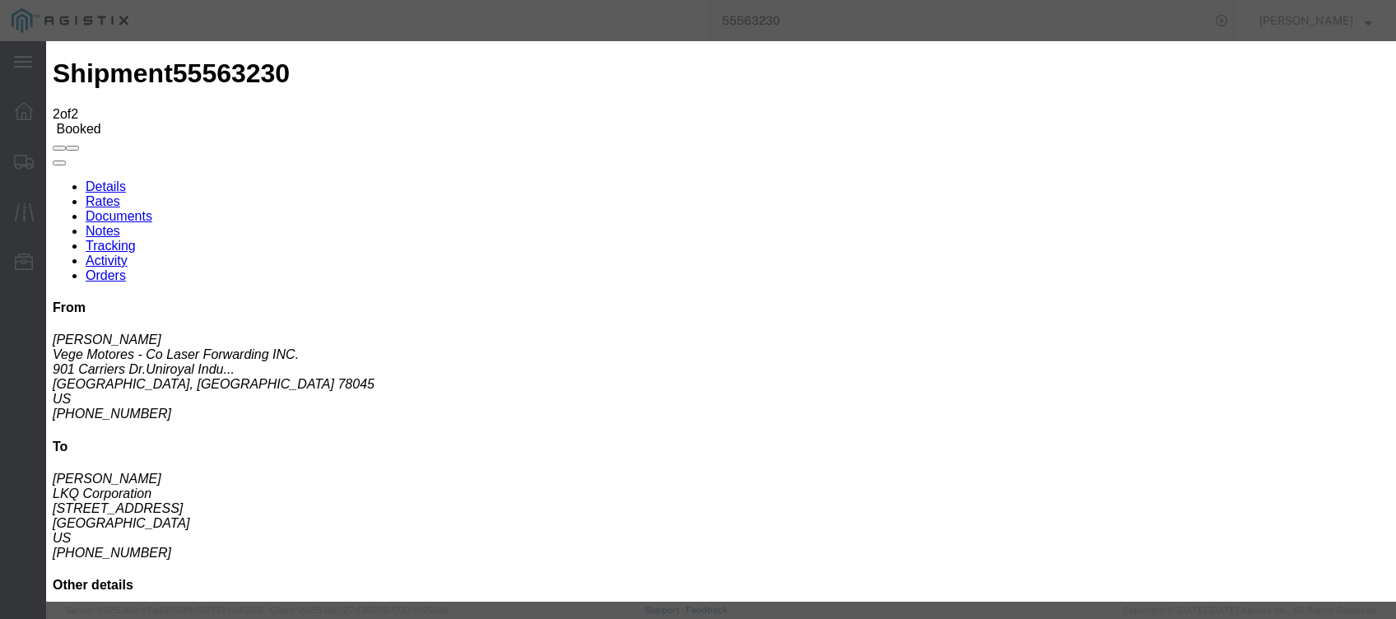
select select "DELIVRED"
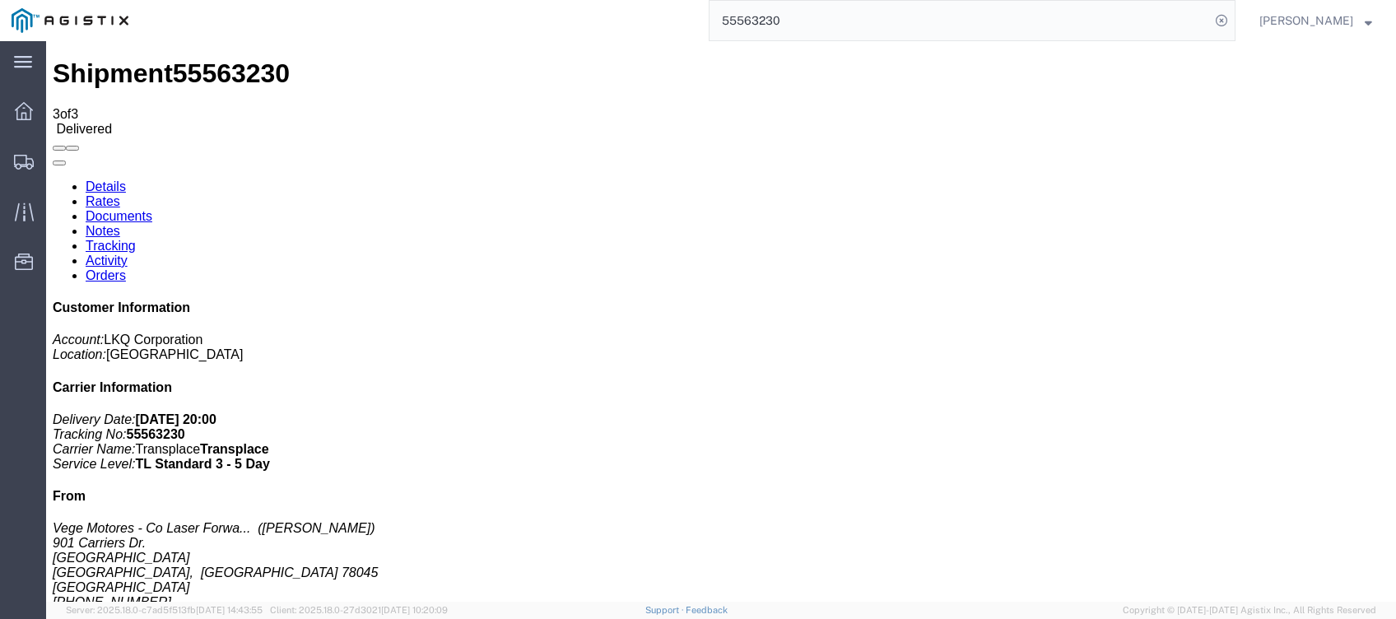
click at [1045, 16] on input "55563230" at bounding box center [959, 20] width 500 height 39
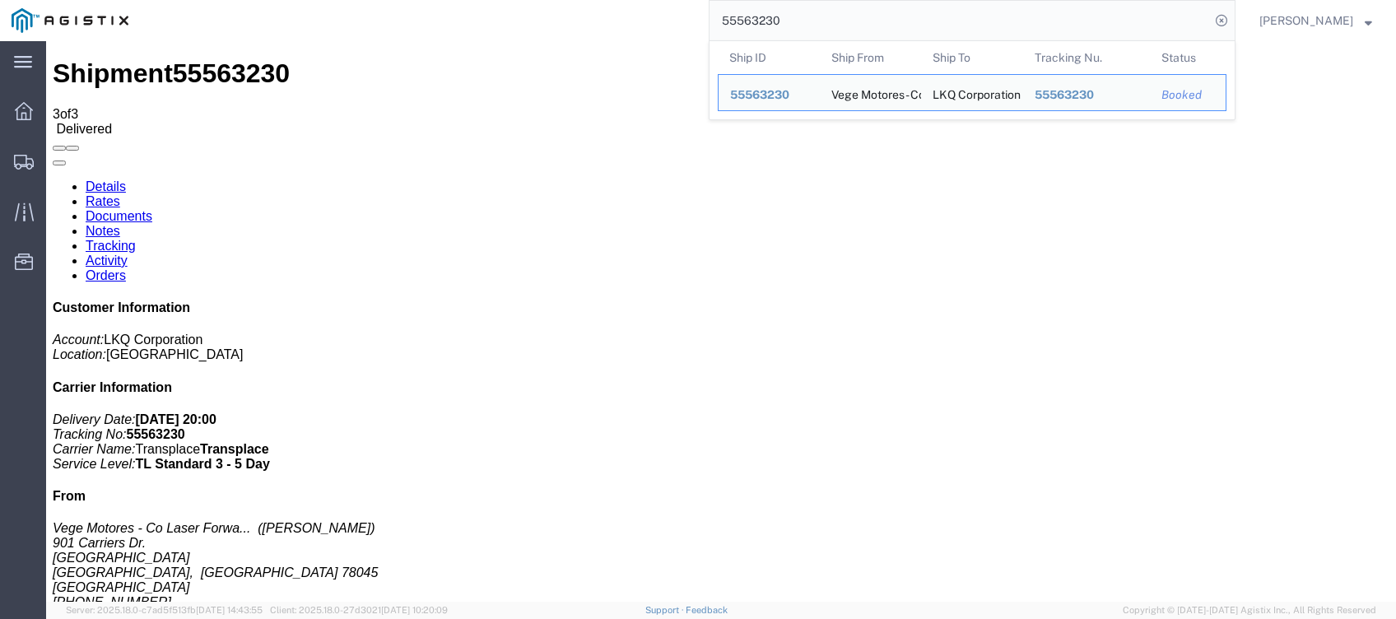
paste input "6645564"
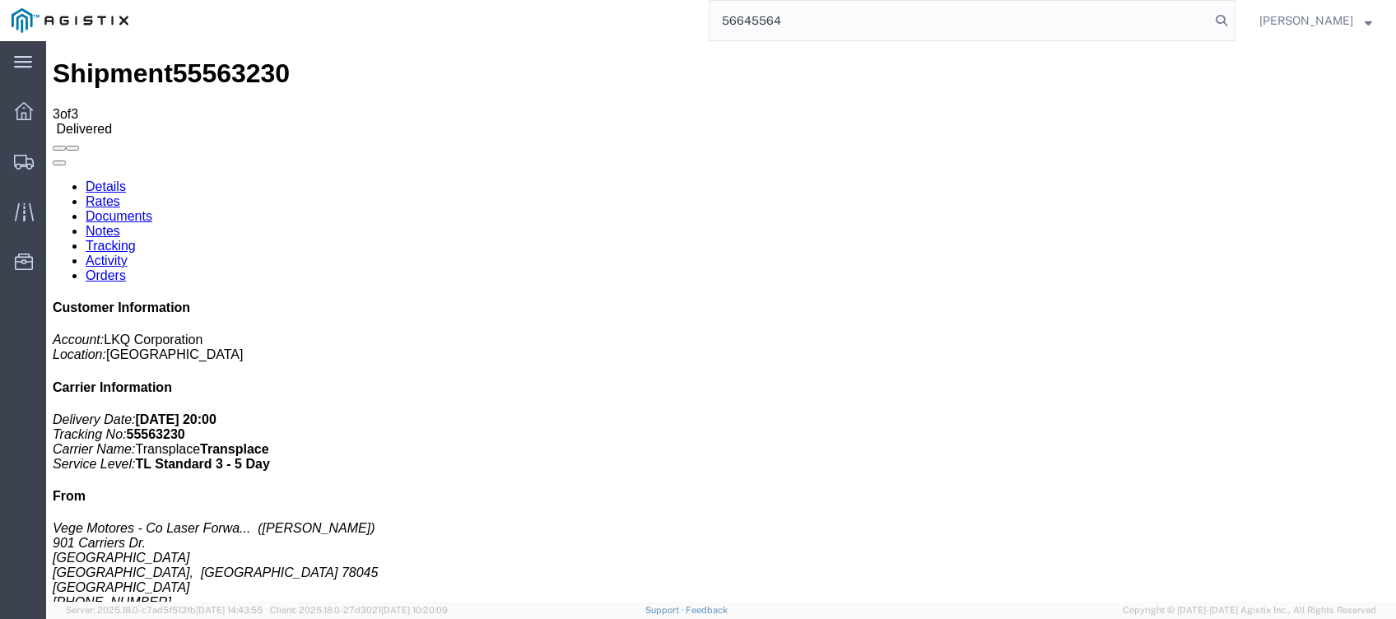
type input "56645564"
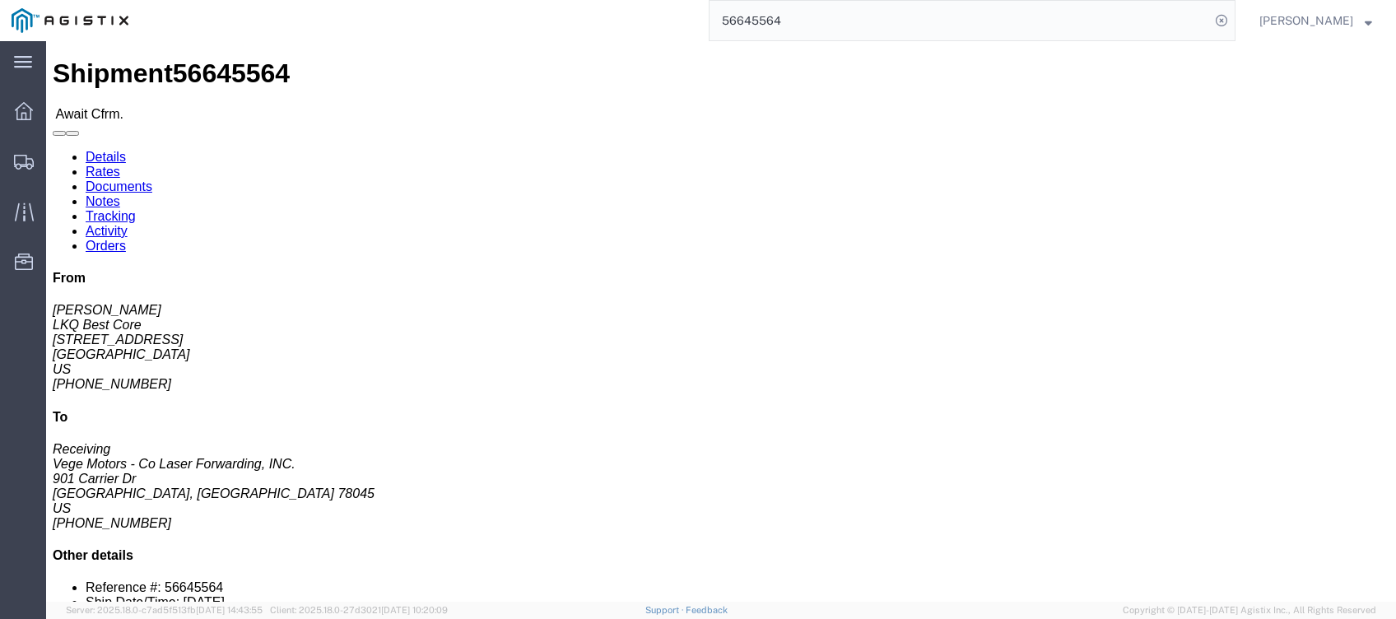
drag, startPoint x: 365, startPoint y: 103, endPoint x: 319, endPoint y: 62, distance: 61.8
click link "Tracking"
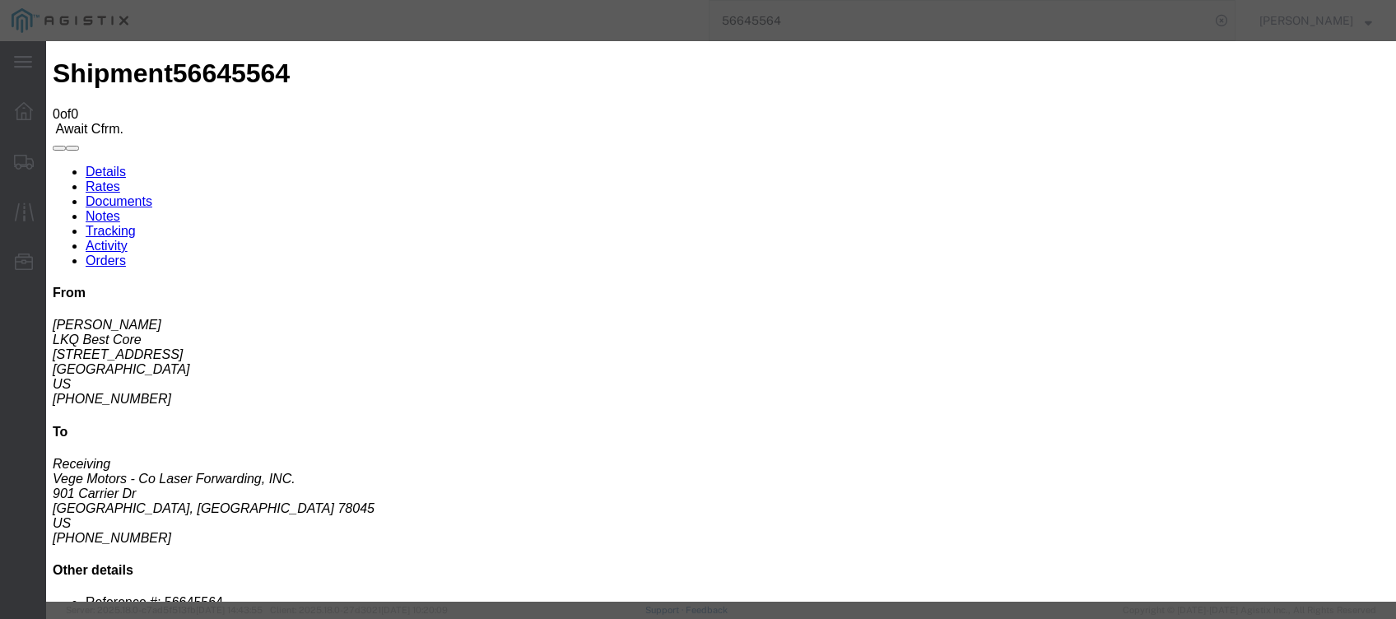
type input "[DATE]"
type input "8:00 PM"
select select "DELIVRED"
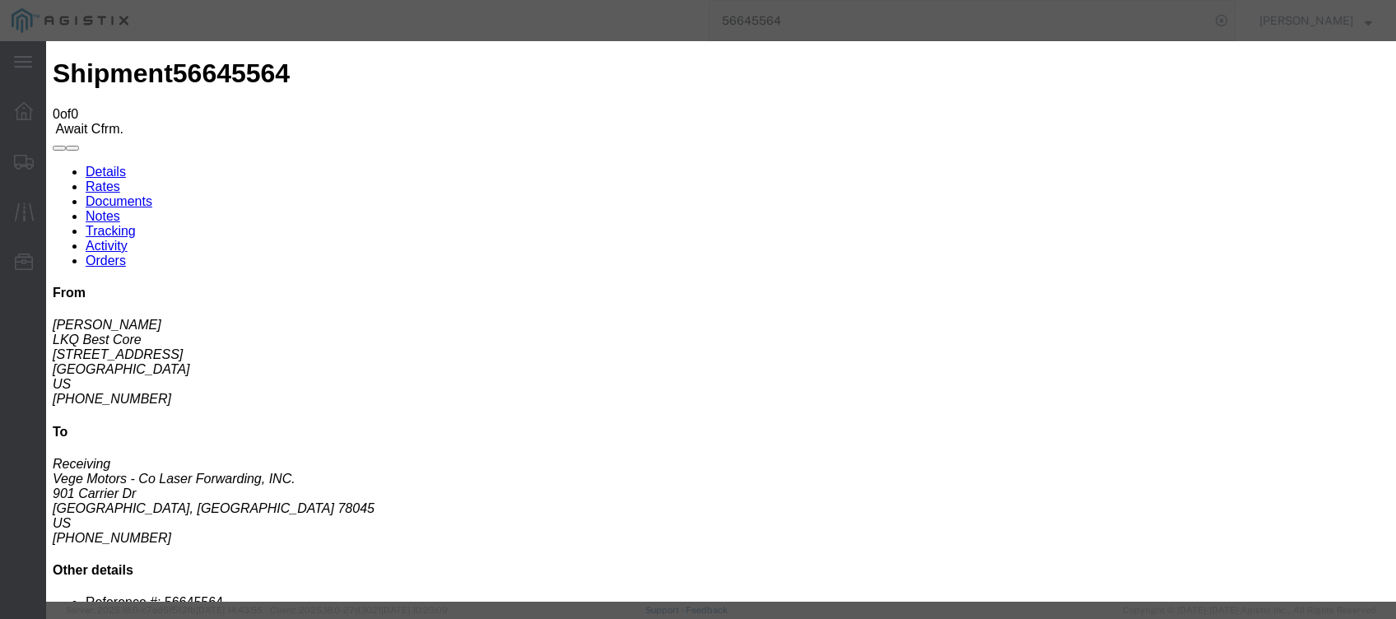
type input "[DATE]"
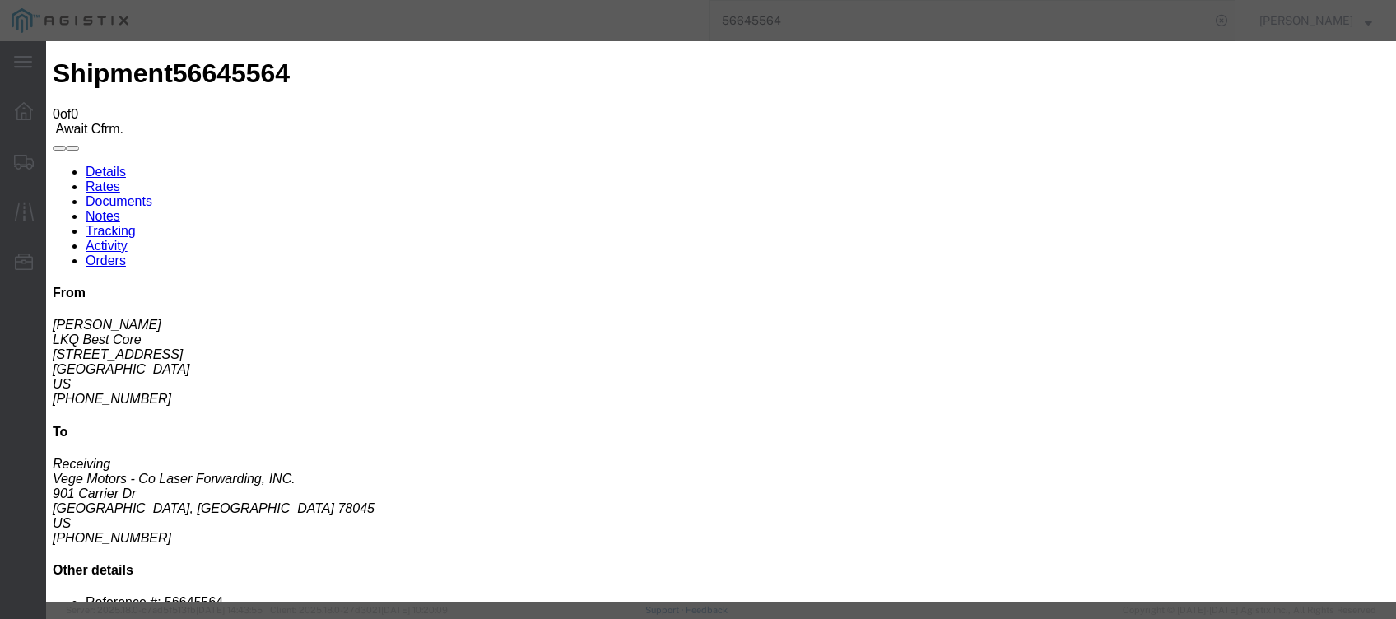
type input "8:00 AM"
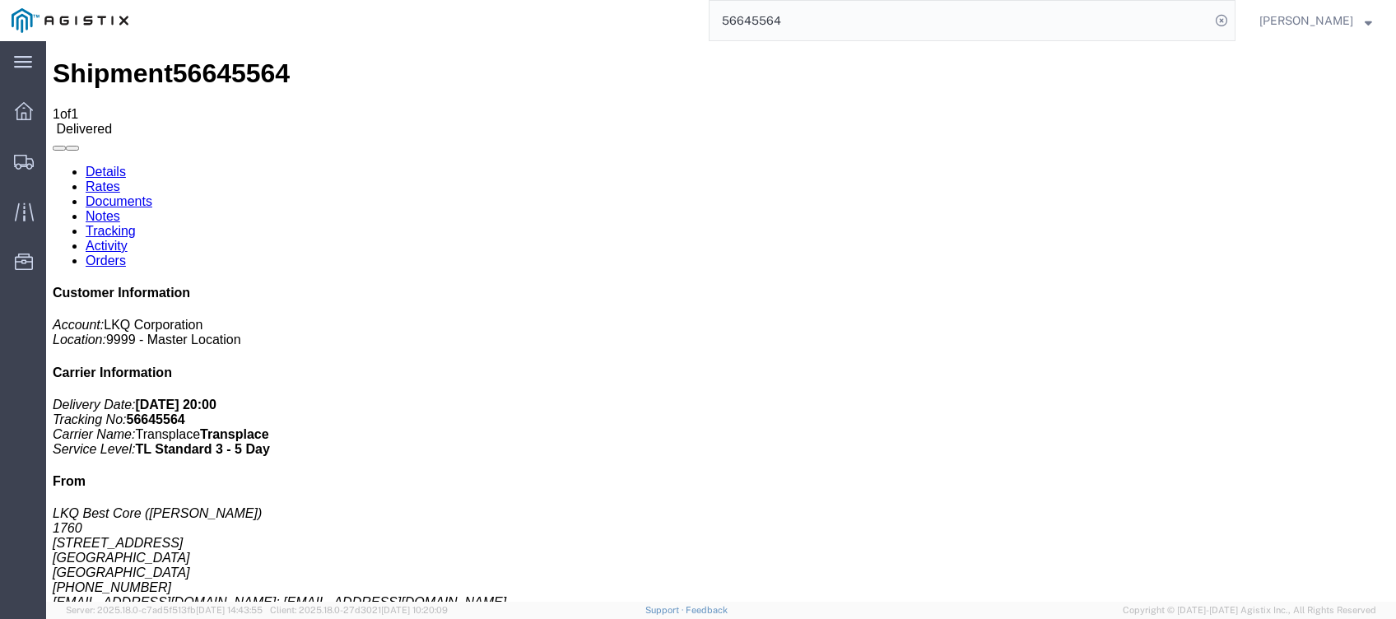
click at [1191, 13] on input "56645564" at bounding box center [959, 20] width 500 height 39
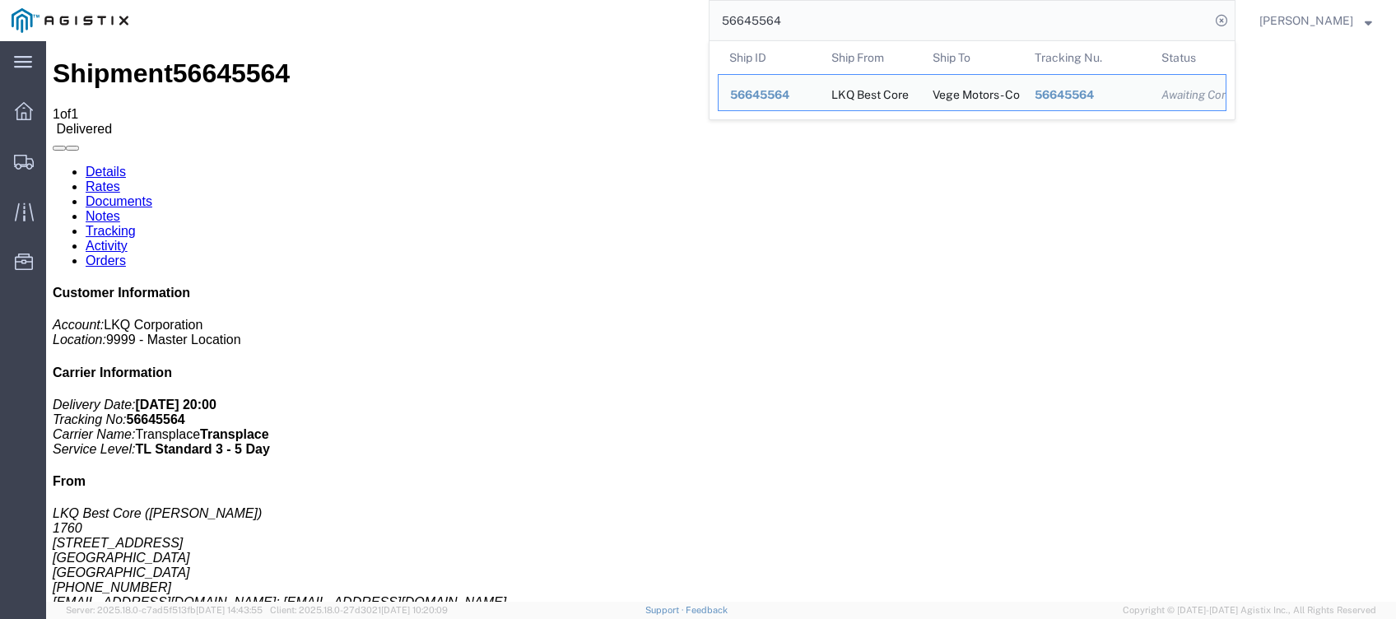
click at [1191, 13] on input "56645564" at bounding box center [959, 20] width 500 height 39
paste input "5631211"
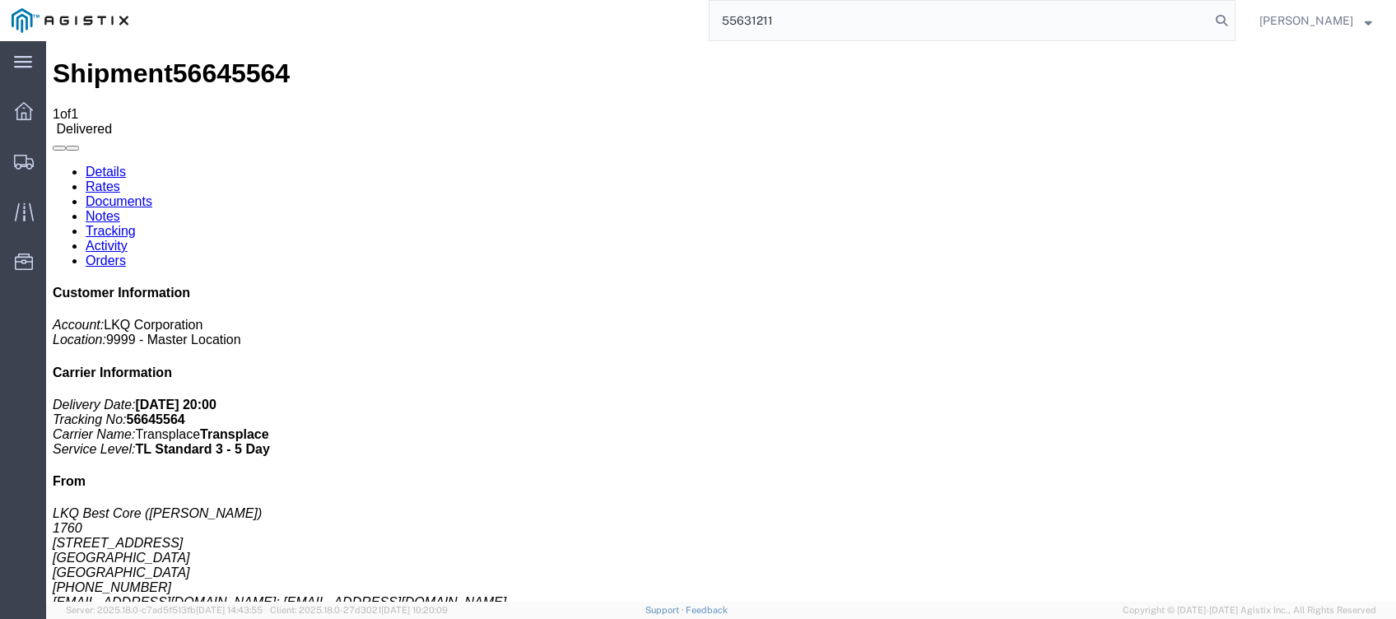
type input "55631211"
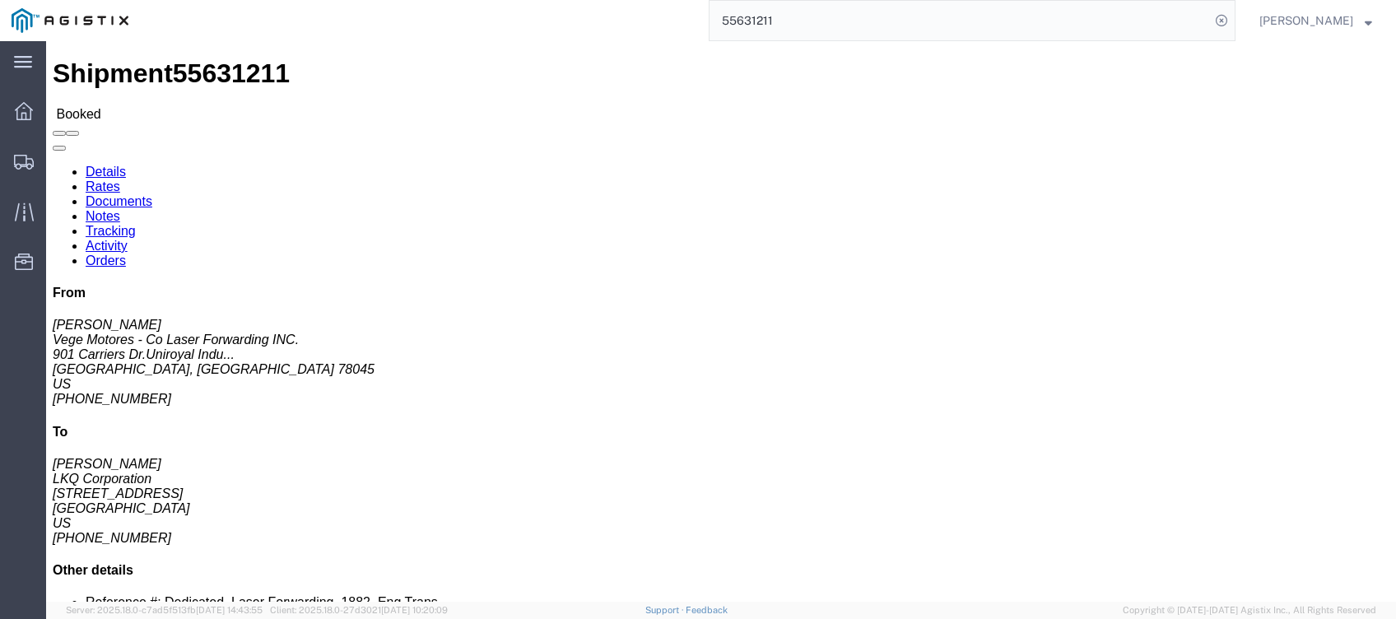
drag, startPoint x: 360, startPoint y: 112, endPoint x: 314, endPoint y: 71, distance: 61.8
click link "Tracking"
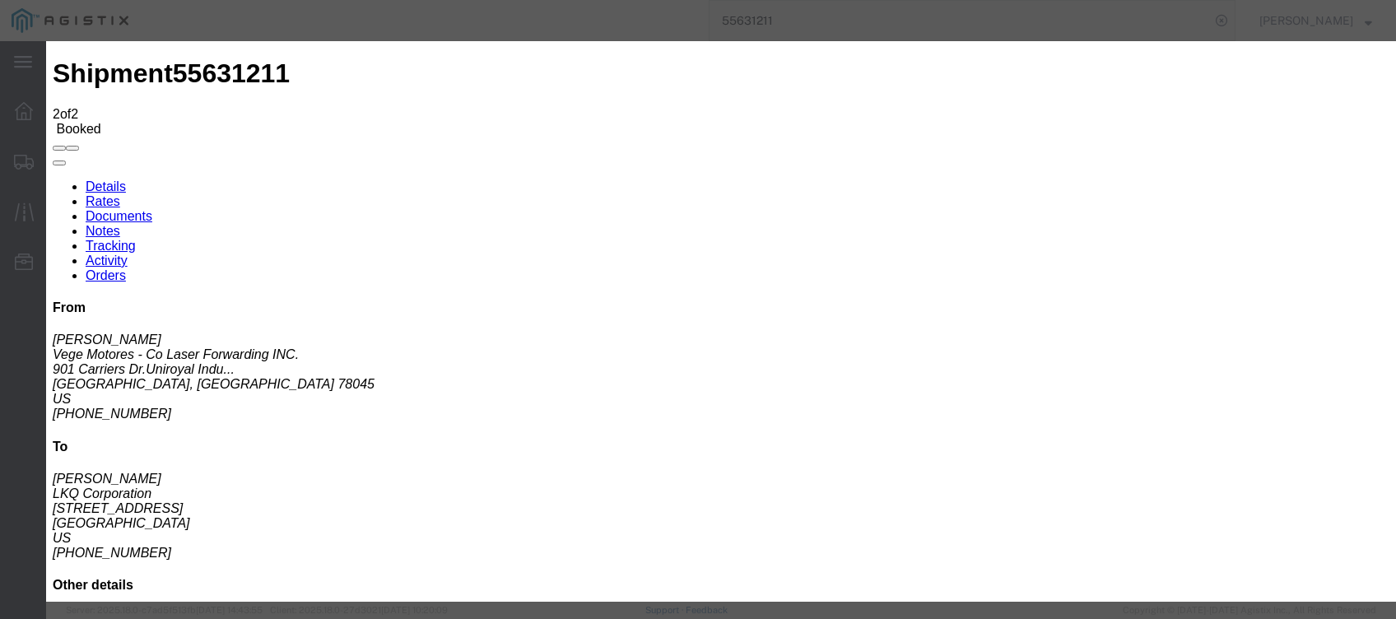
type input "[DATE]"
type input "8:00 PM"
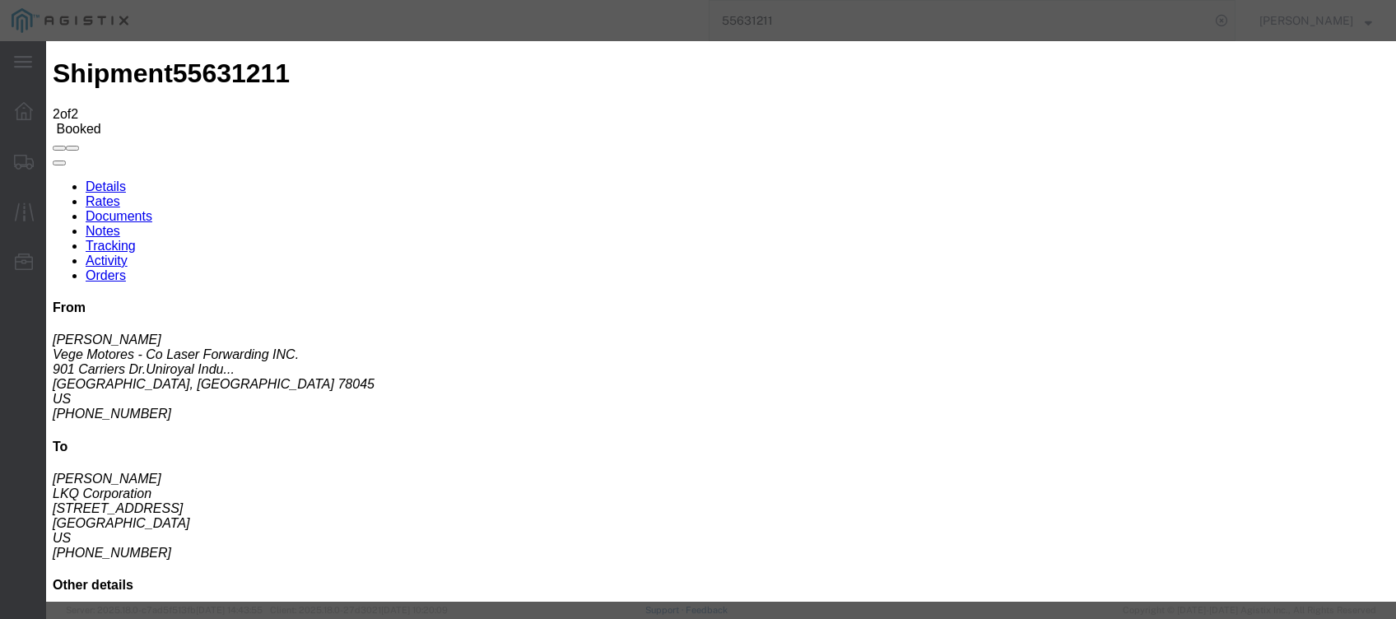
type input "[DATE]"
type input "8:00 AM"
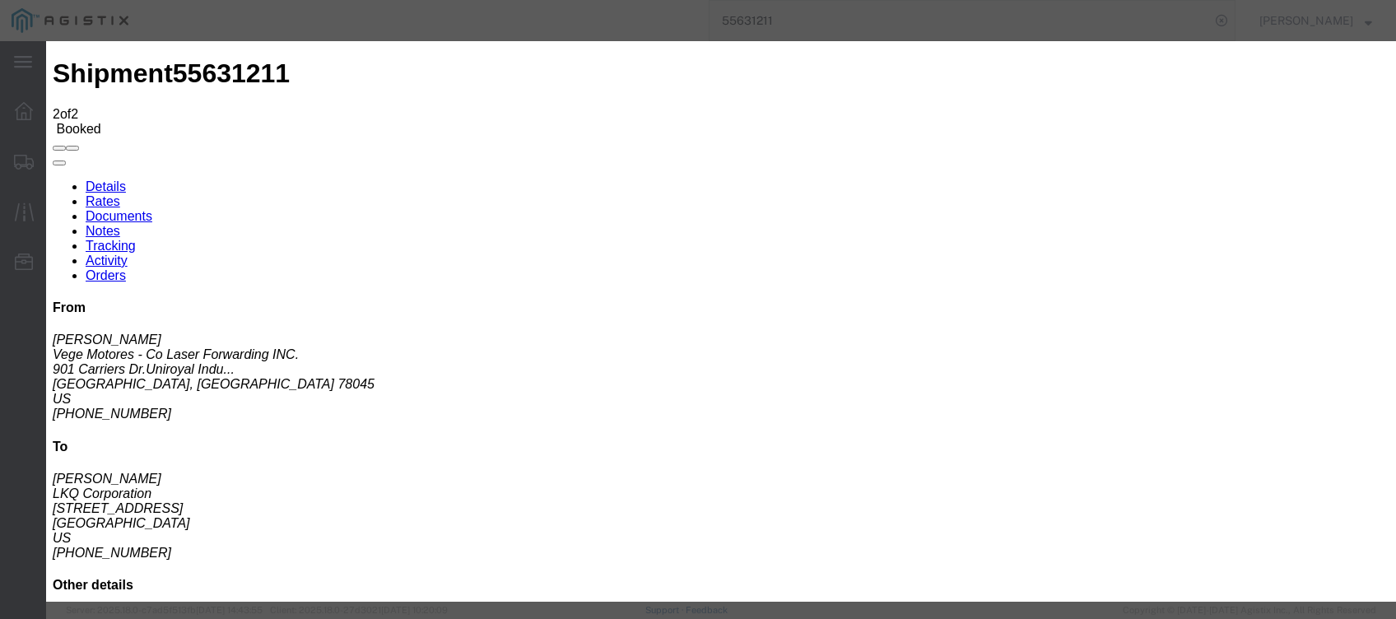
select select "DELIVRED"
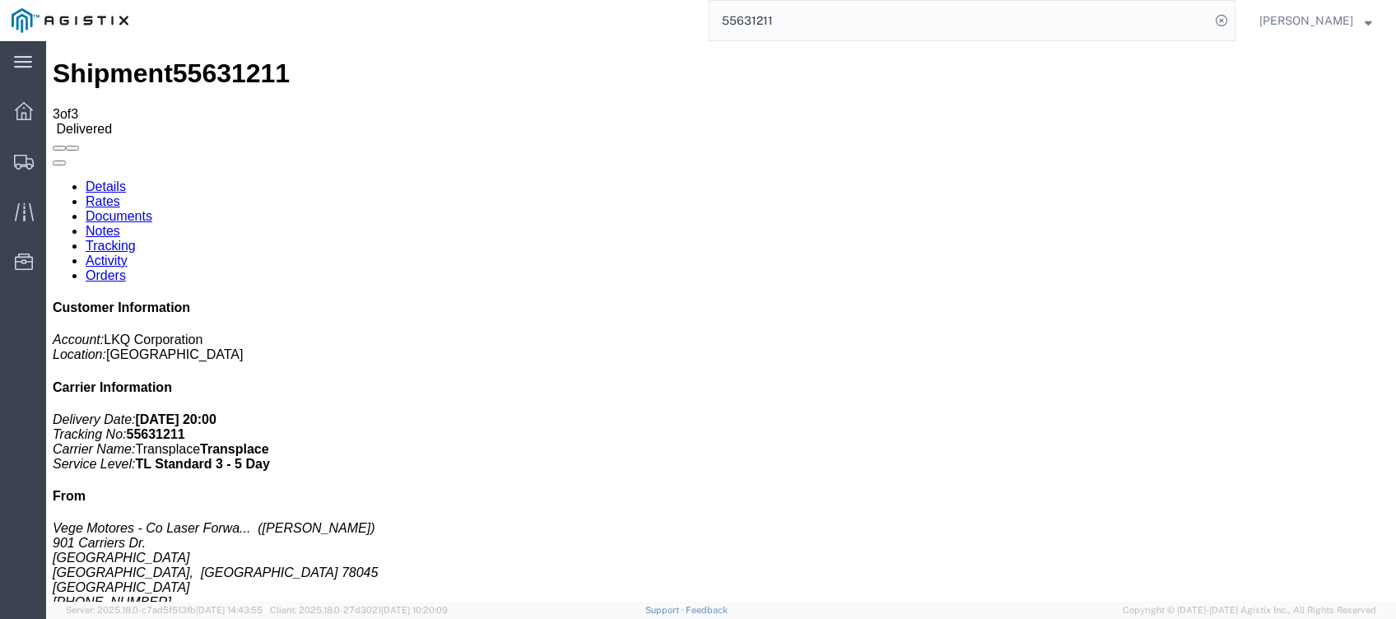
click at [1091, 25] on input "55631211" at bounding box center [959, 20] width 500 height 39
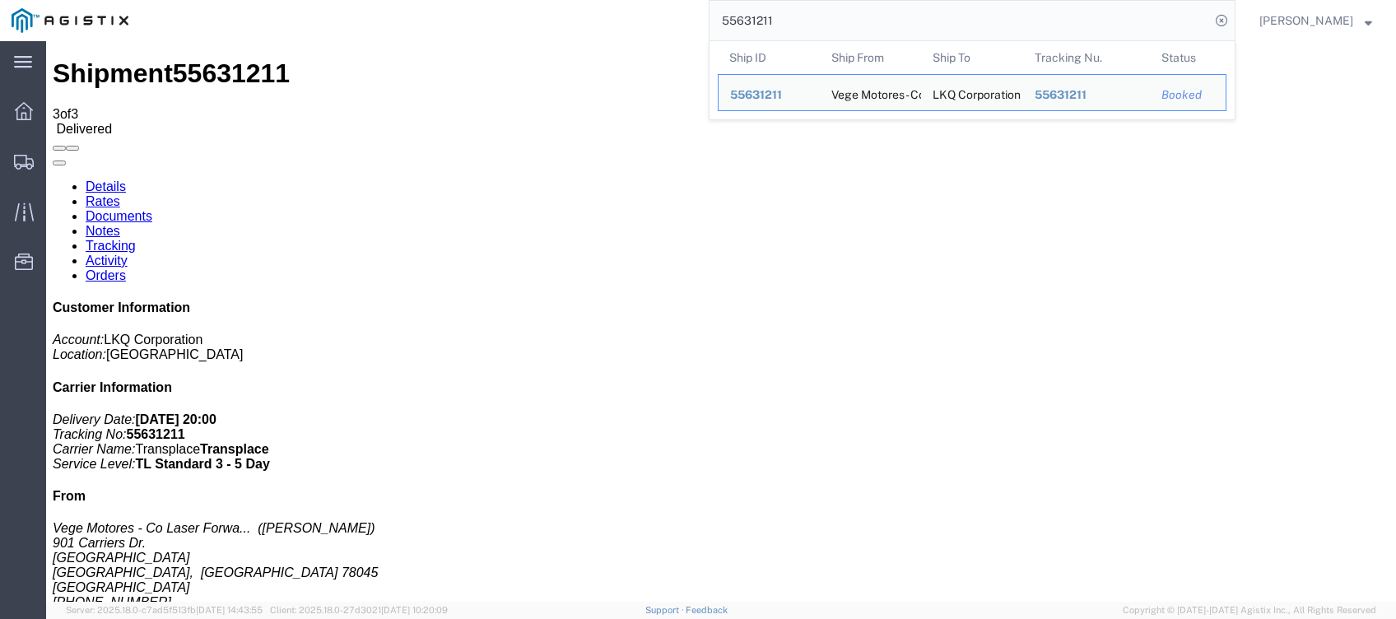
click at [1091, 25] on input "55631211" at bounding box center [959, 20] width 500 height 39
paste input "58460"
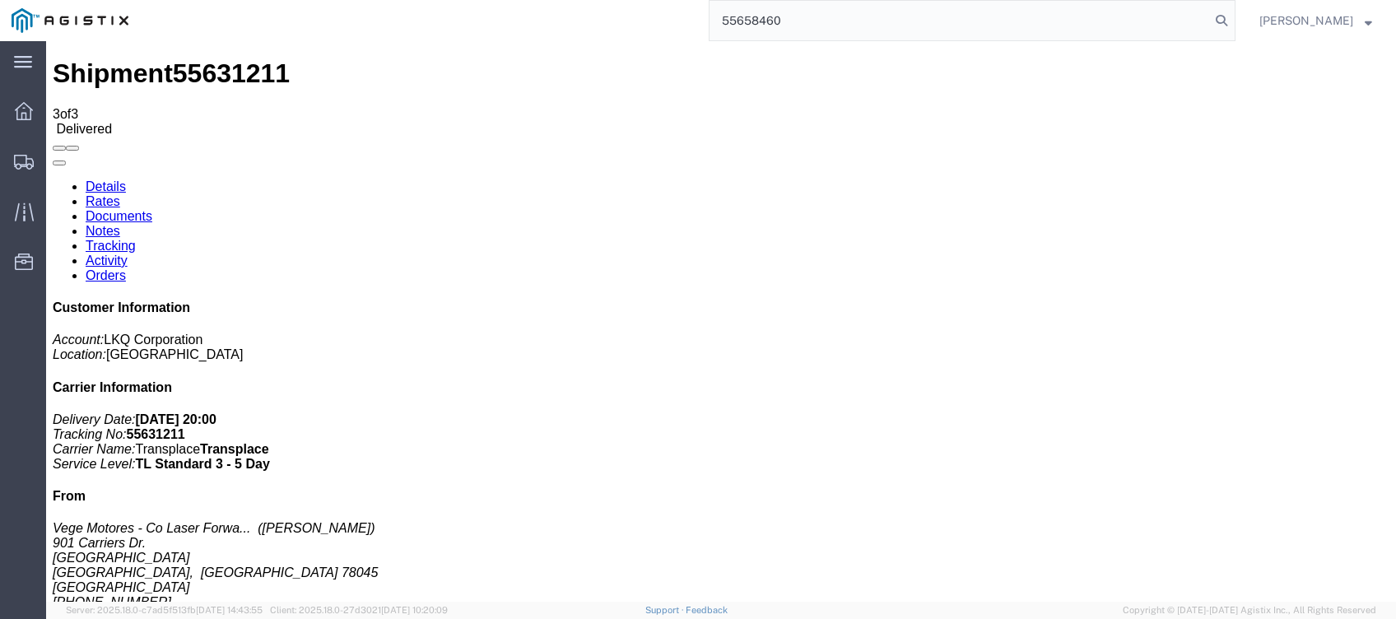
type input "55658460"
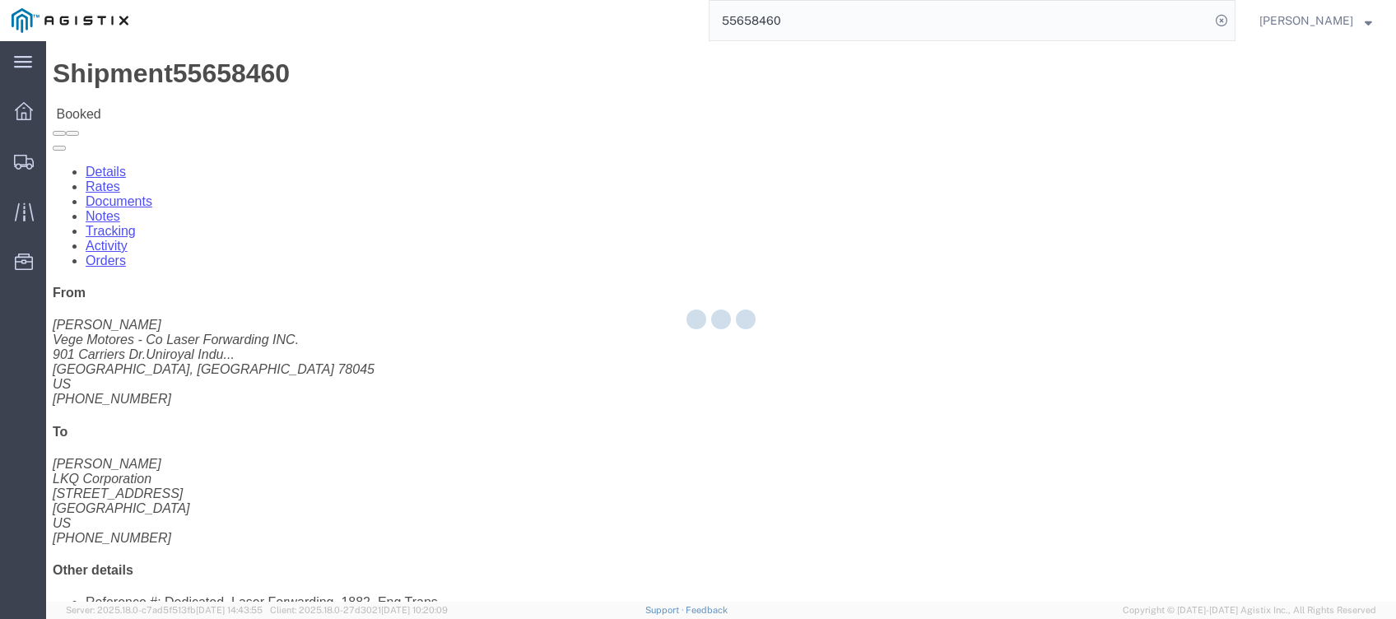
drag, startPoint x: 379, startPoint y: 122, endPoint x: 317, endPoint y: 56, distance: 90.8
click div
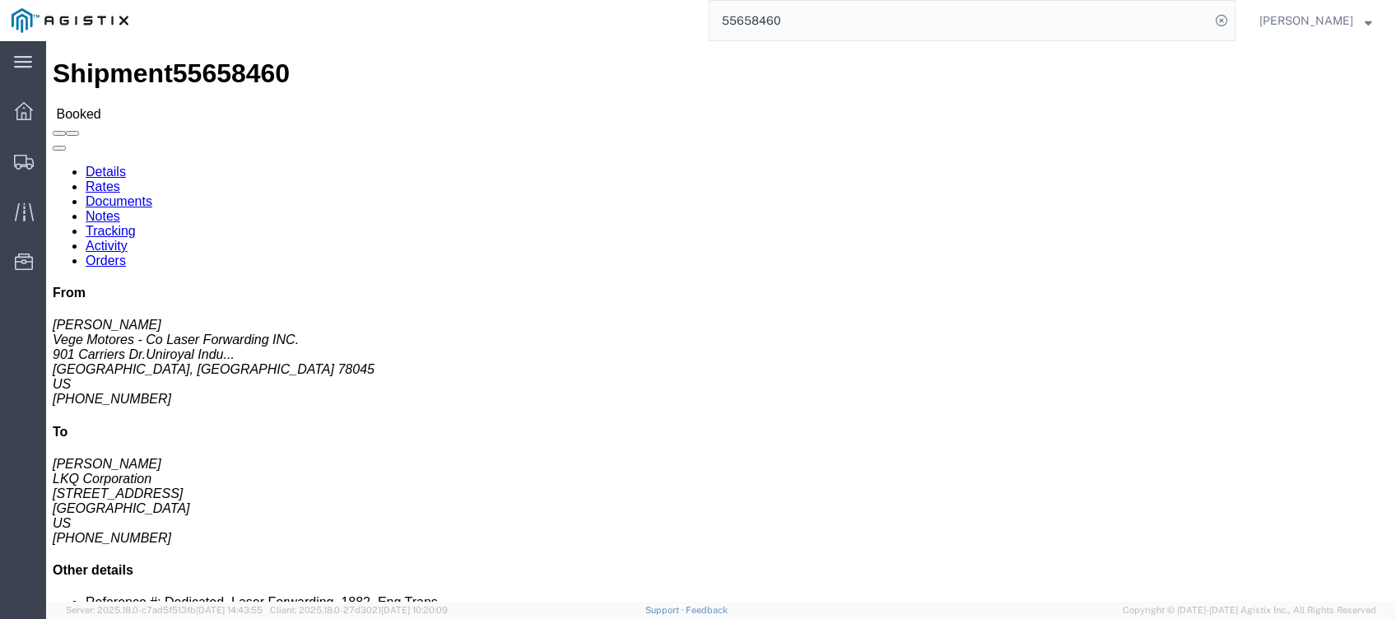
click link "Tracking"
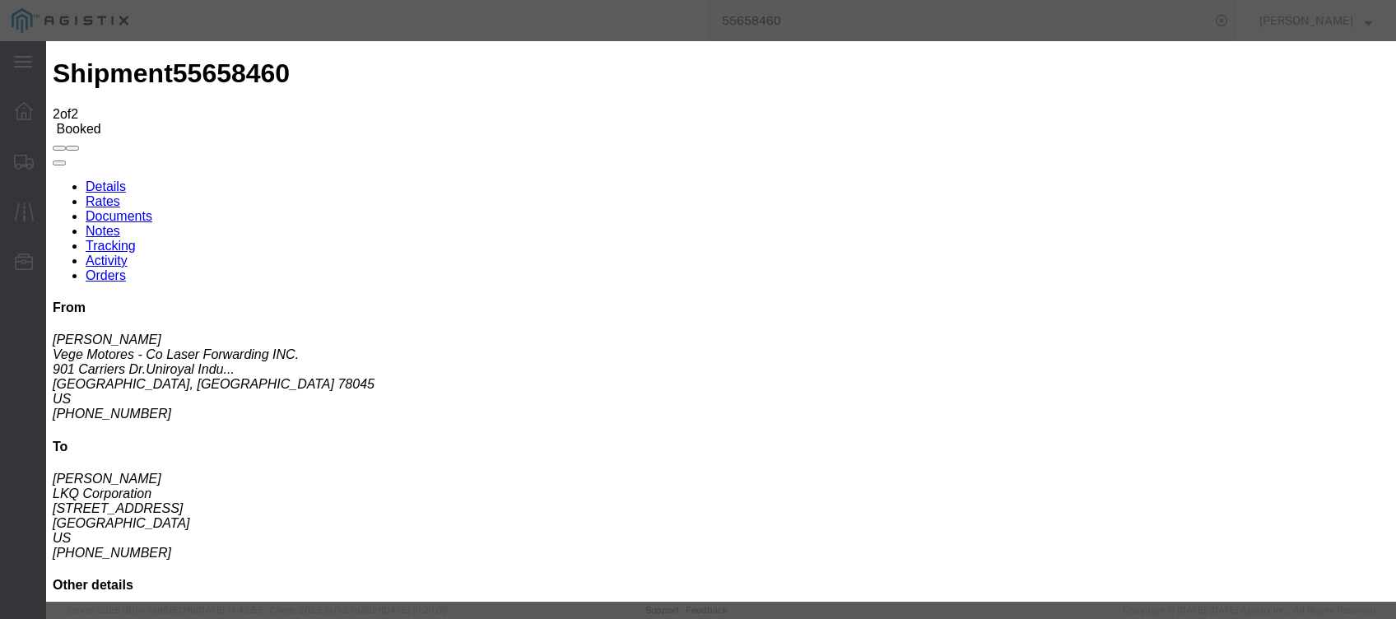
type input "[DATE]"
type input "8:00 PM"
select select "DELIVRED"
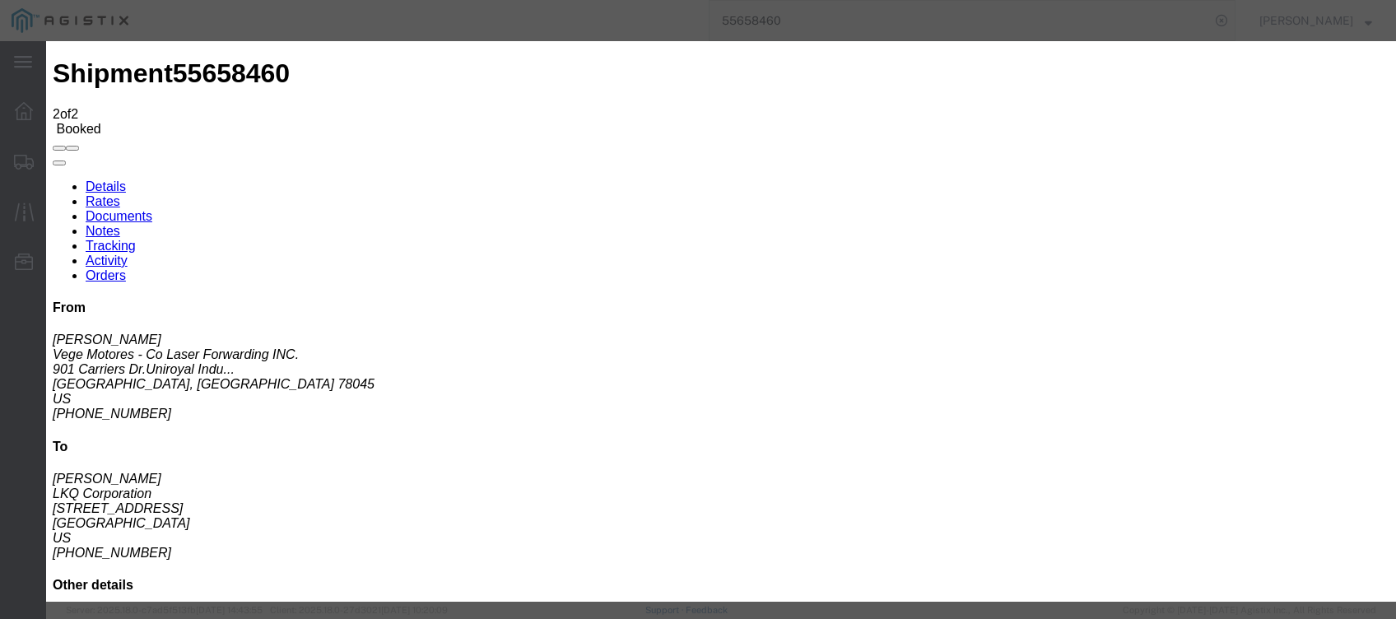
drag, startPoint x: 445, startPoint y: 402, endPoint x: 455, endPoint y: 397, distance: 11.4
type input "[DATE]"
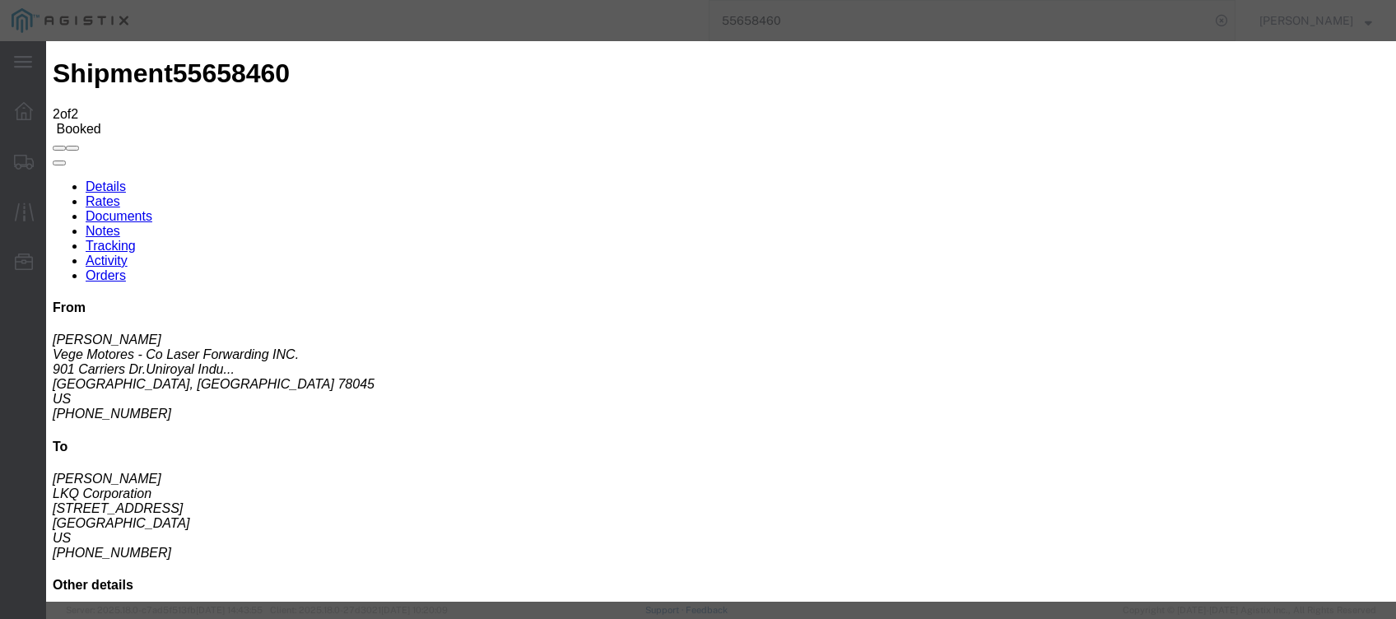
type input "6:00 AM"
drag, startPoint x: 748, startPoint y: 288, endPoint x: 735, endPoint y: 288, distance: 13.2
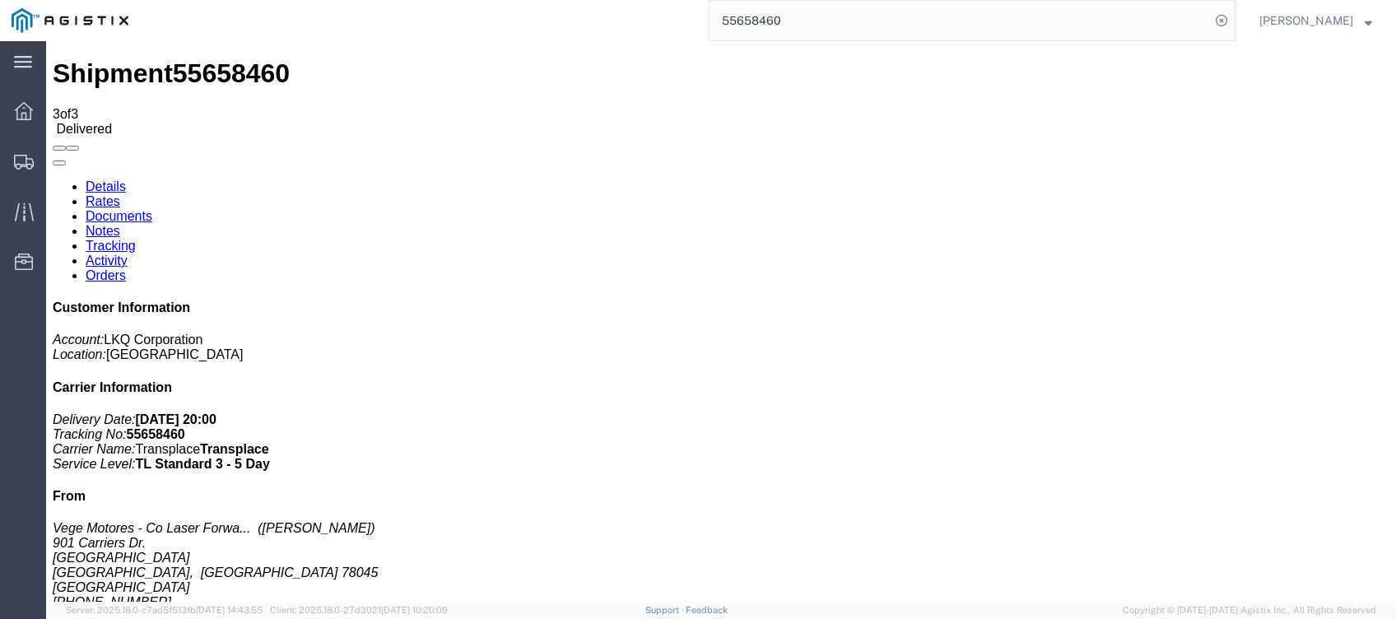
click at [120, 194] on link "Rates" at bounding box center [103, 201] width 35 height 14
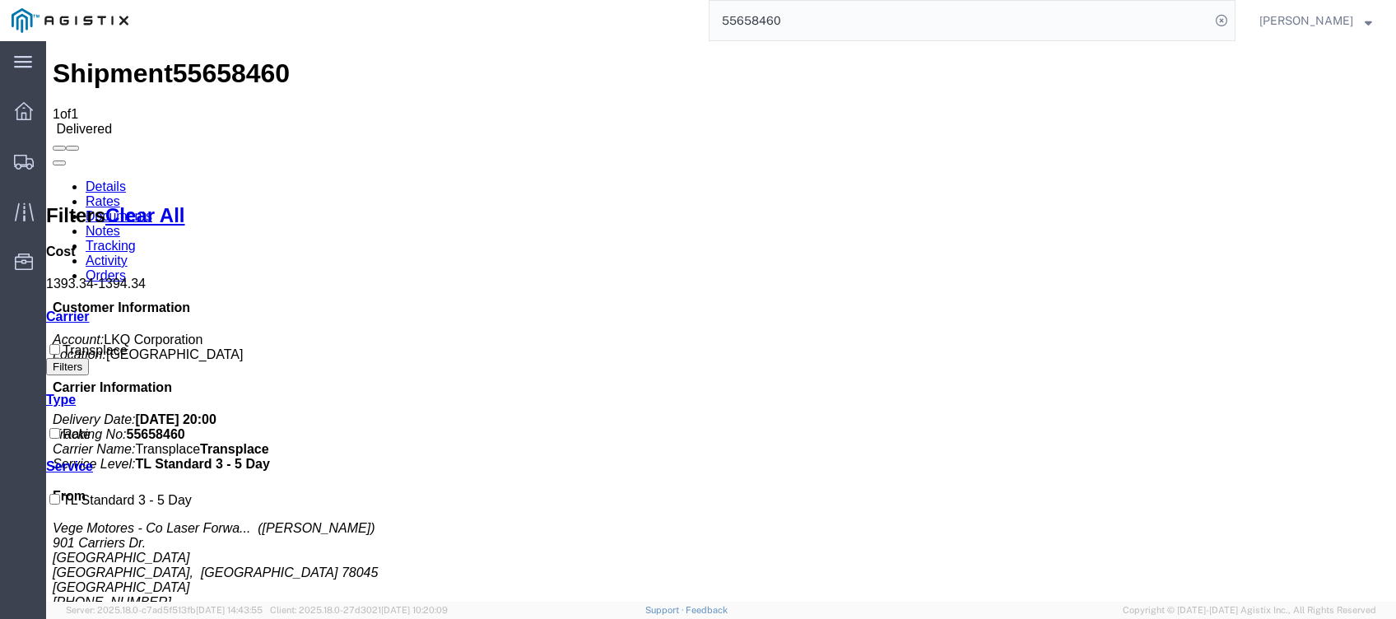
click at [920, 23] on input "55658460" at bounding box center [959, 20] width 500 height 39
type input "55563230"
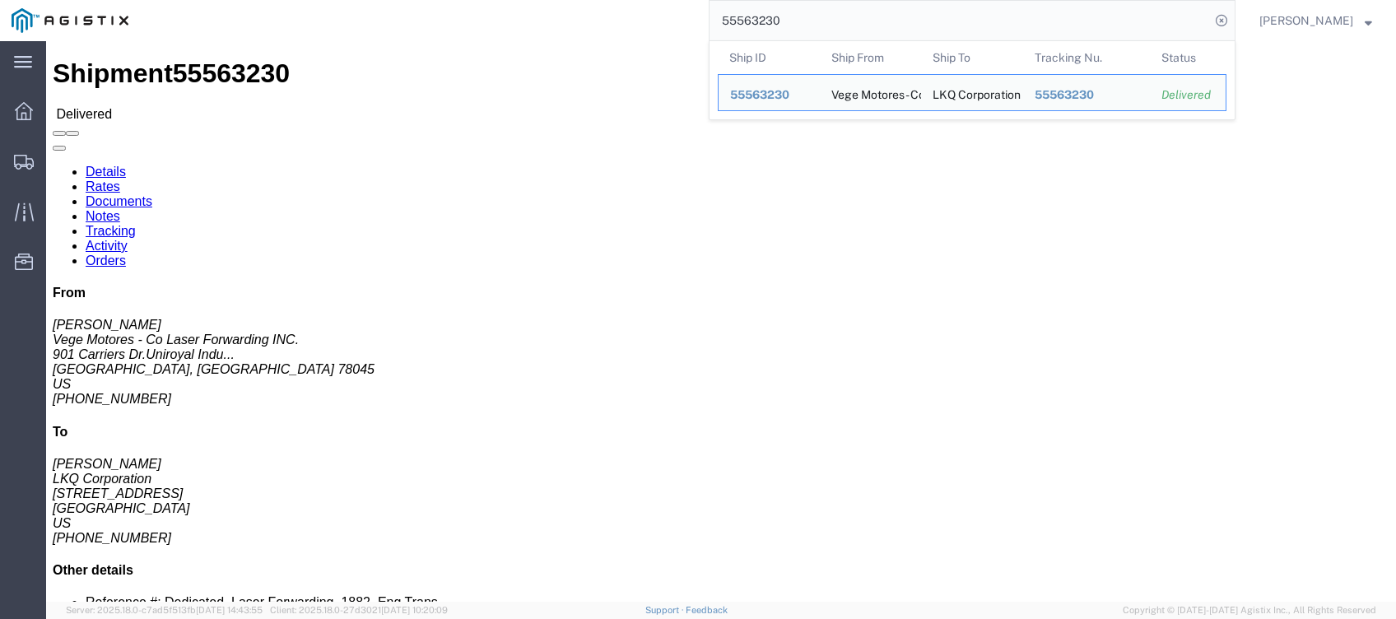
click link "Rates"
